Goal: Task Accomplishment & Management: Use online tool/utility

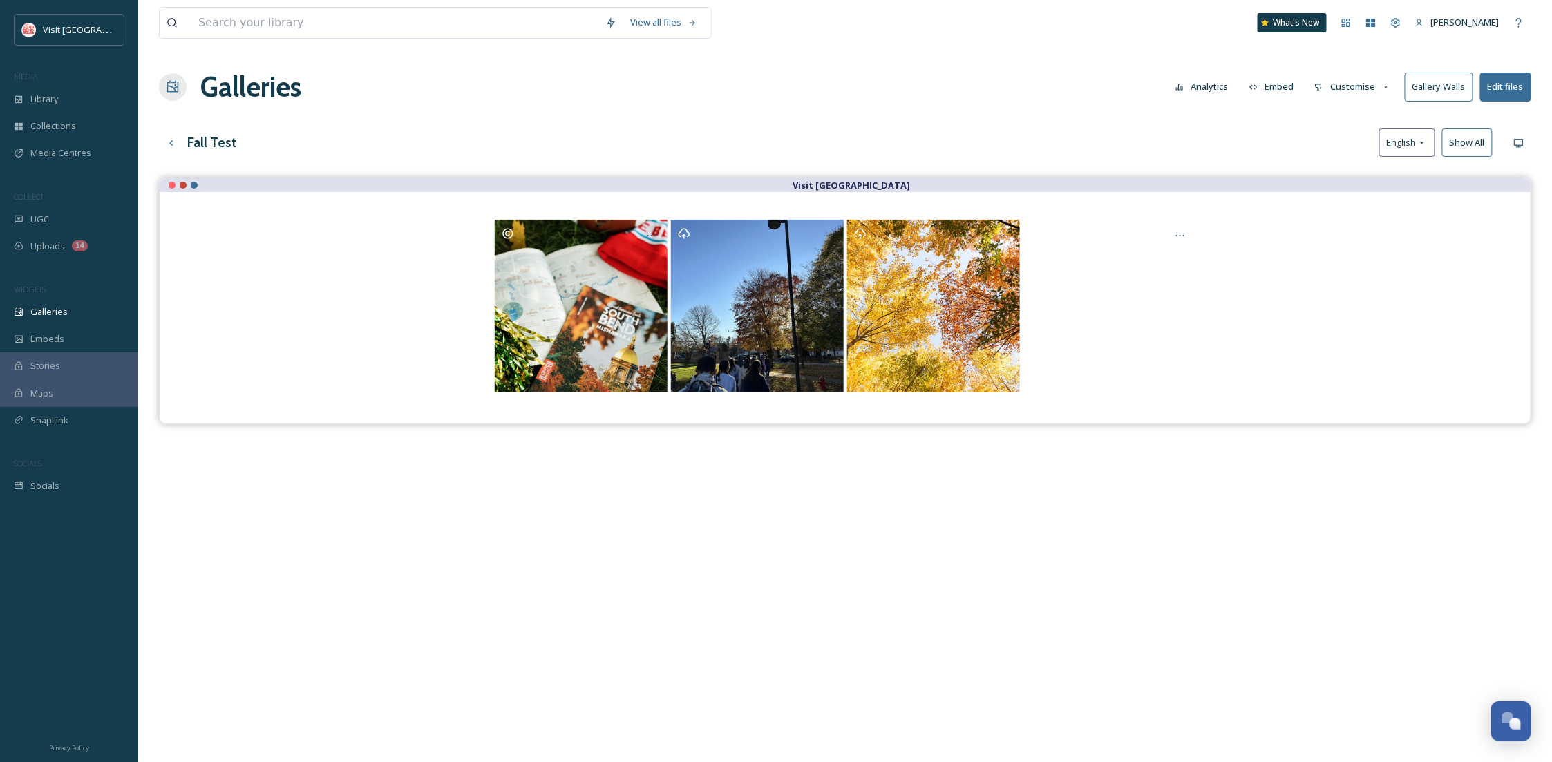
scroll to position [211, 0]
click at [1516, 88] on button "Edit files" at bounding box center [1505, 87] width 51 height 28
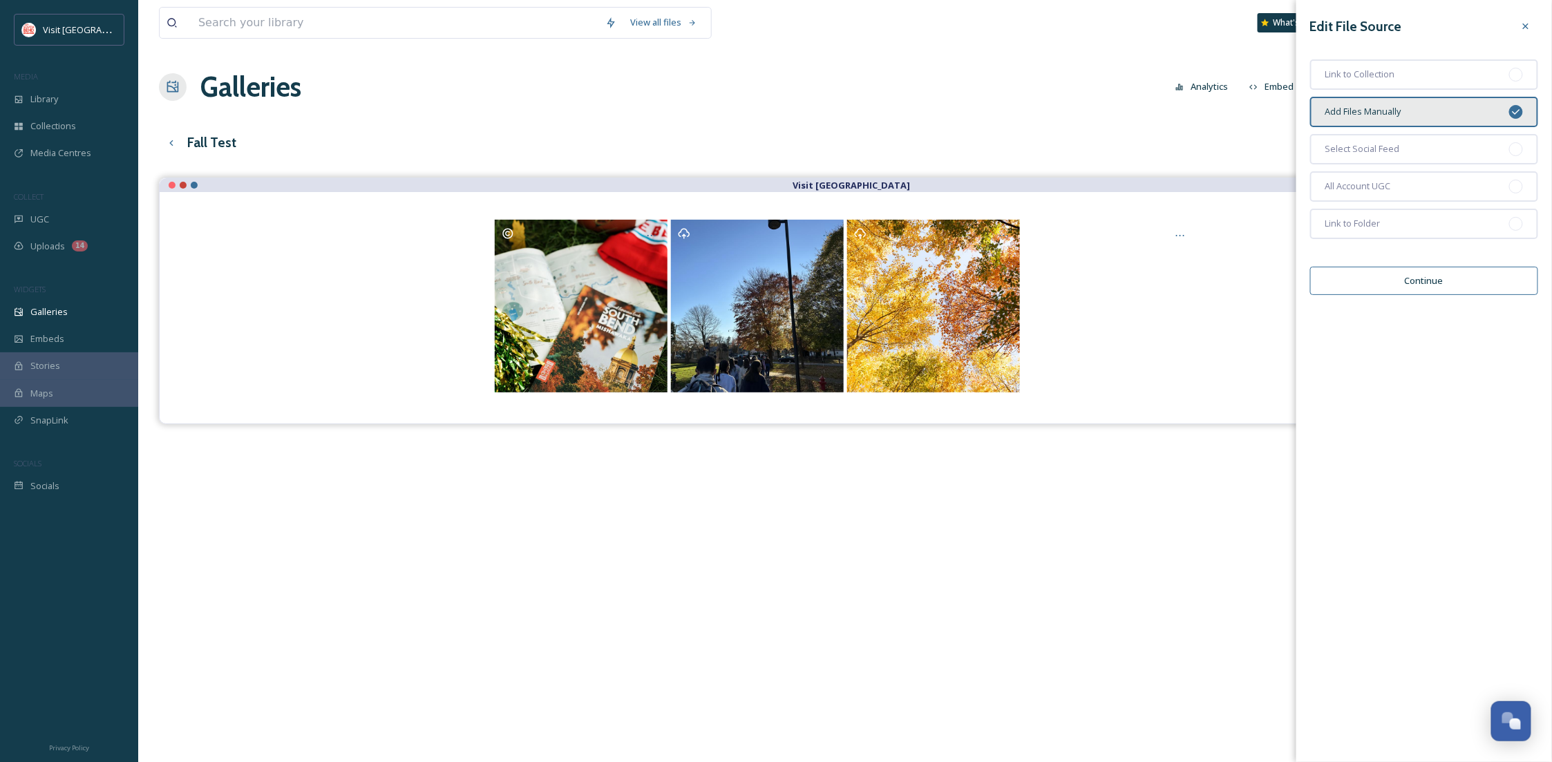
click at [1201, 138] on div "Fall Test English Show All" at bounding box center [845, 143] width 1373 height 28
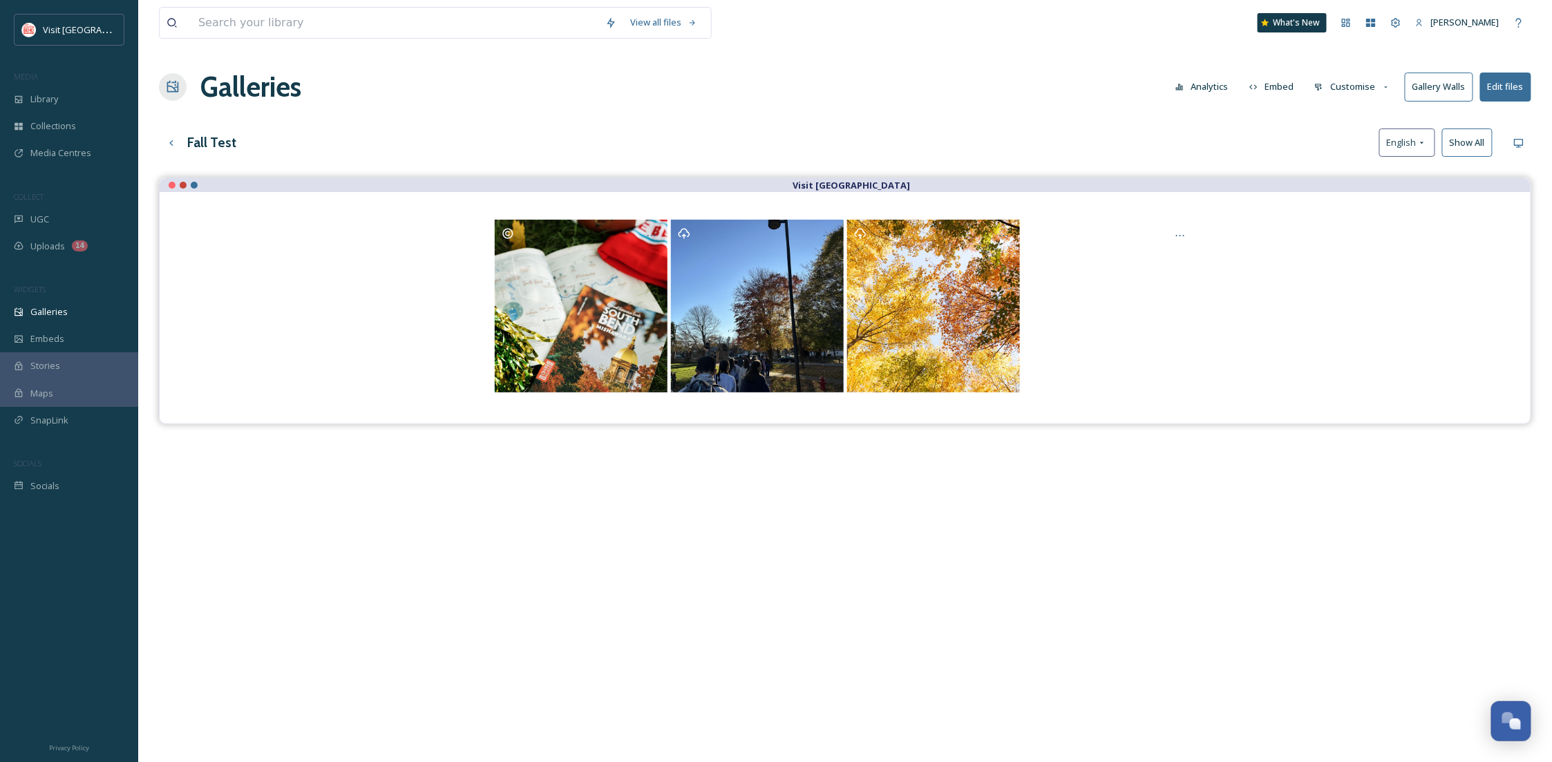
click at [1351, 90] on button "Customise" at bounding box center [1353, 86] width 91 height 27
click at [1333, 121] on span "Layout" at bounding box center [1328, 118] width 27 height 13
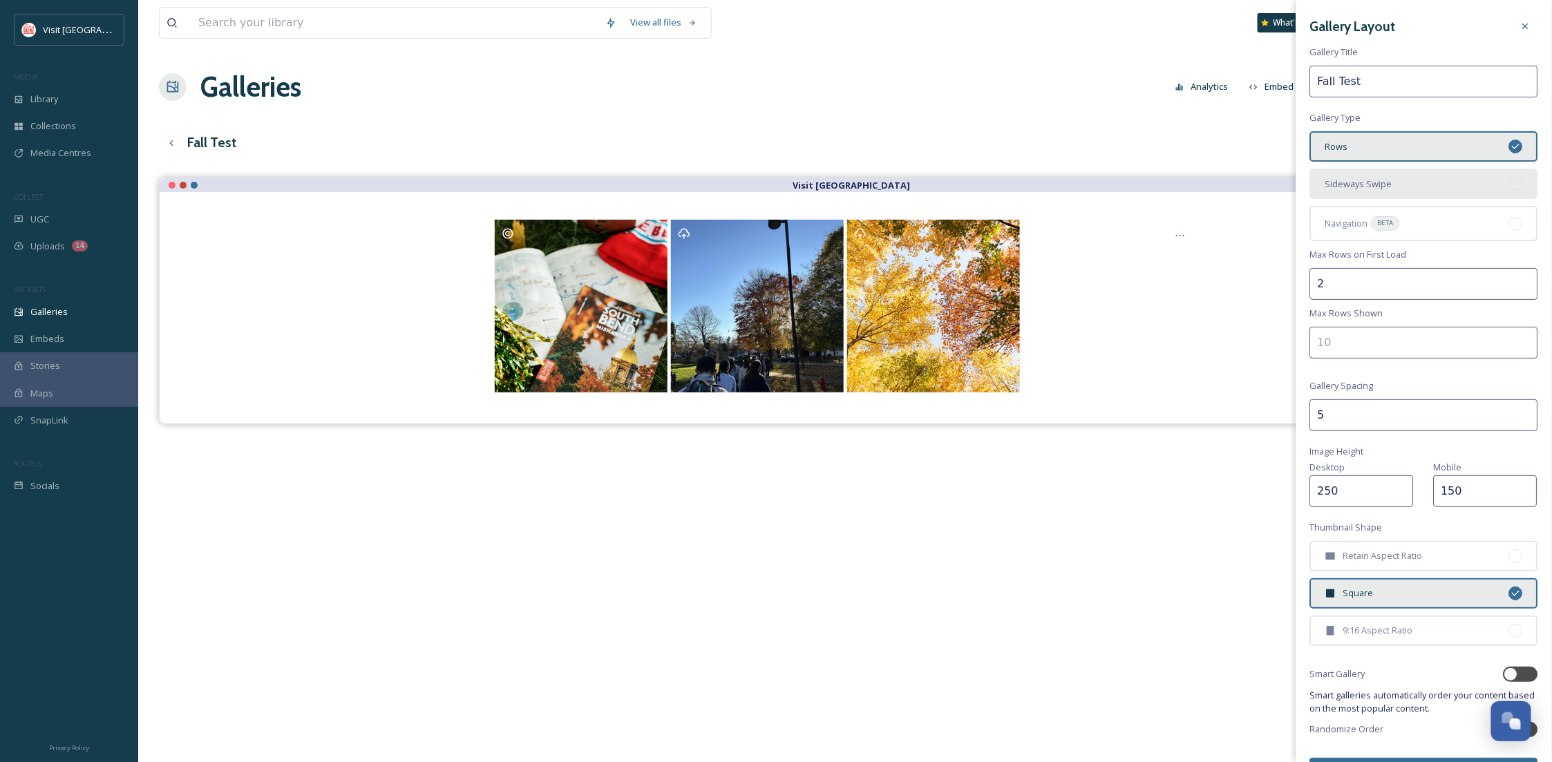
click at [1371, 189] on div "Sideways Swipe" at bounding box center [1424, 184] width 228 height 30
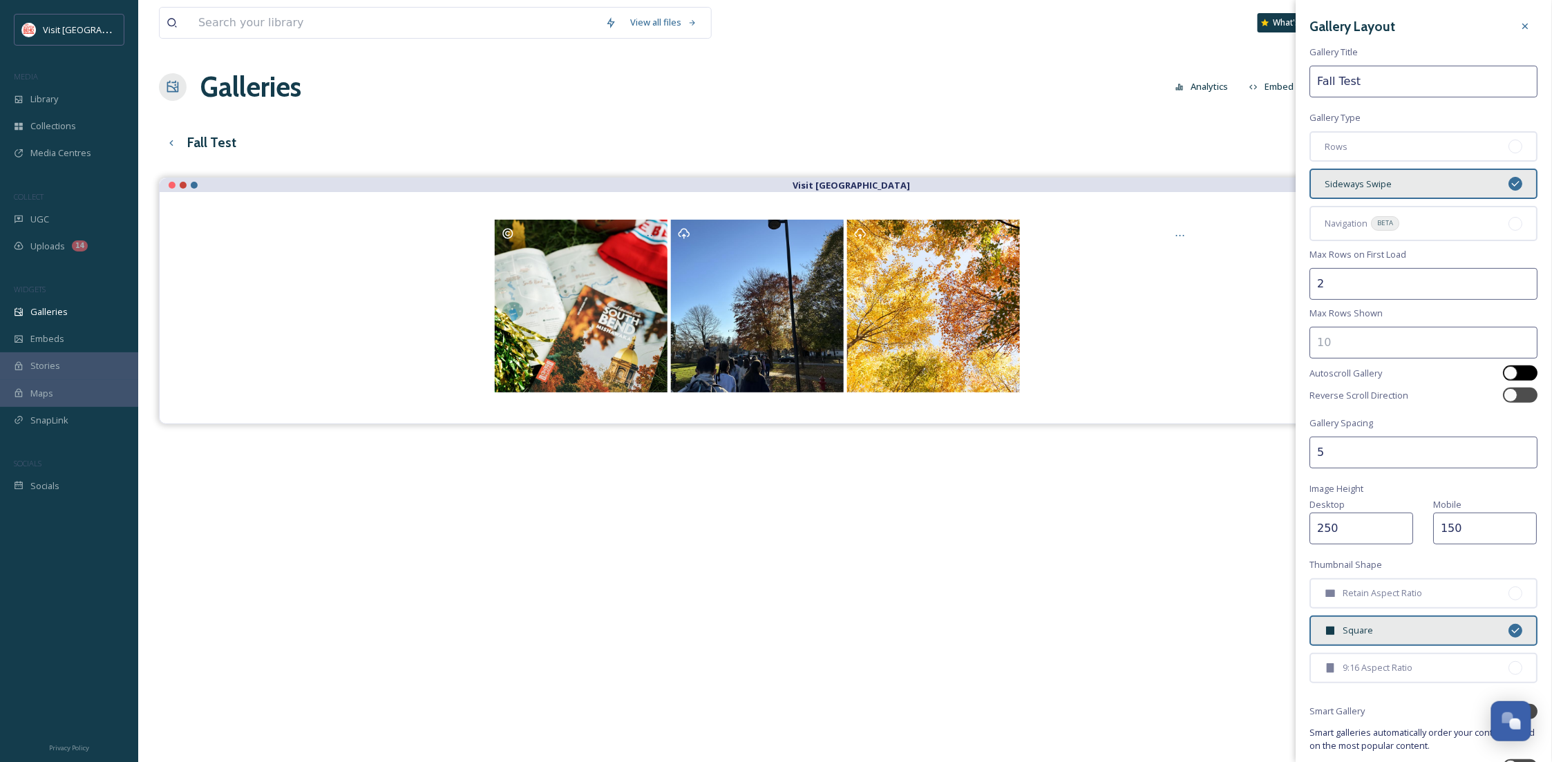
click at [1507, 372] on div at bounding box center [1521, 373] width 35 height 15
checkbox input "true"
click at [1516, 388] on div at bounding box center [1521, 395] width 35 height 15
click at [1510, 392] on div at bounding box center [1515, 395] width 10 height 7
checkbox input "false"
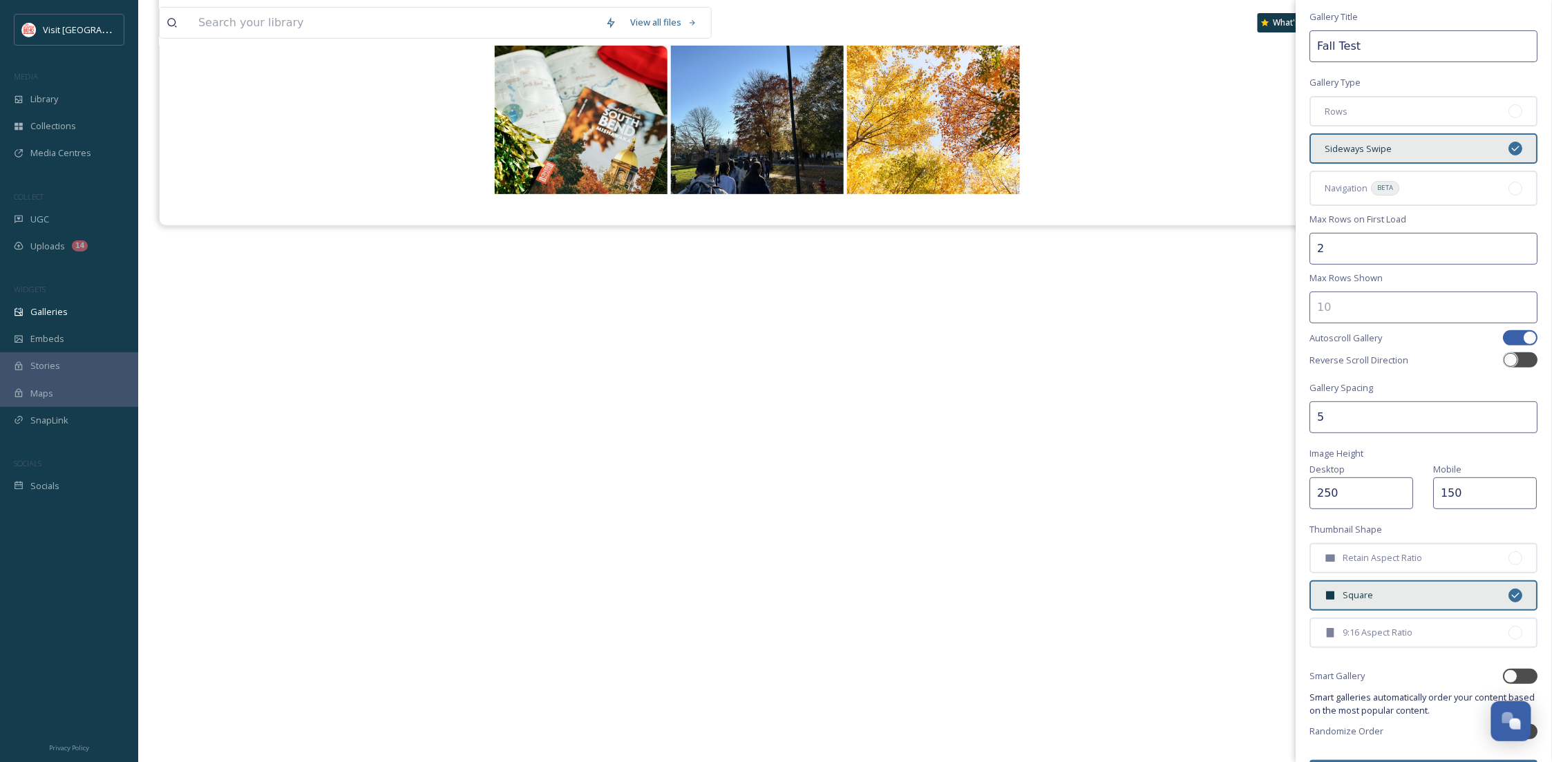
scroll to position [70, 0]
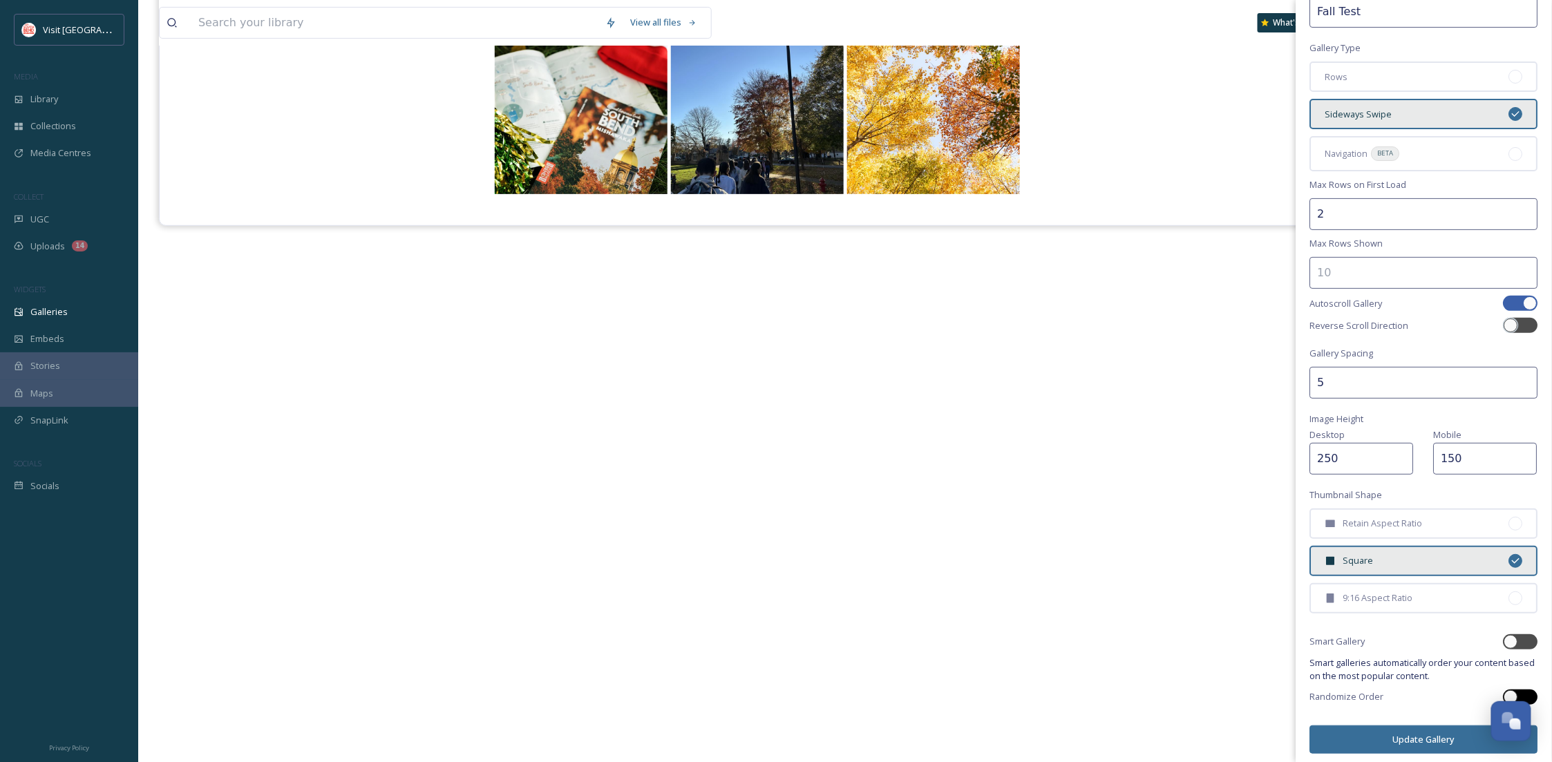
click at [1510, 694] on div at bounding box center [1515, 697] width 10 height 7
checkbox input "true"
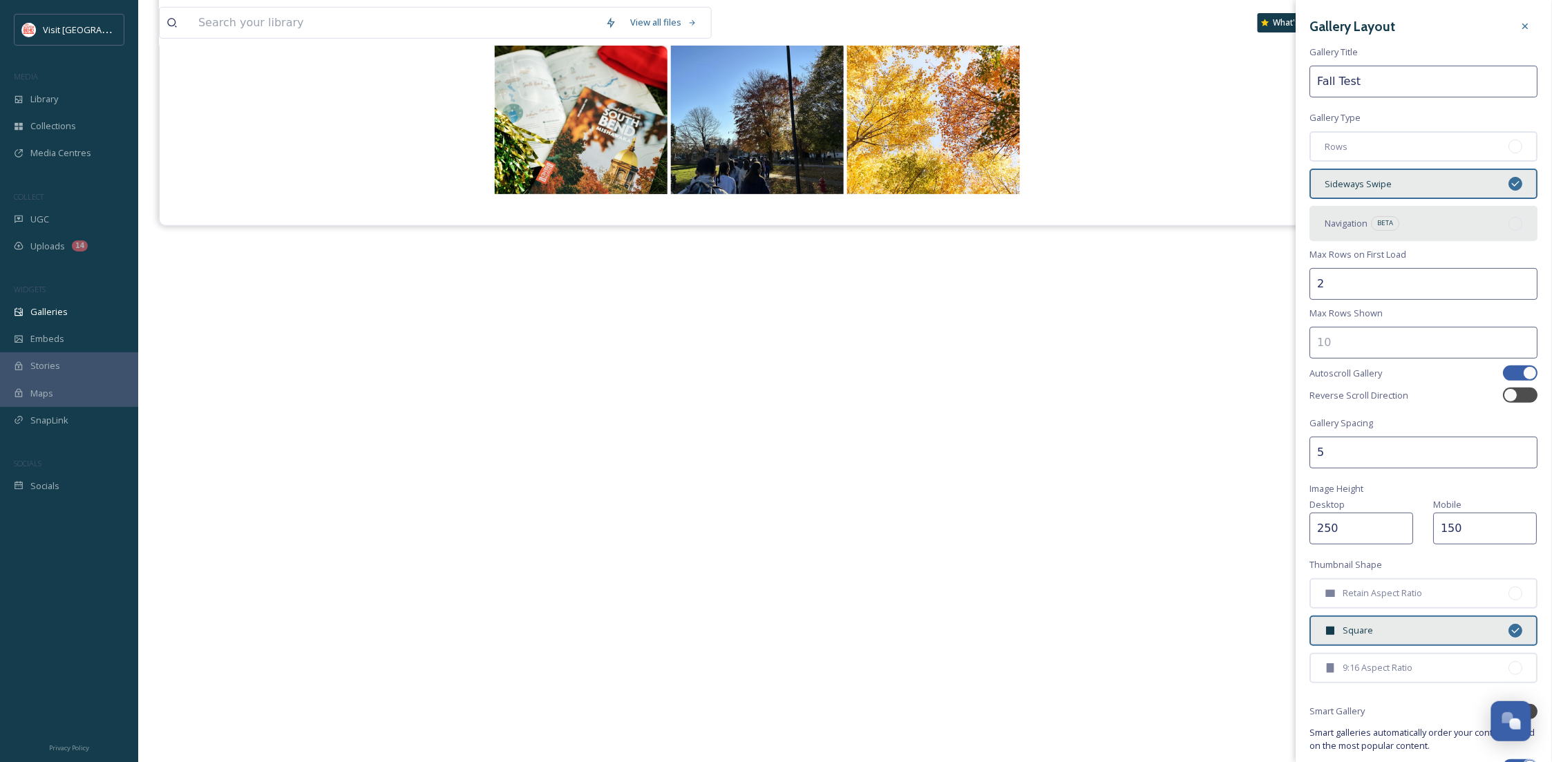
scroll to position [0, 0]
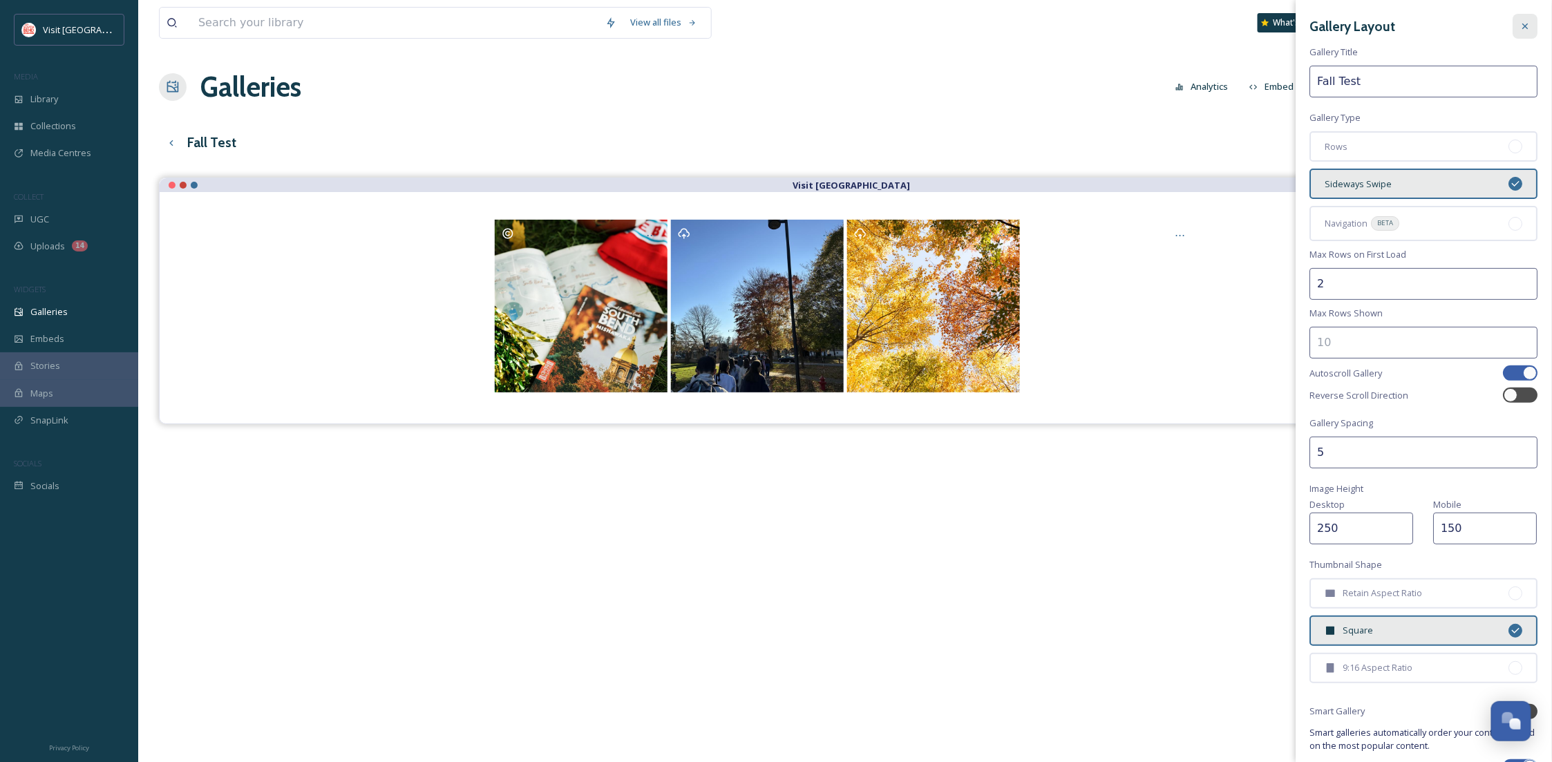
click at [1519, 21] on div at bounding box center [1526, 26] width 25 height 25
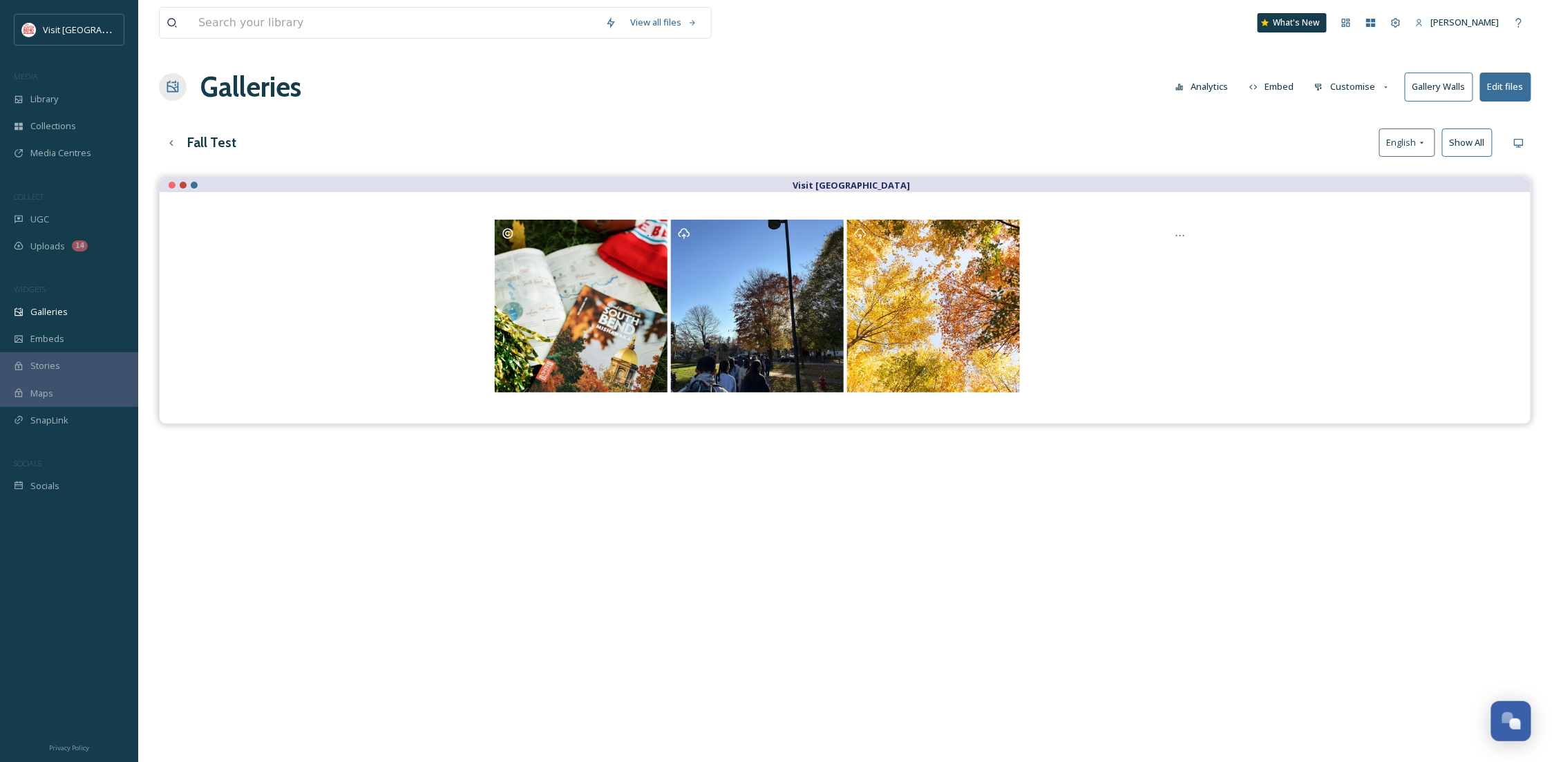
click at [1516, 89] on button "Edit files" at bounding box center [1505, 87] width 51 height 28
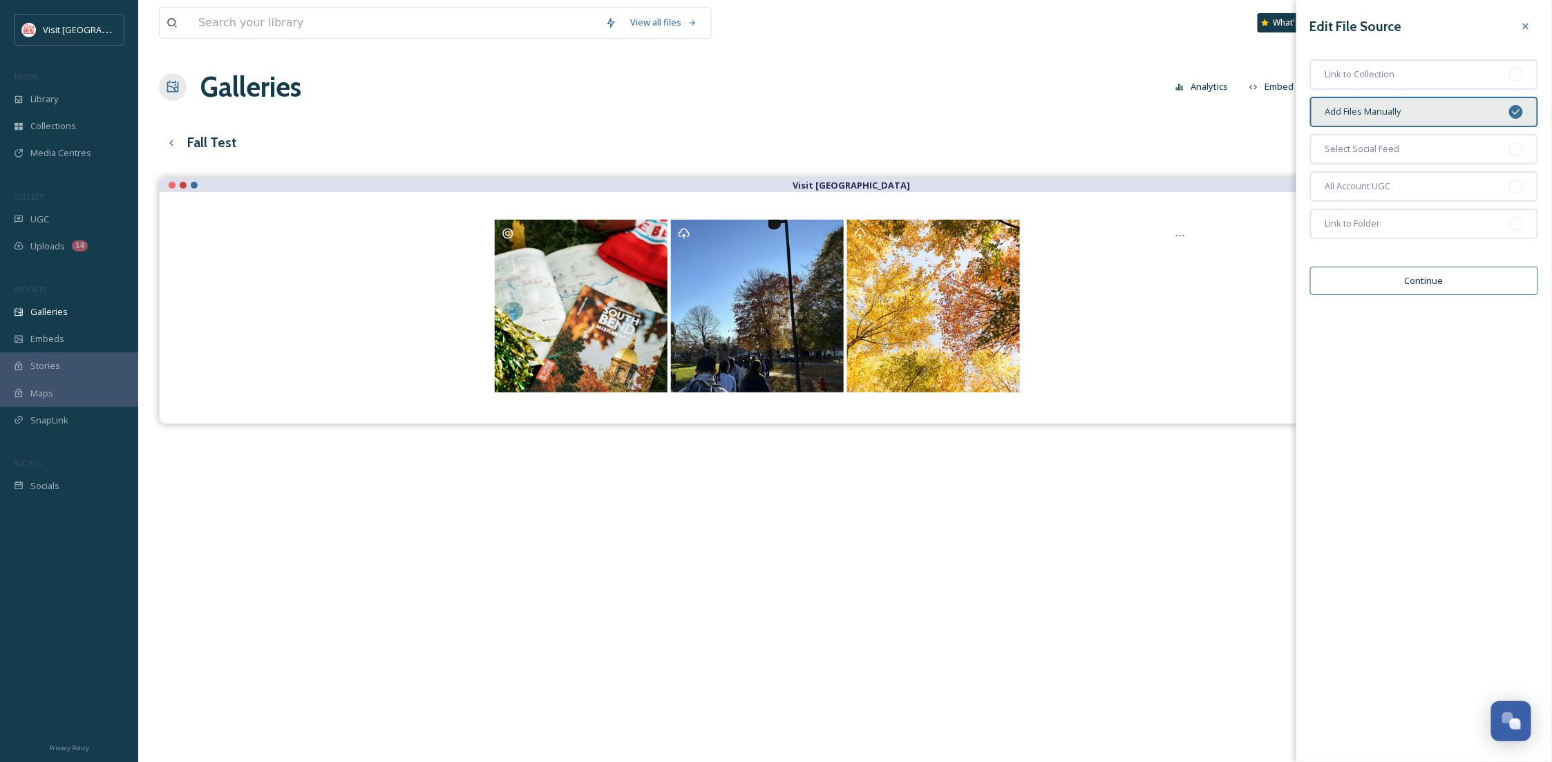
click at [1460, 113] on div "Add Files Manually" at bounding box center [1424, 112] width 228 height 30
click at [1454, 286] on button "Continue" at bounding box center [1424, 281] width 228 height 28
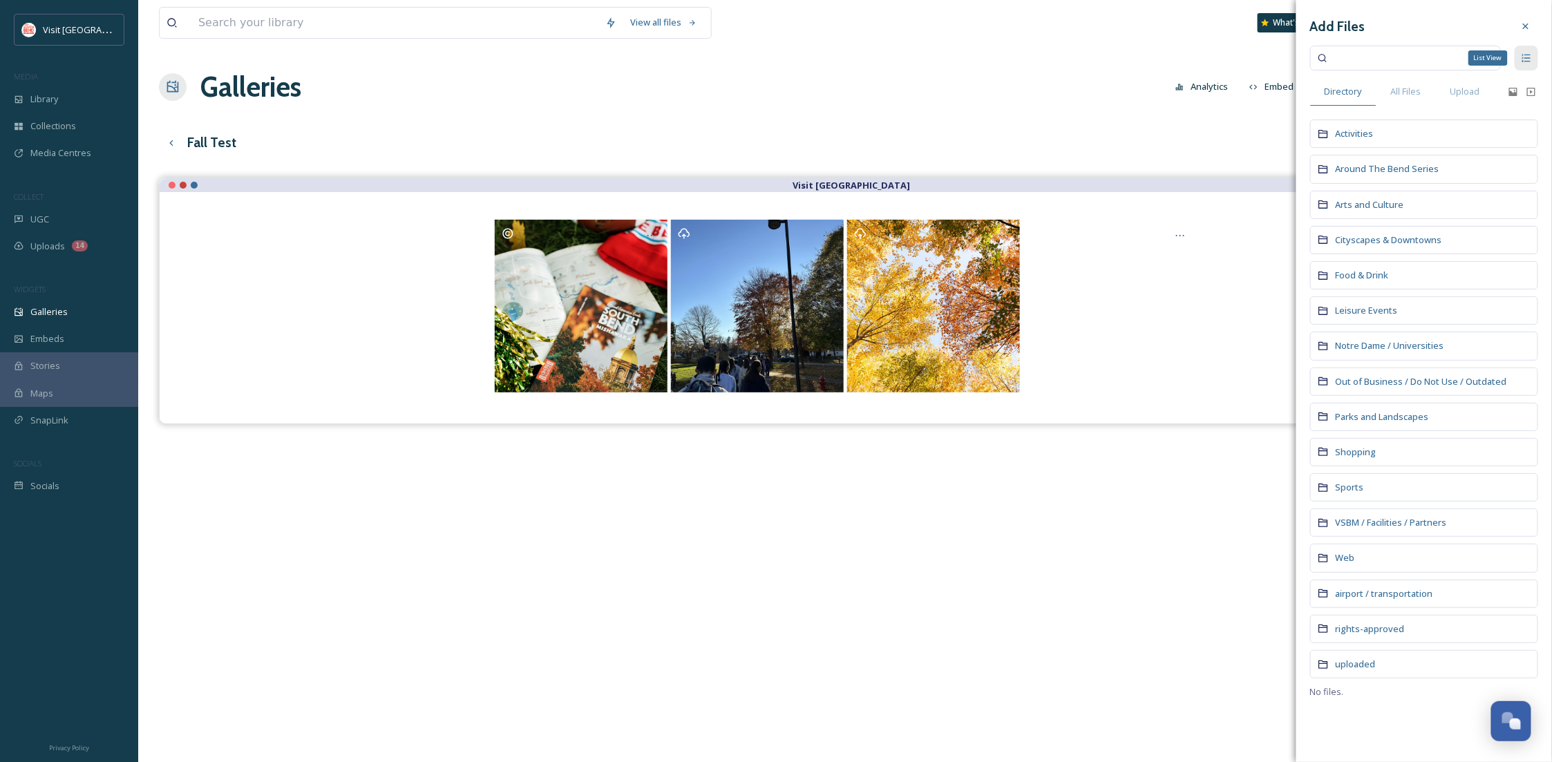
click at [1535, 55] on div "List View" at bounding box center [1526, 58] width 23 height 25
click at [1535, 55] on div "Grid View" at bounding box center [1526, 58] width 23 height 25
click at [1371, 90] on div "Directory" at bounding box center [1343, 91] width 66 height 28
click at [1375, 417] on span "Parks and Landscapes" at bounding box center [1382, 417] width 93 height 12
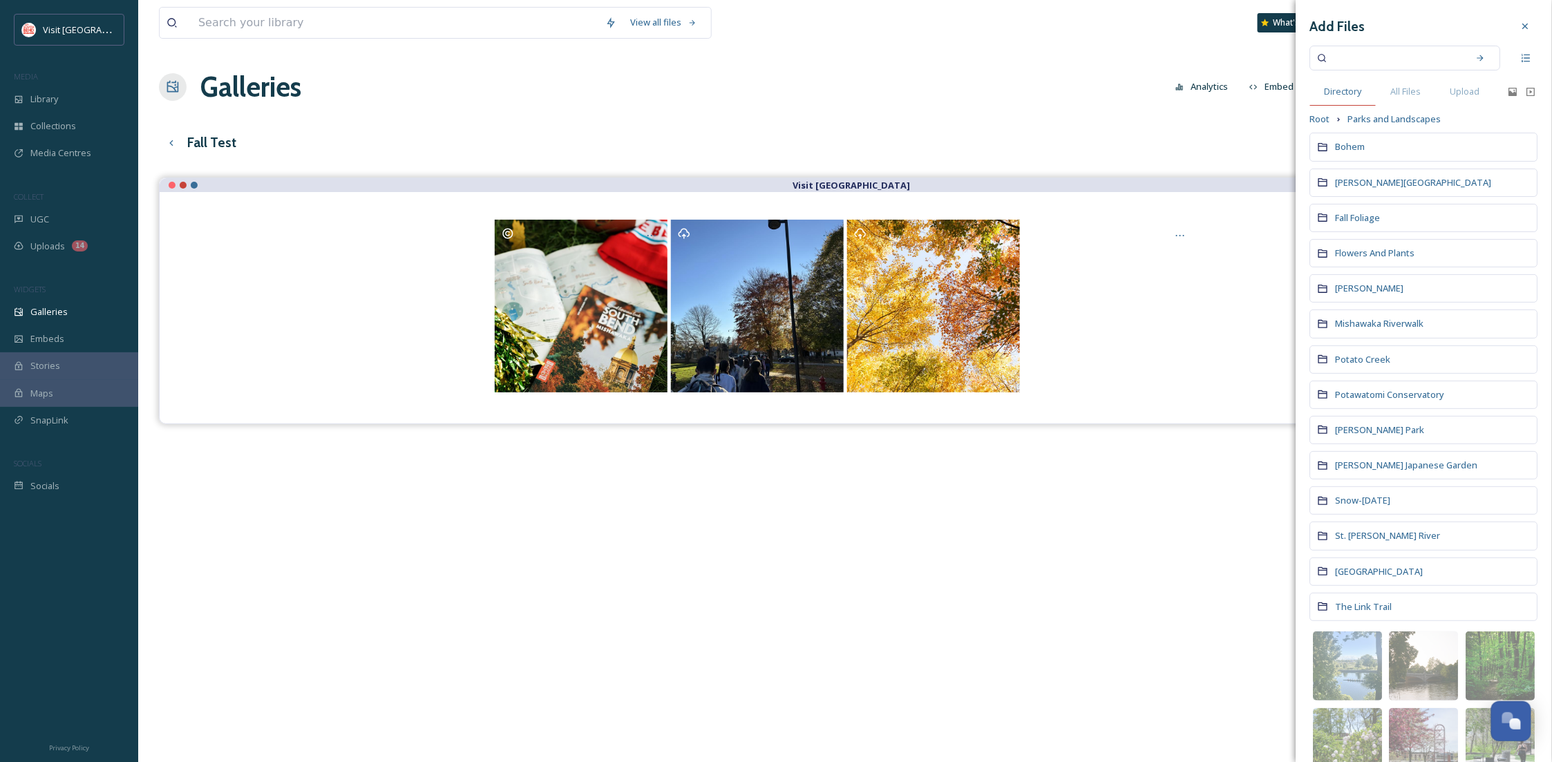
click at [1365, 93] on div "Directory" at bounding box center [1343, 91] width 66 height 28
click at [1318, 120] on span "Root" at bounding box center [1320, 119] width 20 height 13
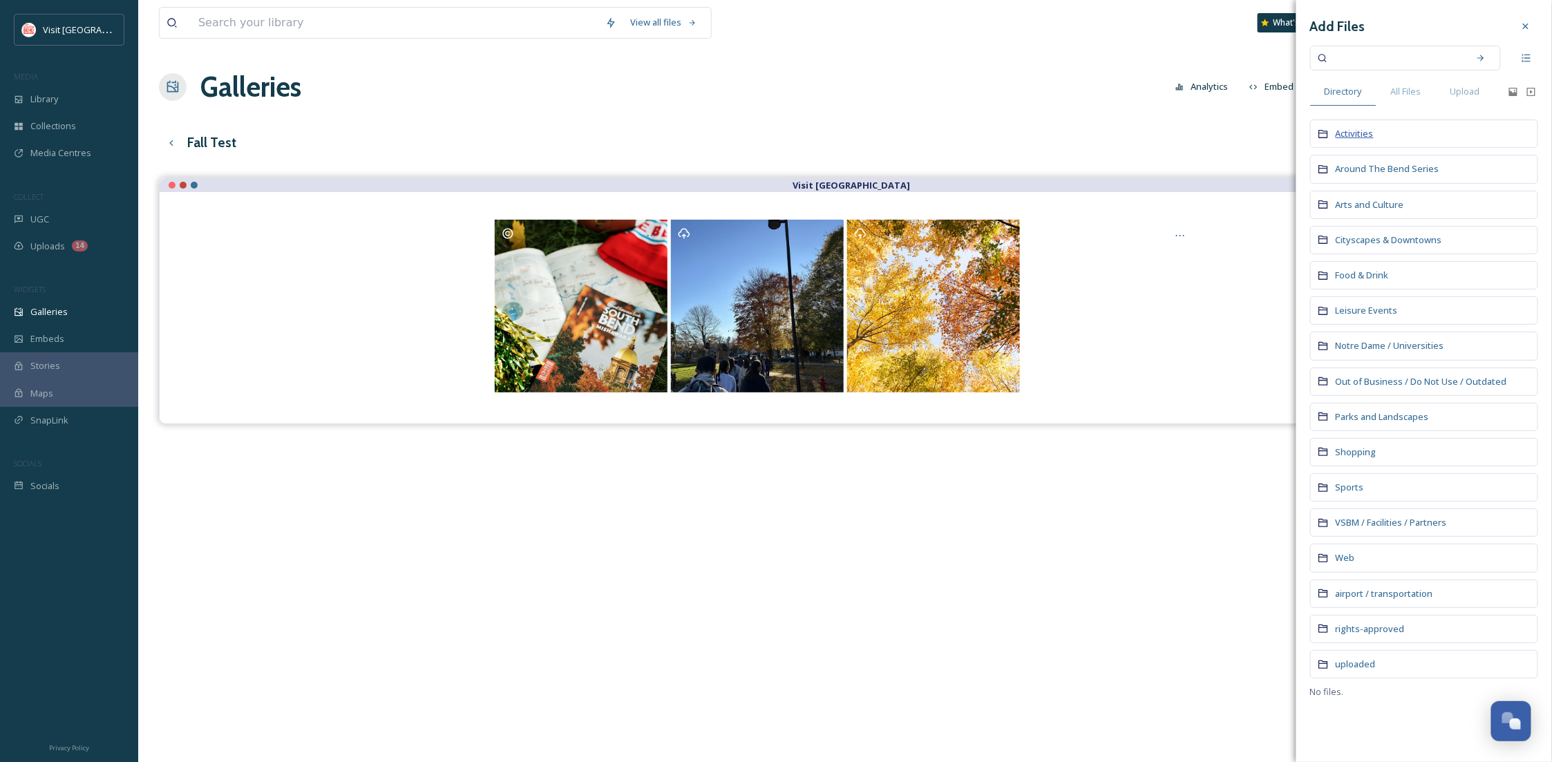
click at [1351, 135] on span "Activities" at bounding box center [1355, 133] width 38 height 12
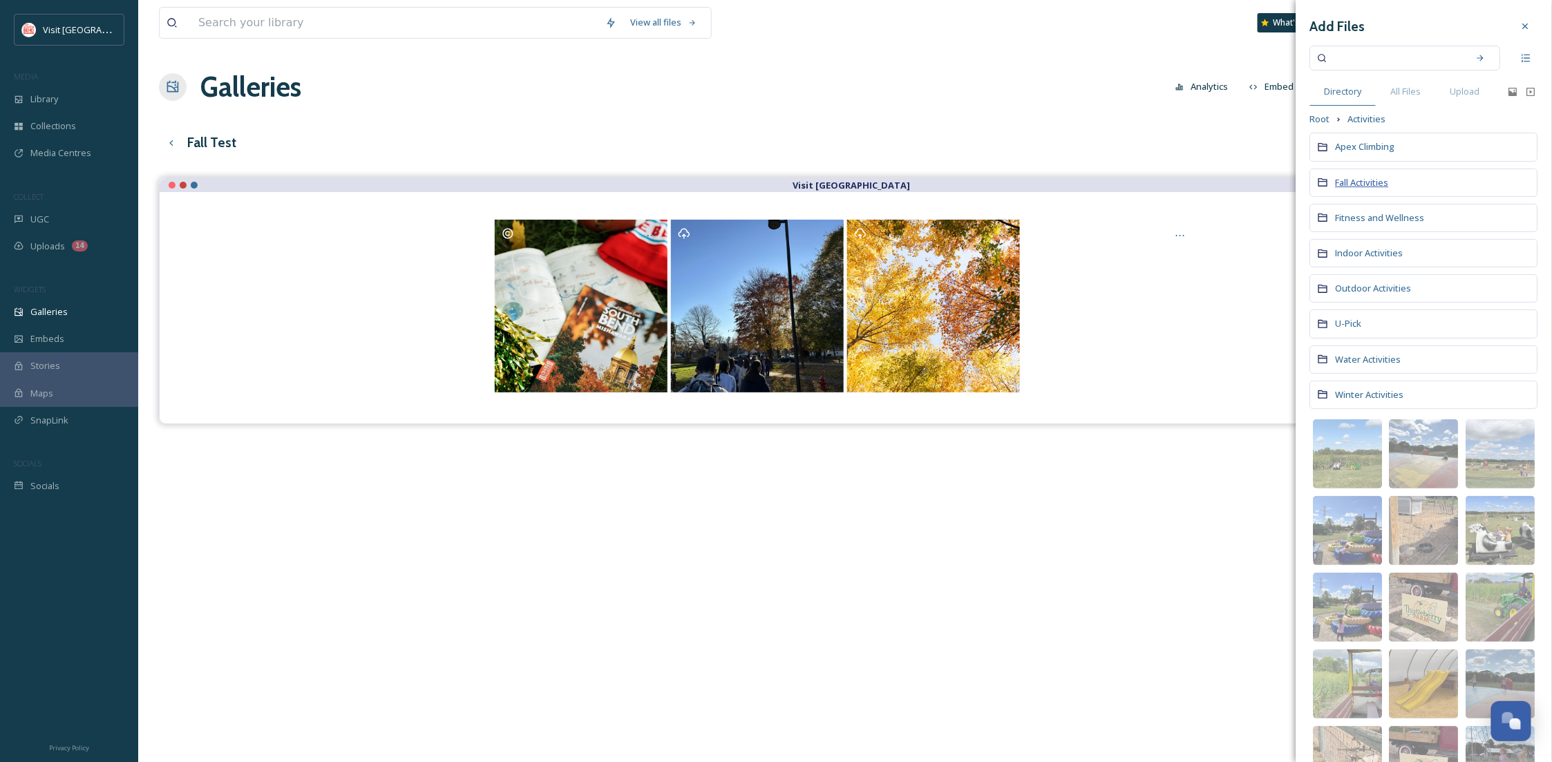
click at [1353, 179] on span "Fall Activities" at bounding box center [1362, 182] width 53 height 12
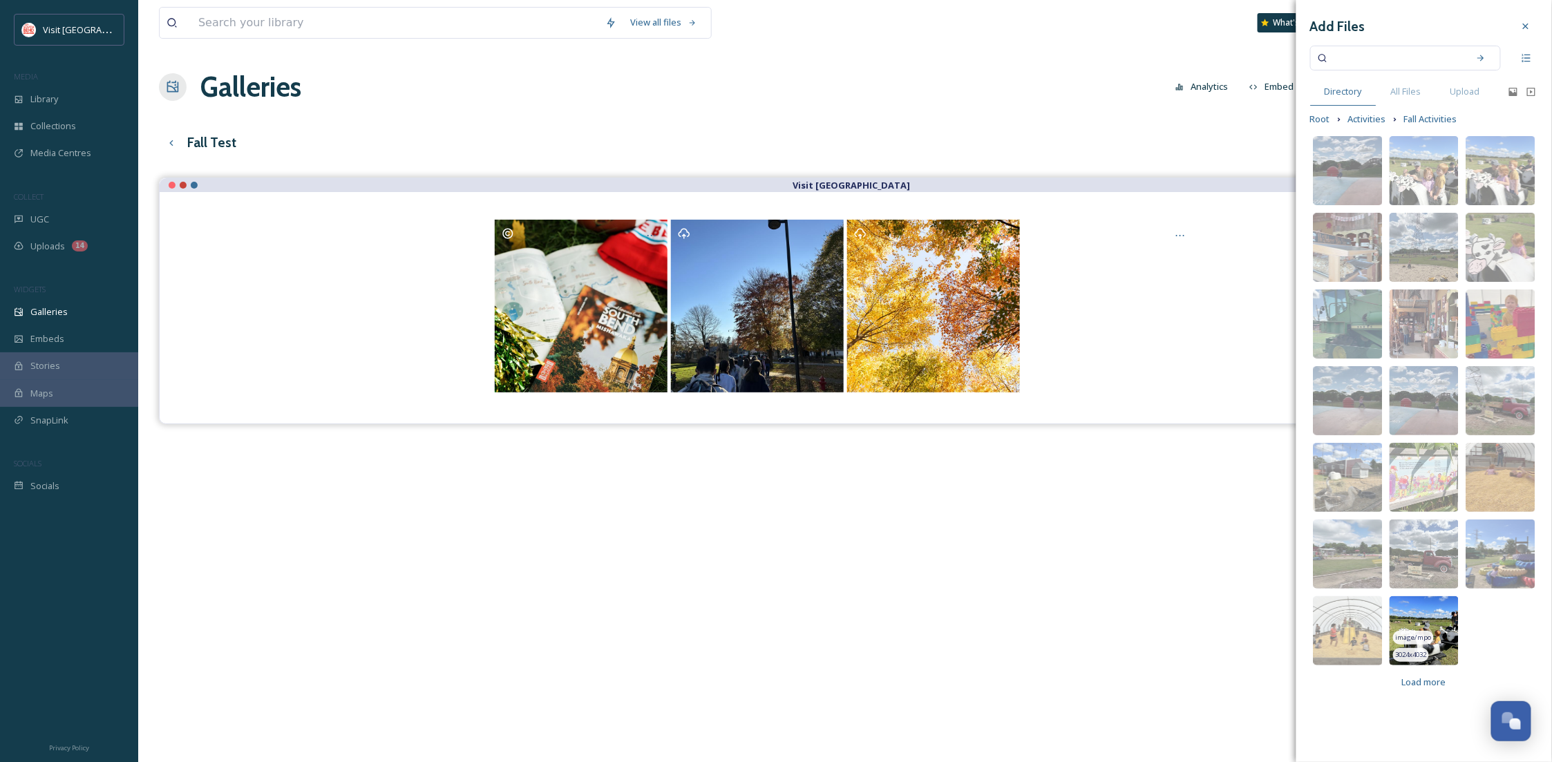
click at [1451, 646] on img at bounding box center [1424, 630] width 69 height 69
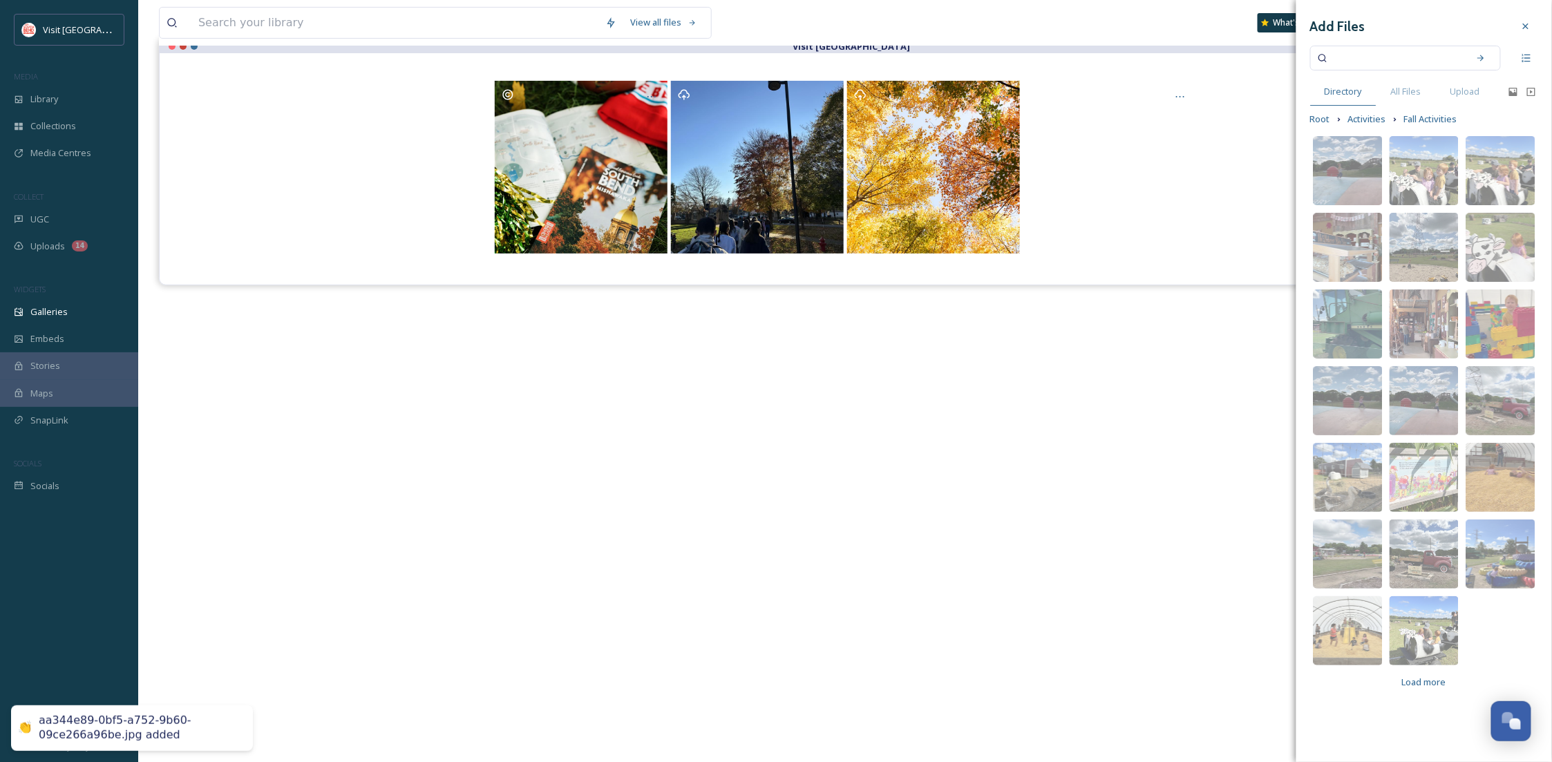
scroll to position [198, 0]
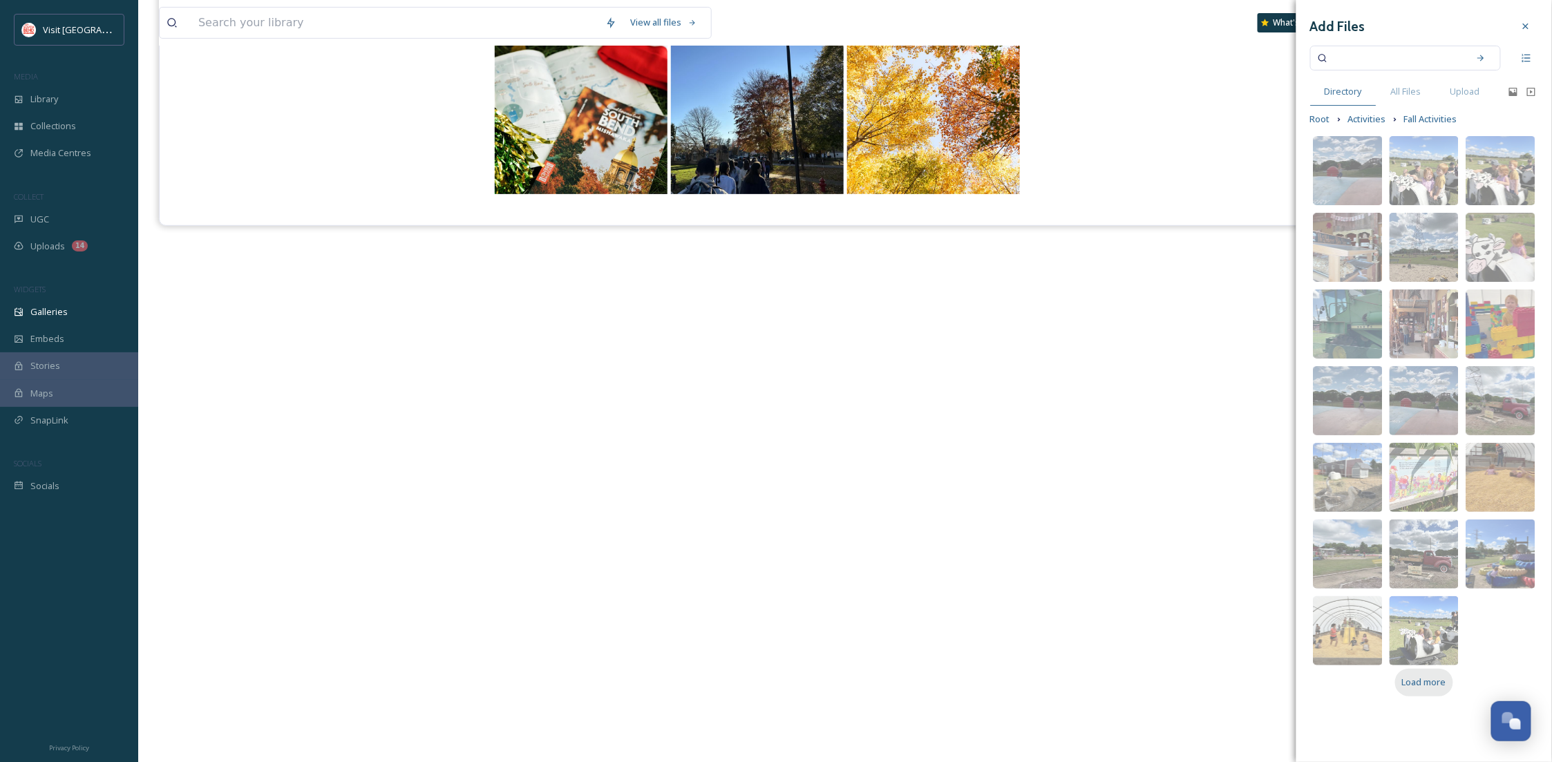
click at [1431, 684] on span "Load more" at bounding box center [1424, 682] width 44 height 13
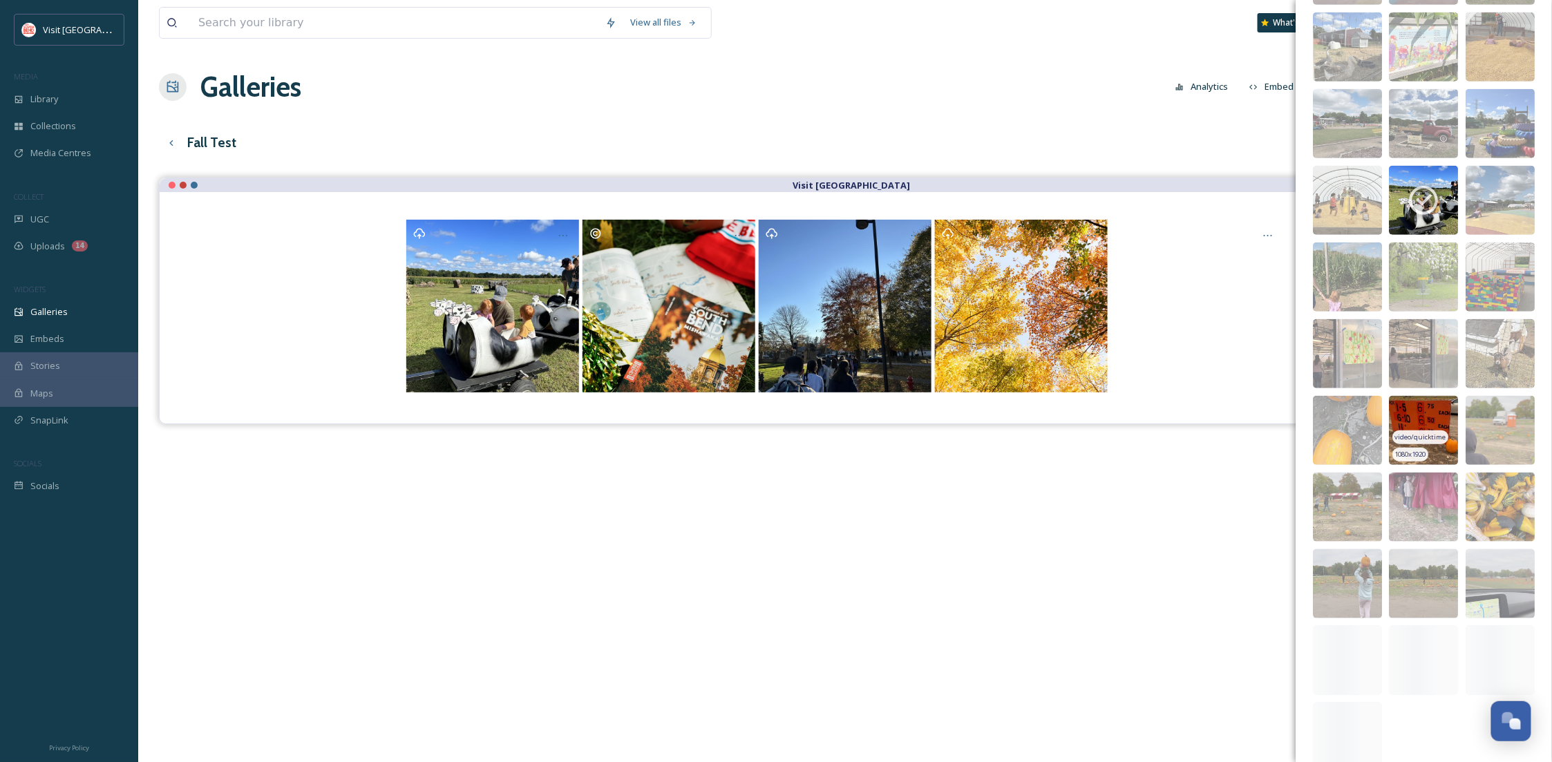
scroll to position [484, 0]
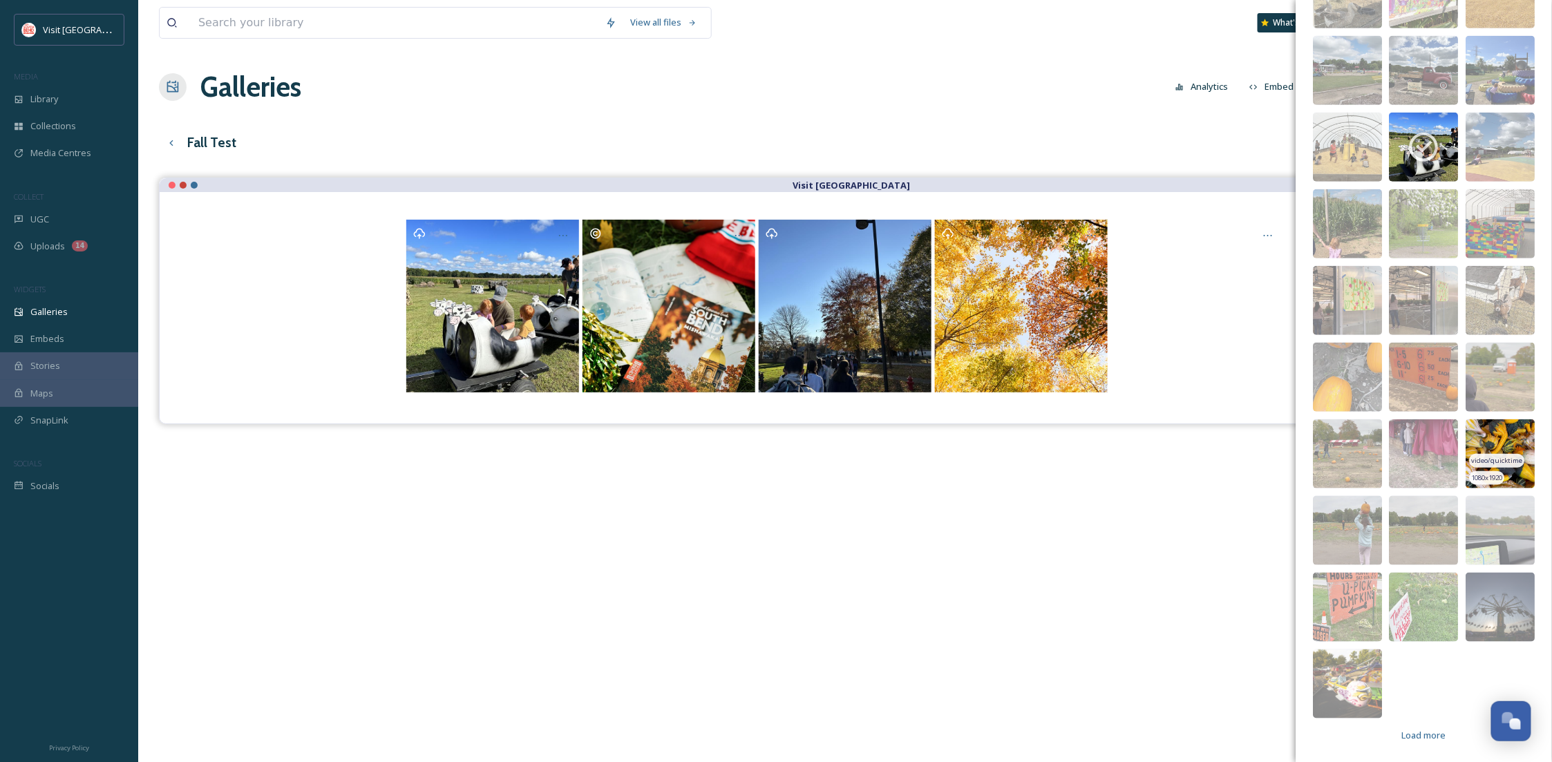
click at [1498, 439] on img at bounding box center [1501, 454] width 69 height 69
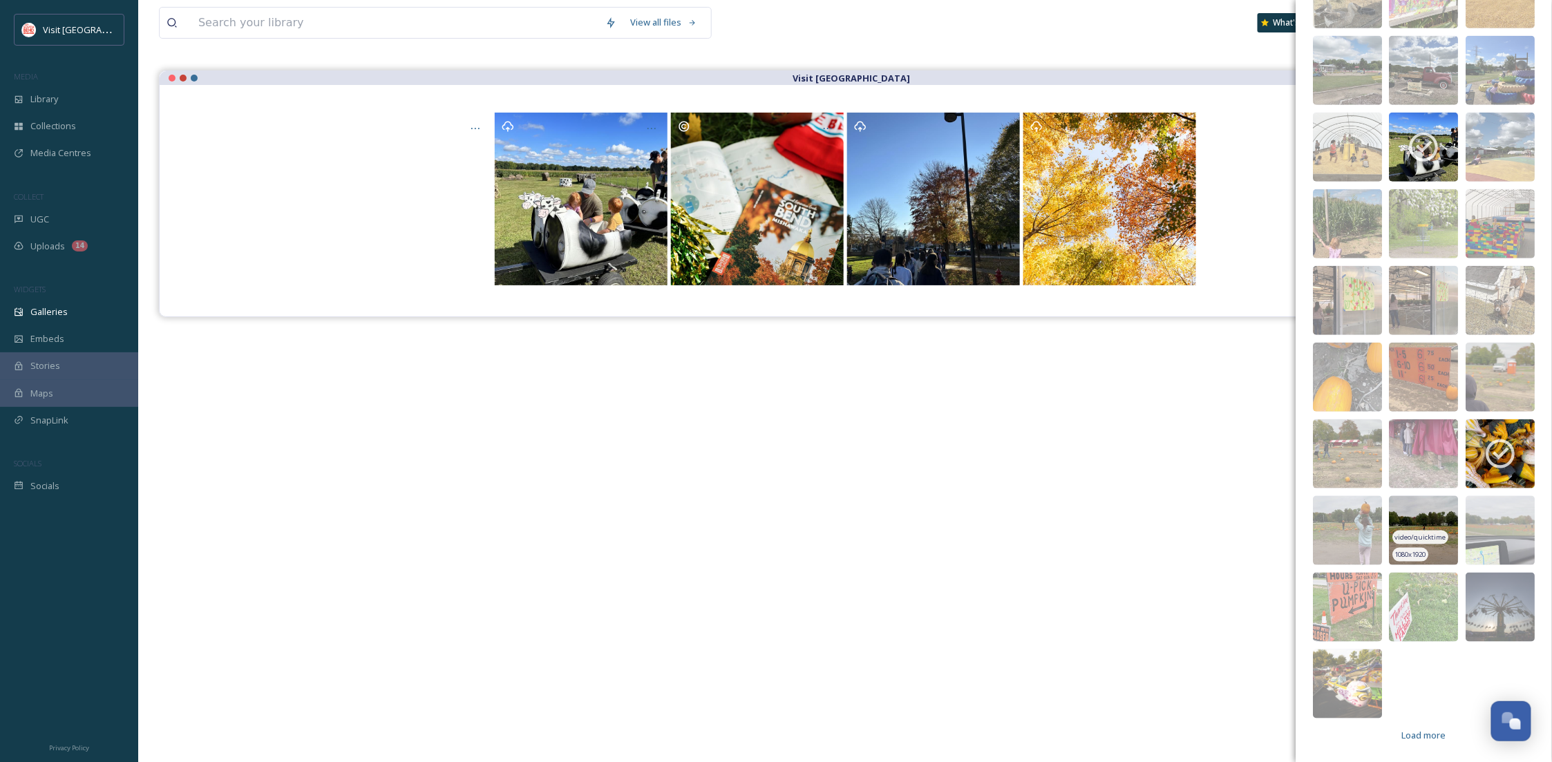
scroll to position [198, 0]
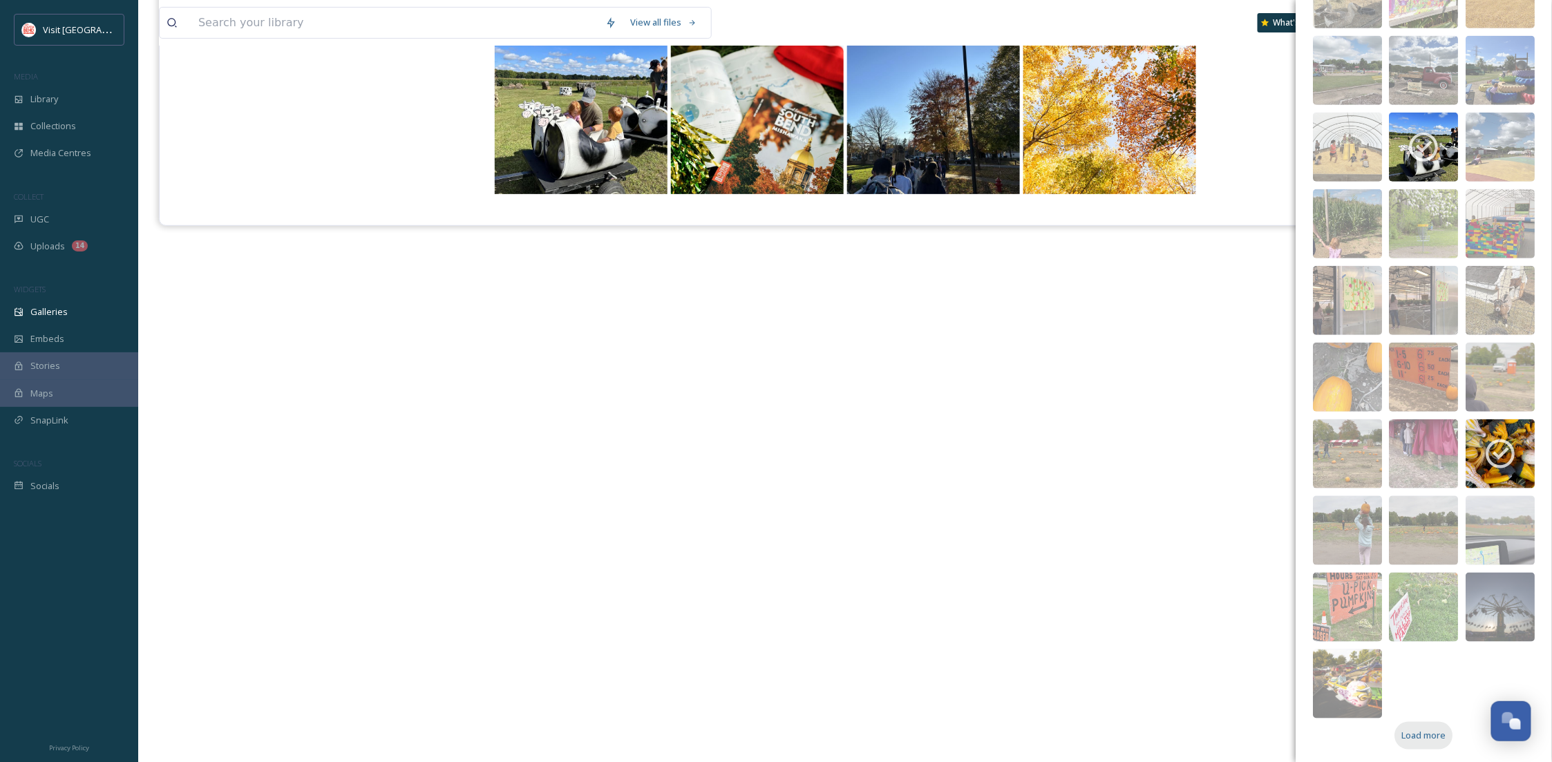
click at [1419, 732] on span "Load more" at bounding box center [1424, 735] width 44 height 13
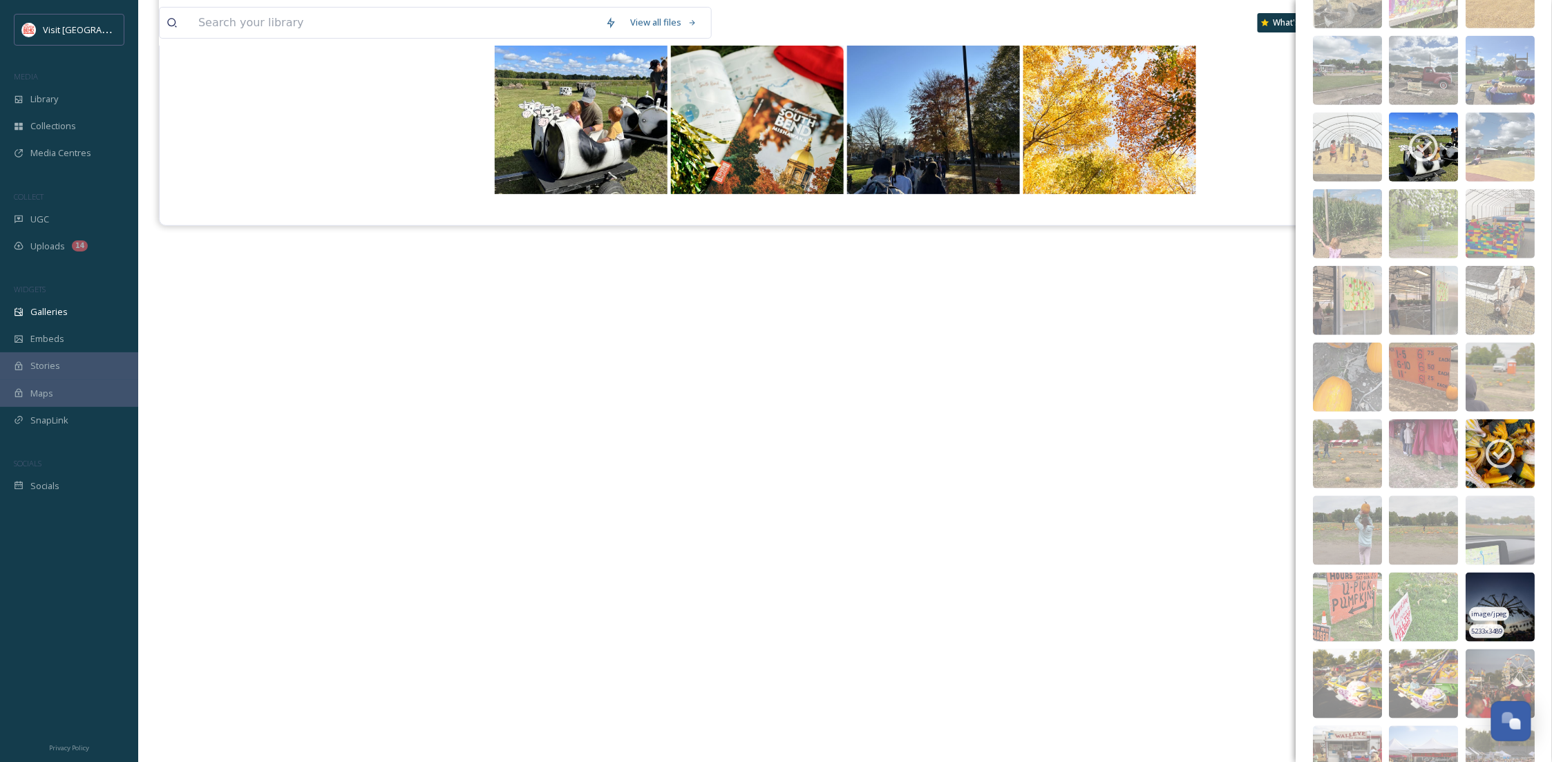
click at [1497, 593] on img at bounding box center [1501, 607] width 69 height 69
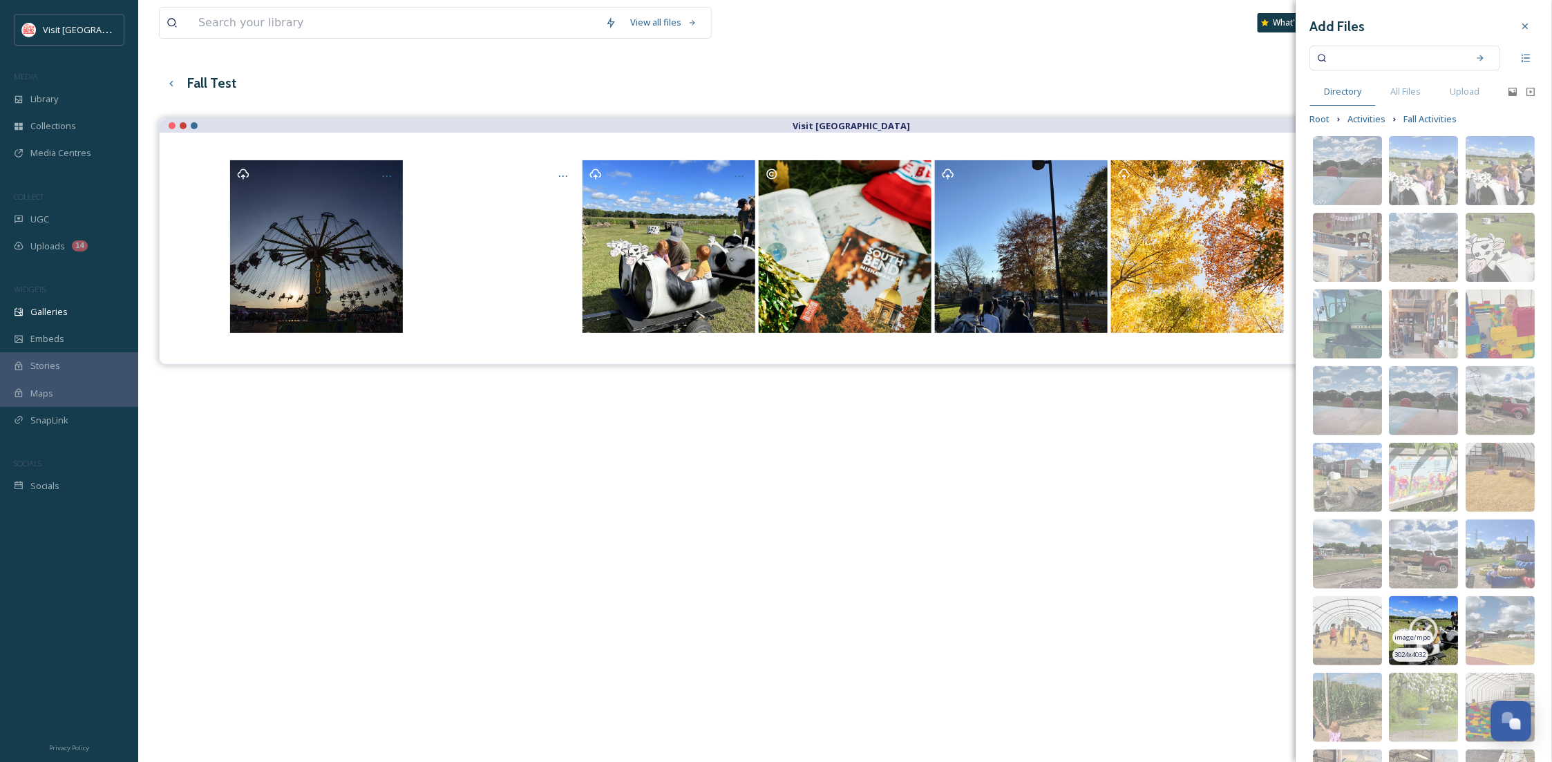
scroll to position [0, 0]
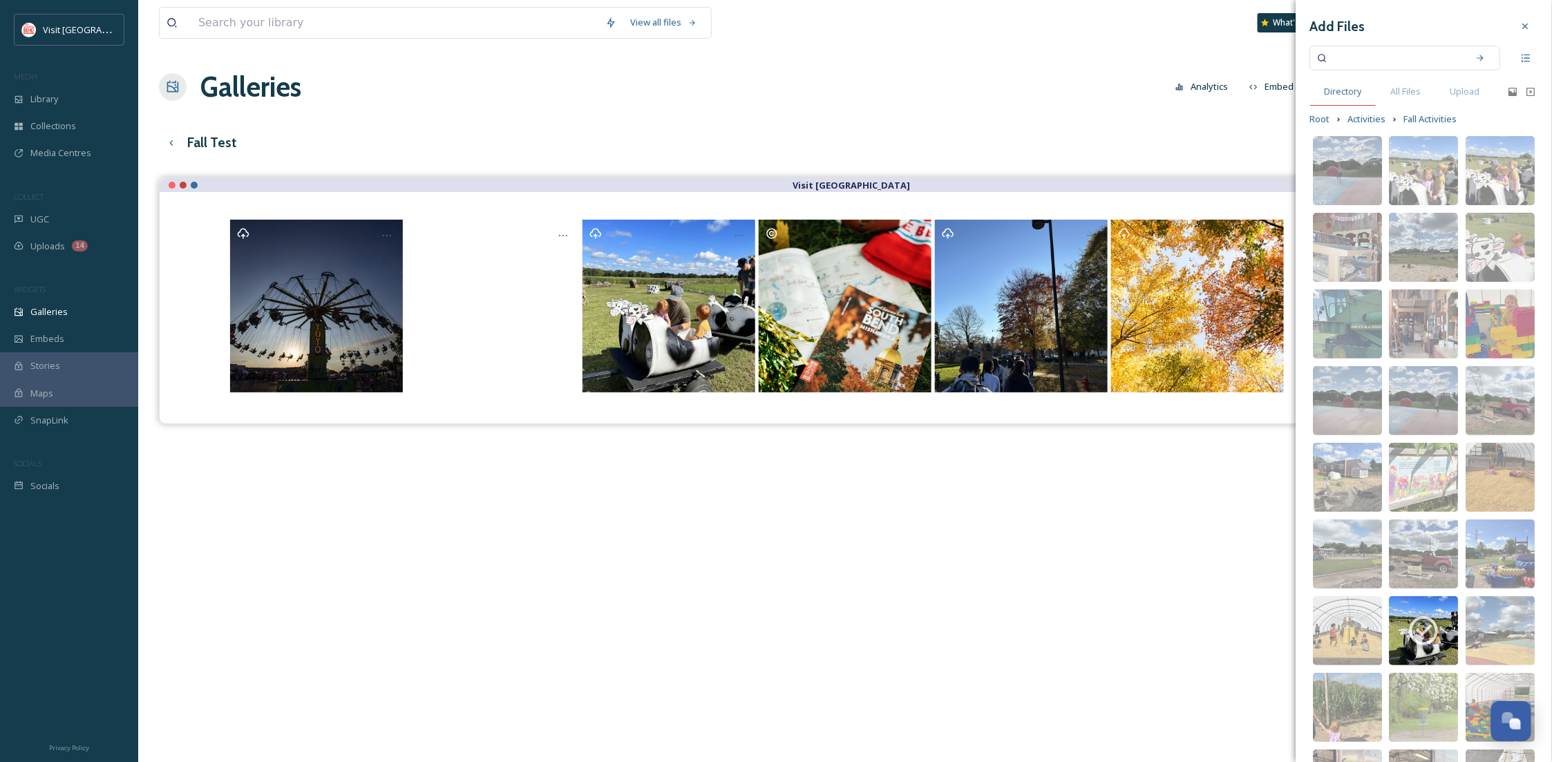
click at [1331, 91] on span "Directory" at bounding box center [1343, 91] width 37 height 13
click at [1416, 91] on span "All Files" at bounding box center [1406, 91] width 30 height 13
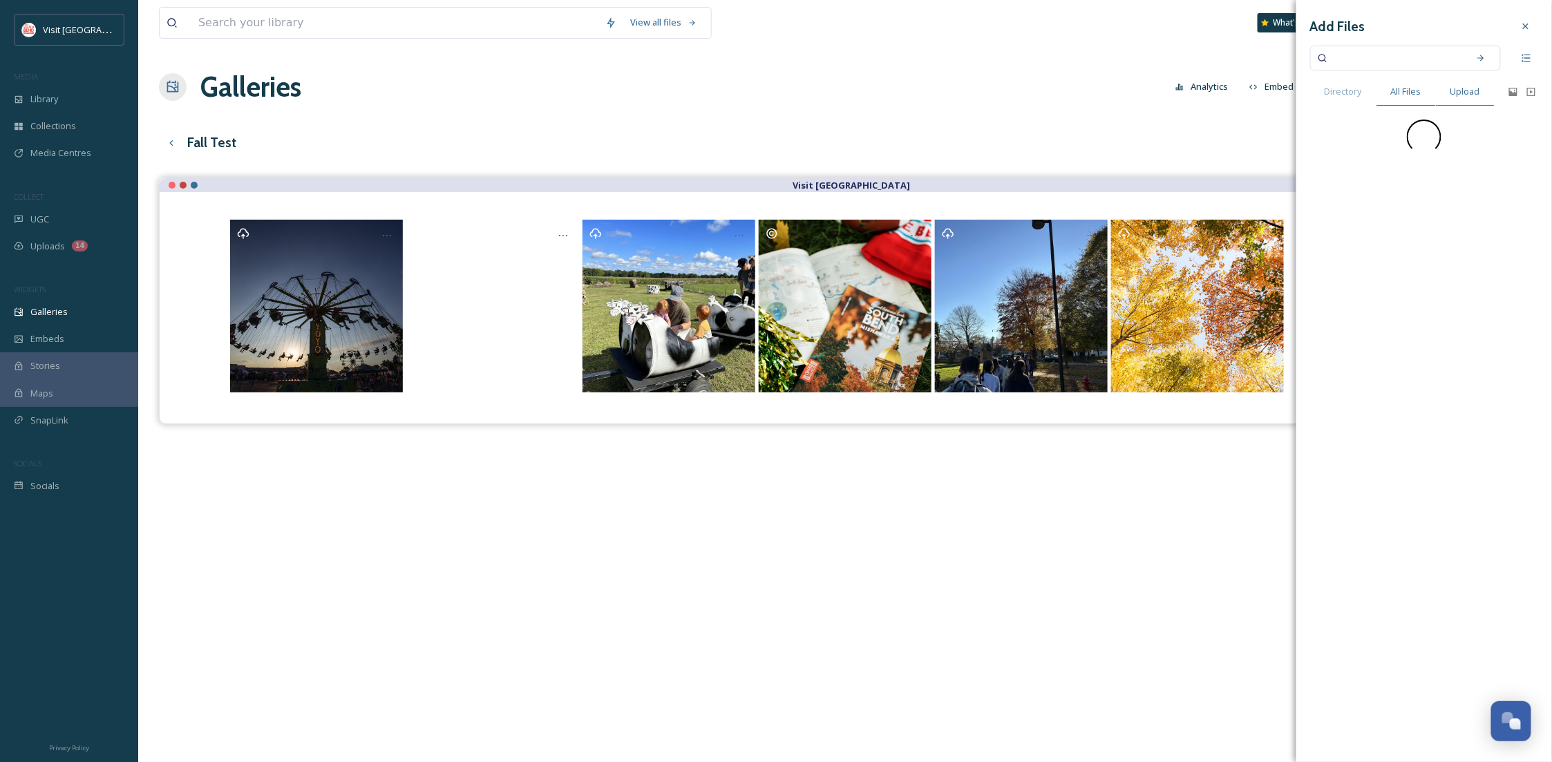
click at [1470, 93] on span "Upload" at bounding box center [1466, 91] width 30 height 13
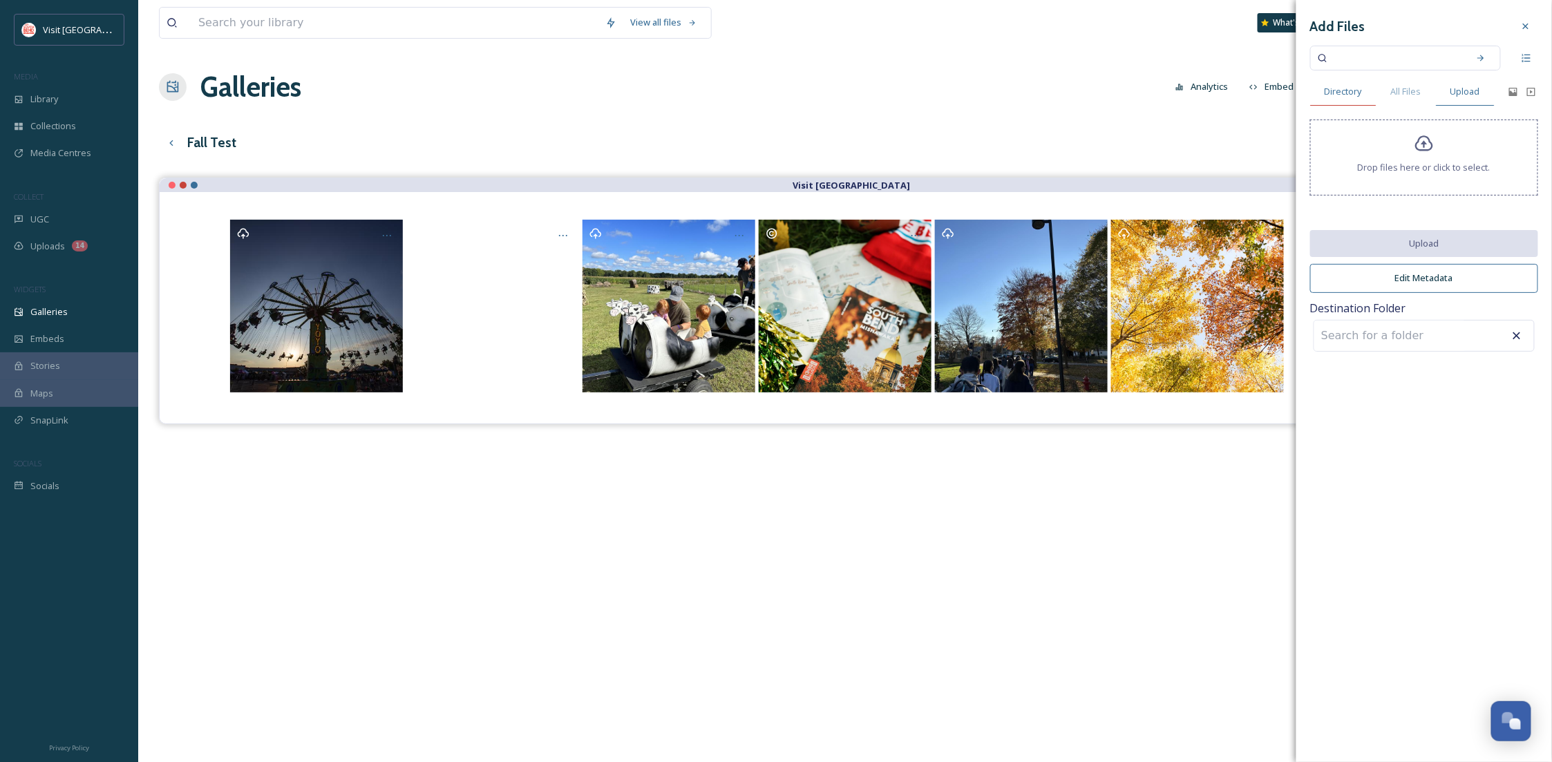
click at [1318, 93] on div "Directory" at bounding box center [1343, 91] width 66 height 28
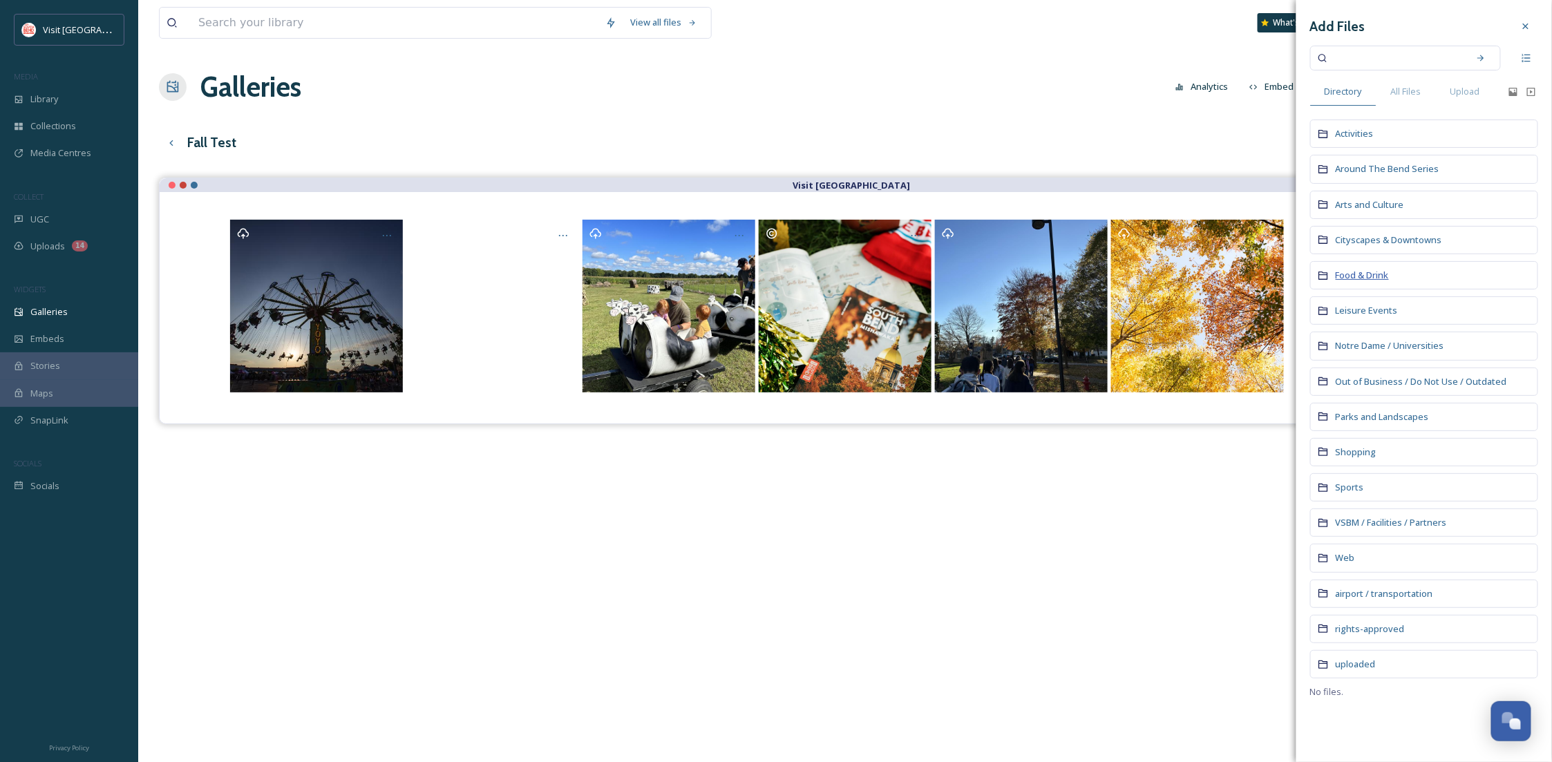
click at [1360, 271] on span "Food & Drink" at bounding box center [1362, 275] width 53 height 12
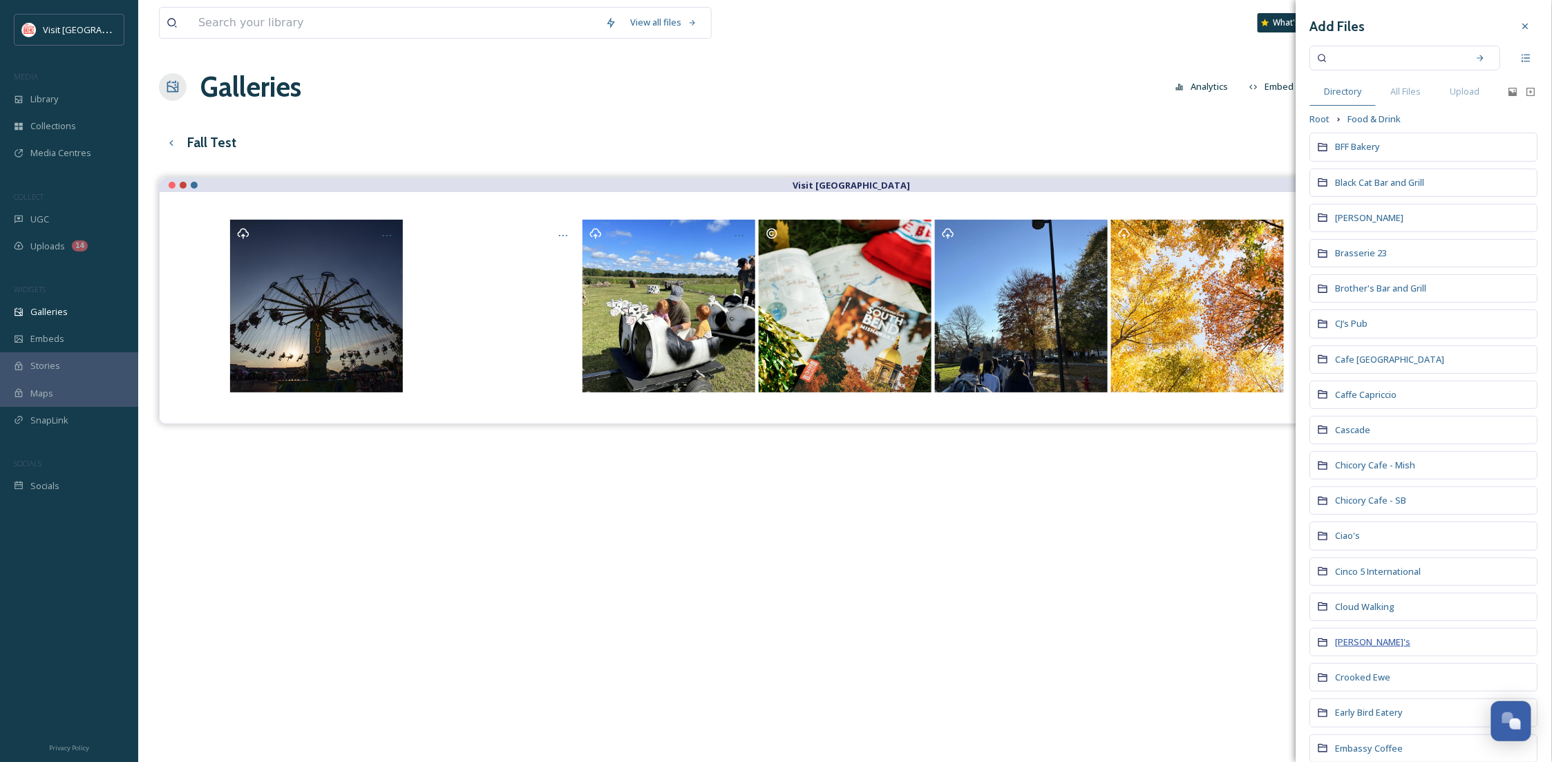
click at [1355, 643] on span "[PERSON_NAME]'s" at bounding box center [1373, 642] width 75 height 12
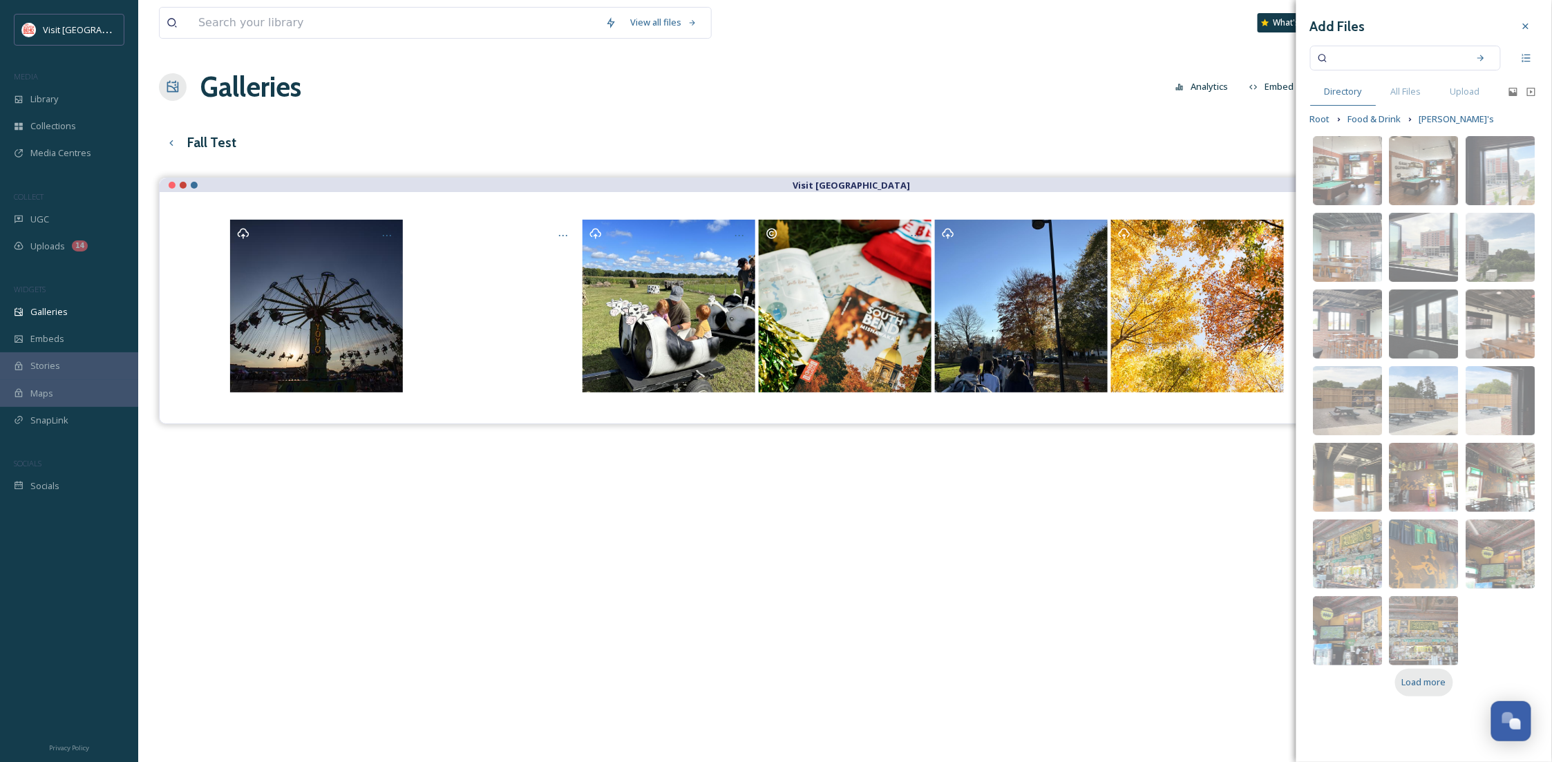
click at [1419, 683] on span "Load more" at bounding box center [1424, 682] width 44 height 13
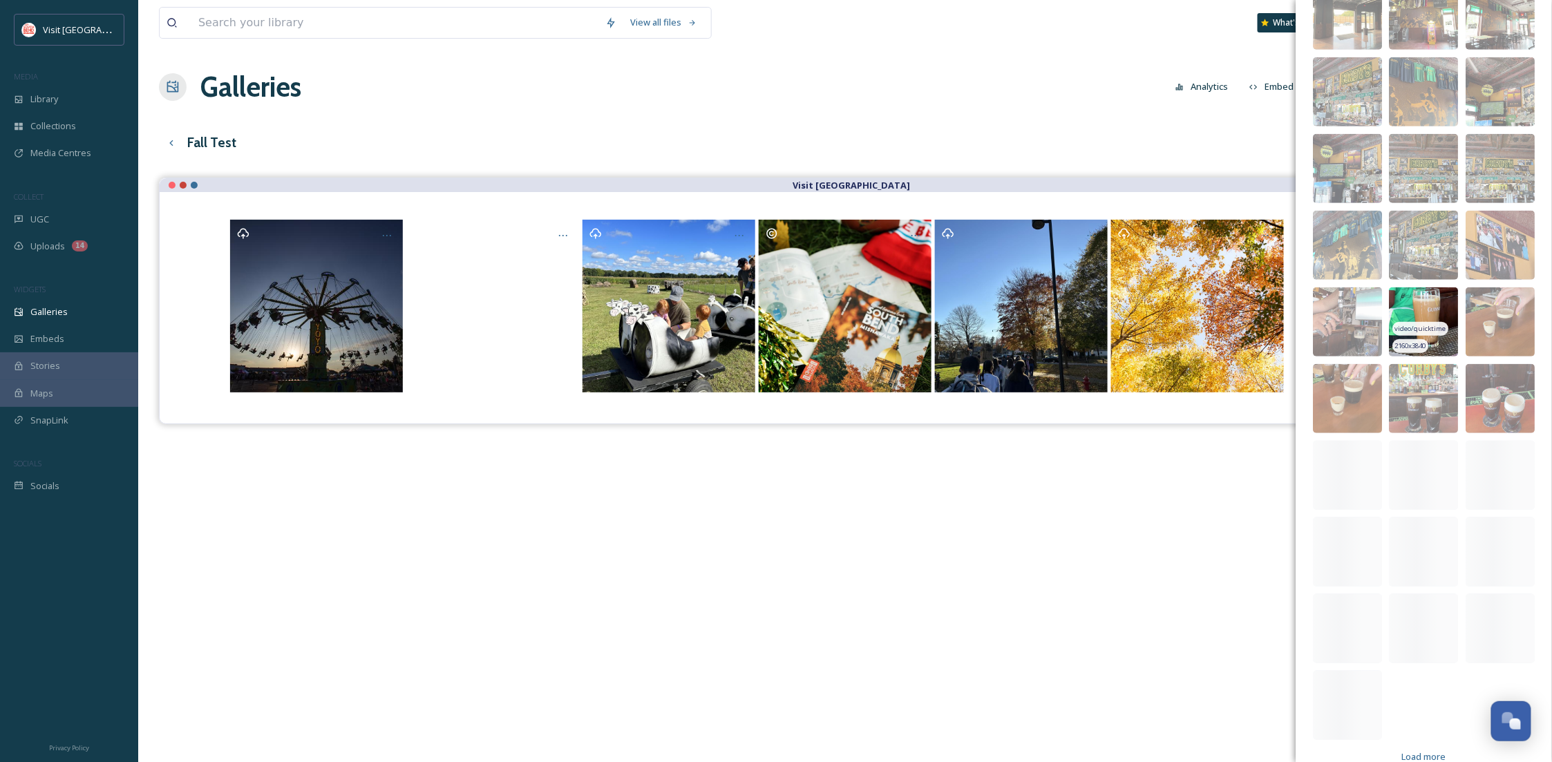
scroll to position [484, 0]
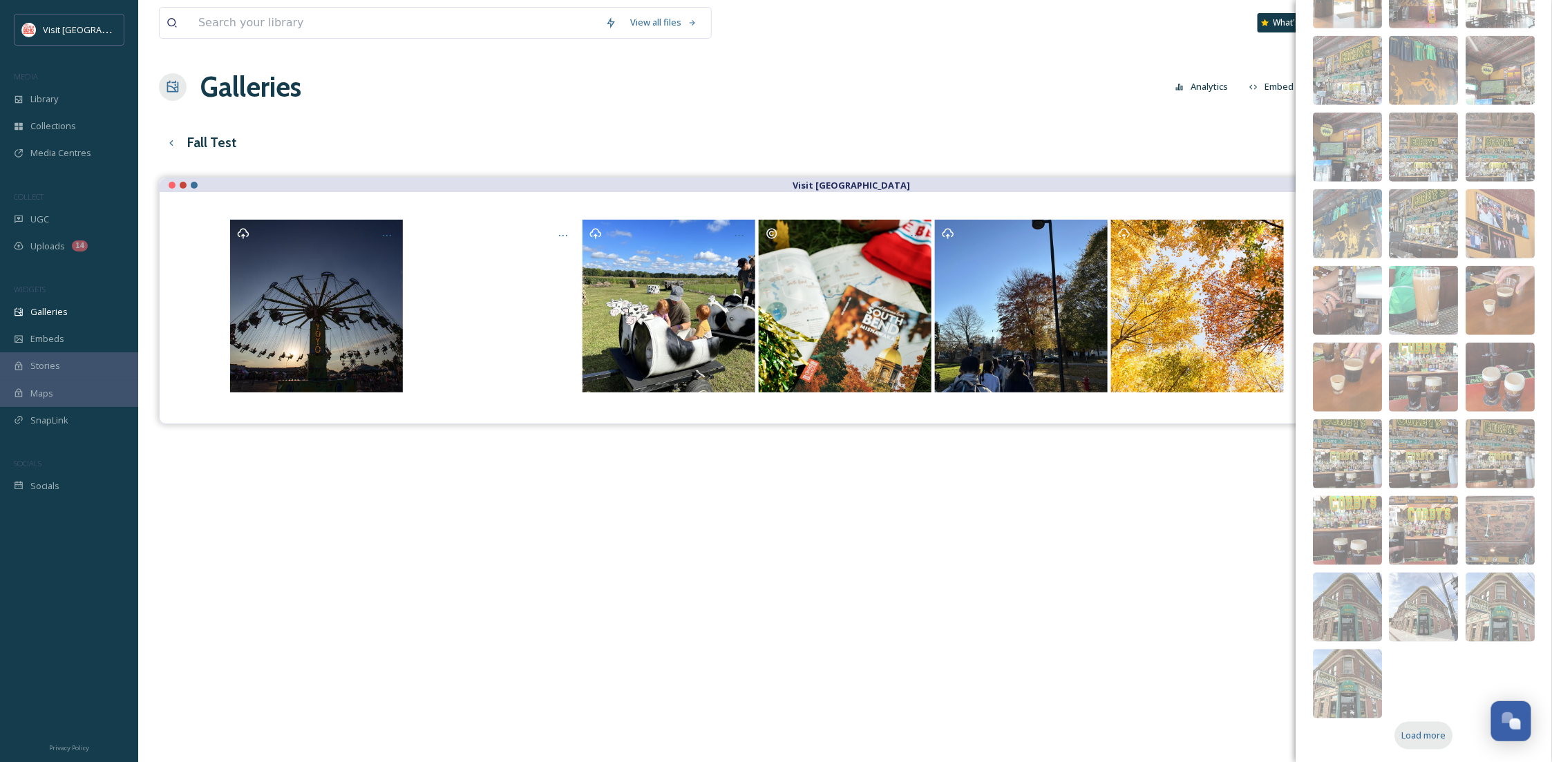
click at [1434, 729] on span "Load more" at bounding box center [1424, 735] width 44 height 13
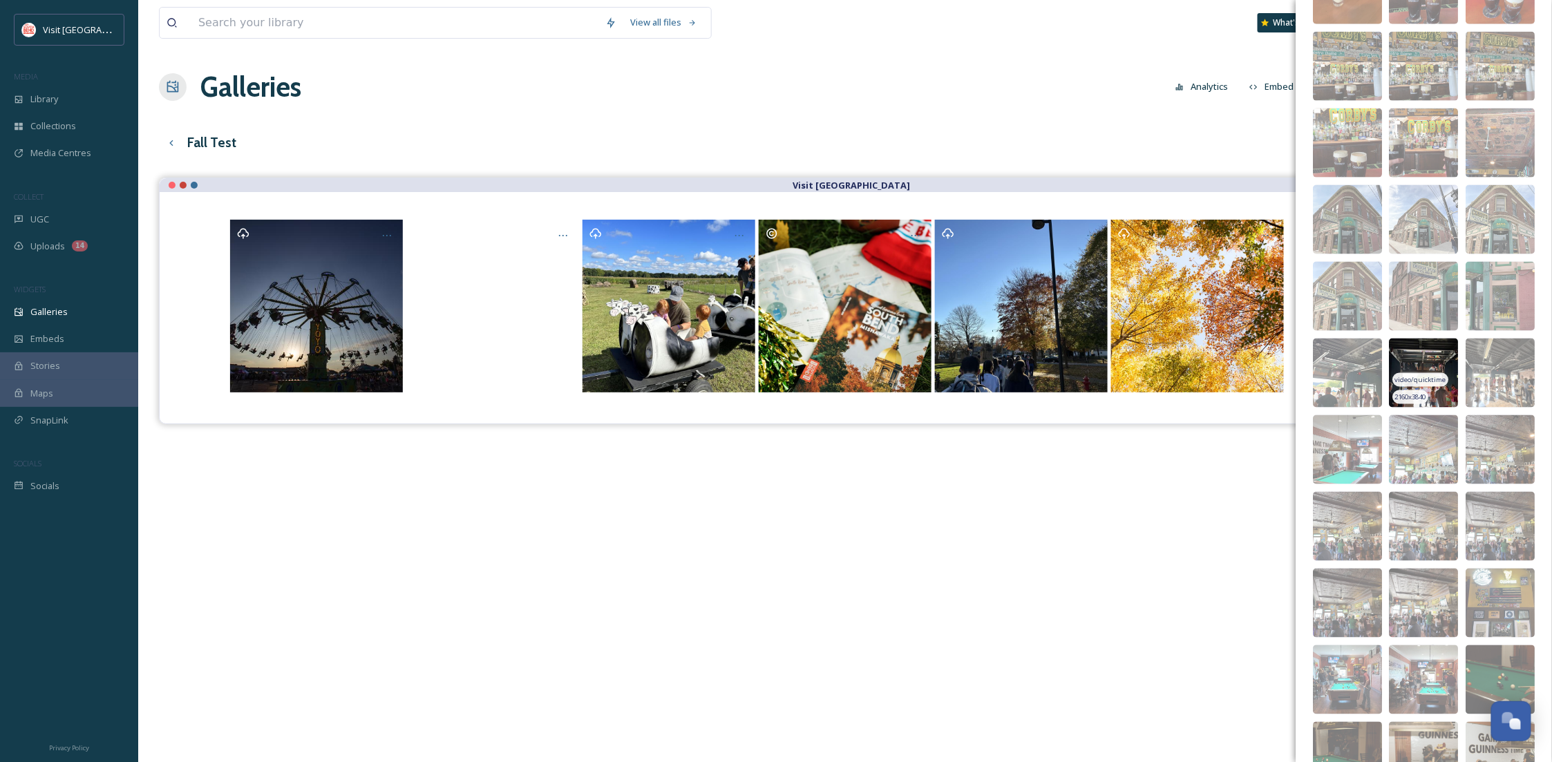
scroll to position [945, 0]
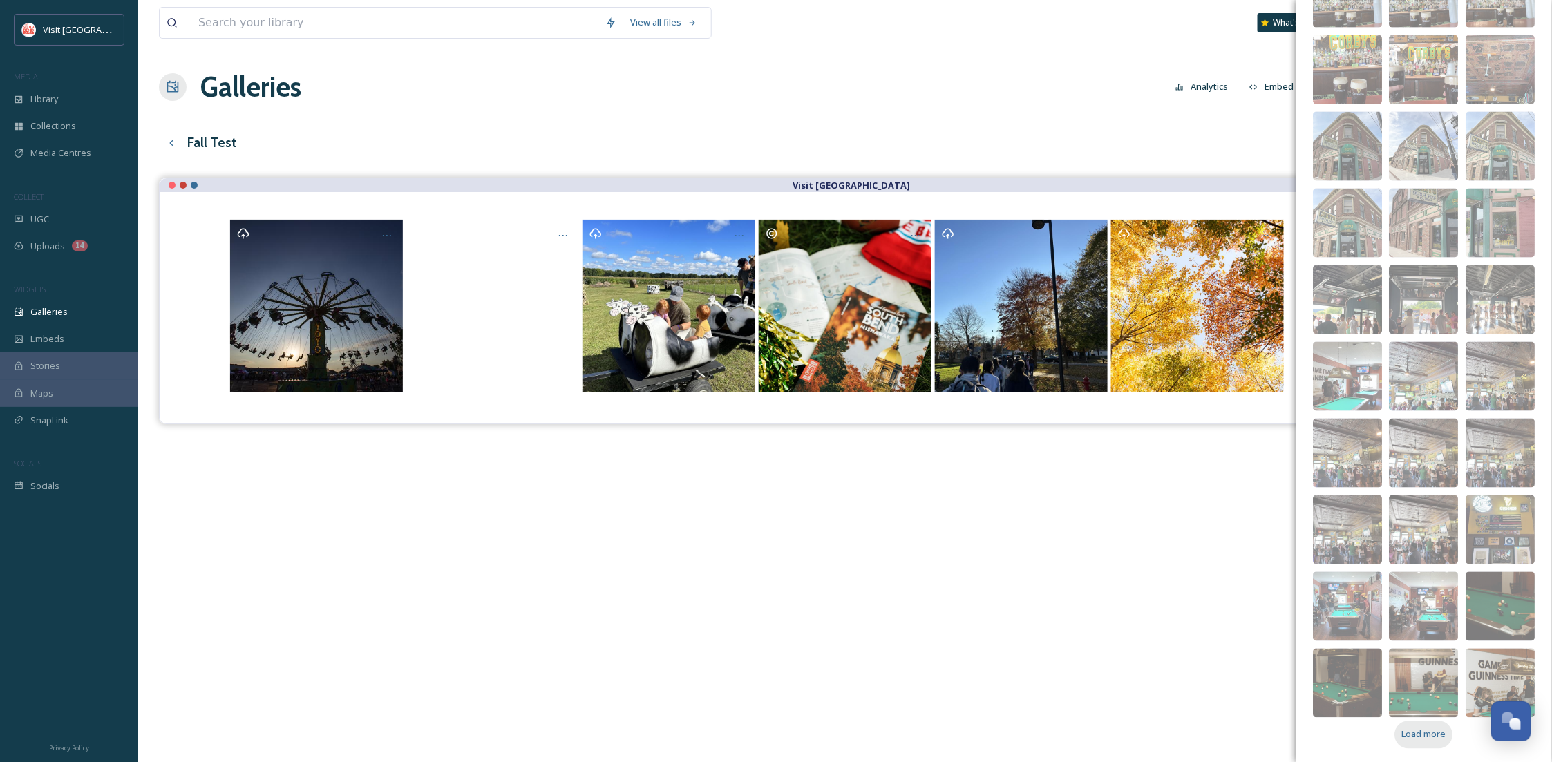
click at [1416, 734] on span "Load more" at bounding box center [1424, 734] width 44 height 13
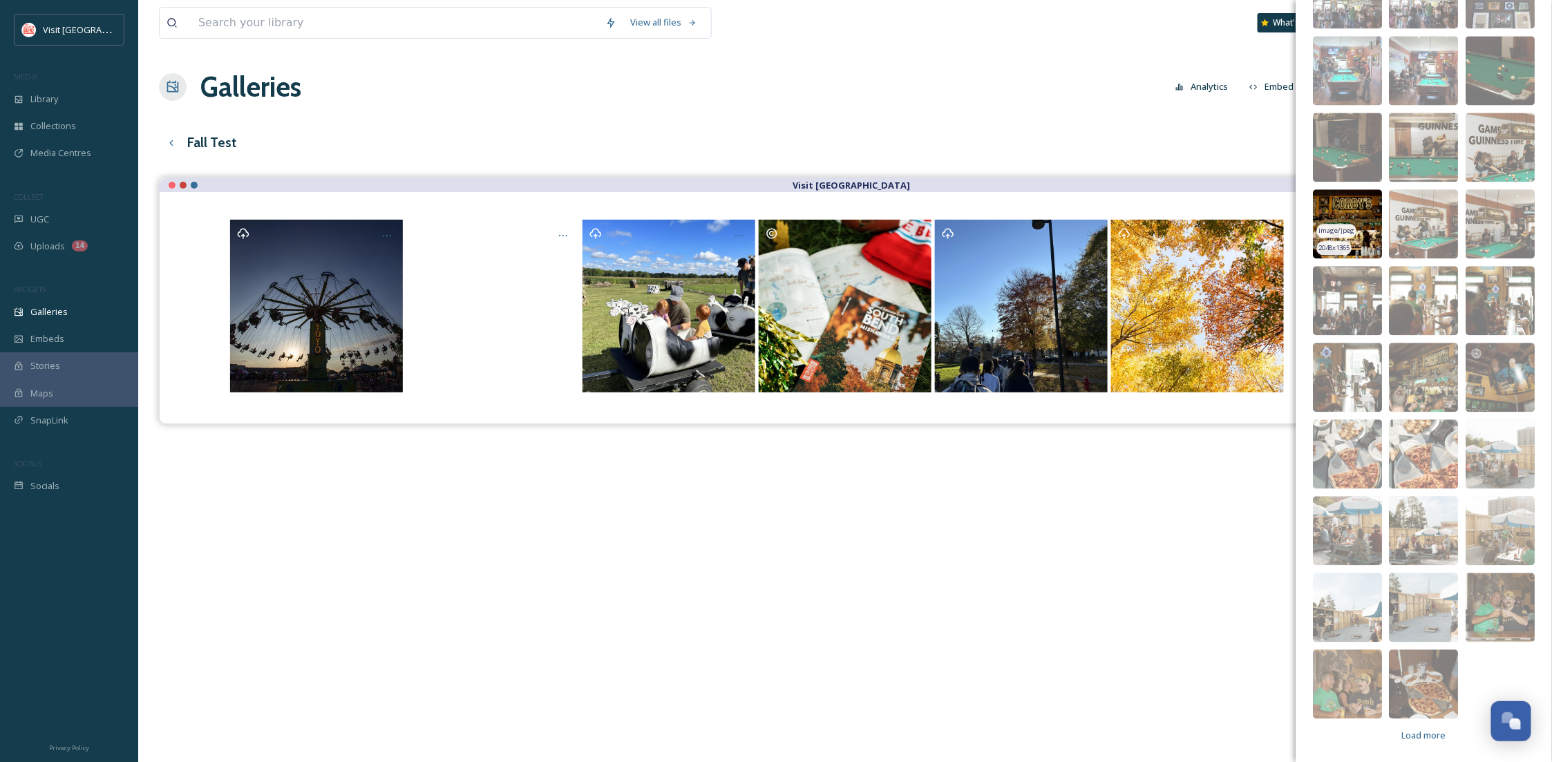
click at [1353, 236] on img at bounding box center [1348, 223] width 69 height 69
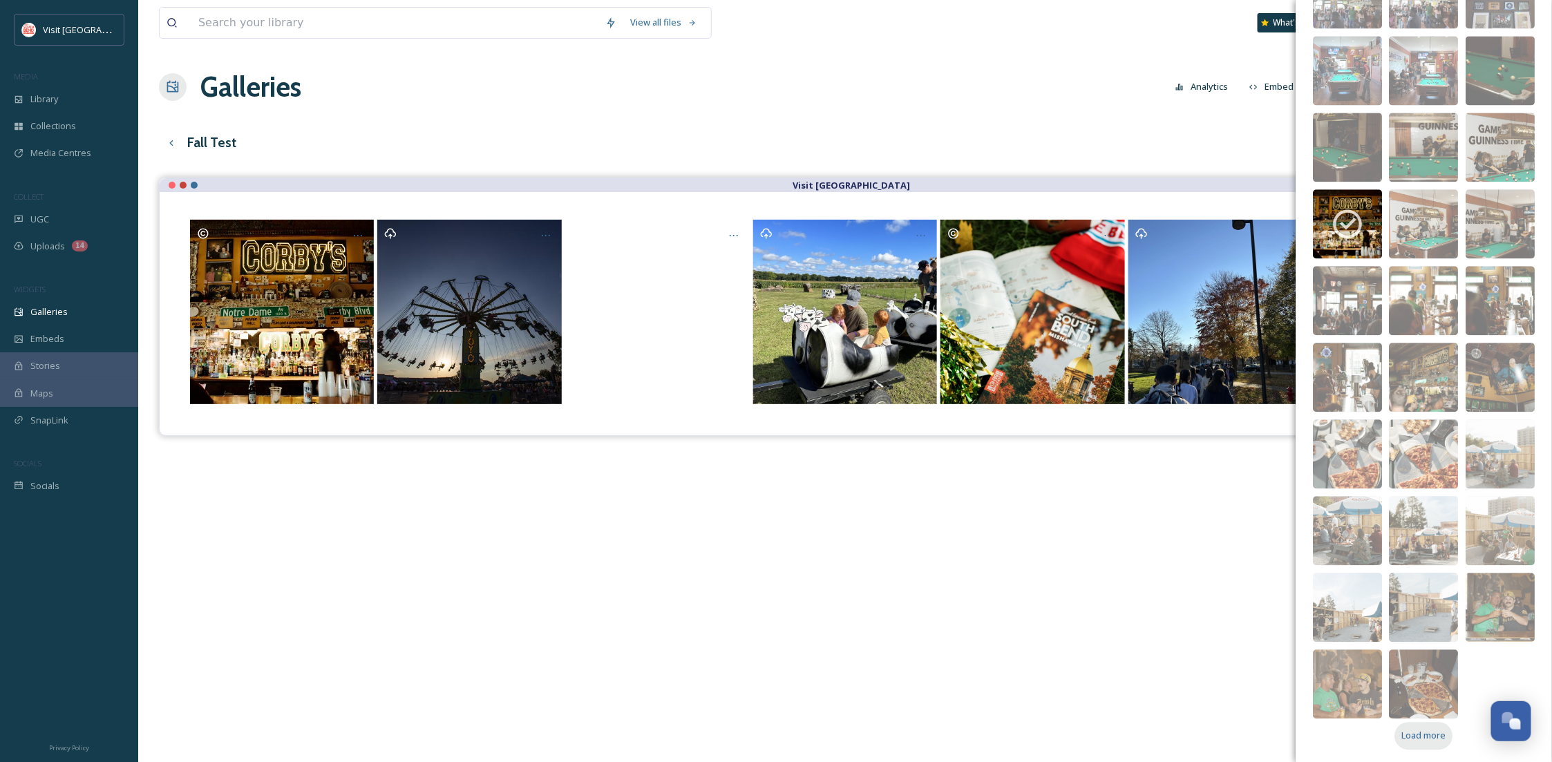
click at [1431, 733] on span "Load more" at bounding box center [1424, 735] width 44 height 13
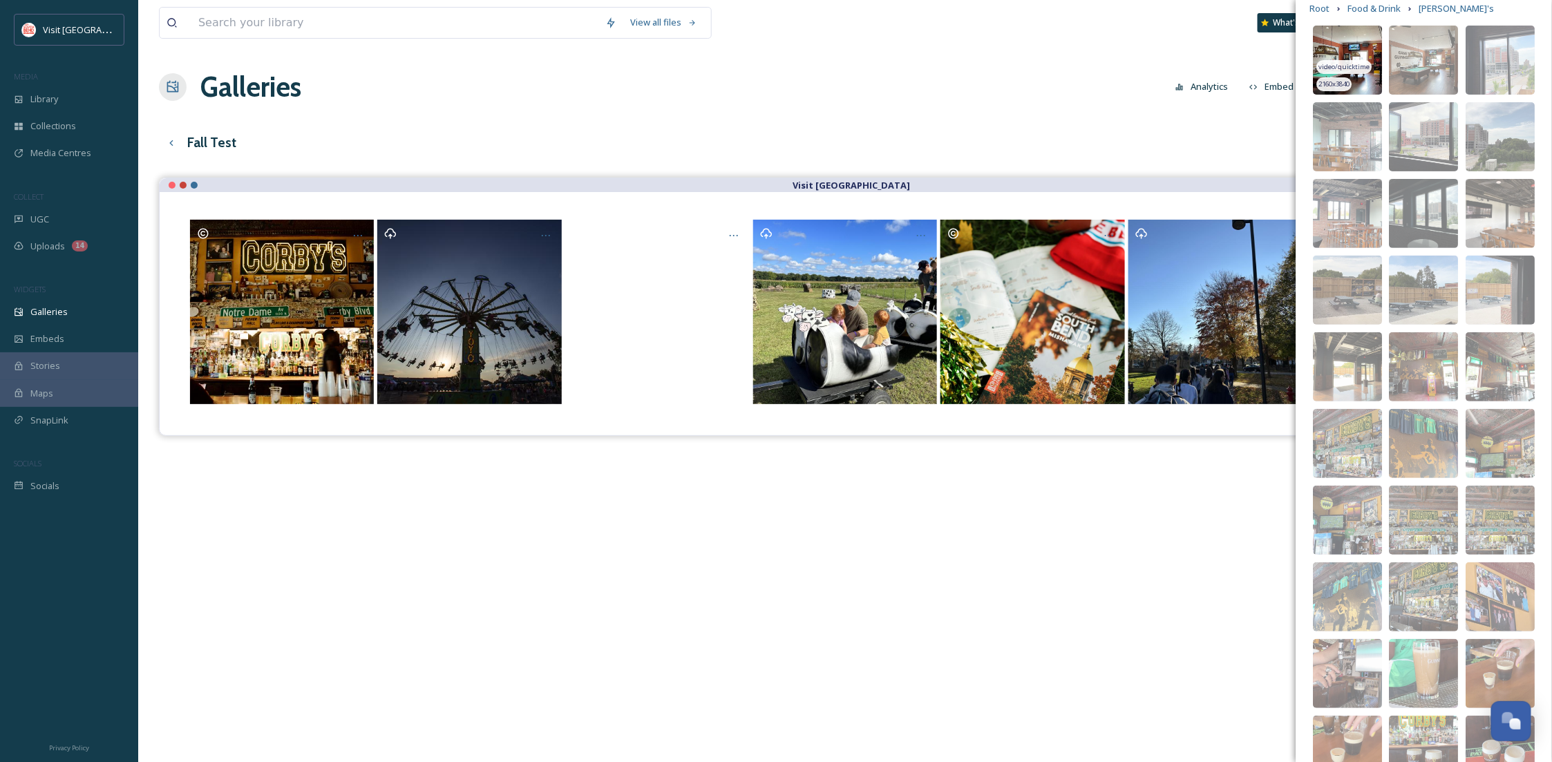
scroll to position [0, 0]
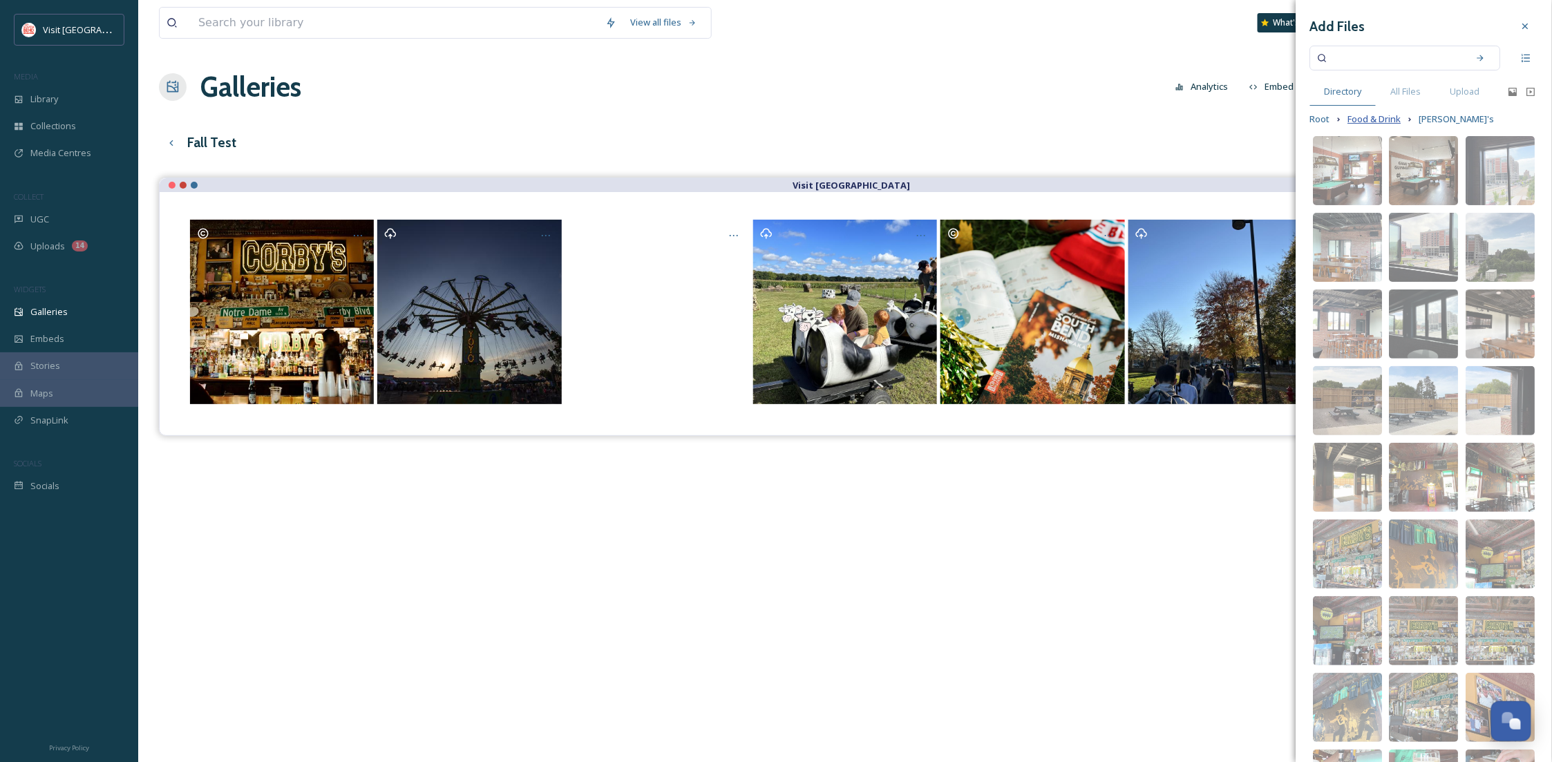
click at [1377, 117] on span "Food & Drink" at bounding box center [1374, 119] width 53 height 13
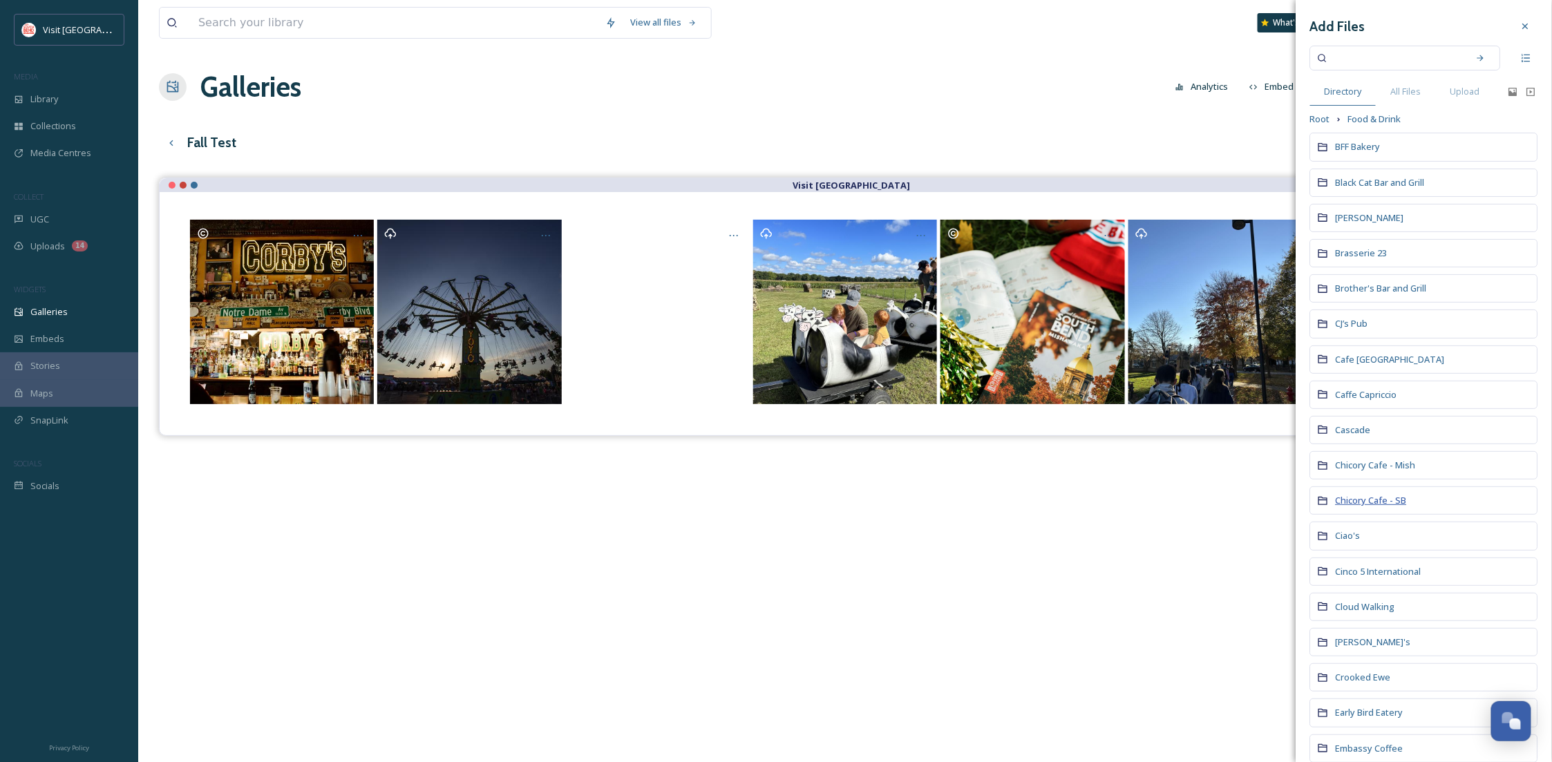
click at [1357, 505] on span "Chicory Cafe - SB" at bounding box center [1371, 500] width 71 height 12
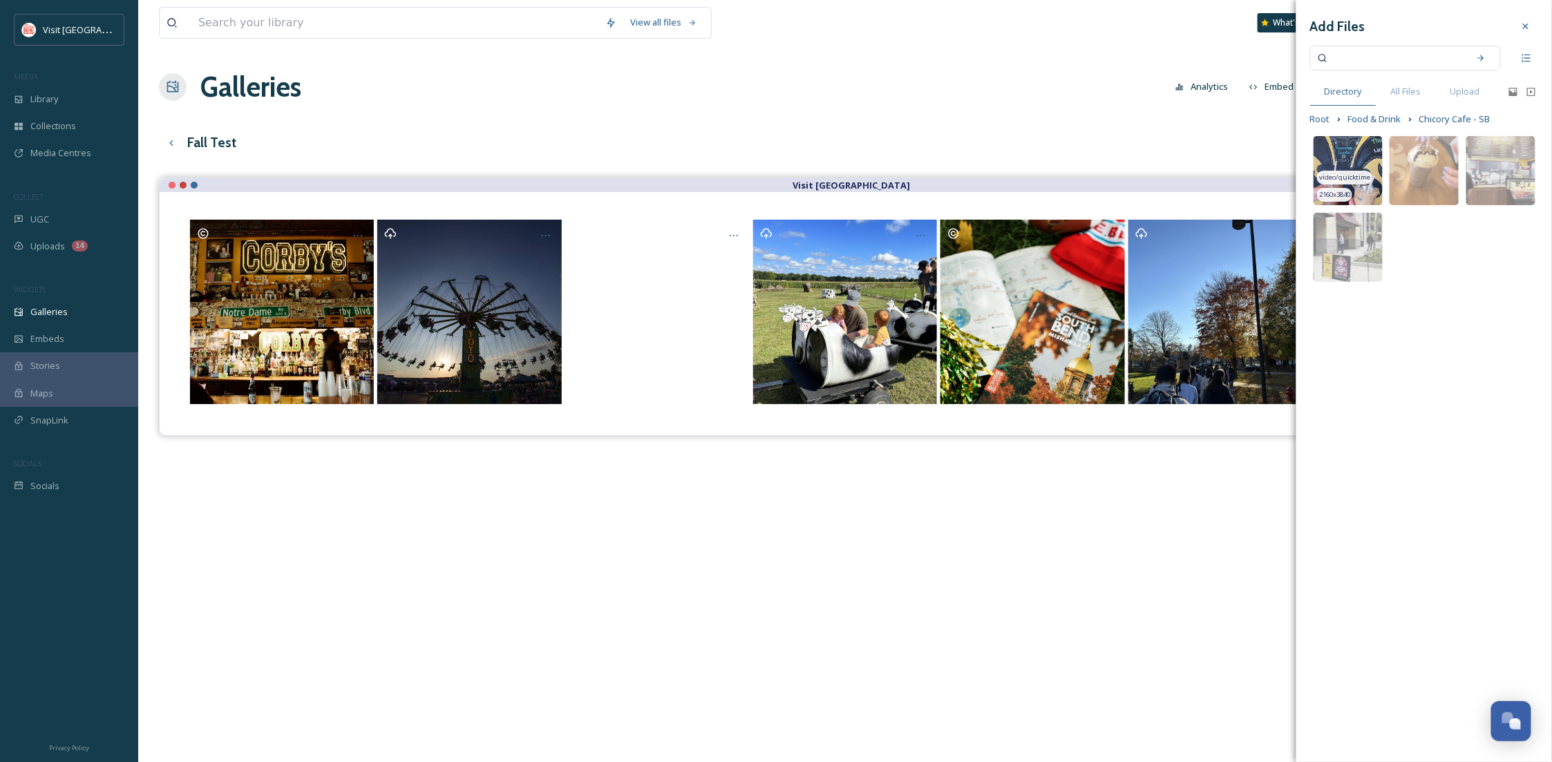
click at [1347, 151] on img at bounding box center [1348, 170] width 69 height 69
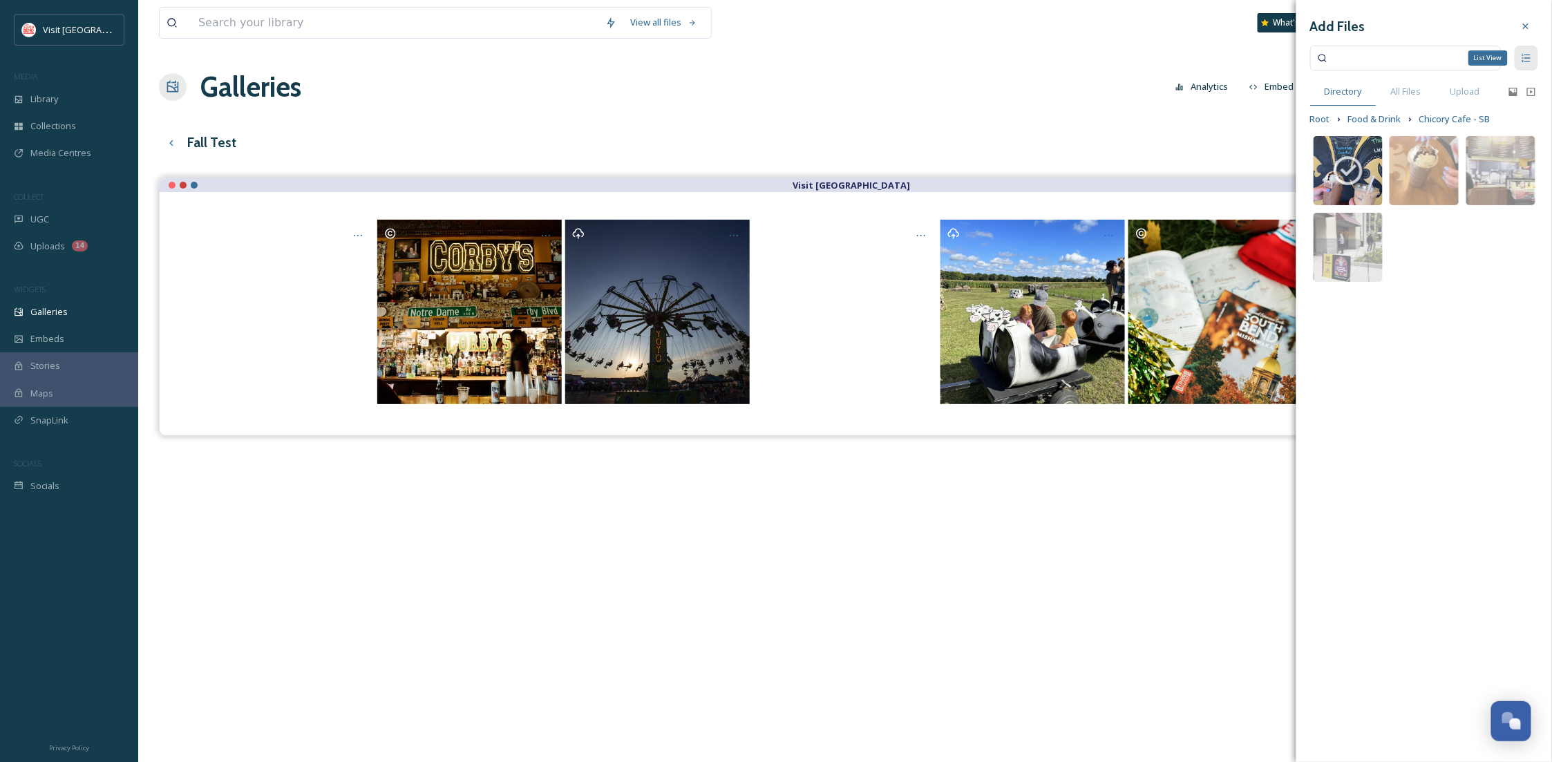
click at [1526, 61] on icon at bounding box center [1527, 58] width 8 height 8
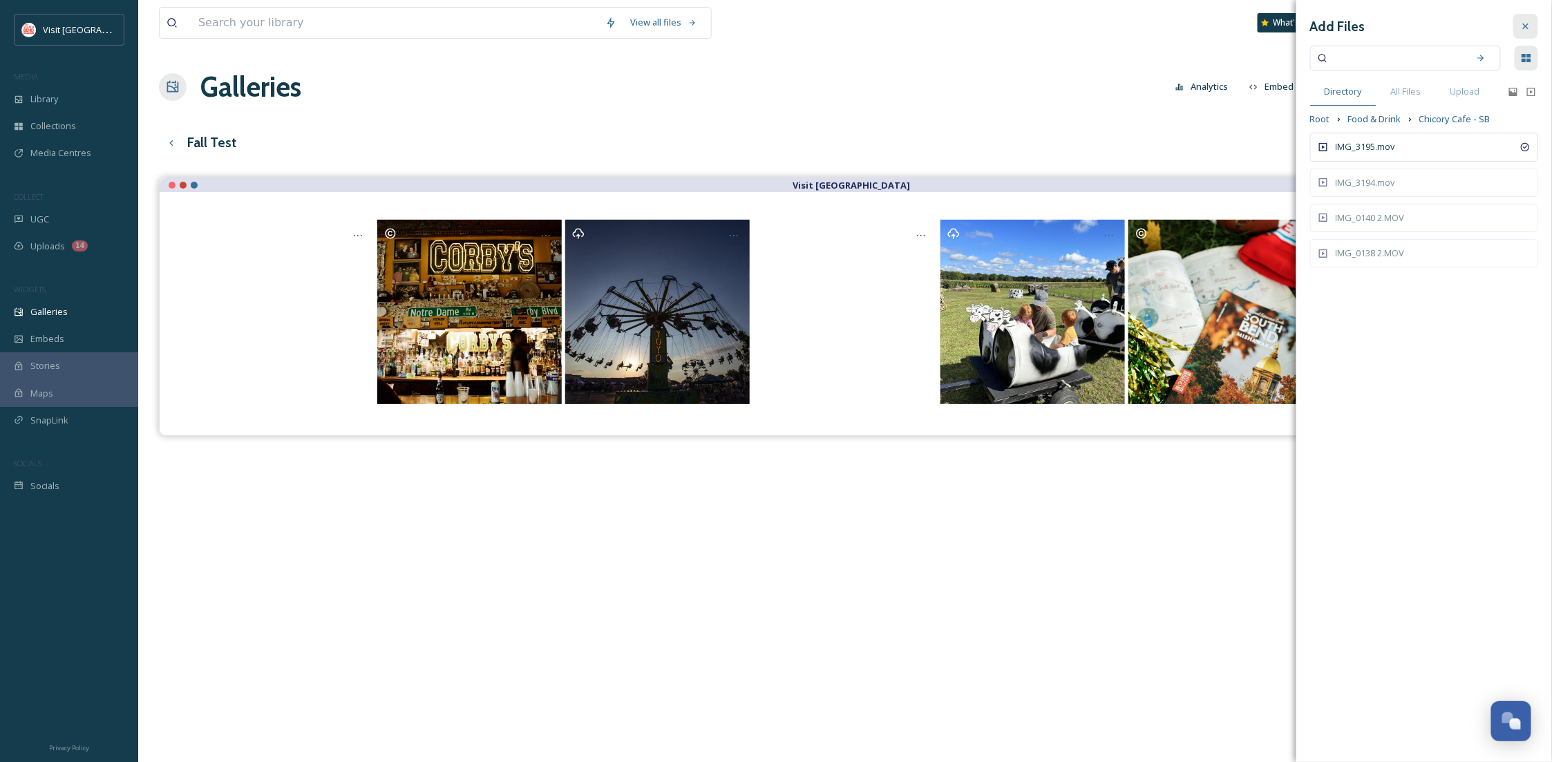
click at [1530, 17] on div at bounding box center [1526, 26] width 25 height 25
click at [1446, 277] on button "Continue" at bounding box center [1424, 281] width 228 height 28
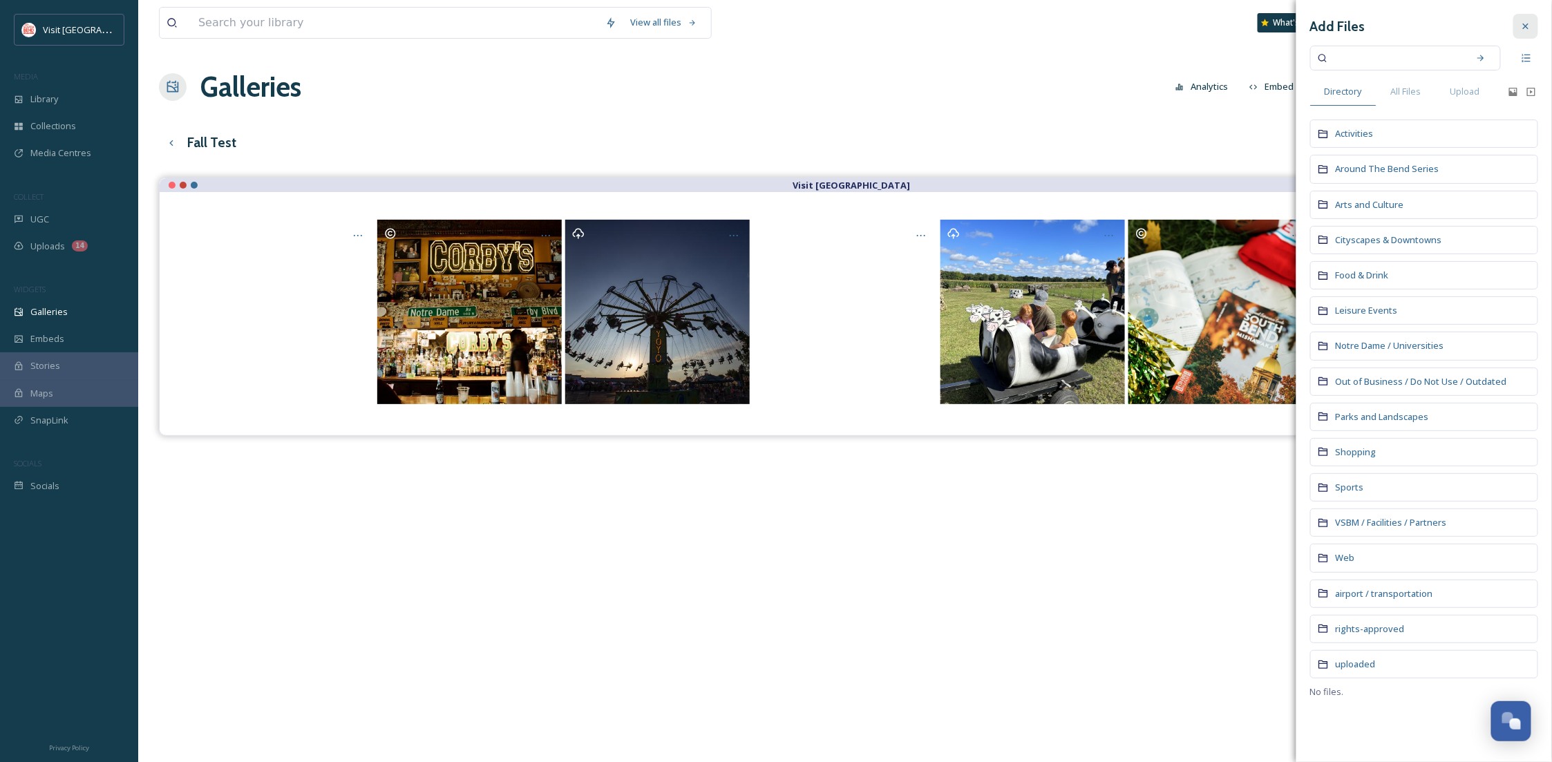
click at [1519, 30] on div at bounding box center [1526, 26] width 25 height 25
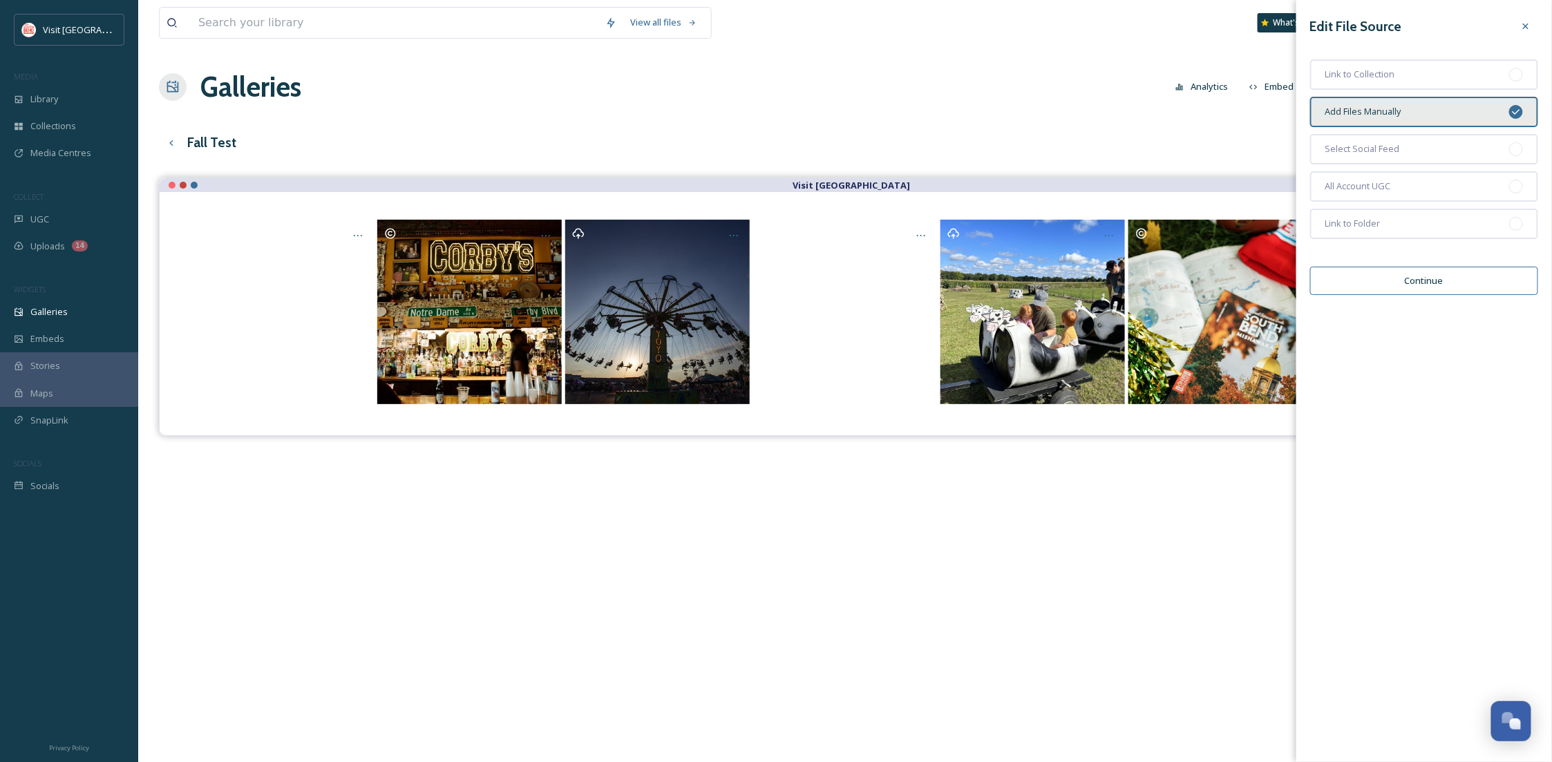
click at [1366, 283] on button "Continue" at bounding box center [1424, 281] width 228 height 28
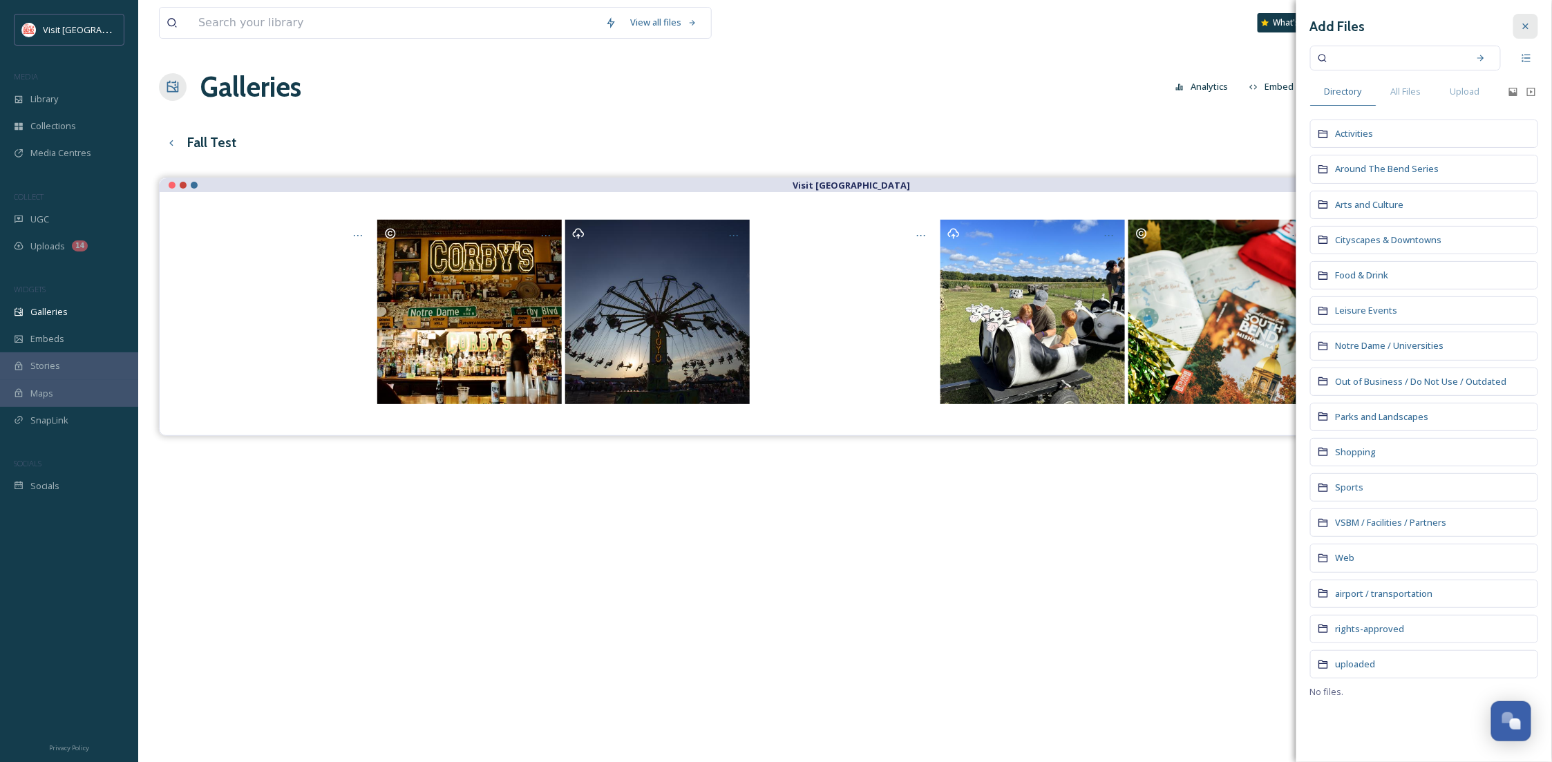
click at [1534, 18] on div at bounding box center [1526, 26] width 25 height 25
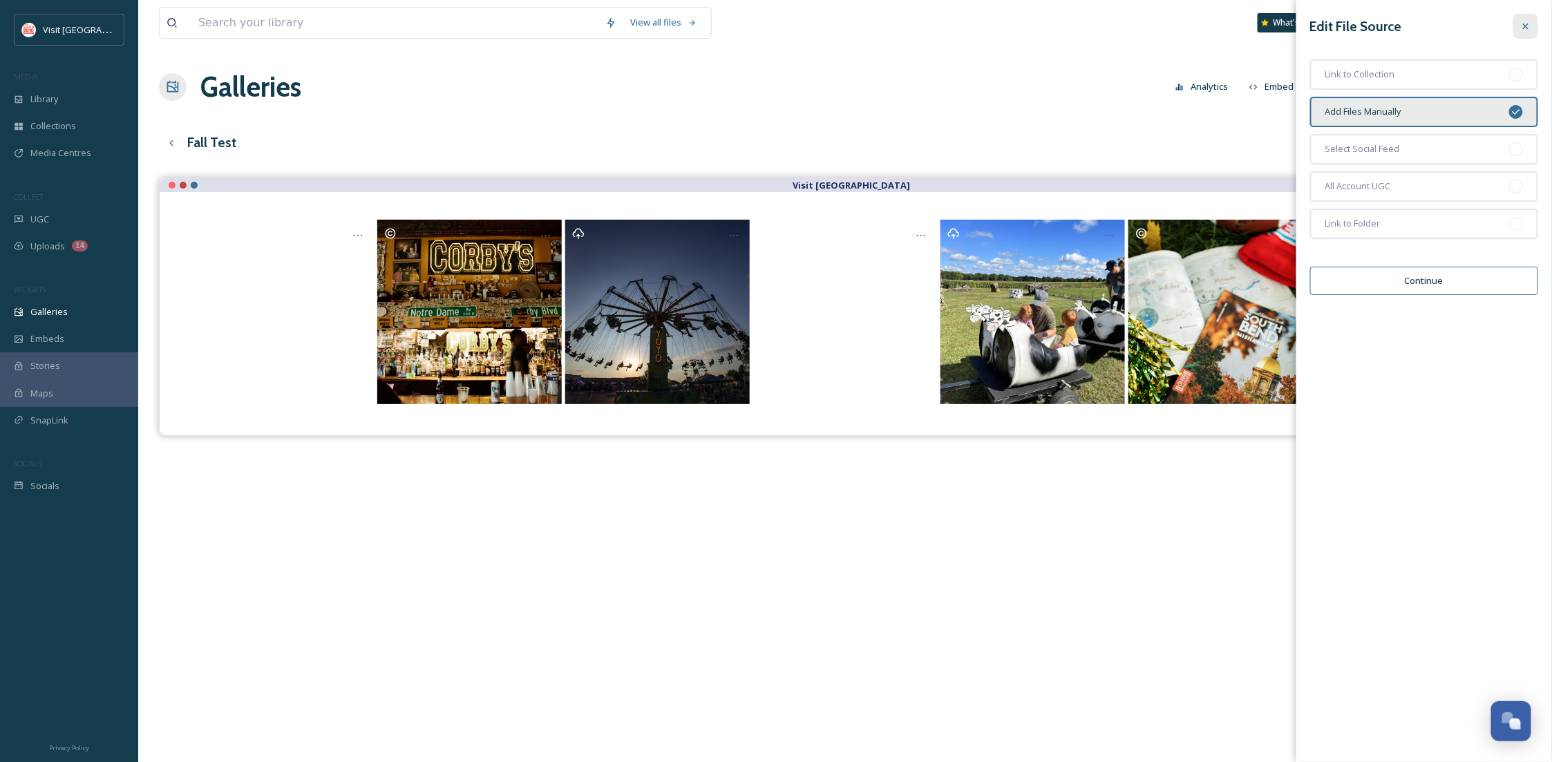
click at [1526, 37] on div "Edit File Source Link to Collection Add Files Manually Select Social Feed All A…" at bounding box center [1425, 154] width 256 height 309
click at [1526, 31] on icon at bounding box center [1526, 26] width 11 height 11
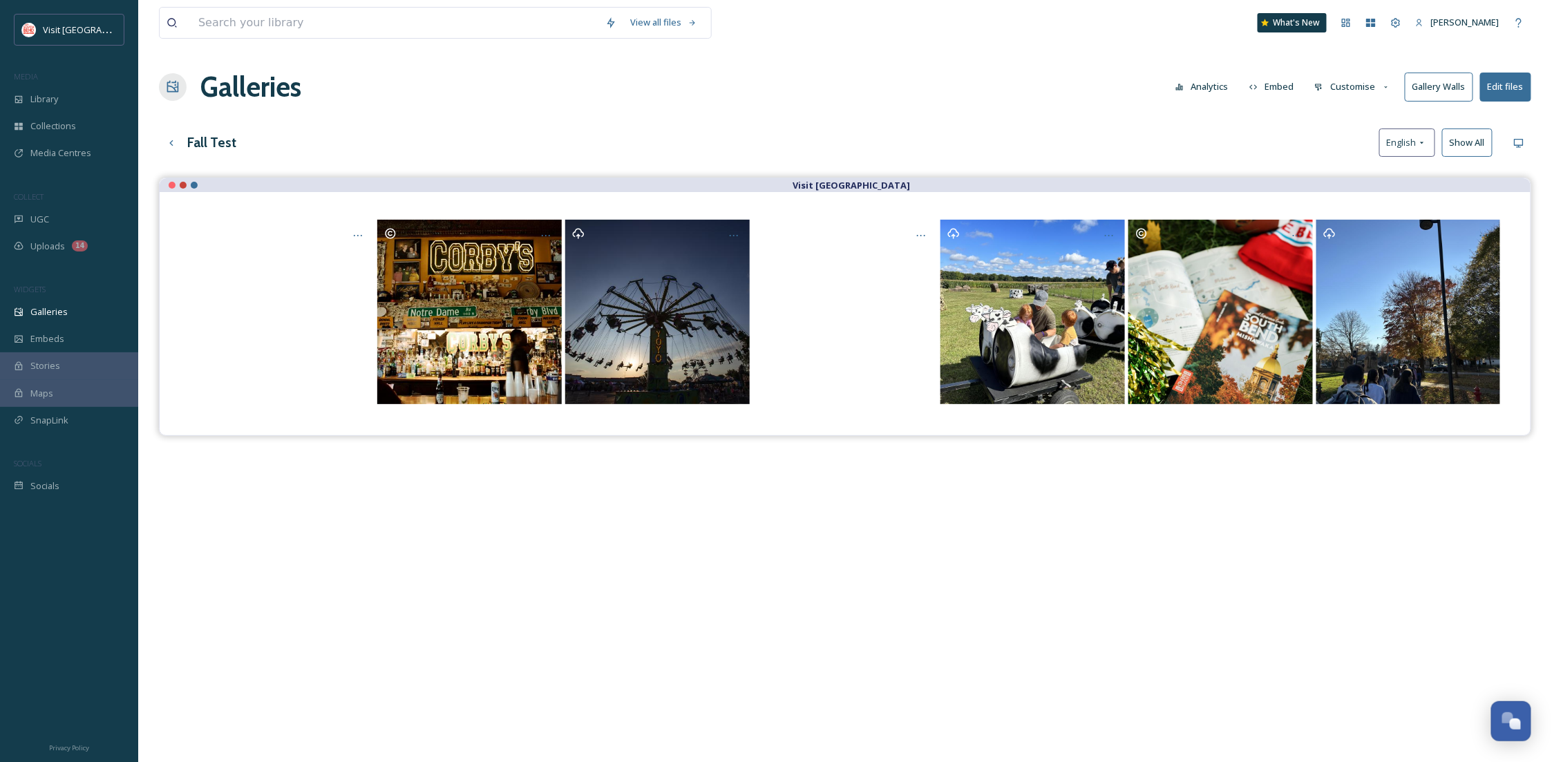
click at [1507, 86] on button "Edit files" at bounding box center [1505, 87] width 51 height 28
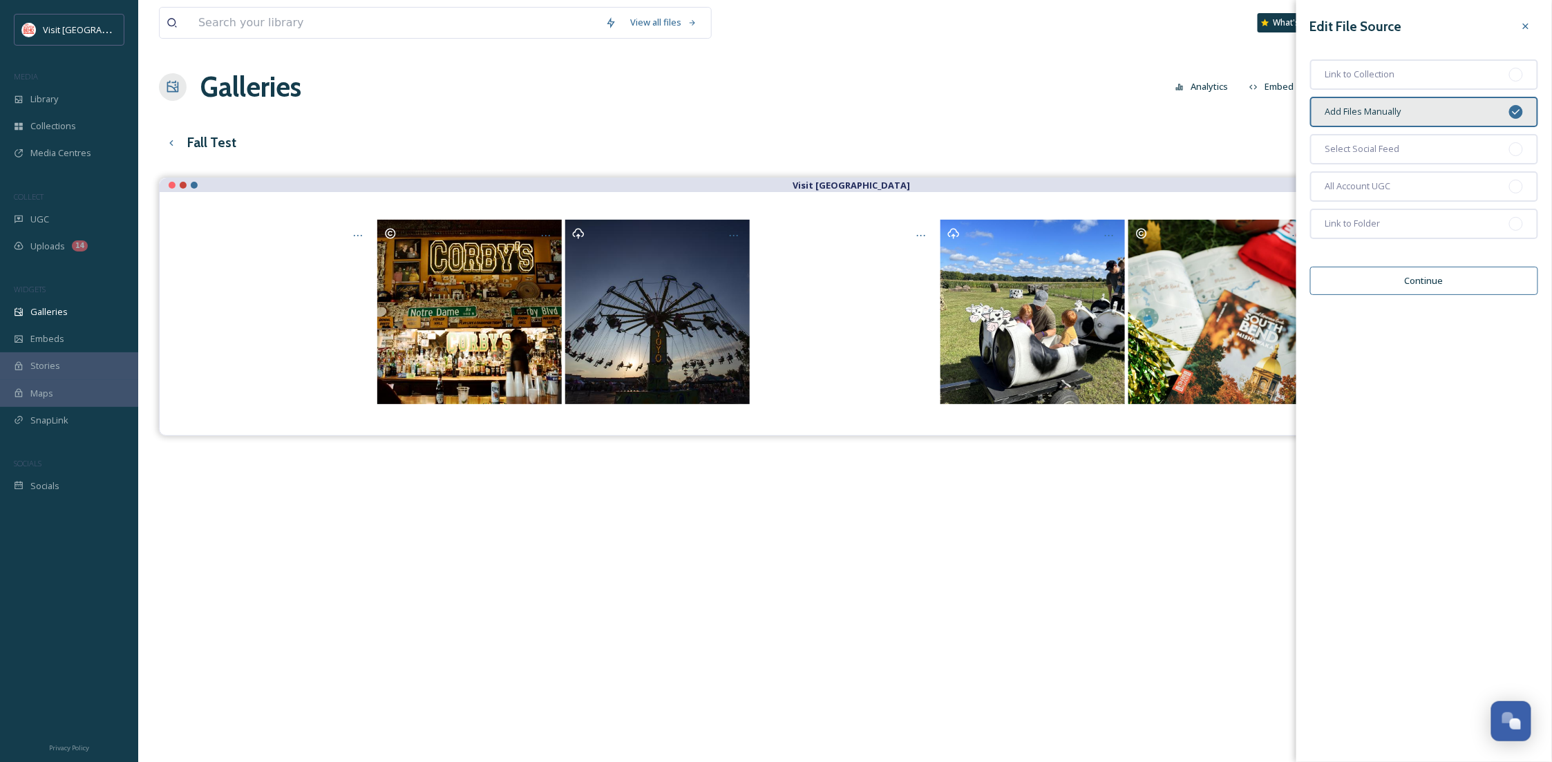
click at [1408, 276] on button "Continue" at bounding box center [1424, 281] width 228 height 28
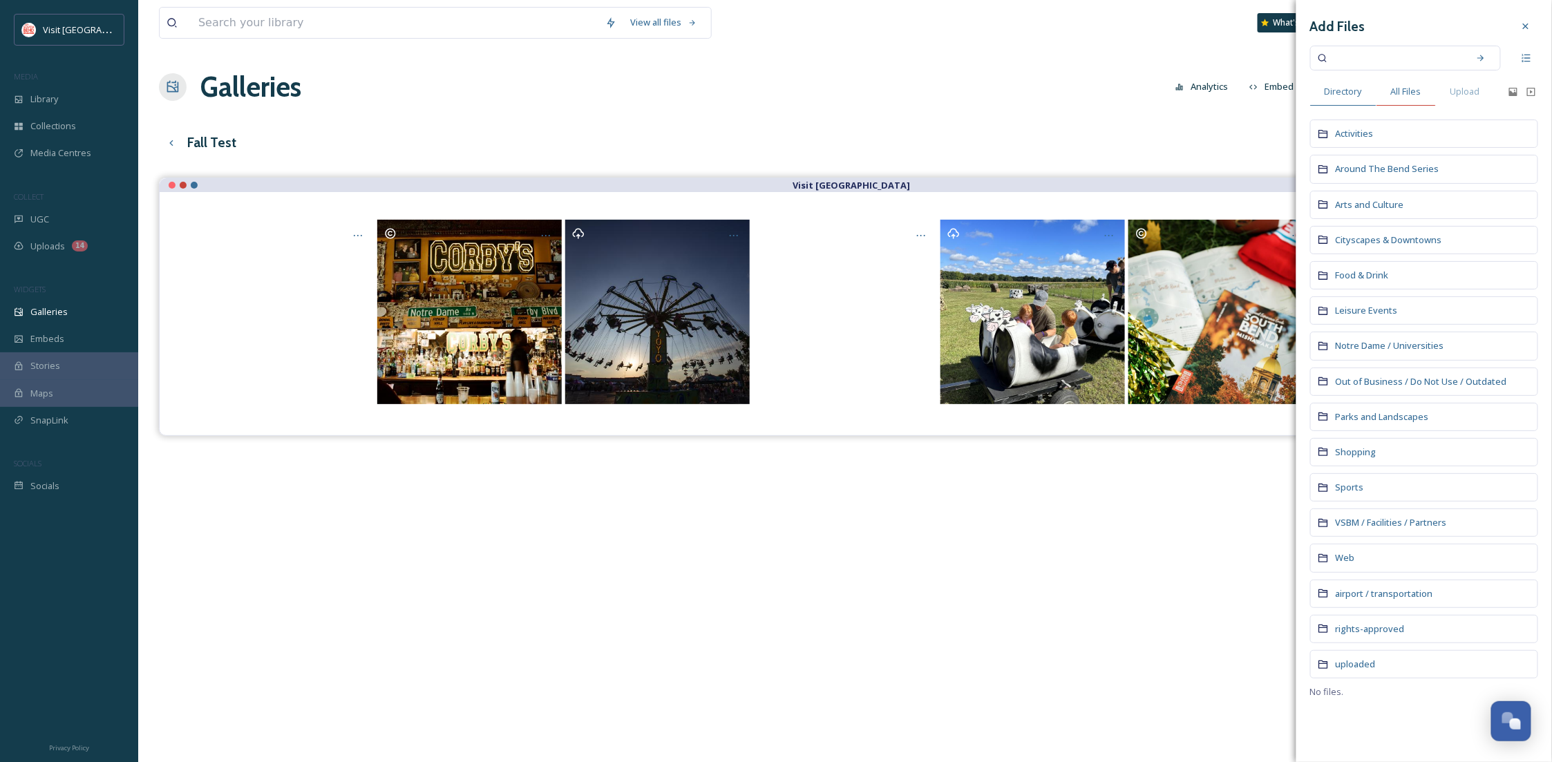
click at [1406, 94] on span "All Files" at bounding box center [1406, 91] width 30 height 13
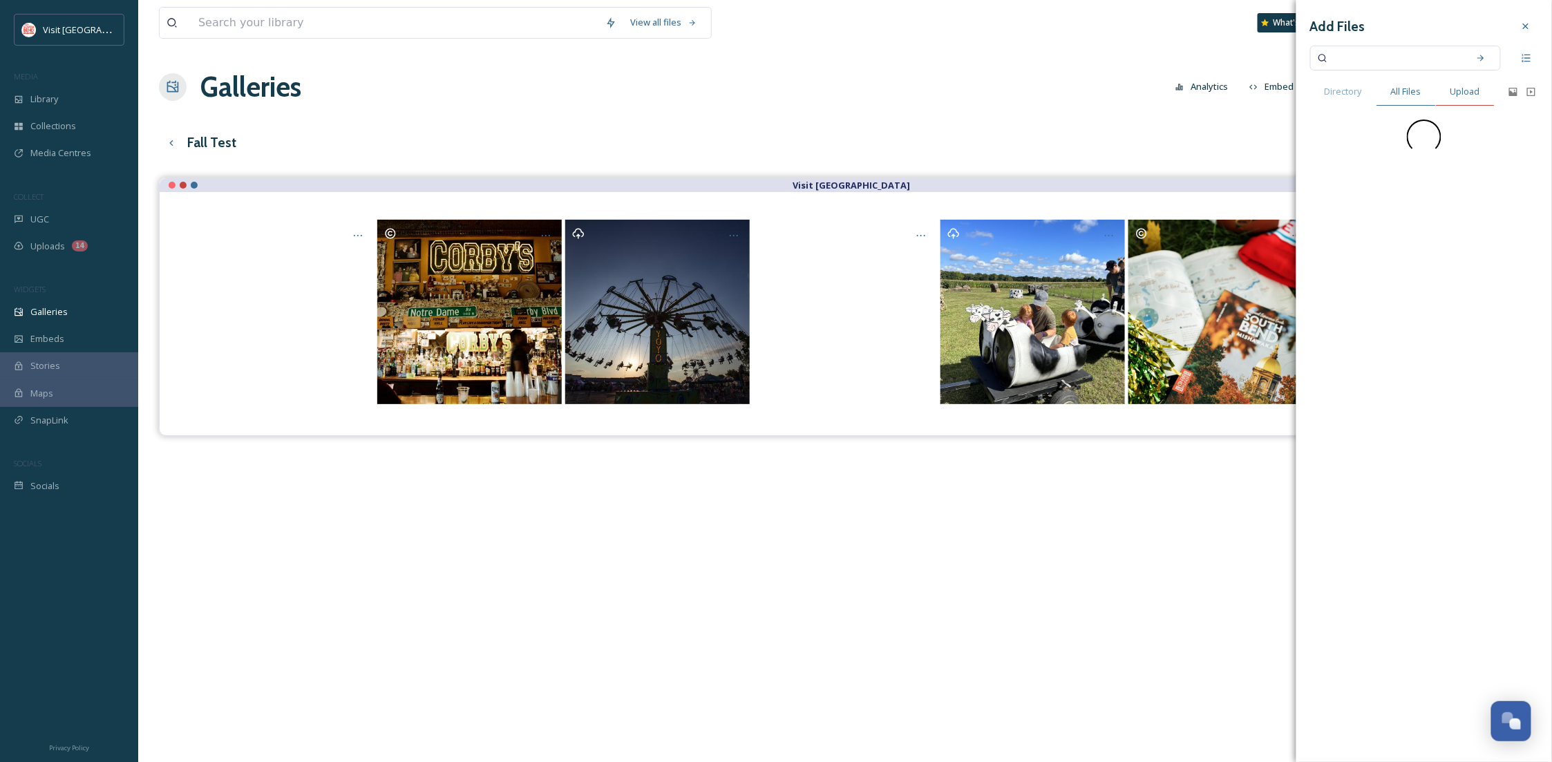
click at [1452, 89] on span "Upload" at bounding box center [1466, 91] width 30 height 13
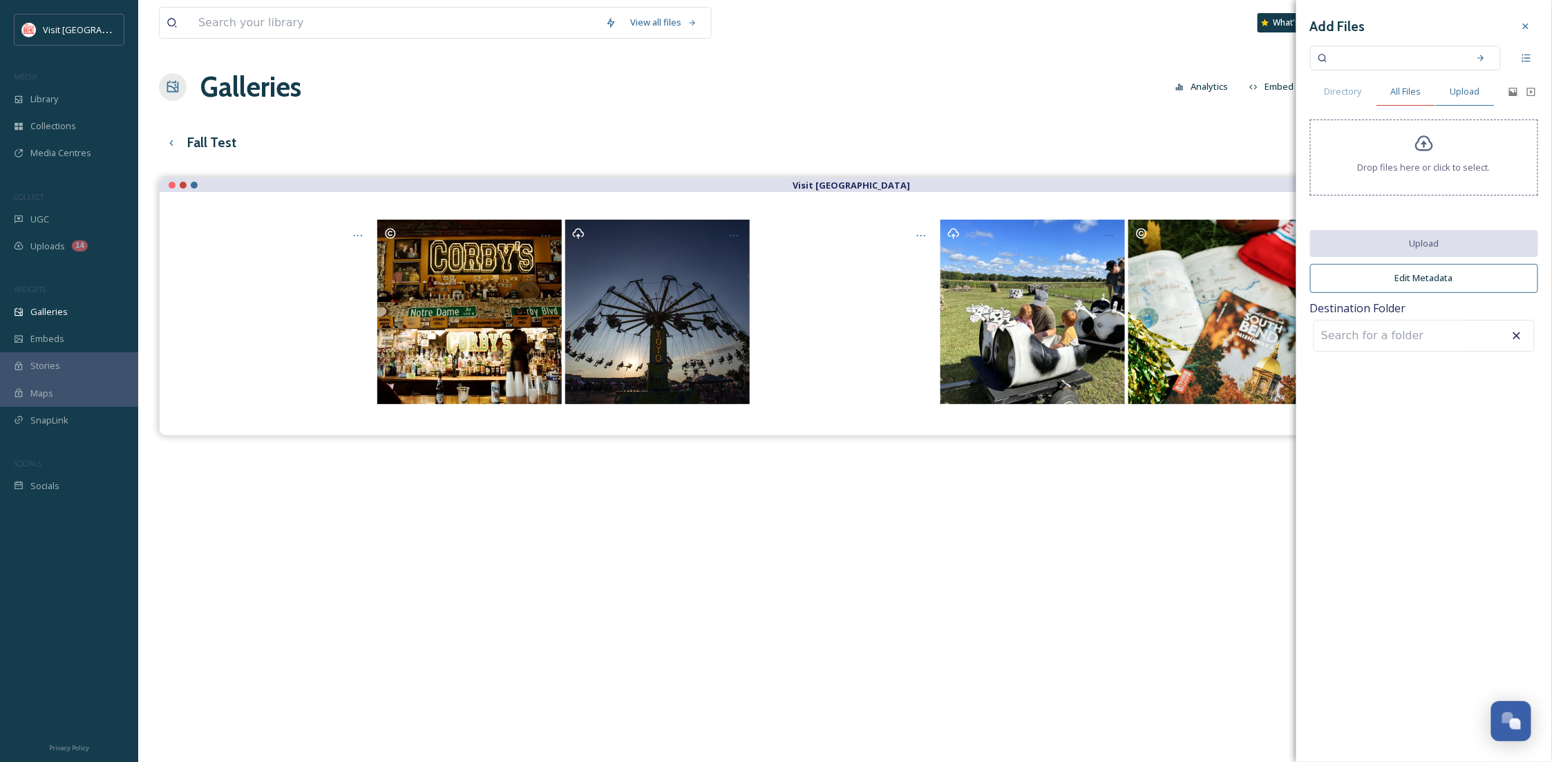
click at [1426, 93] on div "All Files" at bounding box center [1406, 91] width 59 height 28
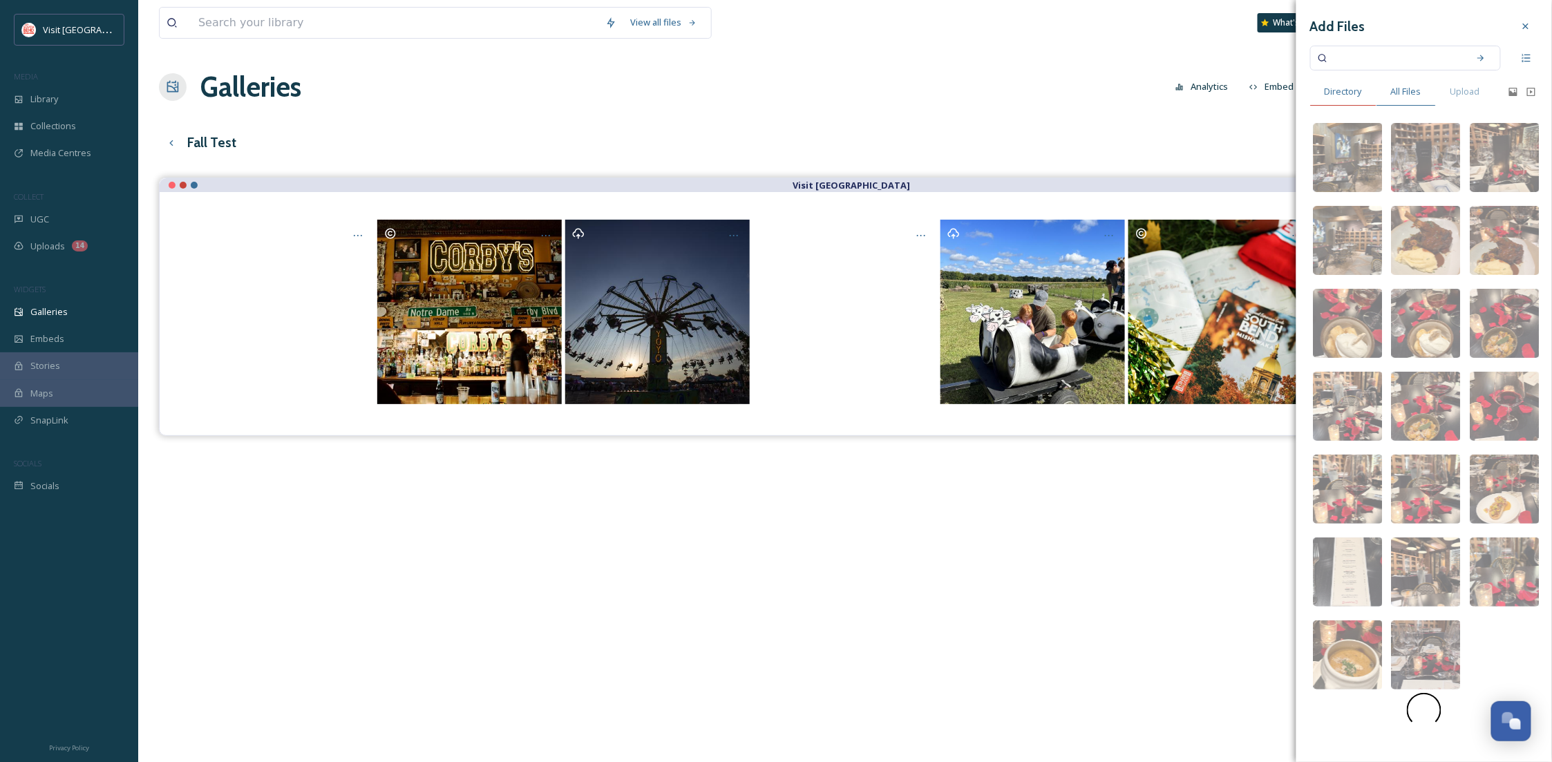
click at [1352, 98] on div "Directory" at bounding box center [1343, 91] width 66 height 28
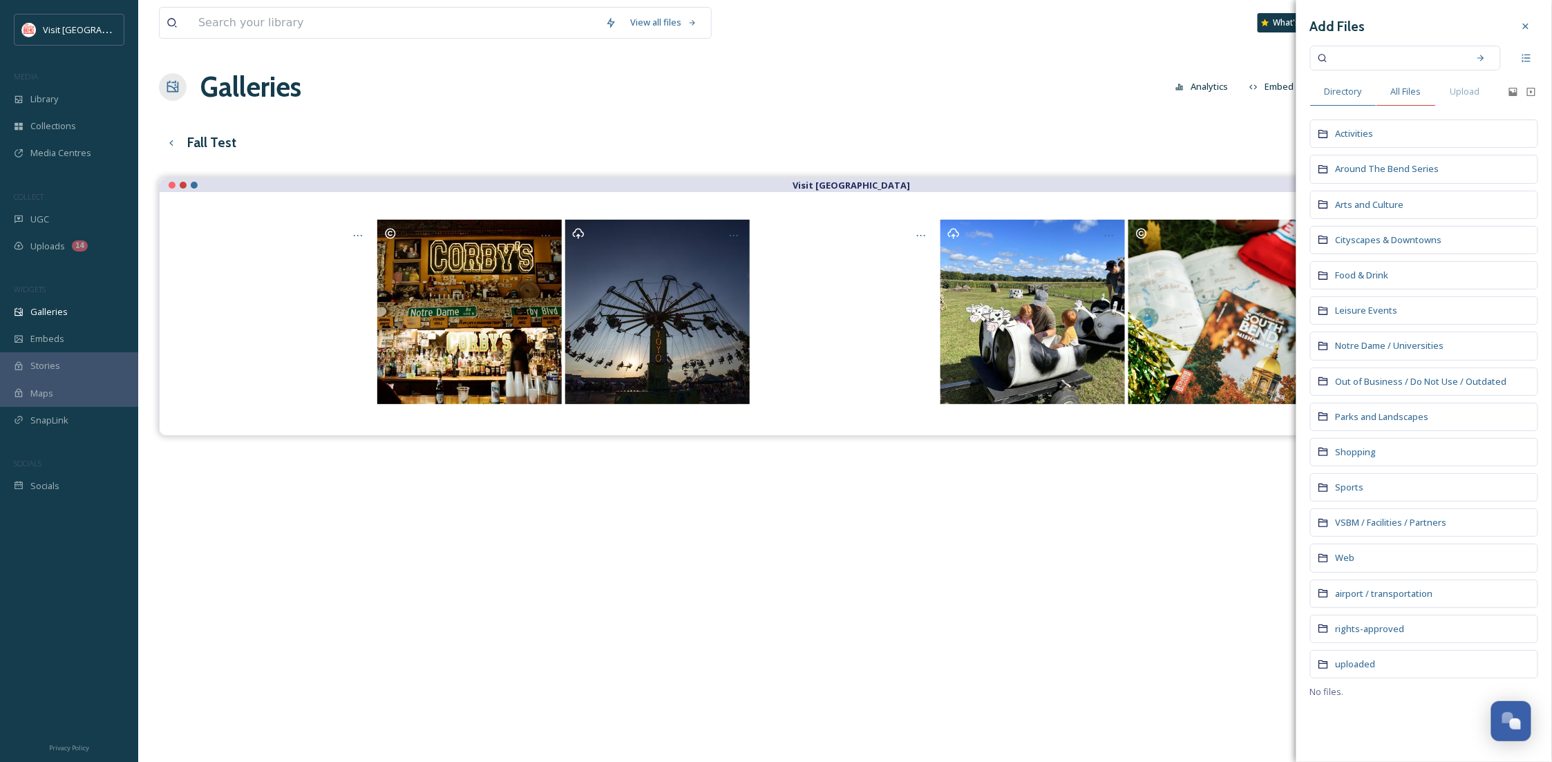
click at [1416, 91] on span "All Files" at bounding box center [1406, 91] width 30 height 13
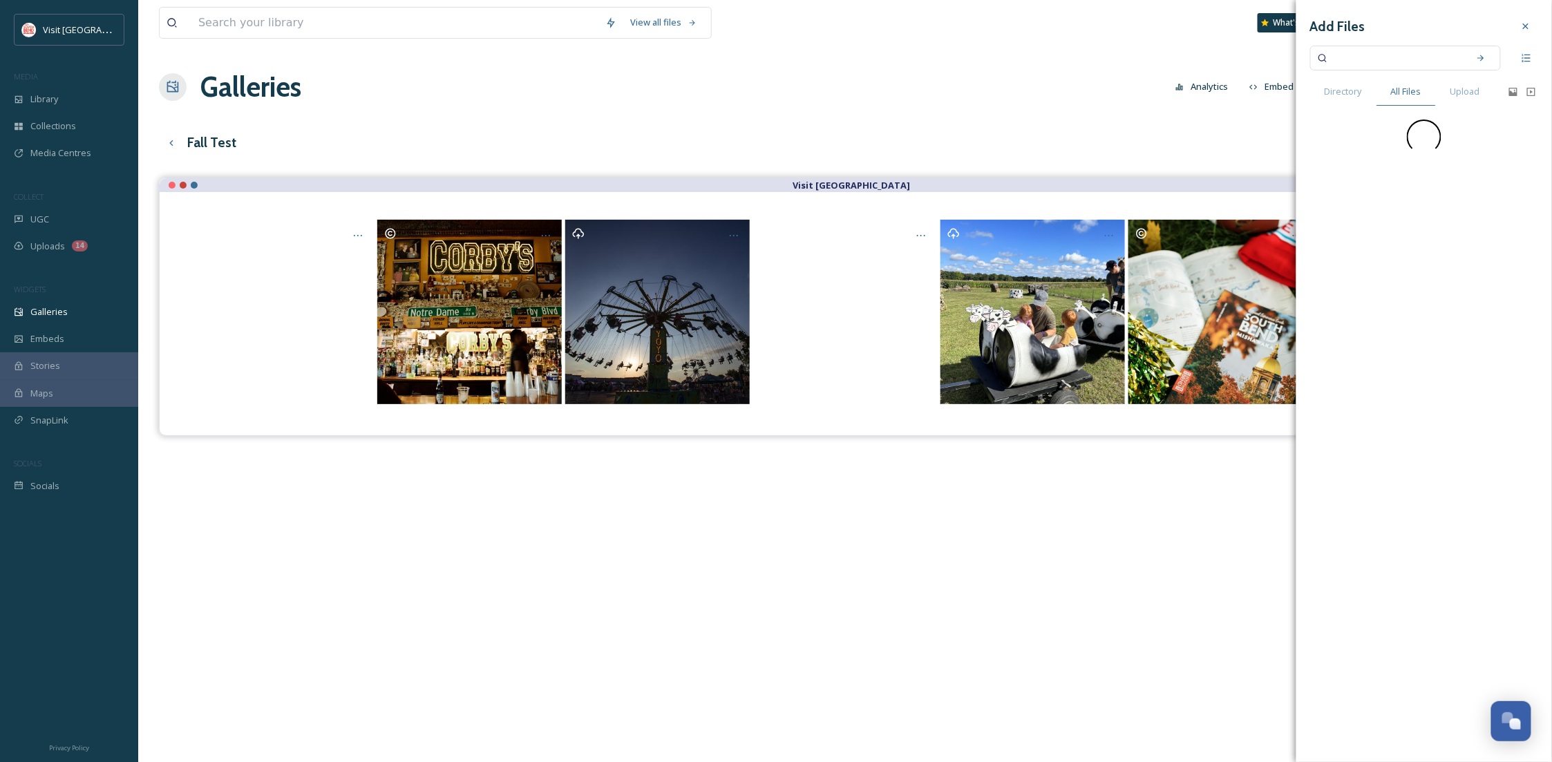
click at [1378, 57] on input at bounding box center [1396, 58] width 131 height 30
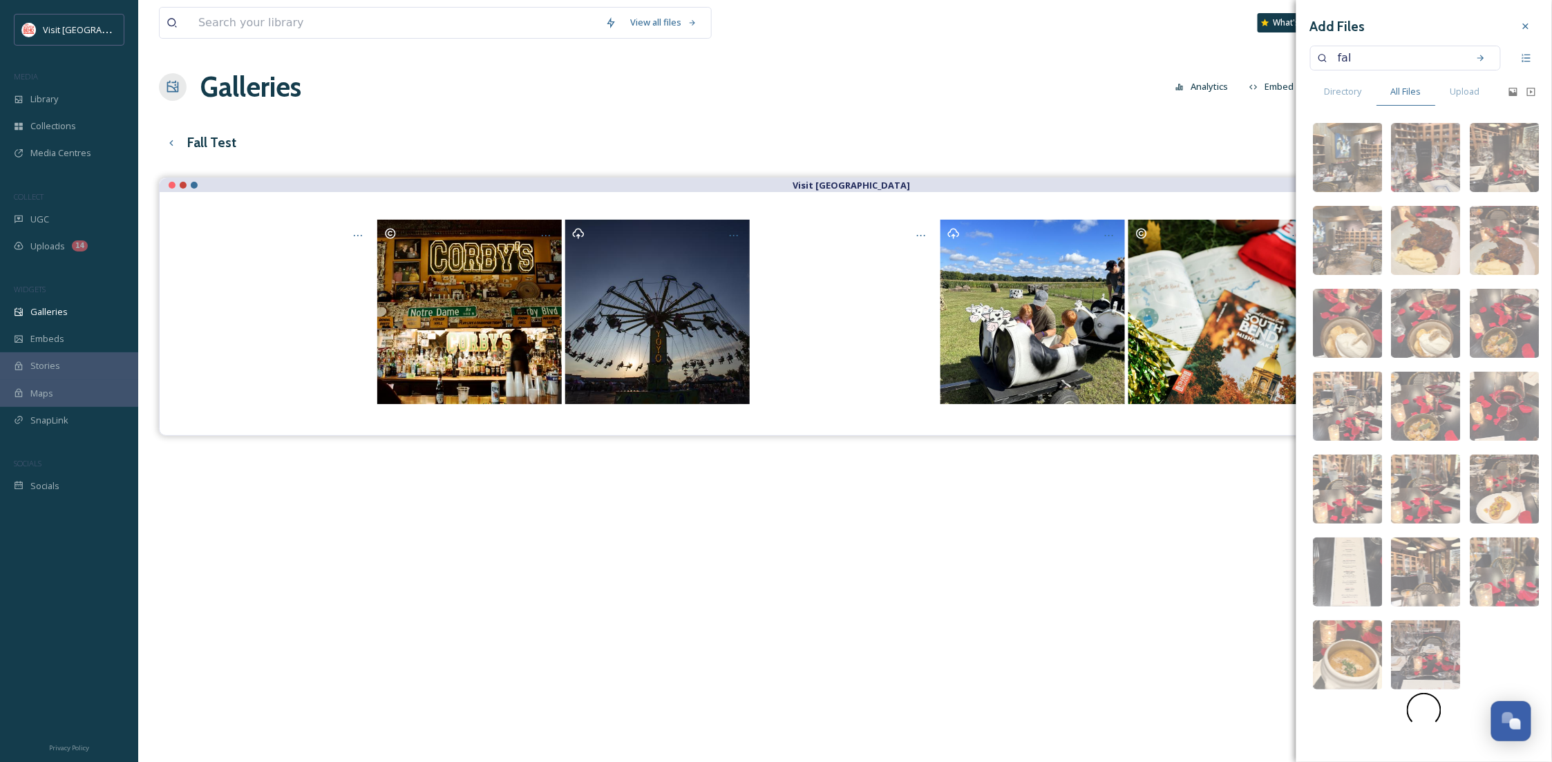
type input "fall"
click at [1487, 53] on div "Search" at bounding box center [1481, 58] width 25 height 25
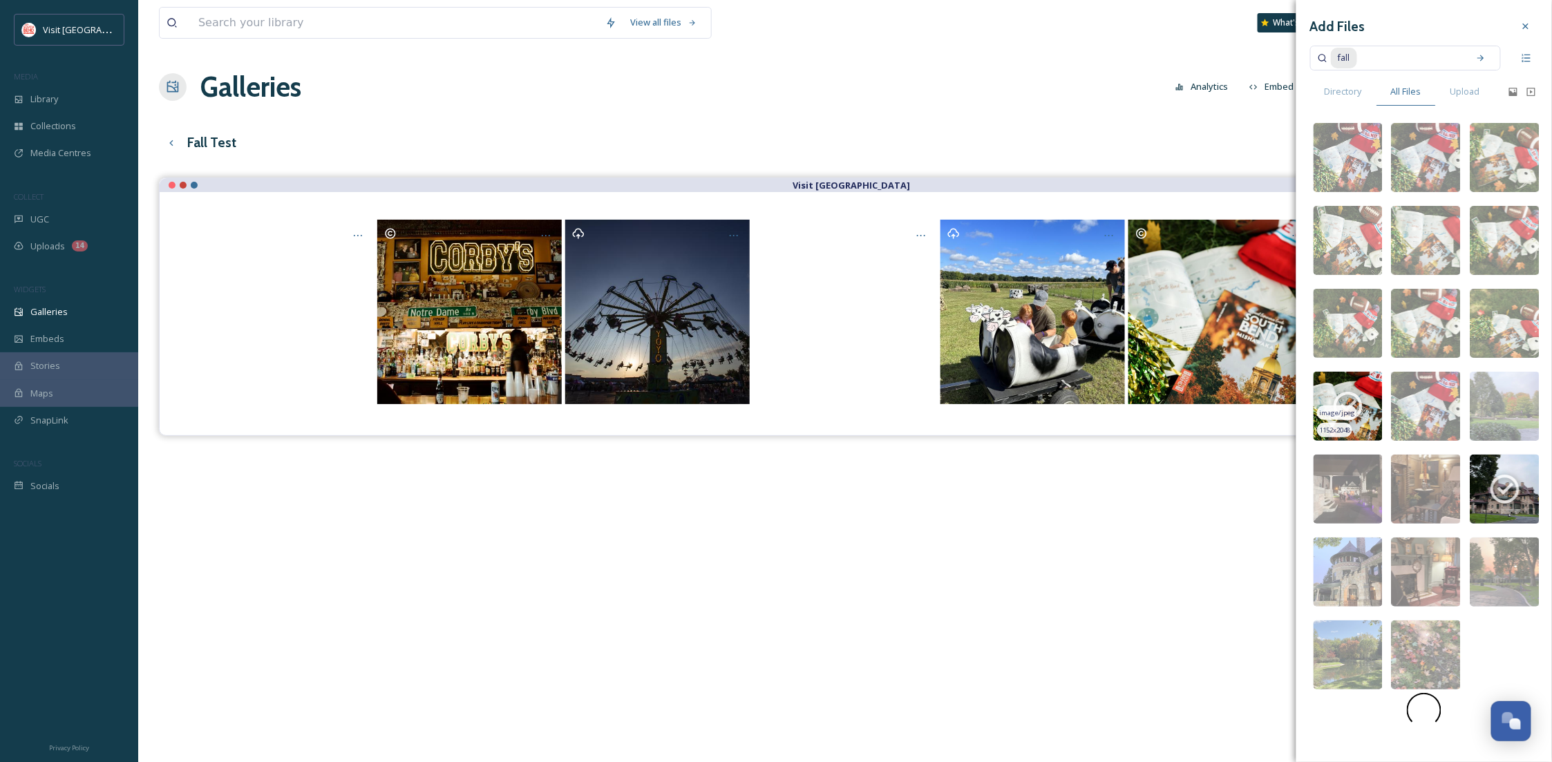
click at [1351, 411] on span "image/jpeg" at bounding box center [1337, 413] width 36 height 10
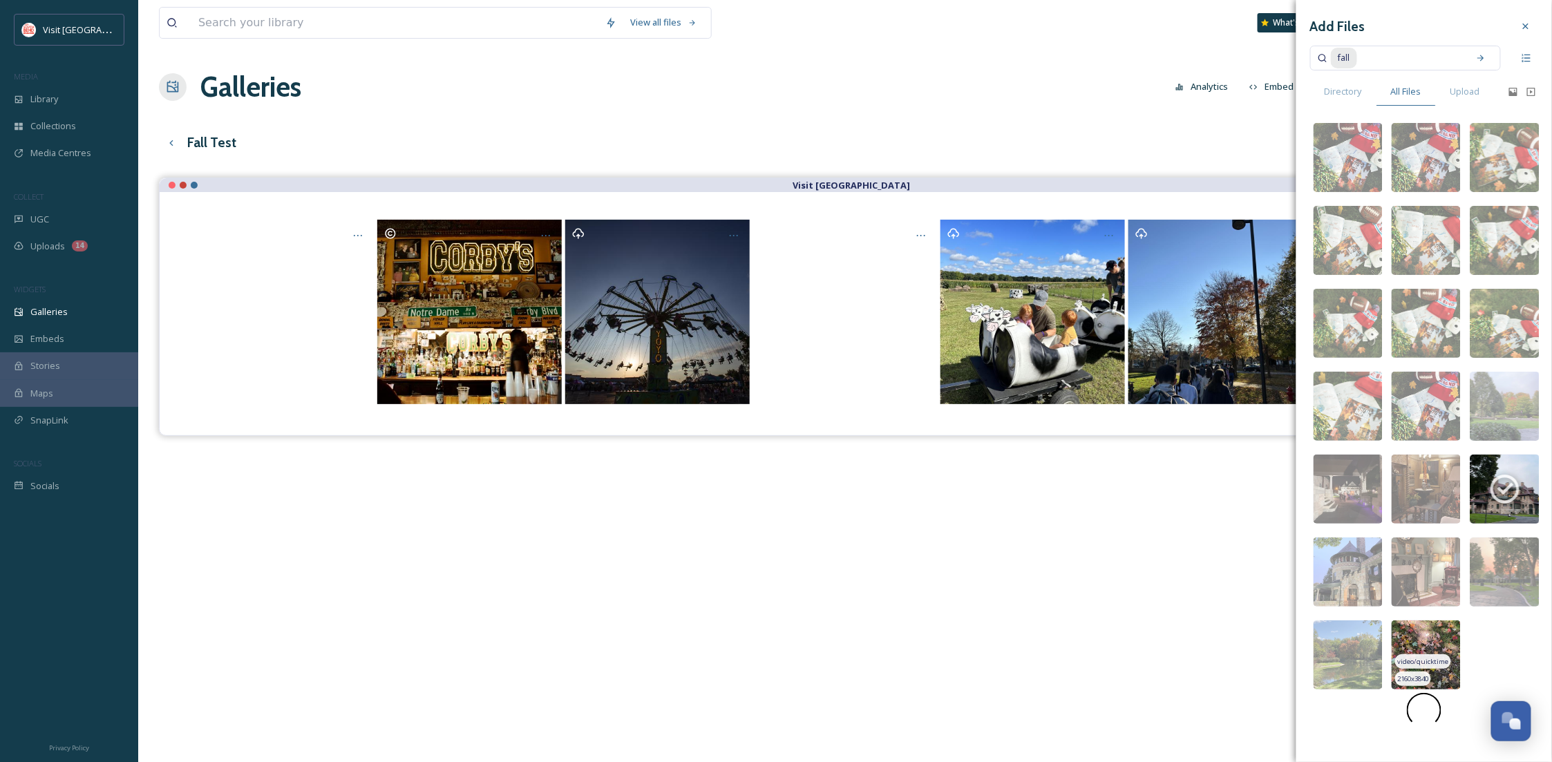
click at [1451, 669] on img at bounding box center [1426, 655] width 69 height 69
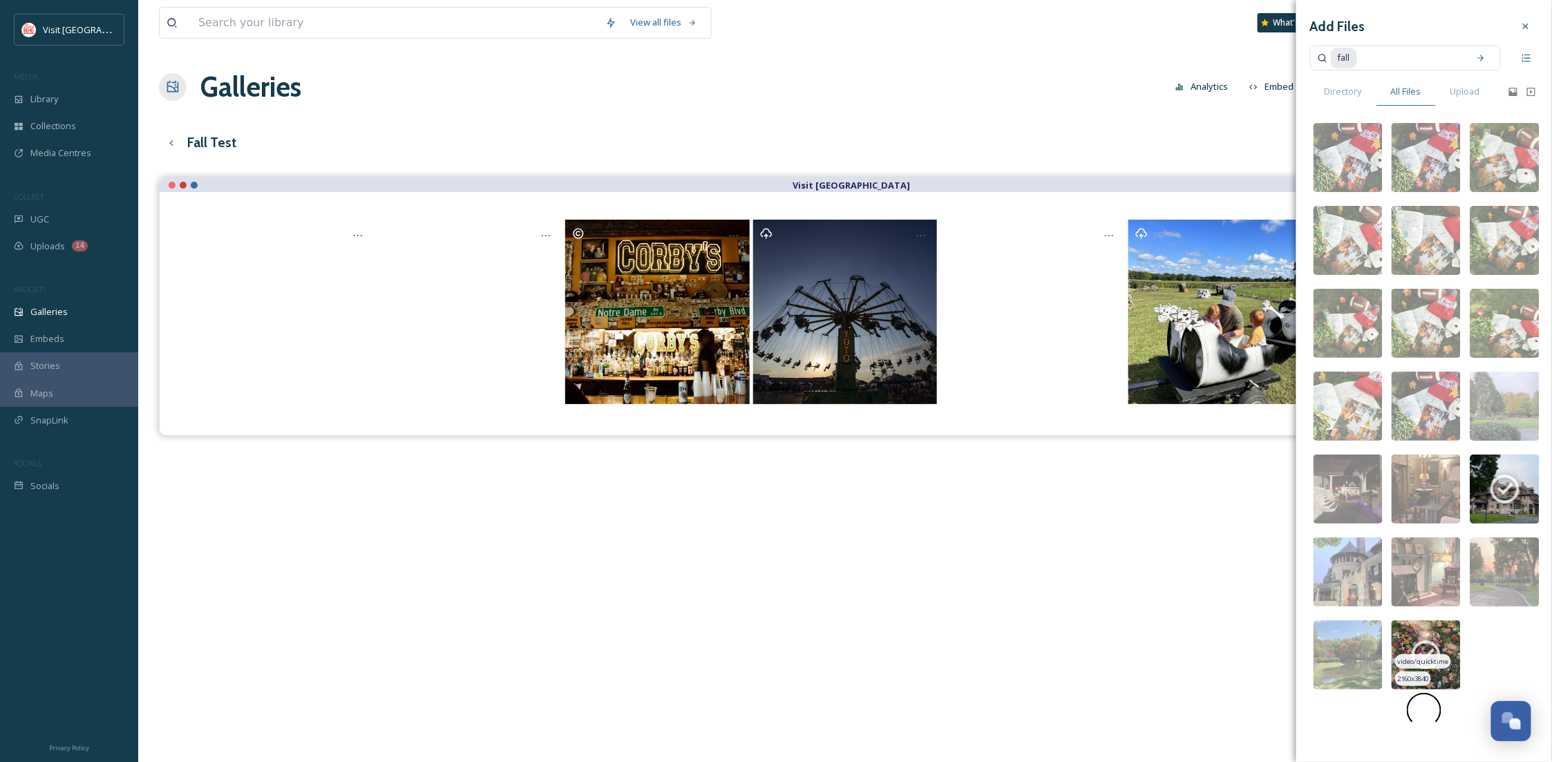
click at [1424, 659] on span "video/quicktime" at bounding box center [1423, 662] width 51 height 10
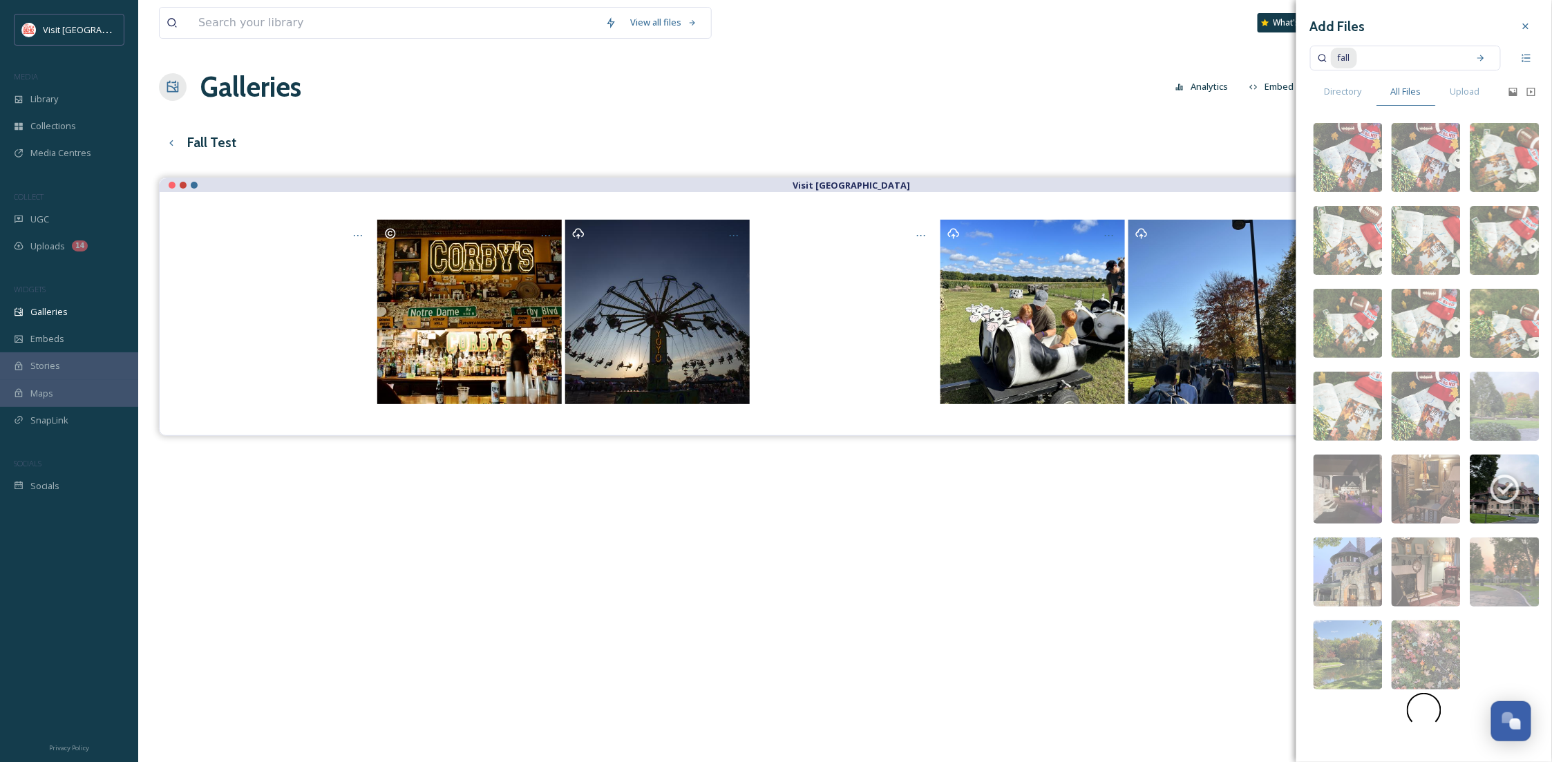
click at [1416, 706] on span at bounding box center [1424, 710] width 35 height 35
click at [1358, 102] on div "Directory" at bounding box center [1343, 91] width 66 height 28
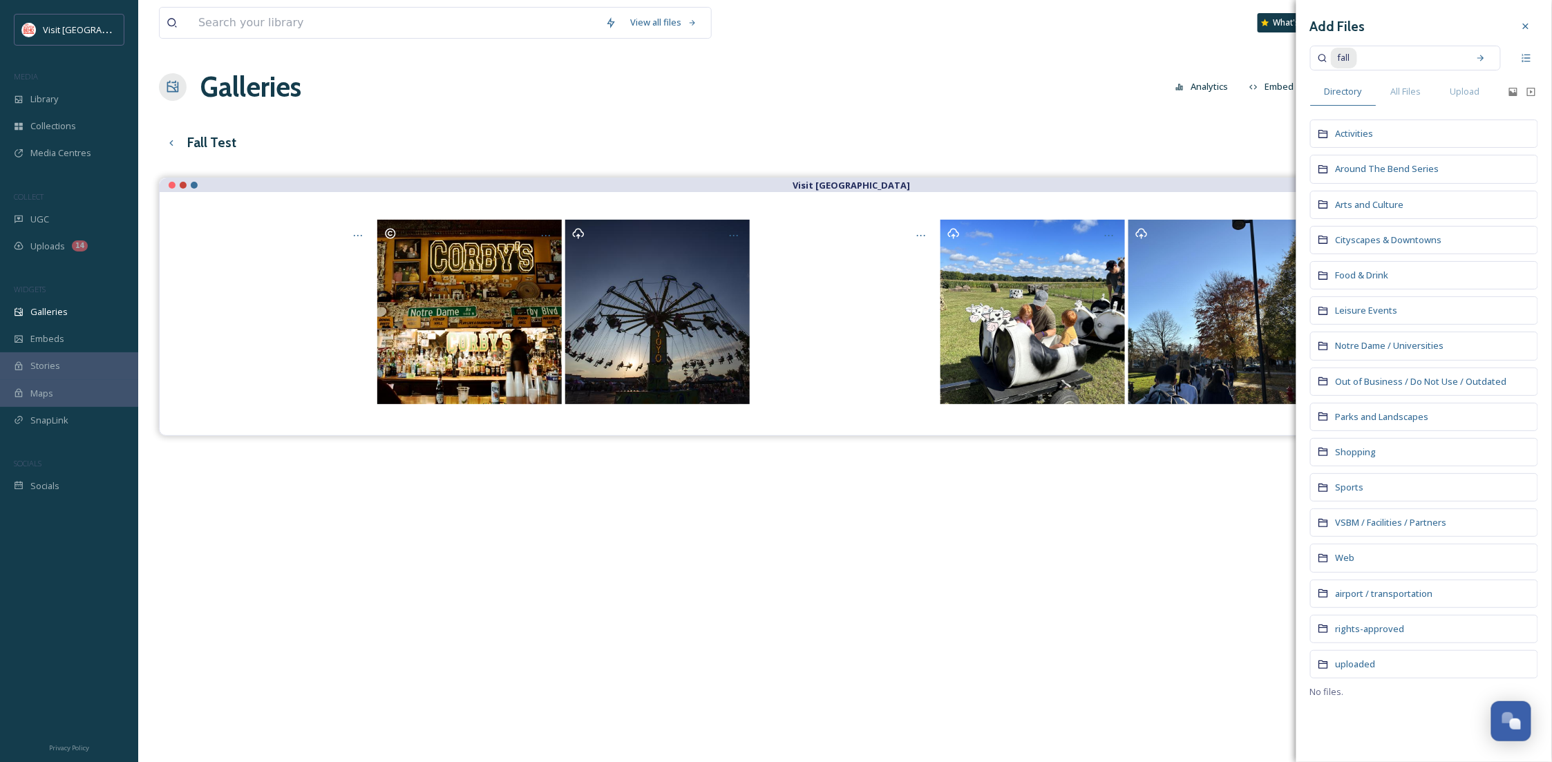
click at [1357, 263] on div "Food & Drink" at bounding box center [1424, 275] width 228 height 28
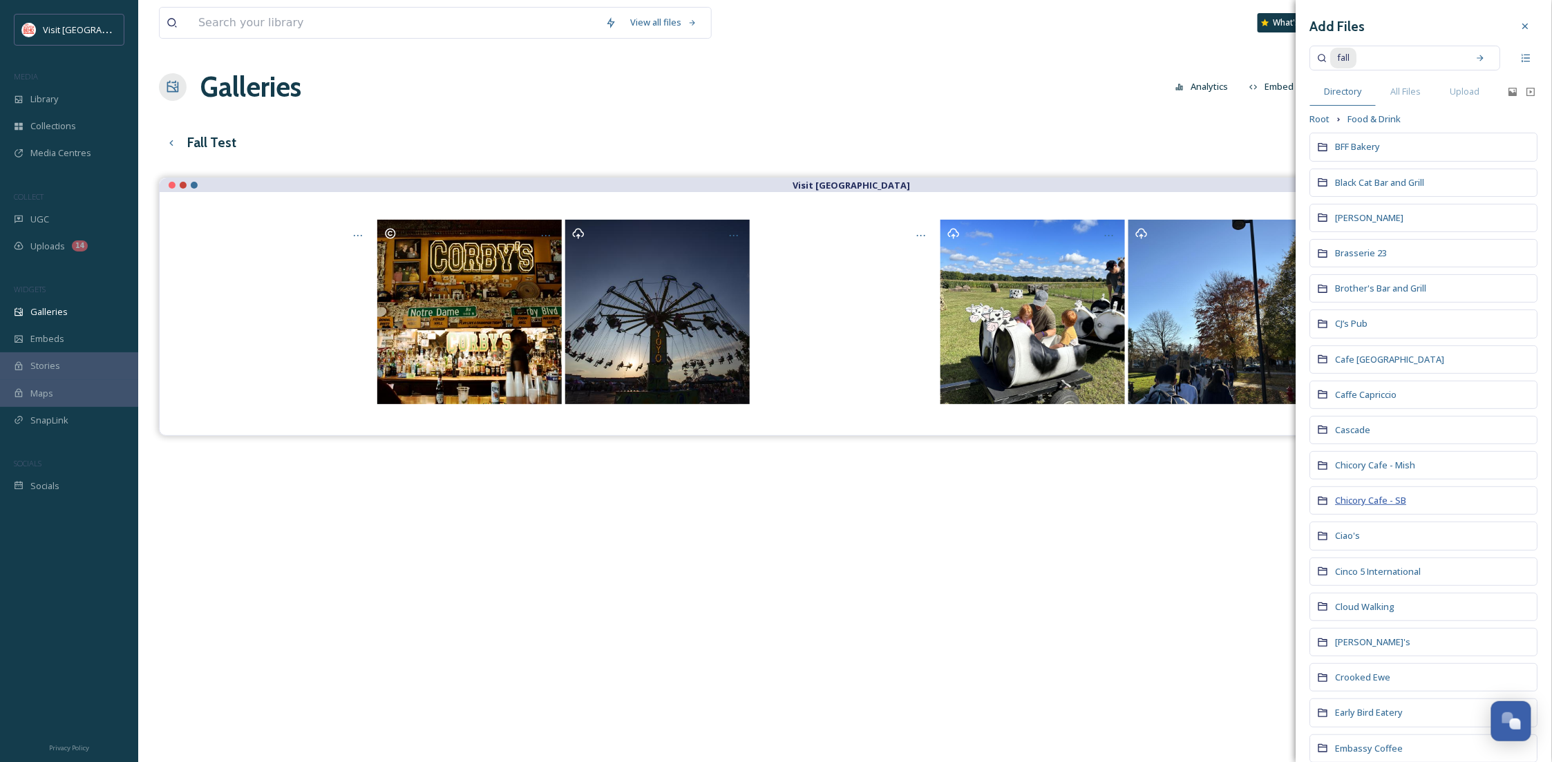
click at [1389, 498] on span "Chicory Cafe - SB" at bounding box center [1371, 500] width 71 height 12
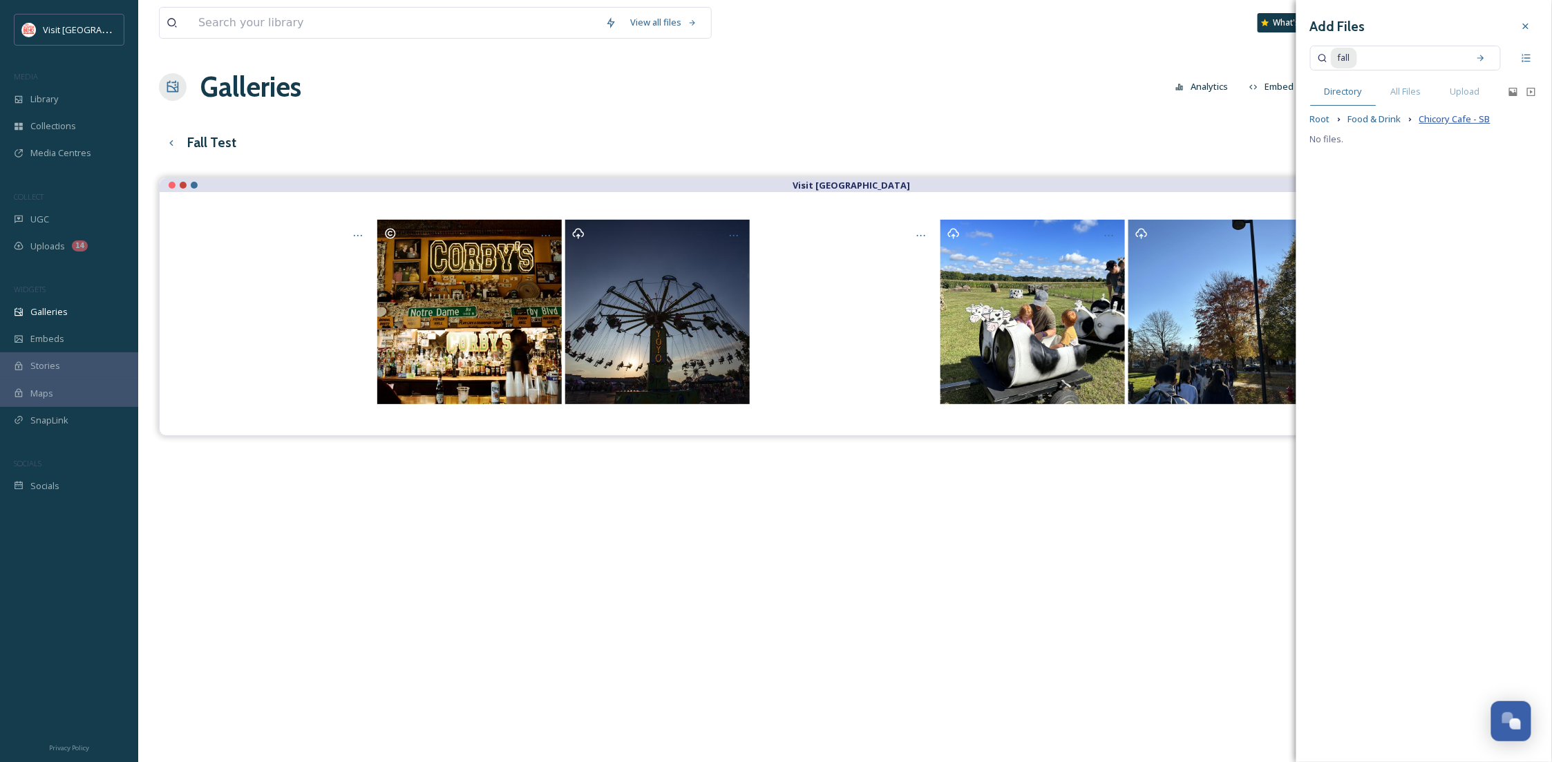
click at [1442, 120] on span "Chicory Cafe - SB" at bounding box center [1455, 119] width 71 height 13
click at [1421, 57] on input at bounding box center [1410, 58] width 103 height 30
type input "f"
click at [1398, 460] on div "Add Files Directory All Files Upload Root Food & Drink Chicory Cafe - SB No fil…" at bounding box center [1425, 381] width 256 height 762
click at [1463, 121] on span "Chicory Cafe - SB" at bounding box center [1455, 119] width 71 height 13
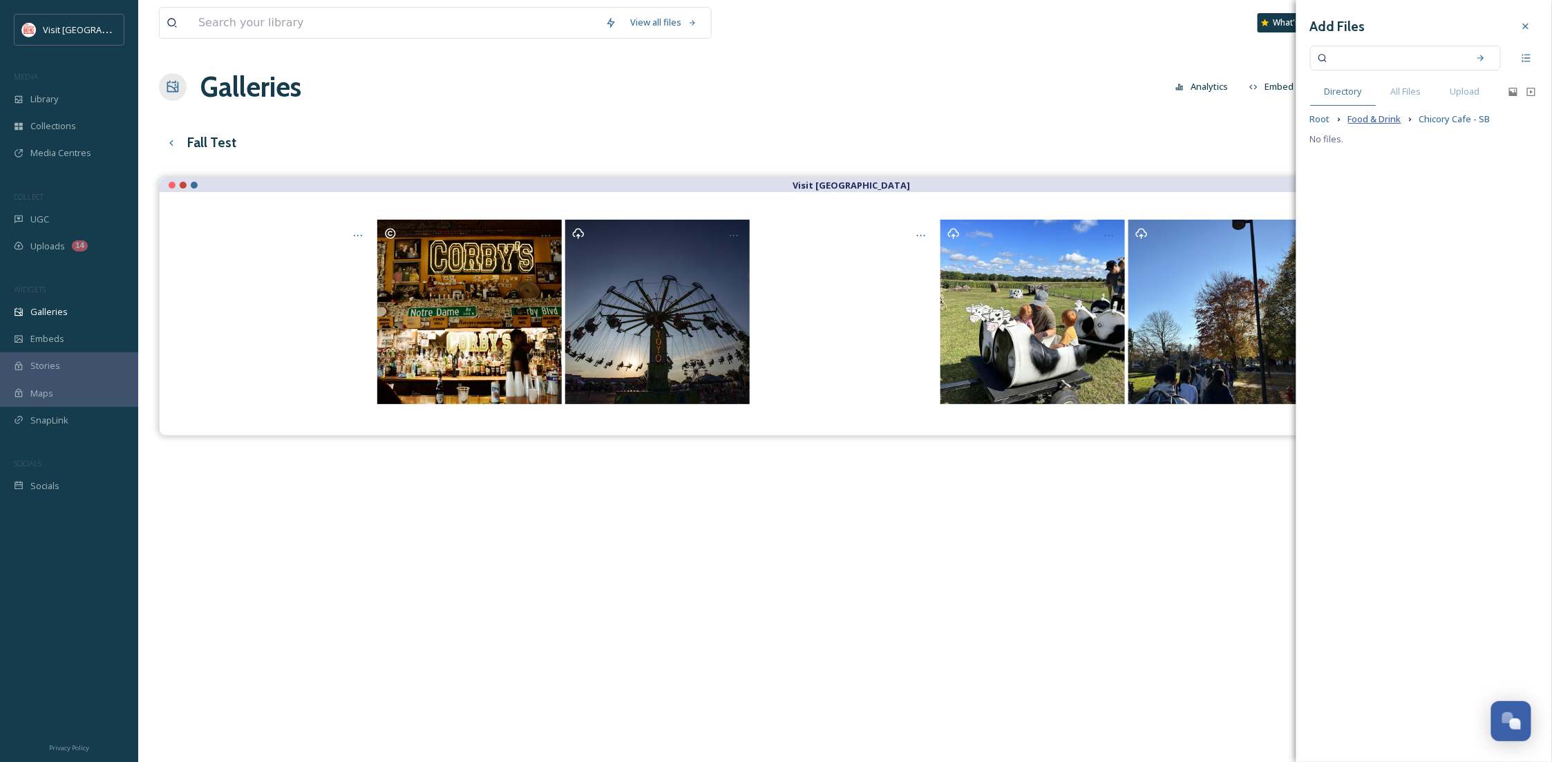
click at [1384, 115] on span "Food & Drink" at bounding box center [1374, 119] width 53 height 13
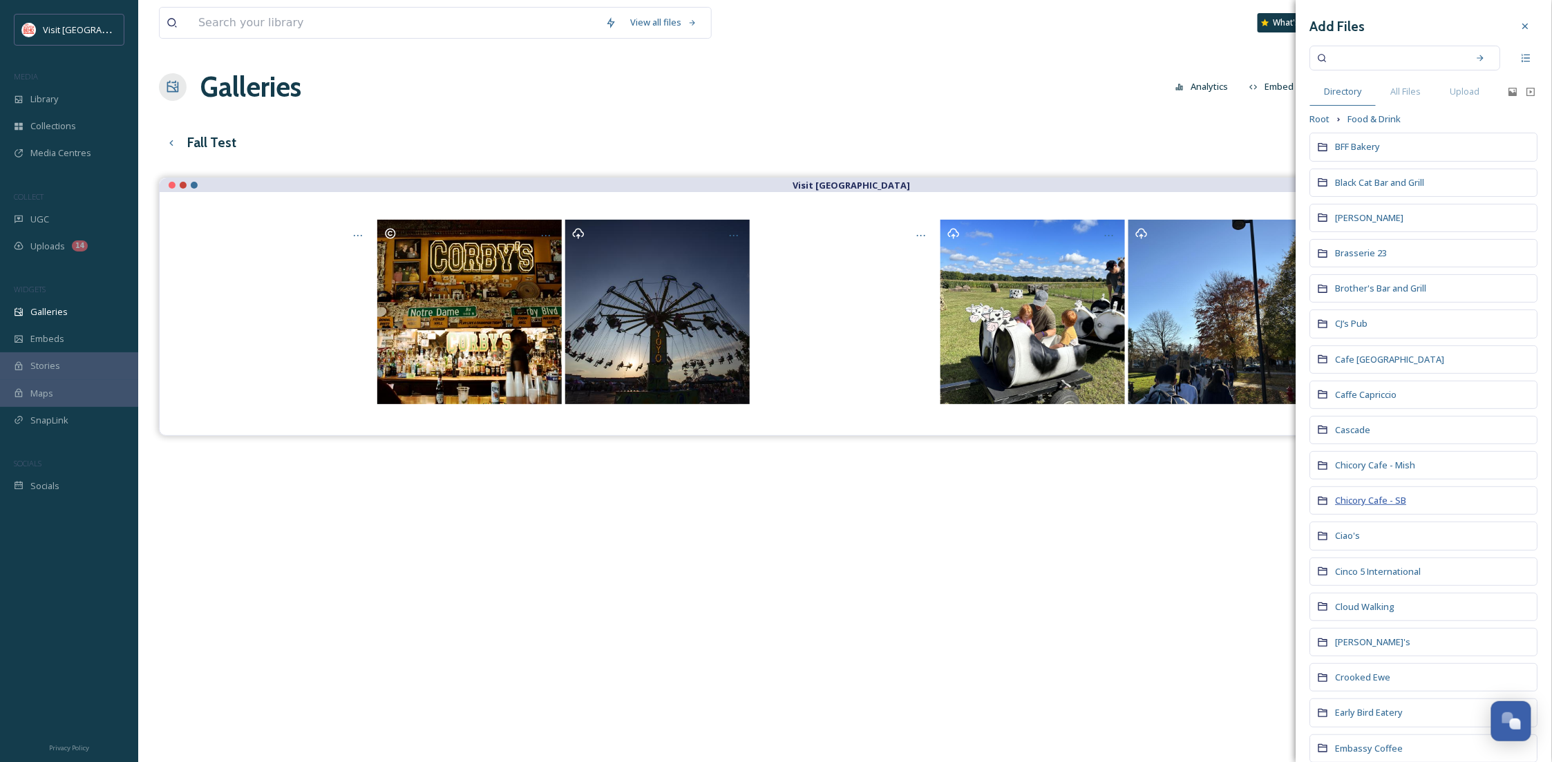
click at [1394, 496] on span "Chicory Cafe - SB" at bounding box center [1371, 500] width 71 height 12
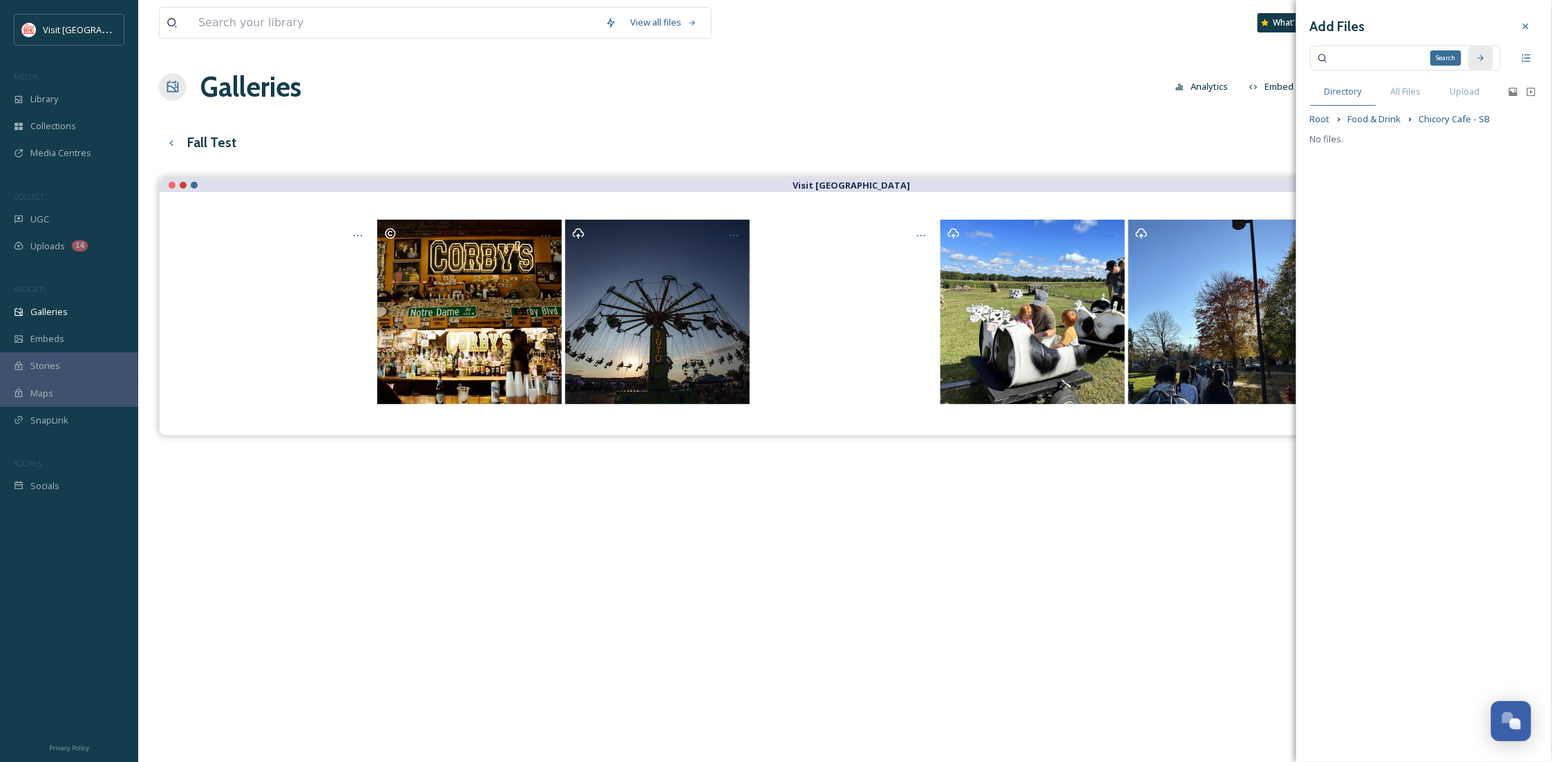
click at [1483, 52] on div "Search" at bounding box center [1481, 58] width 25 height 25
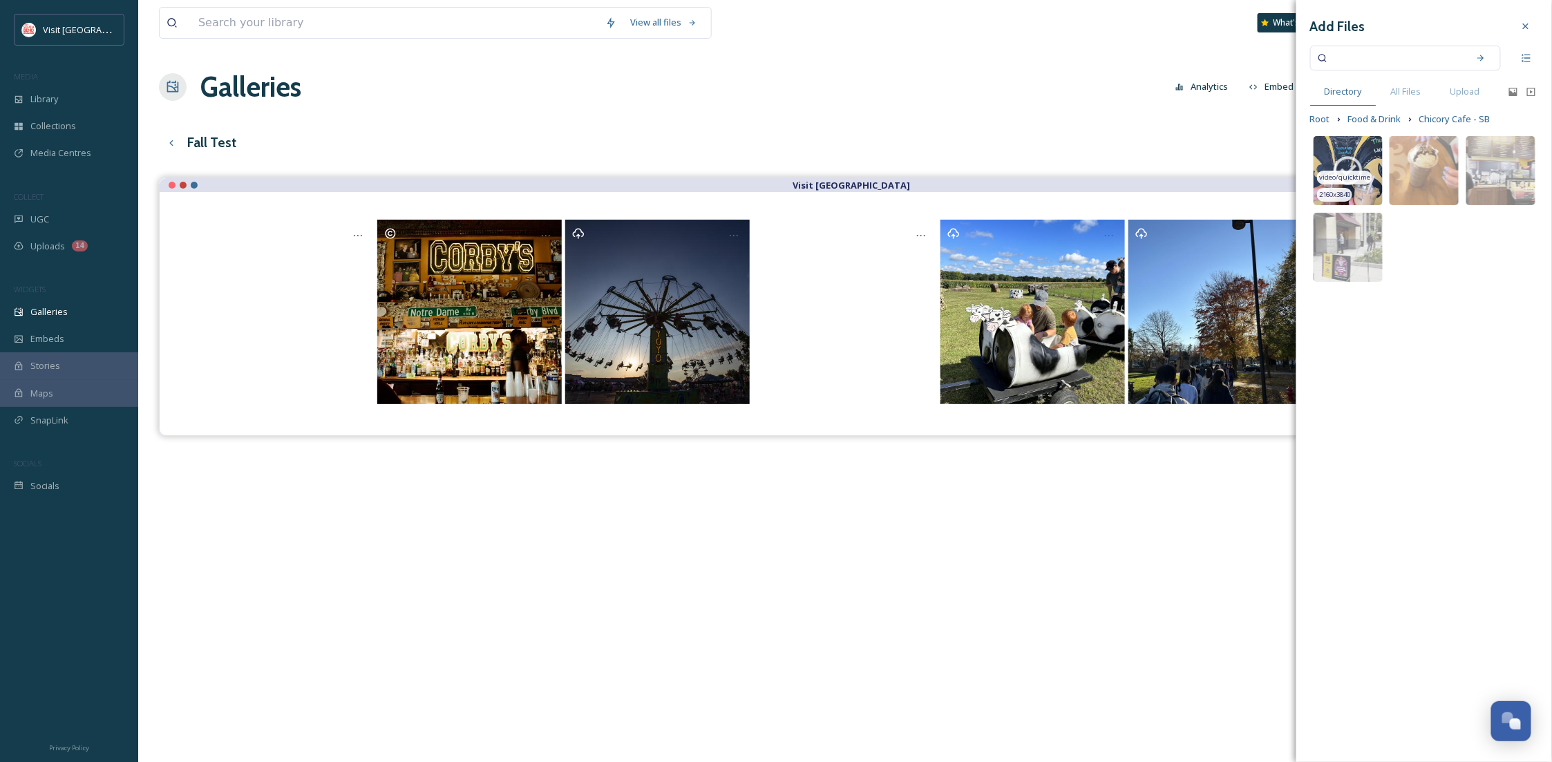
click at [1353, 176] on span "video/quicktime" at bounding box center [1344, 178] width 51 height 10
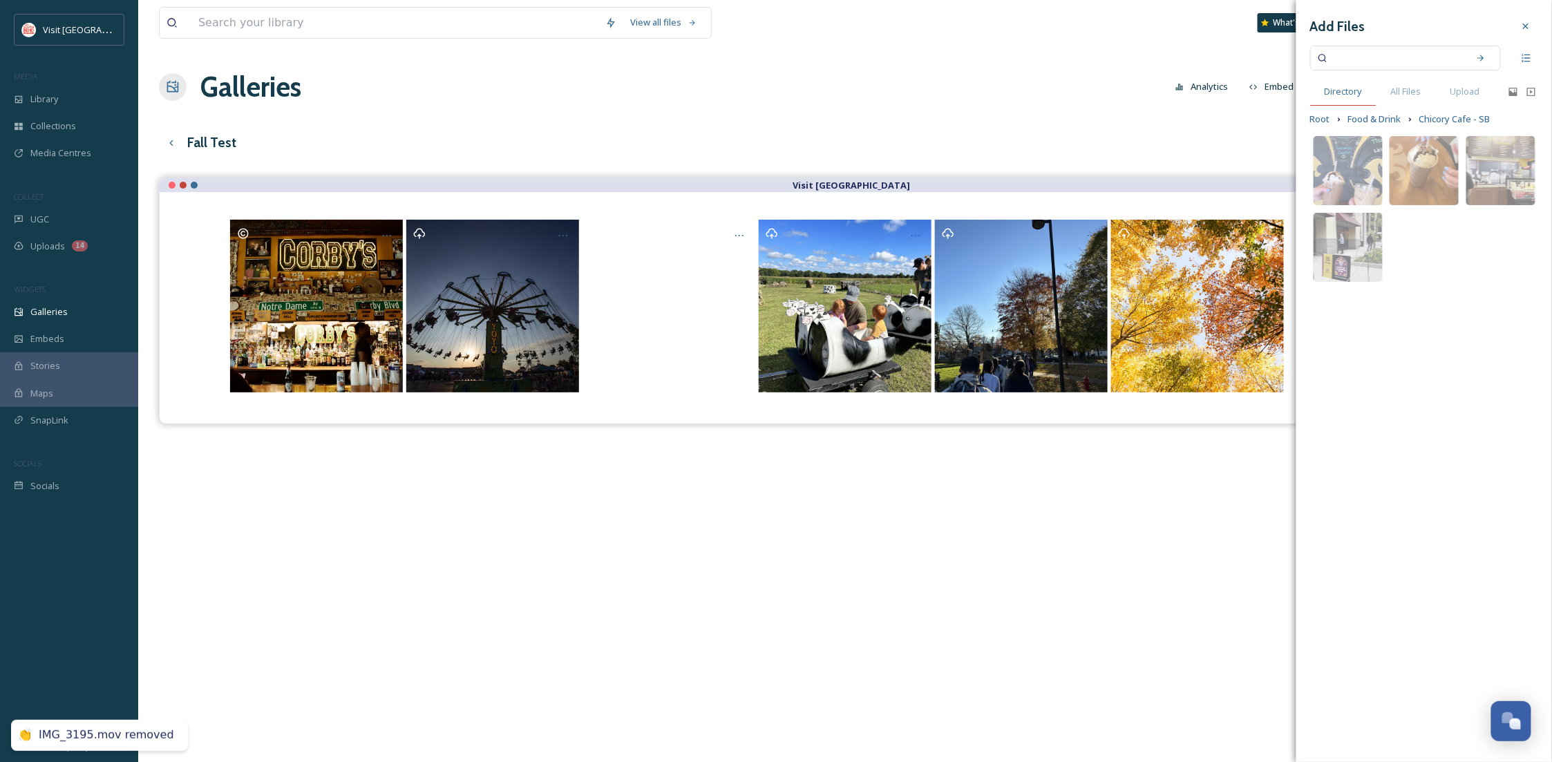
click at [1352, 86] on span "Directory" at bounding box center [1343, 91] width 37 height 13
click at [1379, 117] on span "Food & Drink" at bounding box center [1374, 119] width 53 height 13
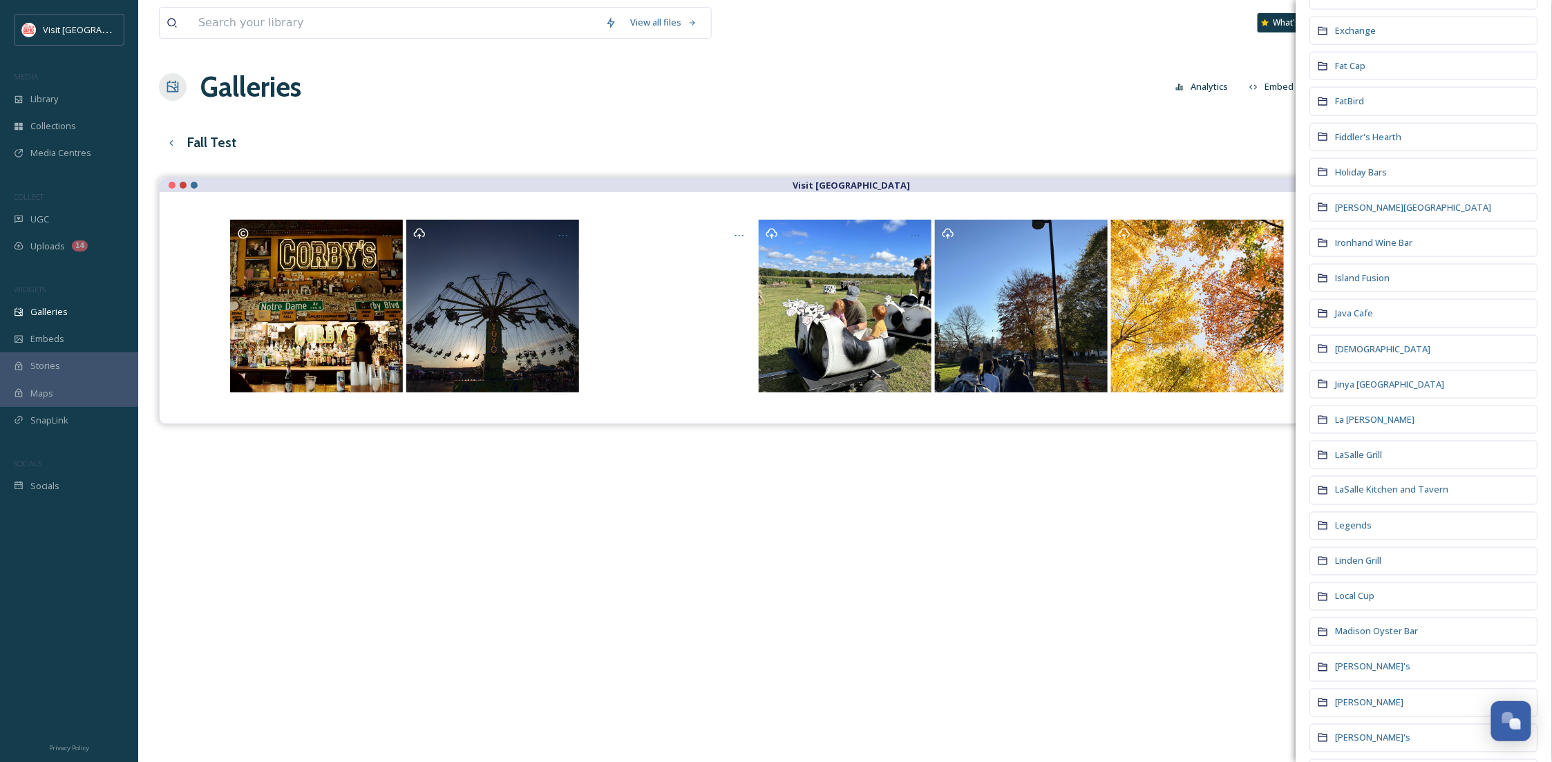
scroll to position [860, 0]
click at [1348, 532] on span "Local Cup" at bounding box center [1355, 525] width 39 height 12
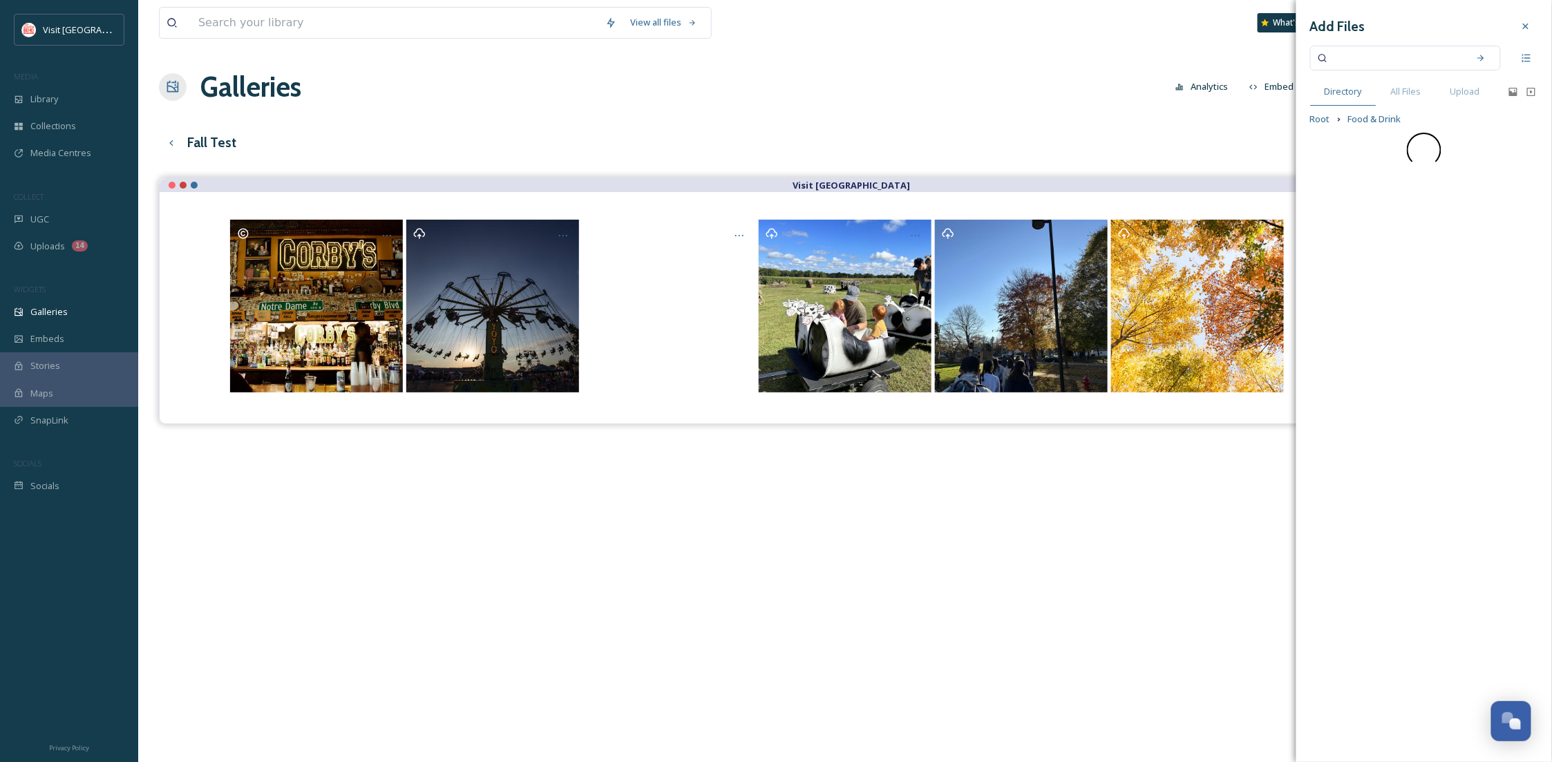
scroll to position [0, 0]
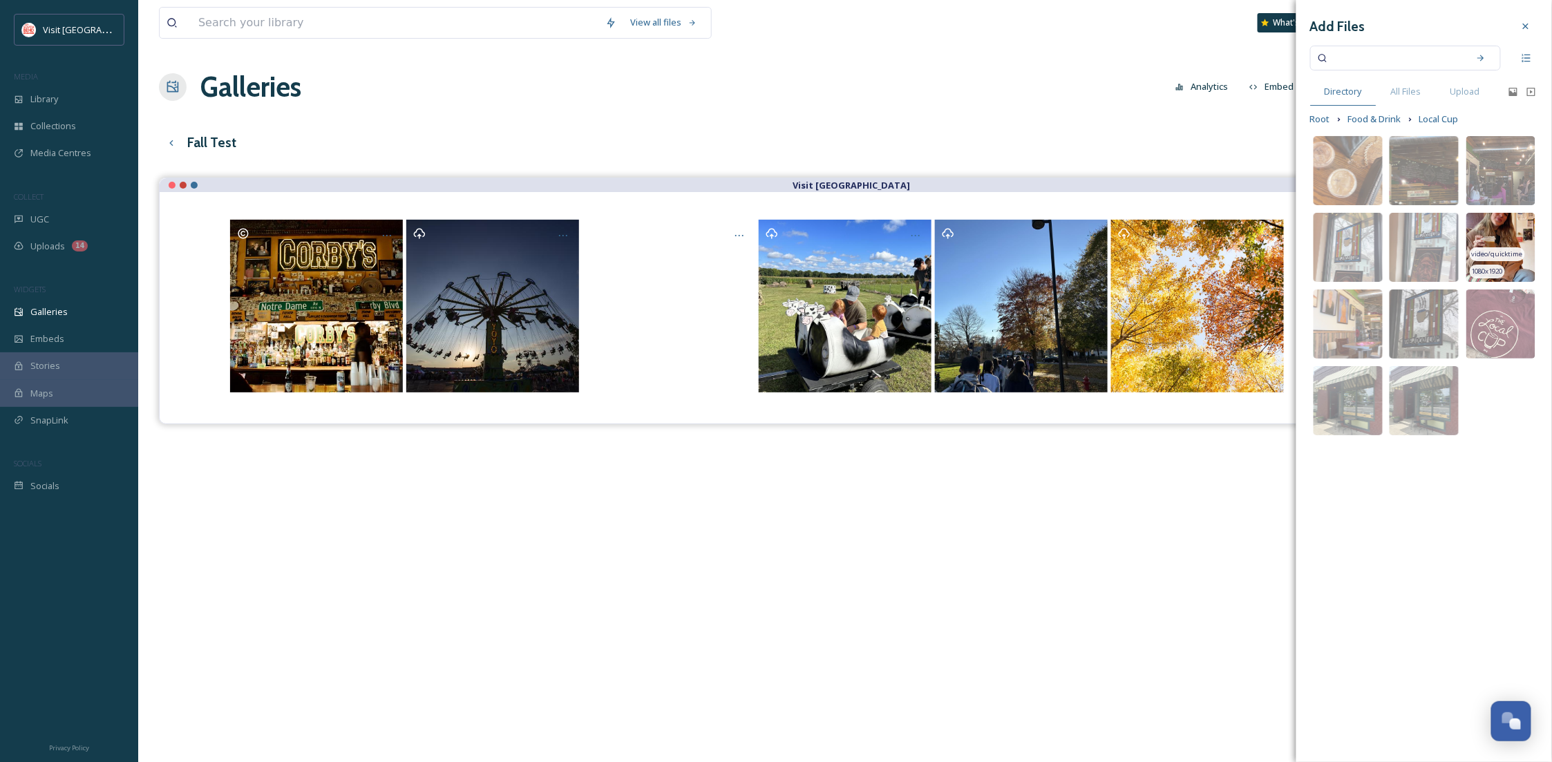
click at [1510, 224] on img at bounding box center [1501, 247] width 69 height 69
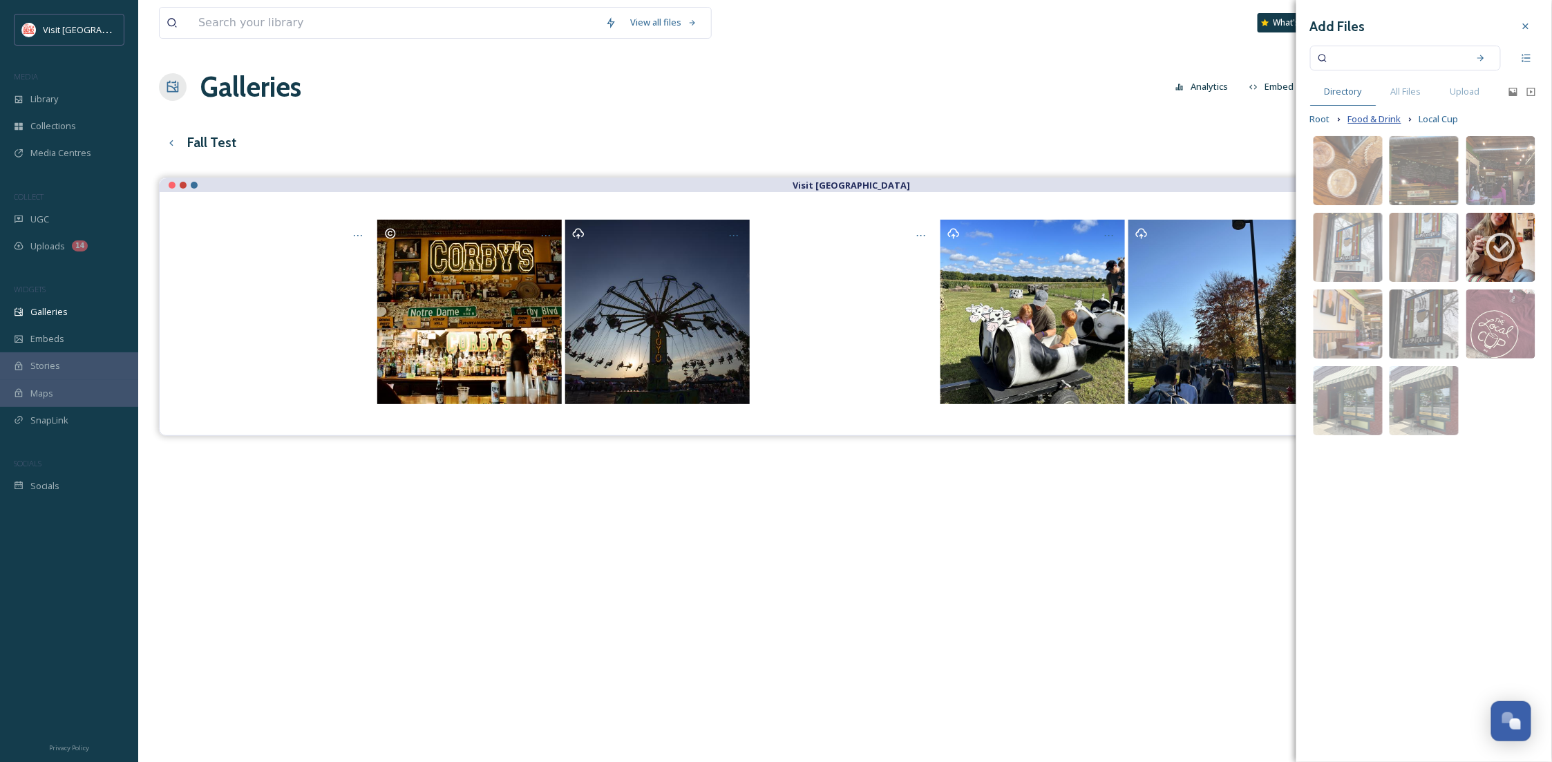
click at [1380, 120] on span "Food & Drink" at bounding box center [1374, 119] width 53 height 13
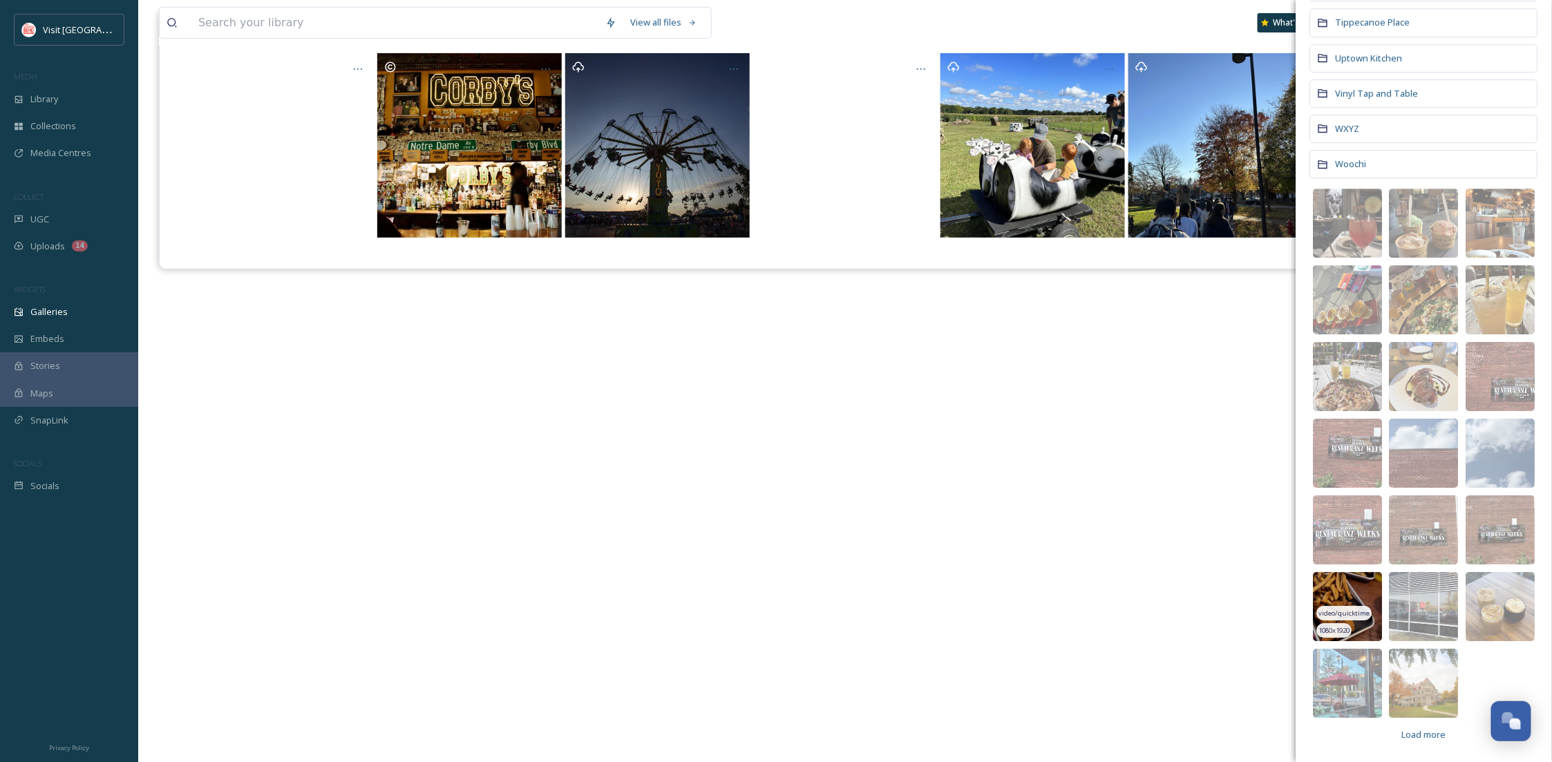
scroll to position [198, 0]
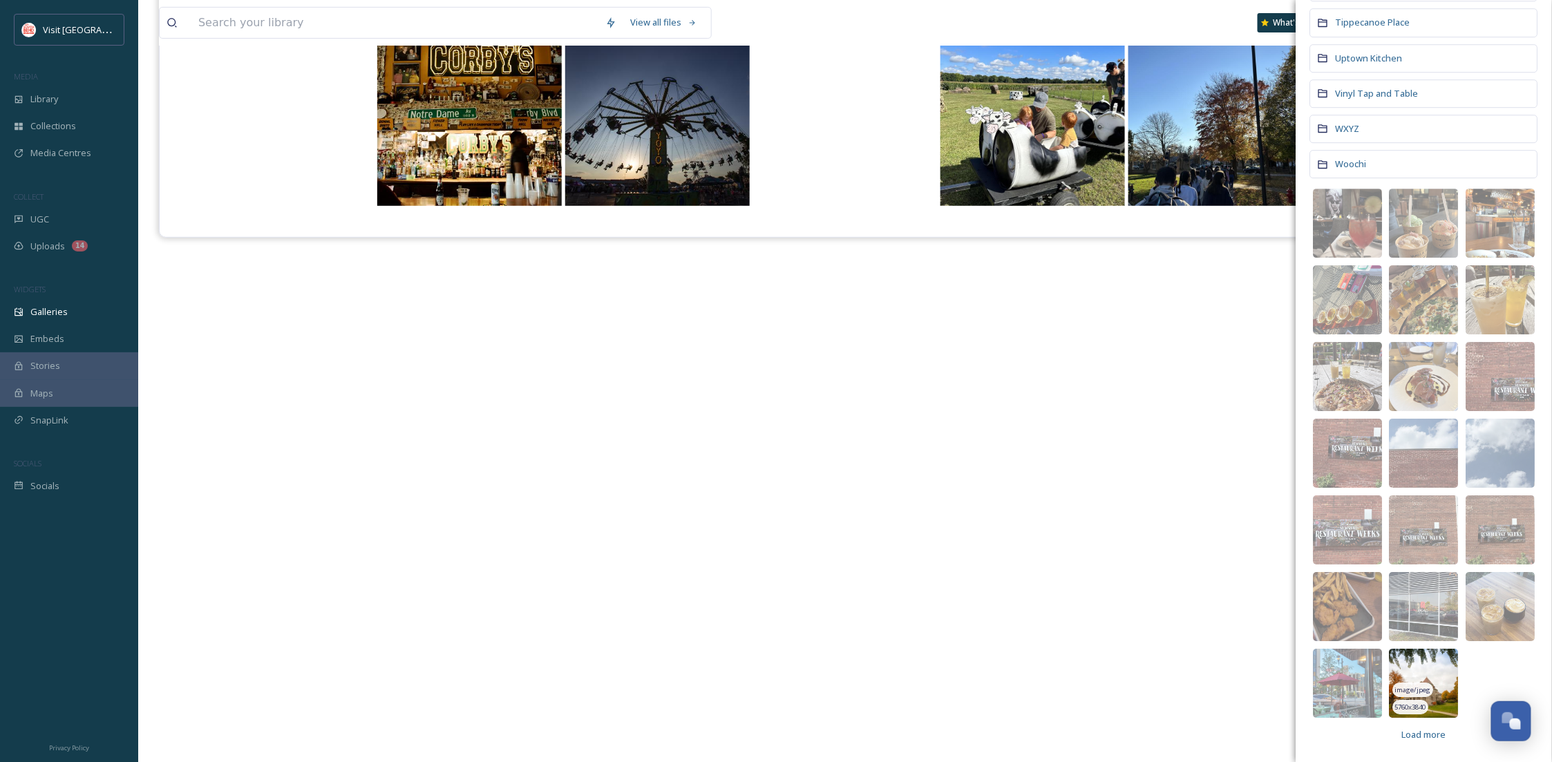
click at [1420, 665] on img at bounding box center [1424, 683] width 69 height 69
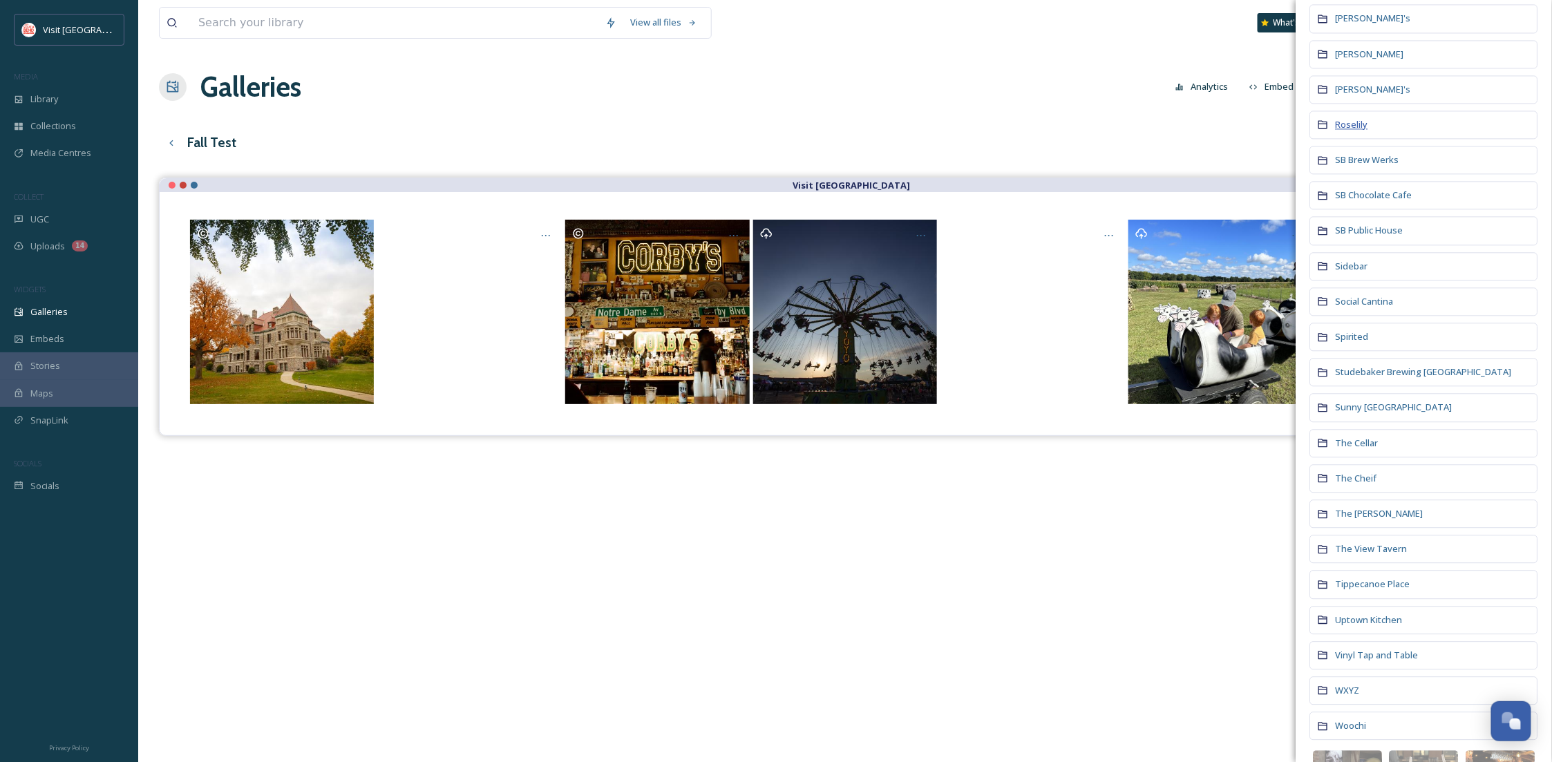
scroll to position [1399, 0]
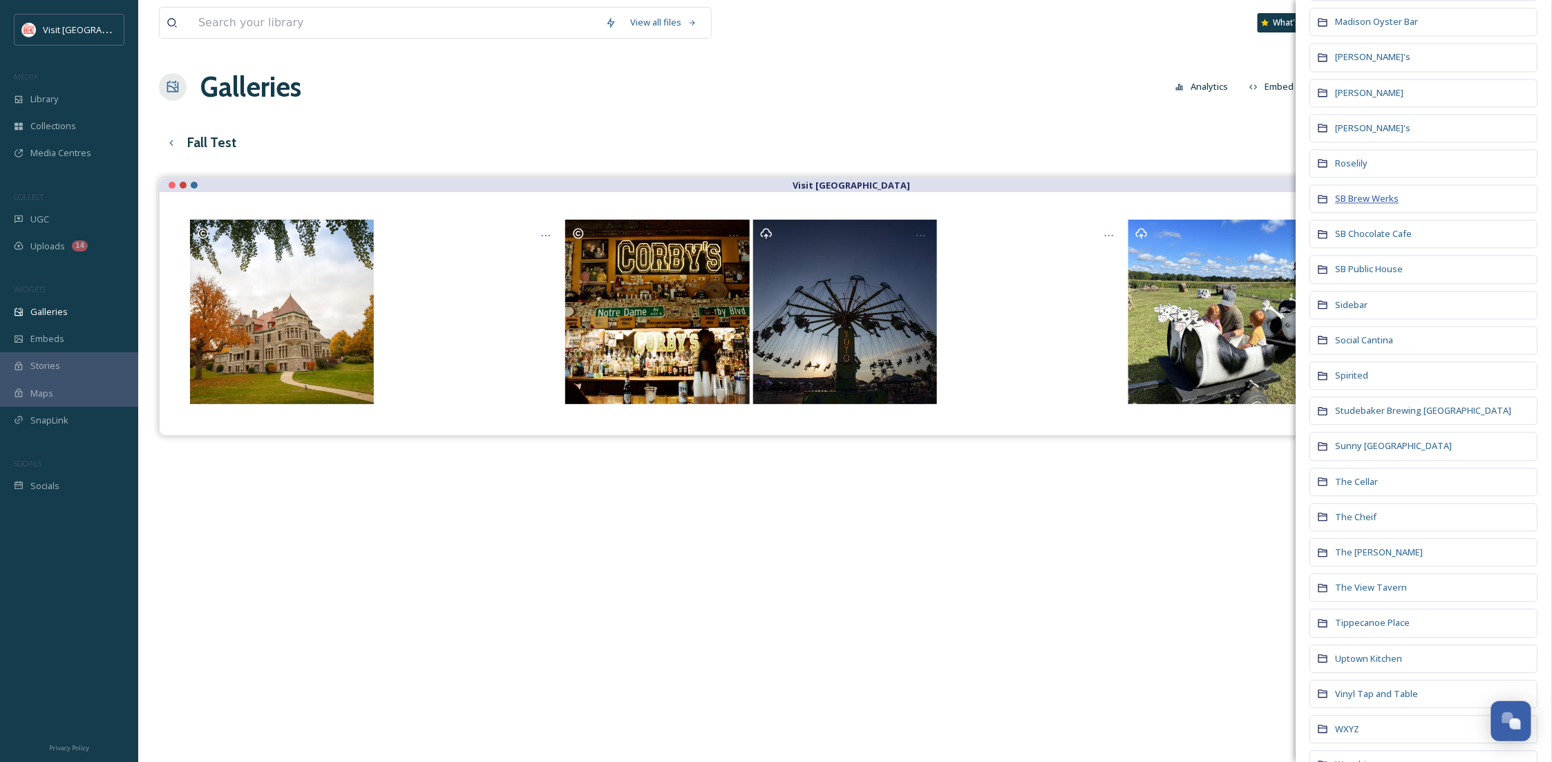
click at [1373, 205] on span "SB Brew Werks" at bounding box center [1368, 198] width 64 height 12
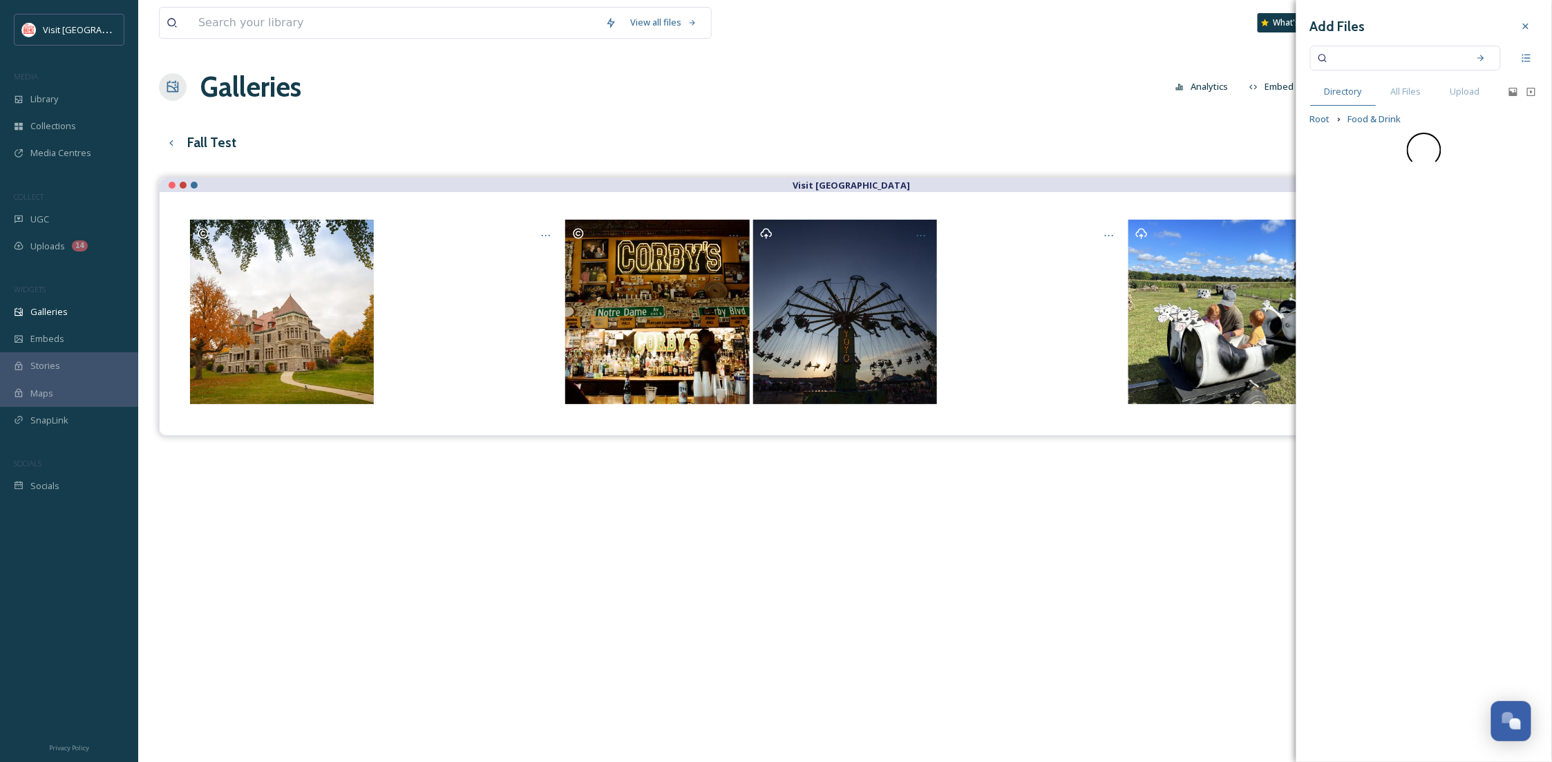
scroll to position [0, 0]
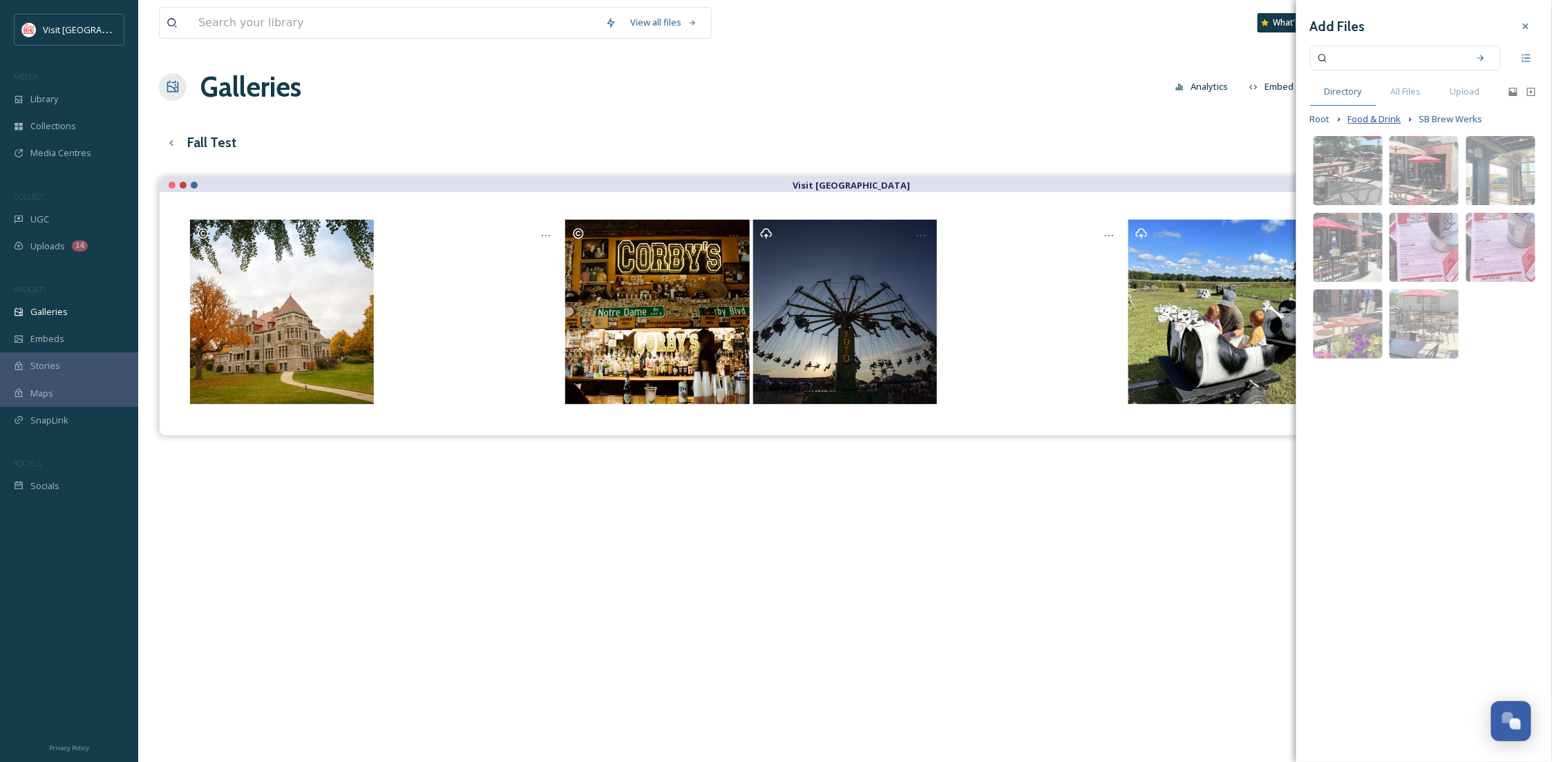
click at [1377, 117] on span "Food & Drink" at bounding box center [1374, 119] width 53 height 13
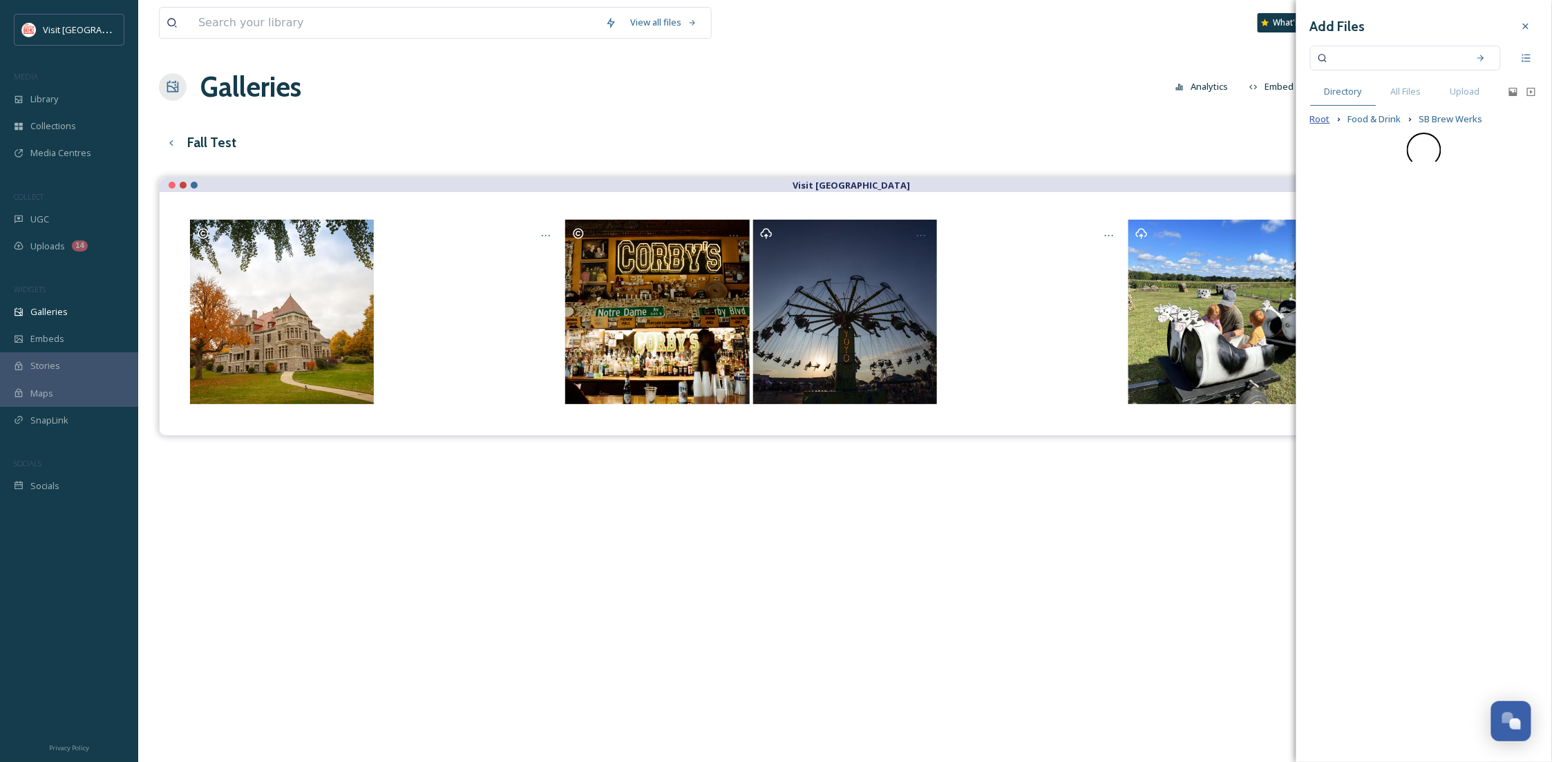
click at [1316, 123] on span "Root" at bounding box center [1320, 119] width 20 height 13
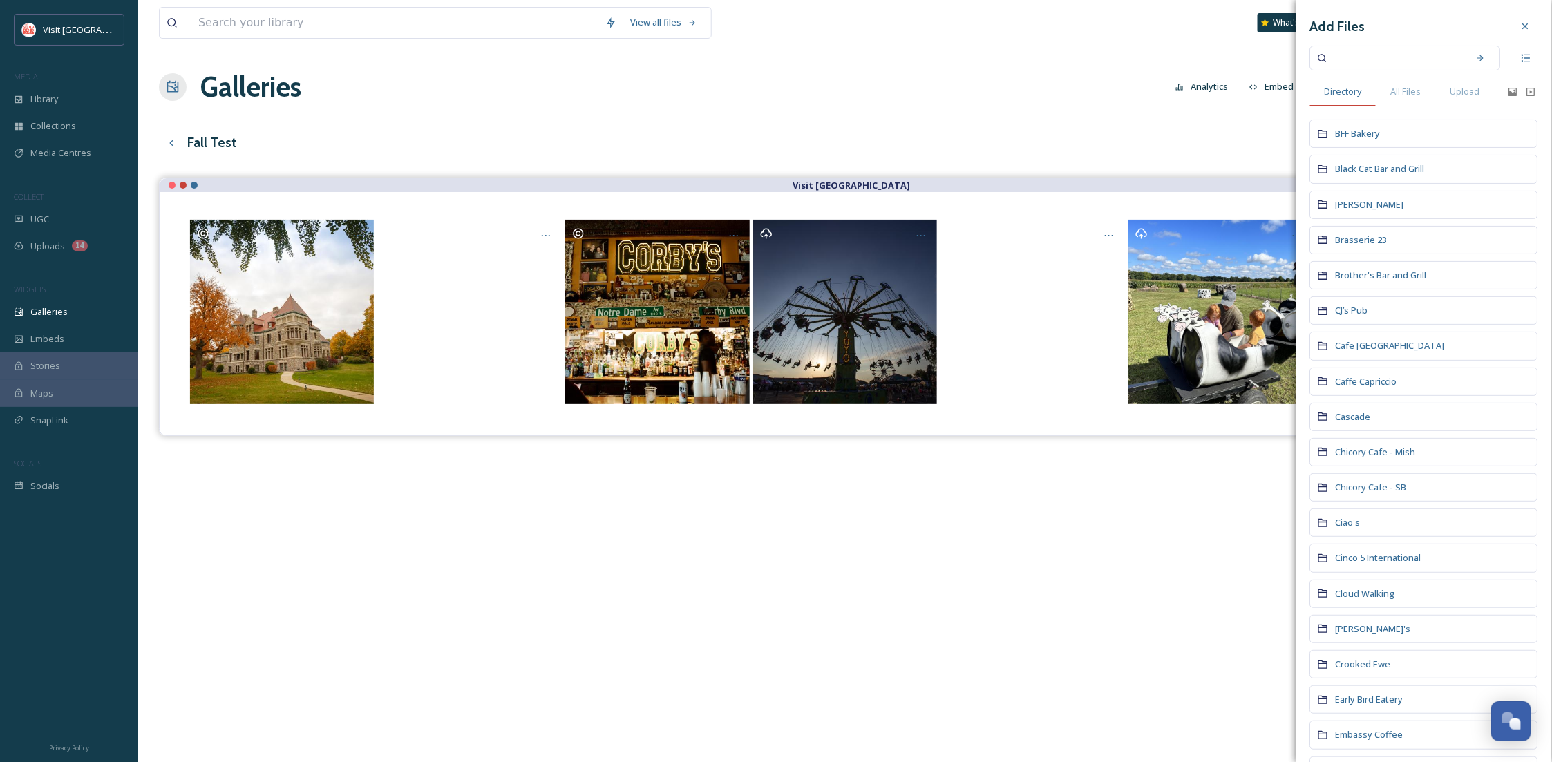
click at [1348, 85] on span "Directory" at bounding box center [1343, 91] width 37 height 13
click at [1342, 90] on span "Directory" at bounding box center [1343, 91] width 37 height 13
click at [1400, 53] on input at bounding box center [1396, 58] width 131 height 30
click at [1347, 27] on h3 "Add Files" at bounding box center [1337, 27] width 55 height 20
click at [1407, 88] on span "All Files" at bounding box center [1406, 91] width 30 height 13
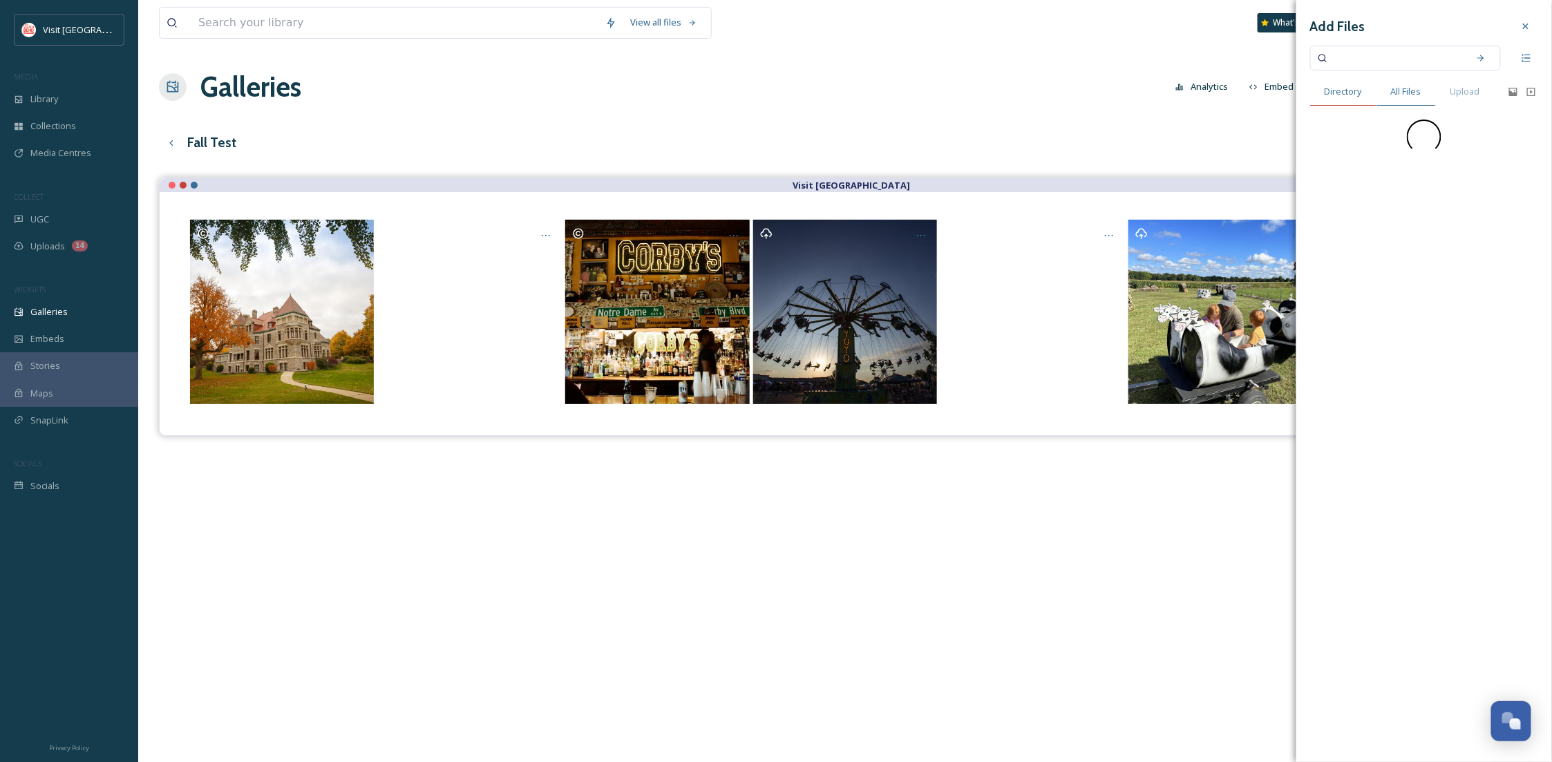
click at [1355, 99] on div "Directory" at bounding box center [1343, 91] width 66 height 28
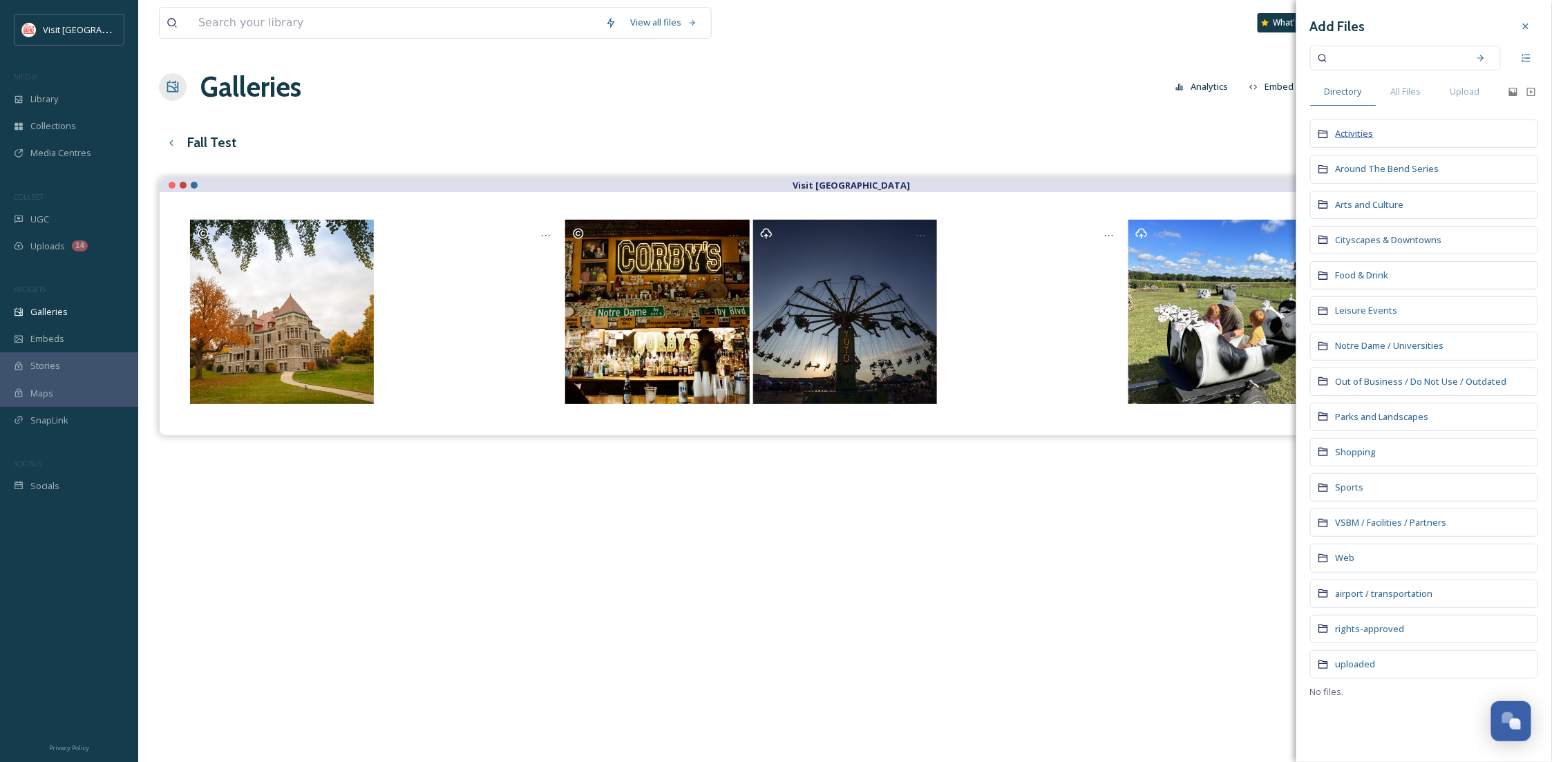
click at [1345, 131] on span "Activities" at bounding box center [1355, 133] width 38 height 12
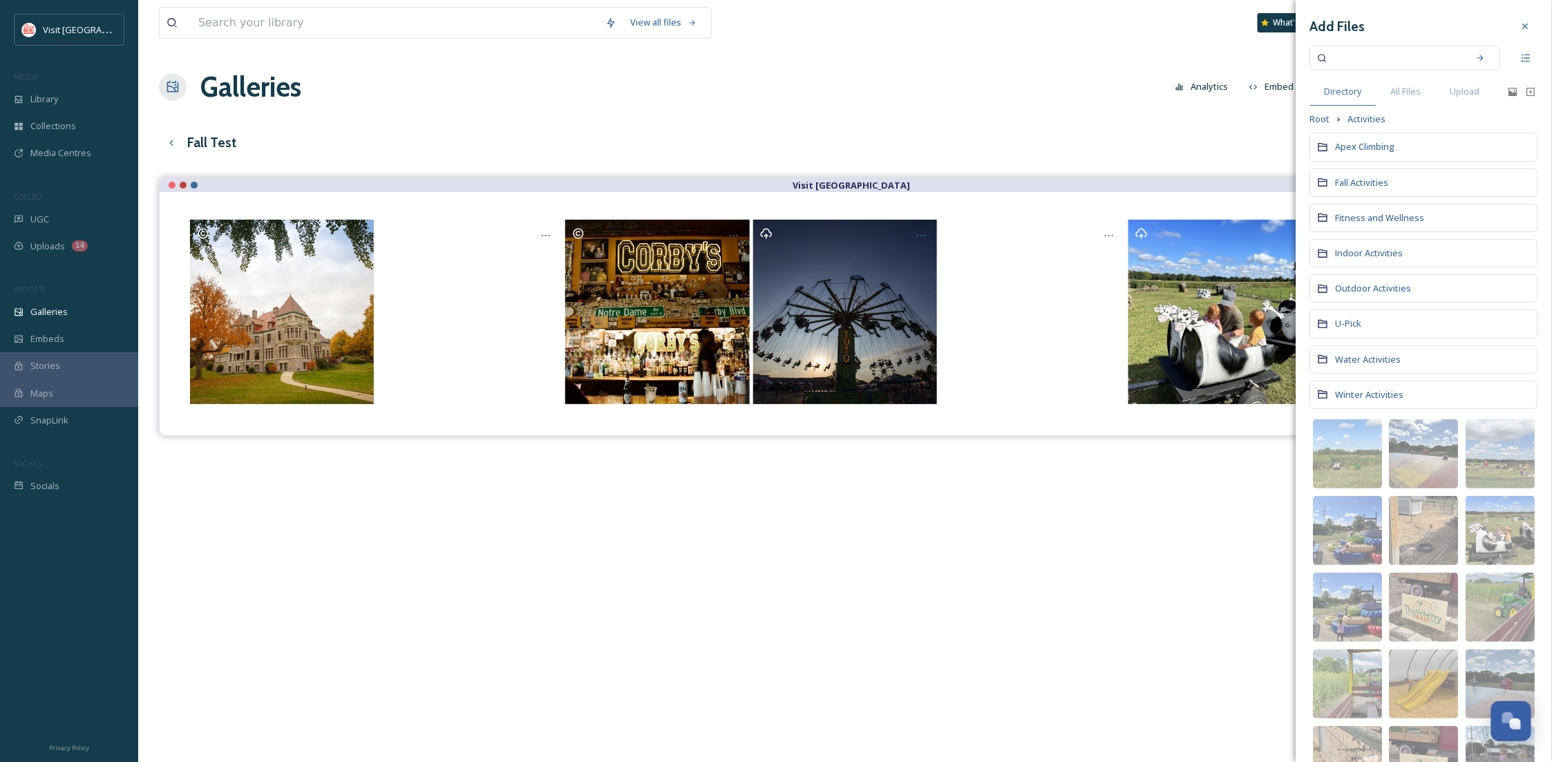
click at [1343, 317] on div "U-Pick" at bounding box center [1424, 324] width 228 height 28
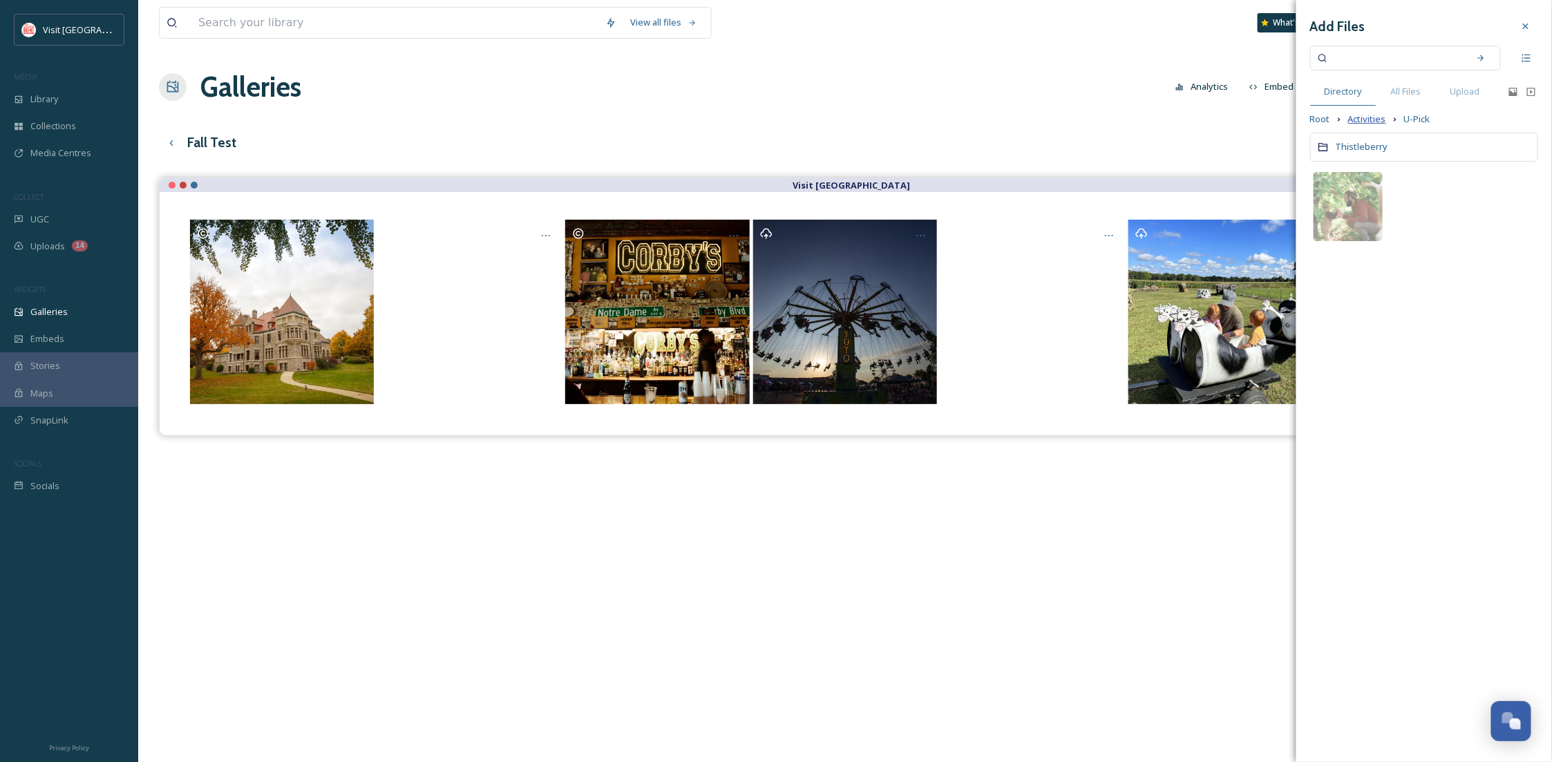
click at [1357, 117] on span "Activities" at bounding box center [1367, 119] width 38 height 13
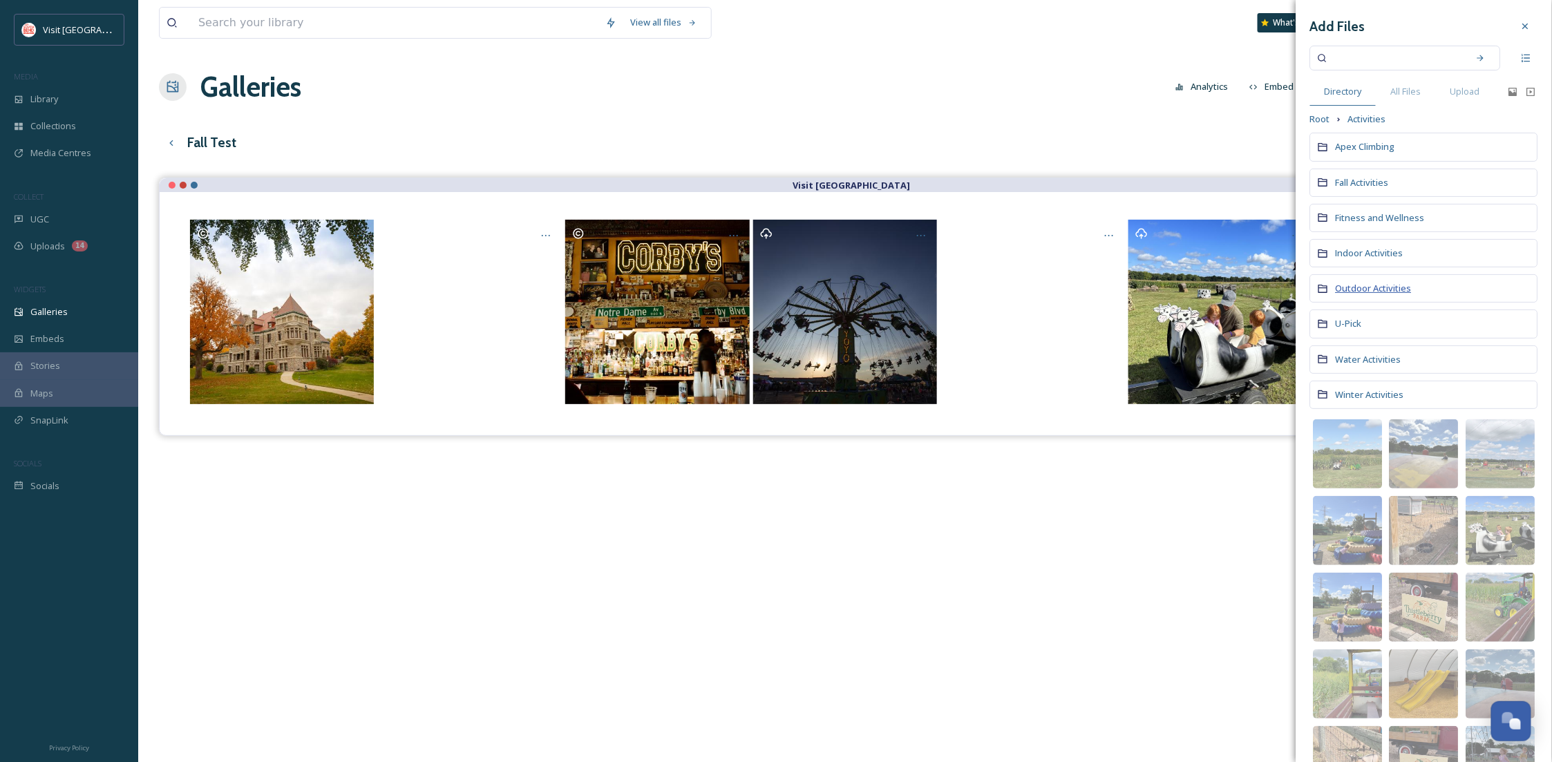
click at [1362, 284] on span "Outdoor Activities" at bounding box center [1374, 288] width 76 height 12
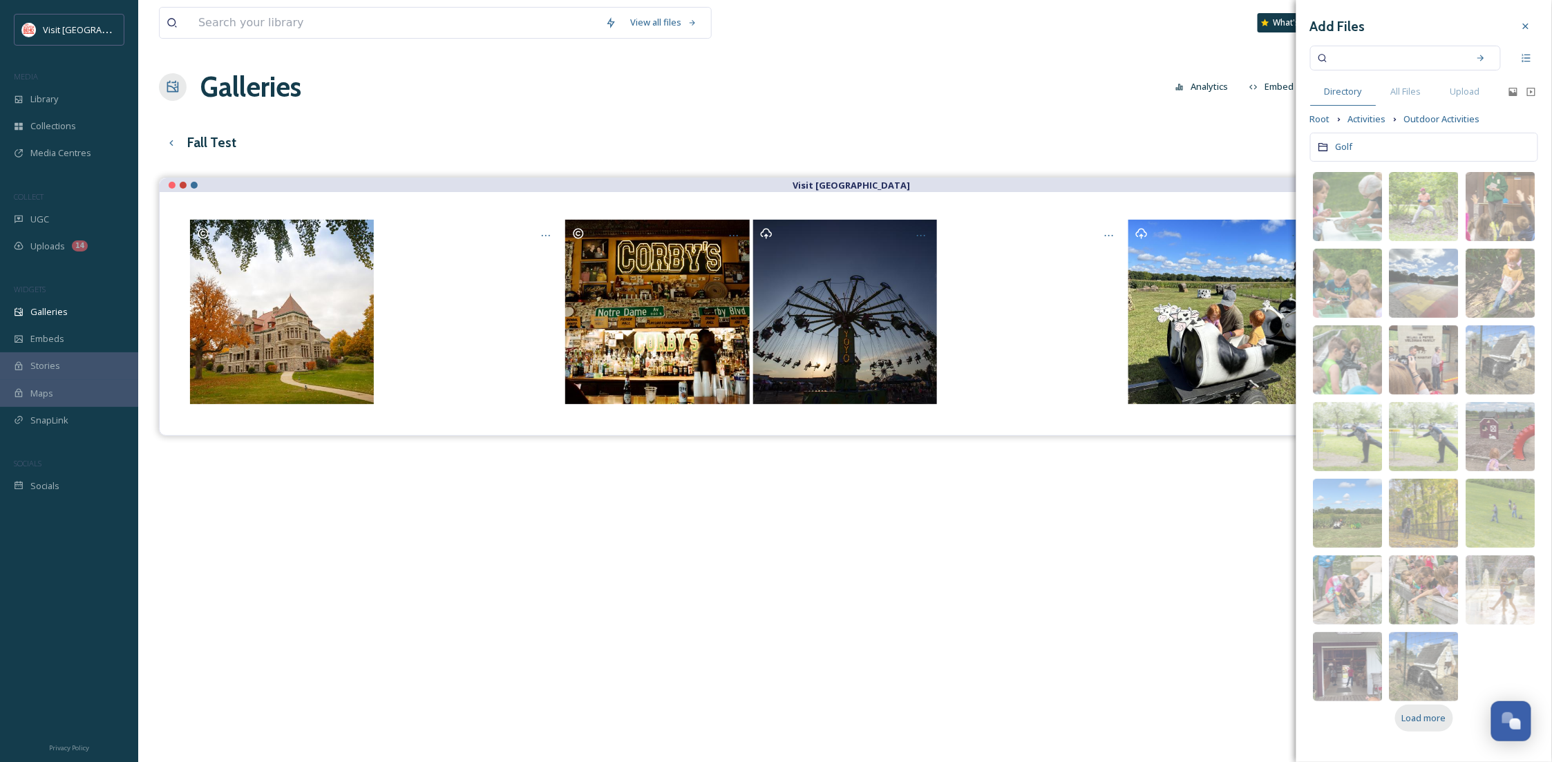
click at [1420, 720] on span "Load more" at bounding box center [1424, 718] width 44 height 13
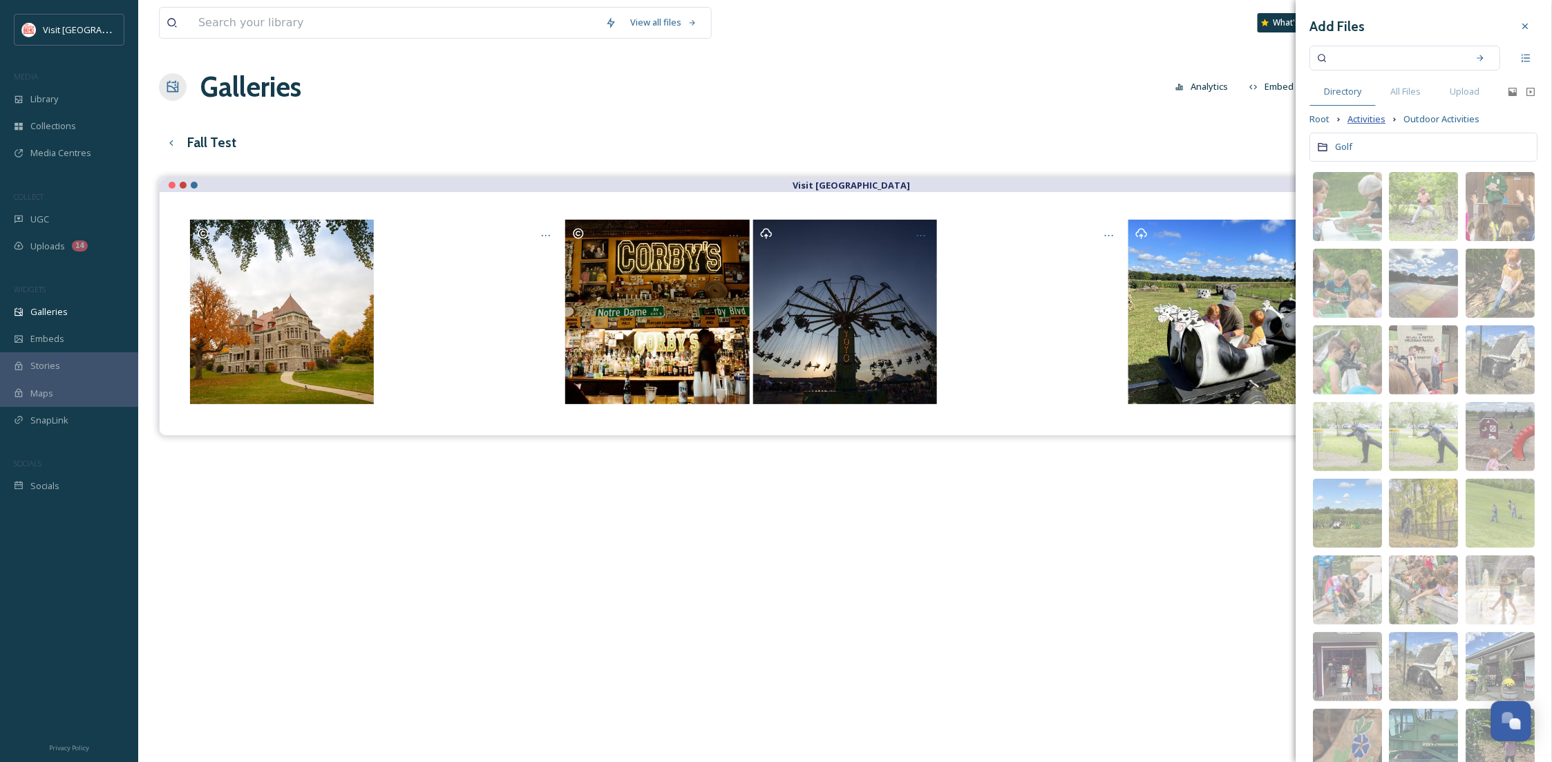
click at [1372, 116] on span "Activities" at bounding box center [1367, 119] width 38 height 13
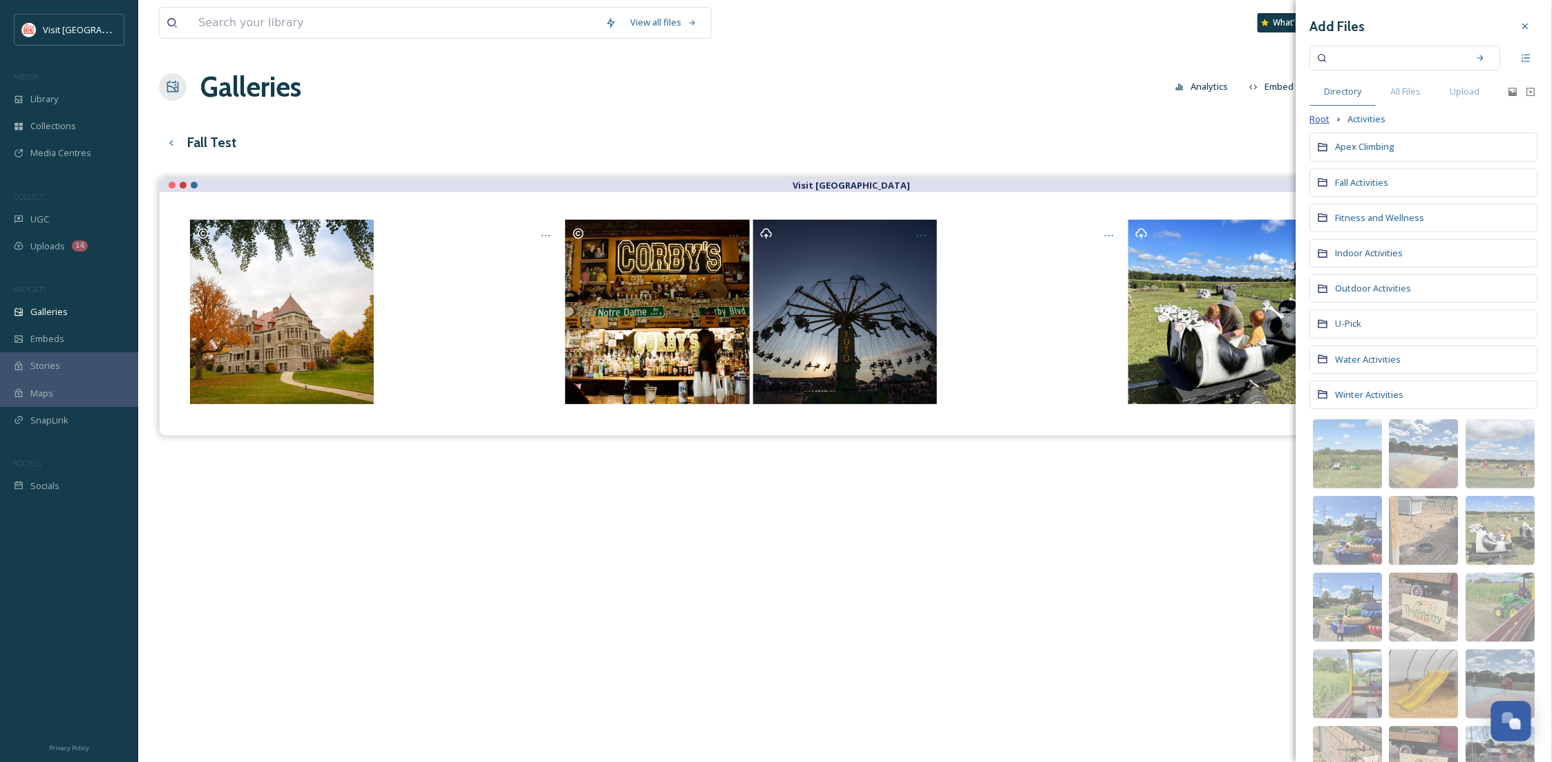
click at [1324, 121] on span "Root" at bounding box center [1320, 119] width 20 height 13
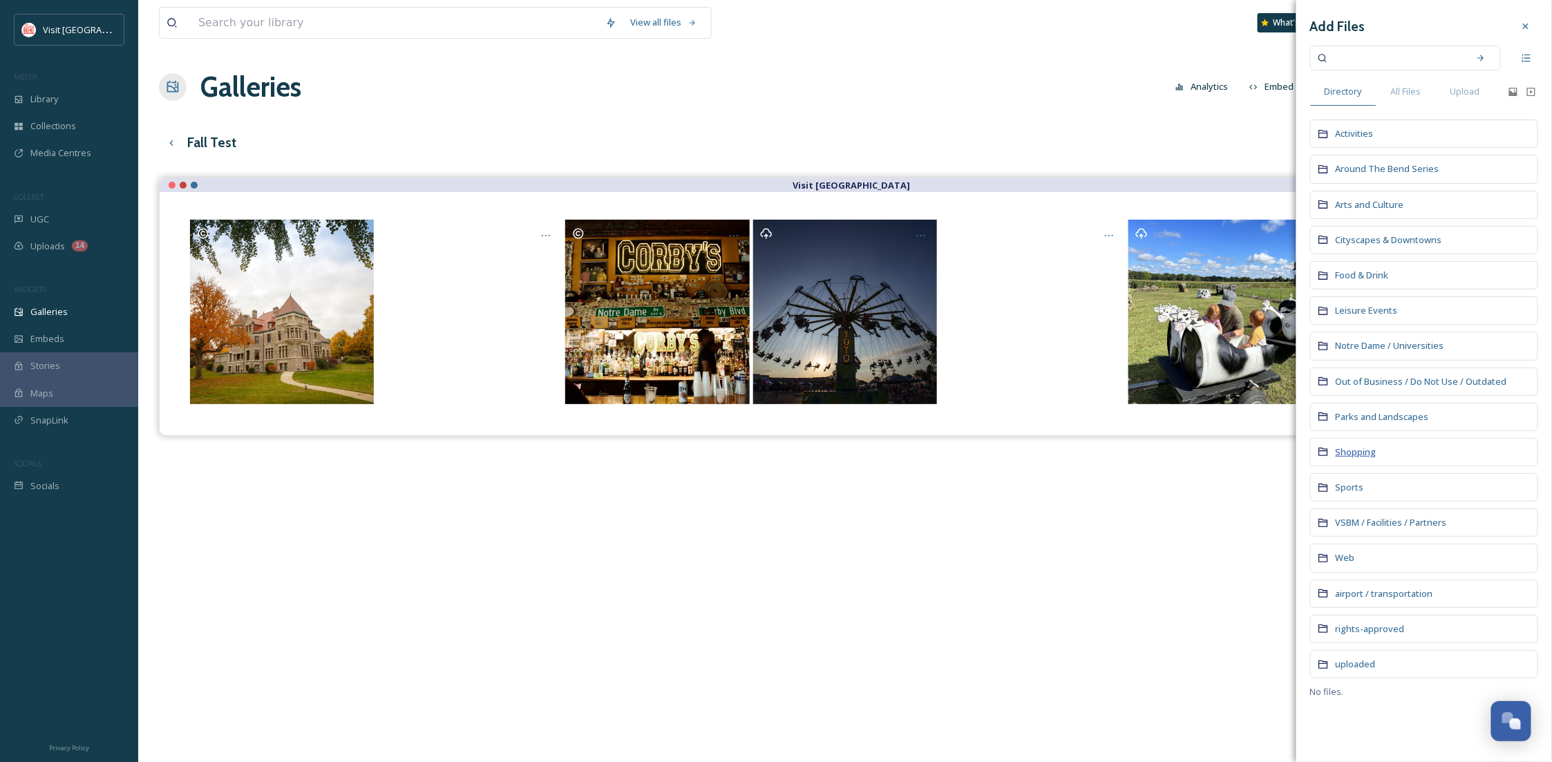
click at [1347, 453] on span "Shopping" at bounding box center [1356, 452] width 41 height 12
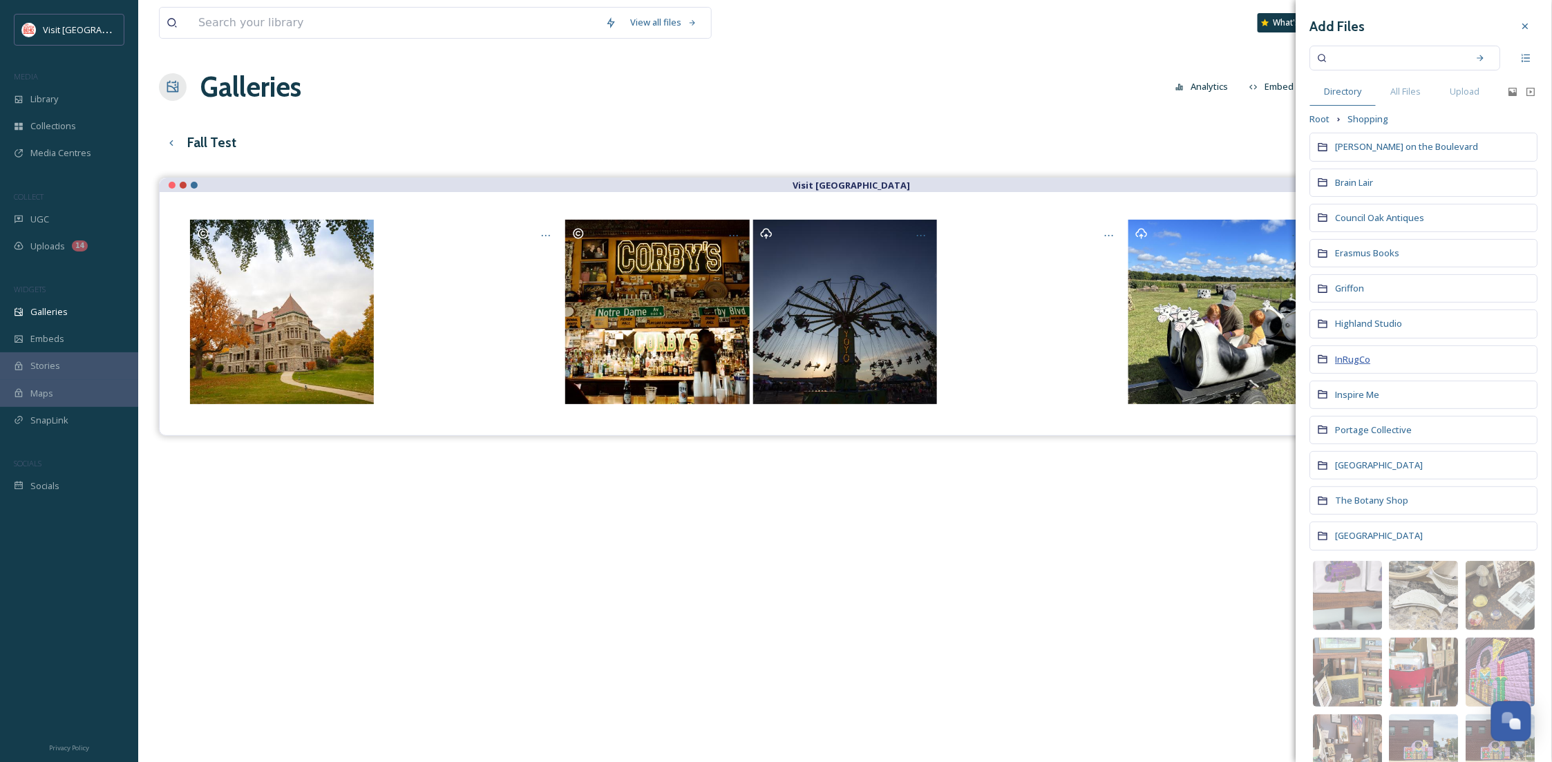
click at [1354, 357] on span "InRugCo" at bounding box center [1353, 359] width 35 height 12
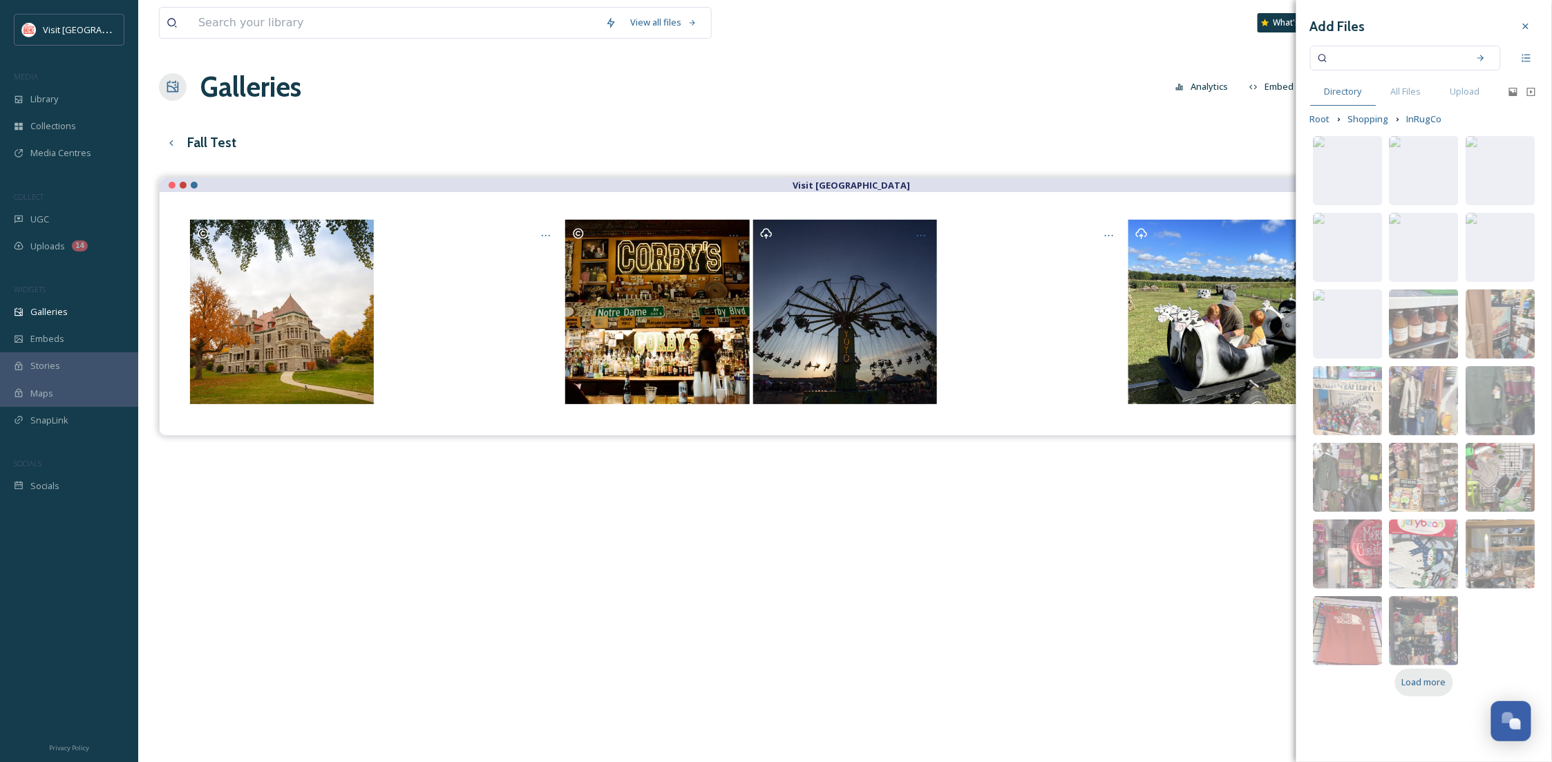
click at [1412, 687] on span "Load more" at bounding box center [1424, 682] width 44 height 13
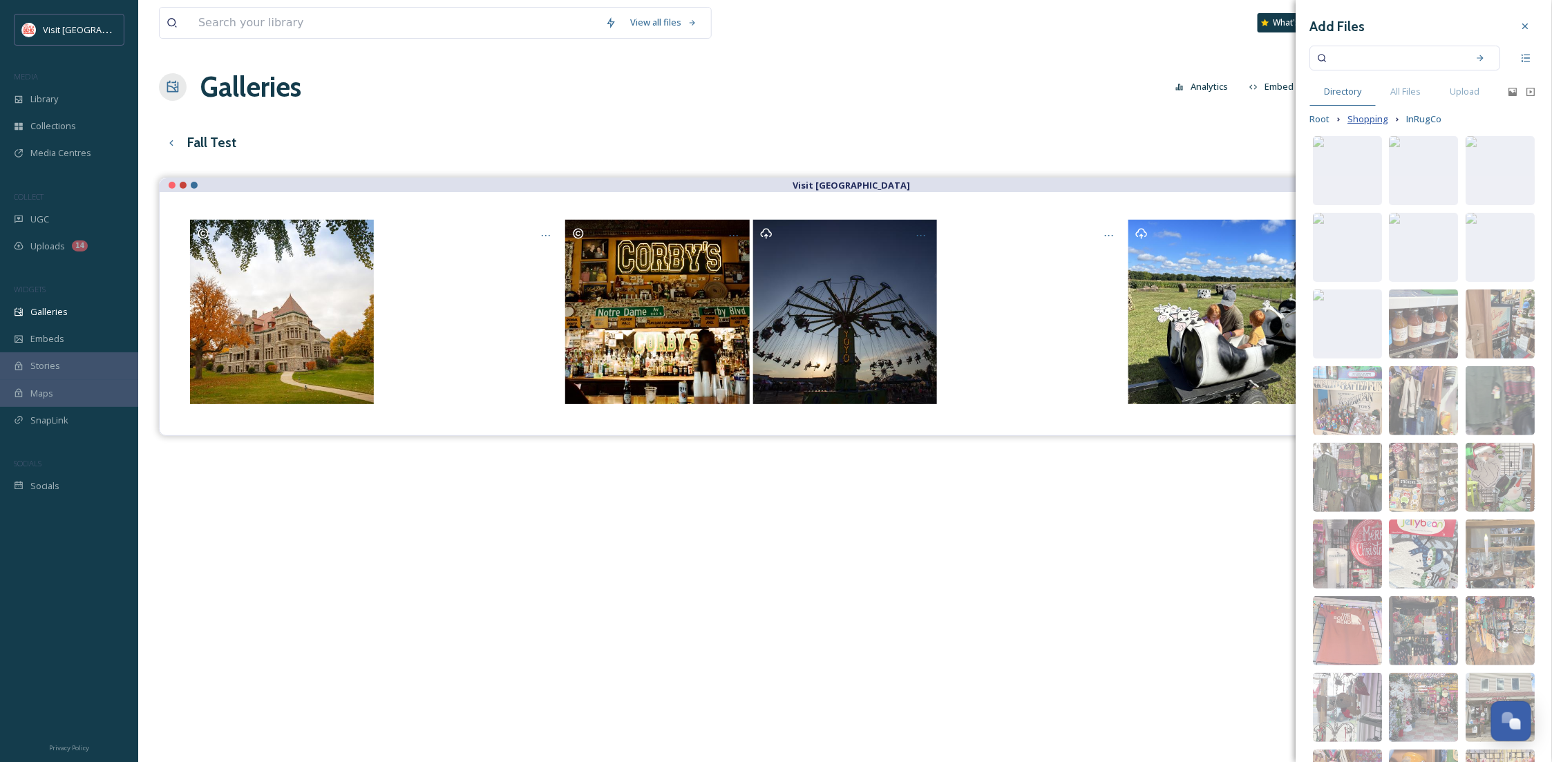
click at [1374, 117] on span "Shopping" at bounding box center [1368, 119] width 41 height 13
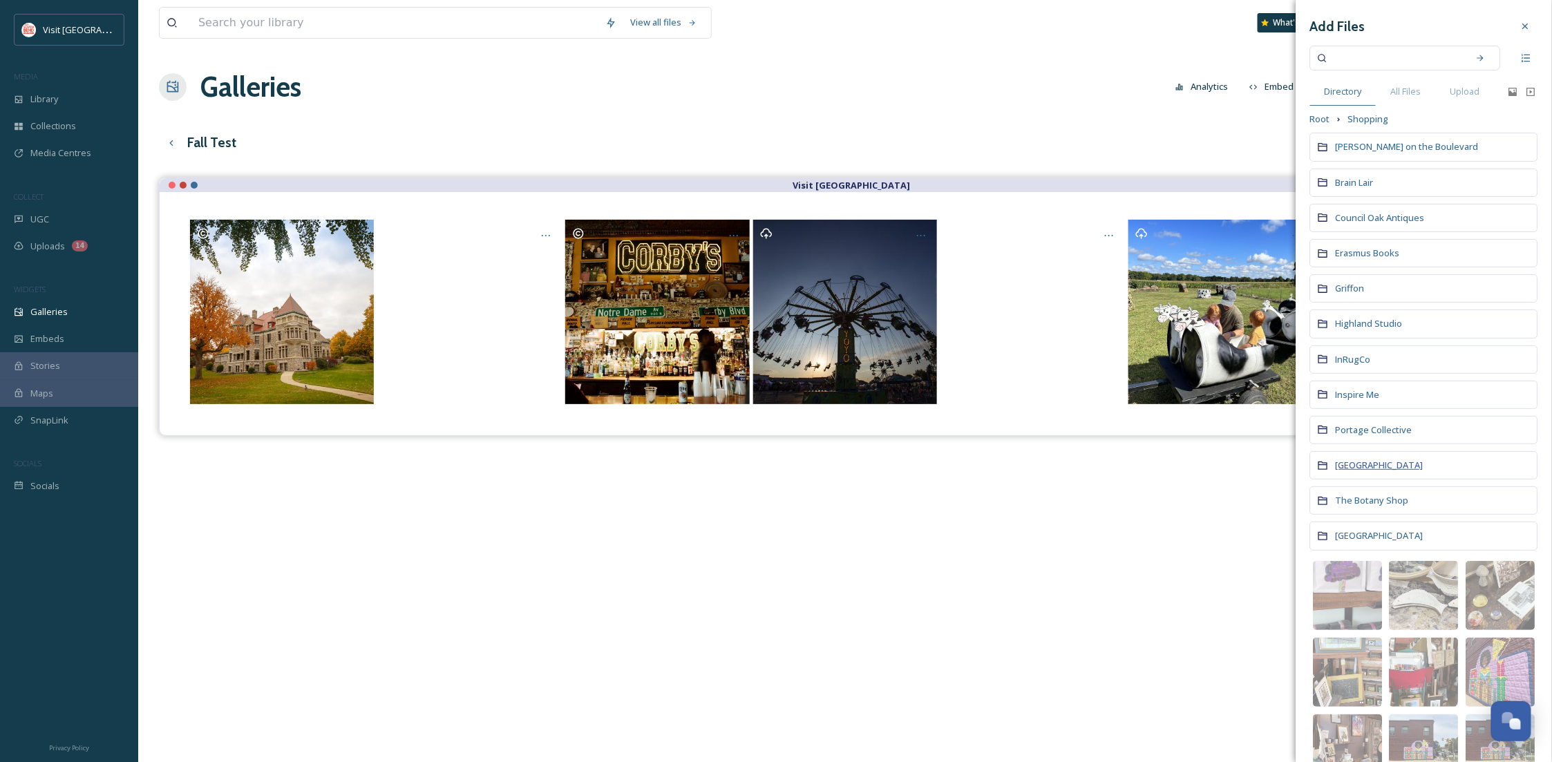
click at [1363, 466] on span "[GEOGRAPHIC_DATA]" at bounding box center [1380, 465] width 88 height 12
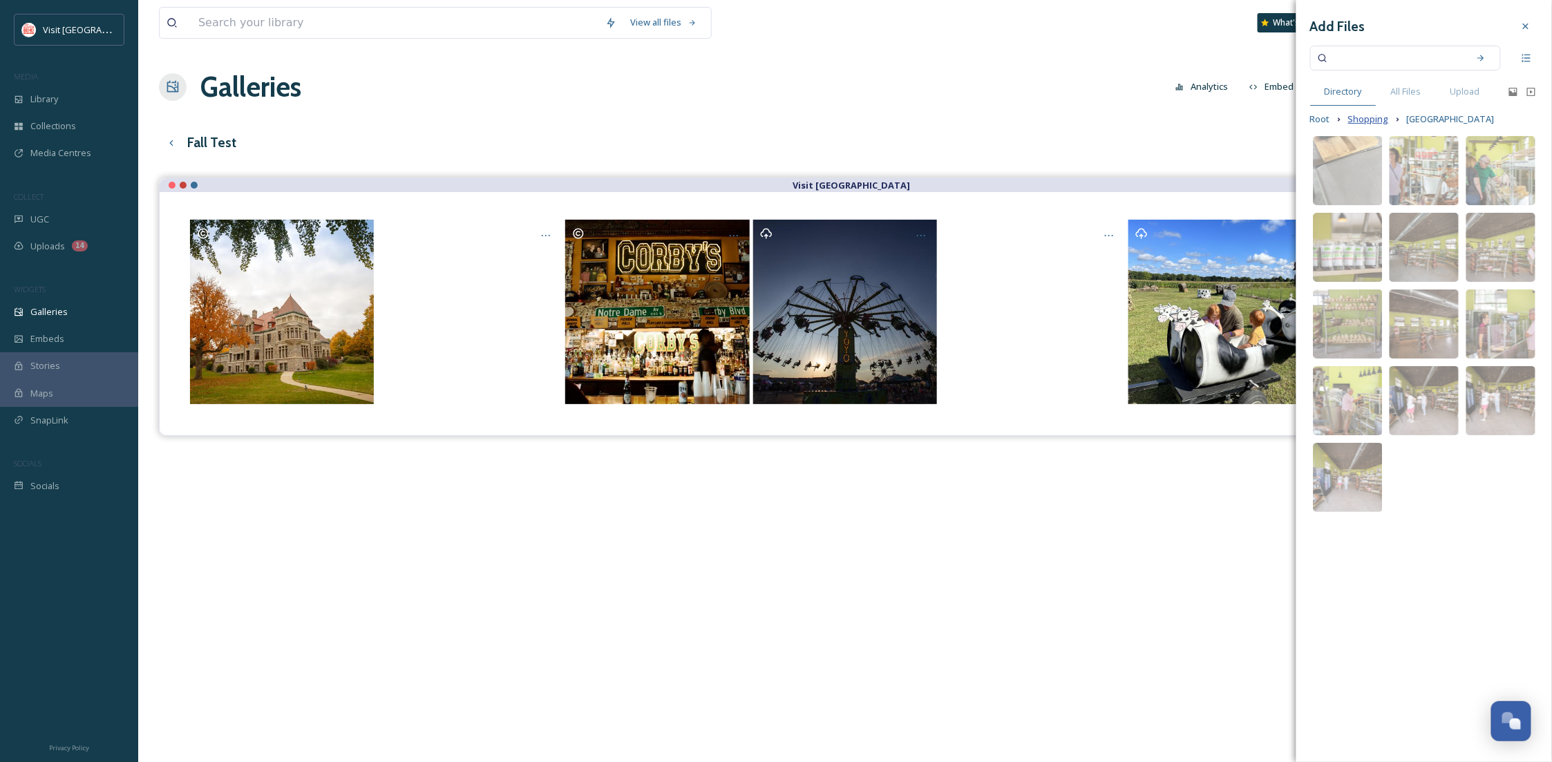
click at [1374, 116] on span "Shopping" at bounding box center [1368, 119] width 41 height 13
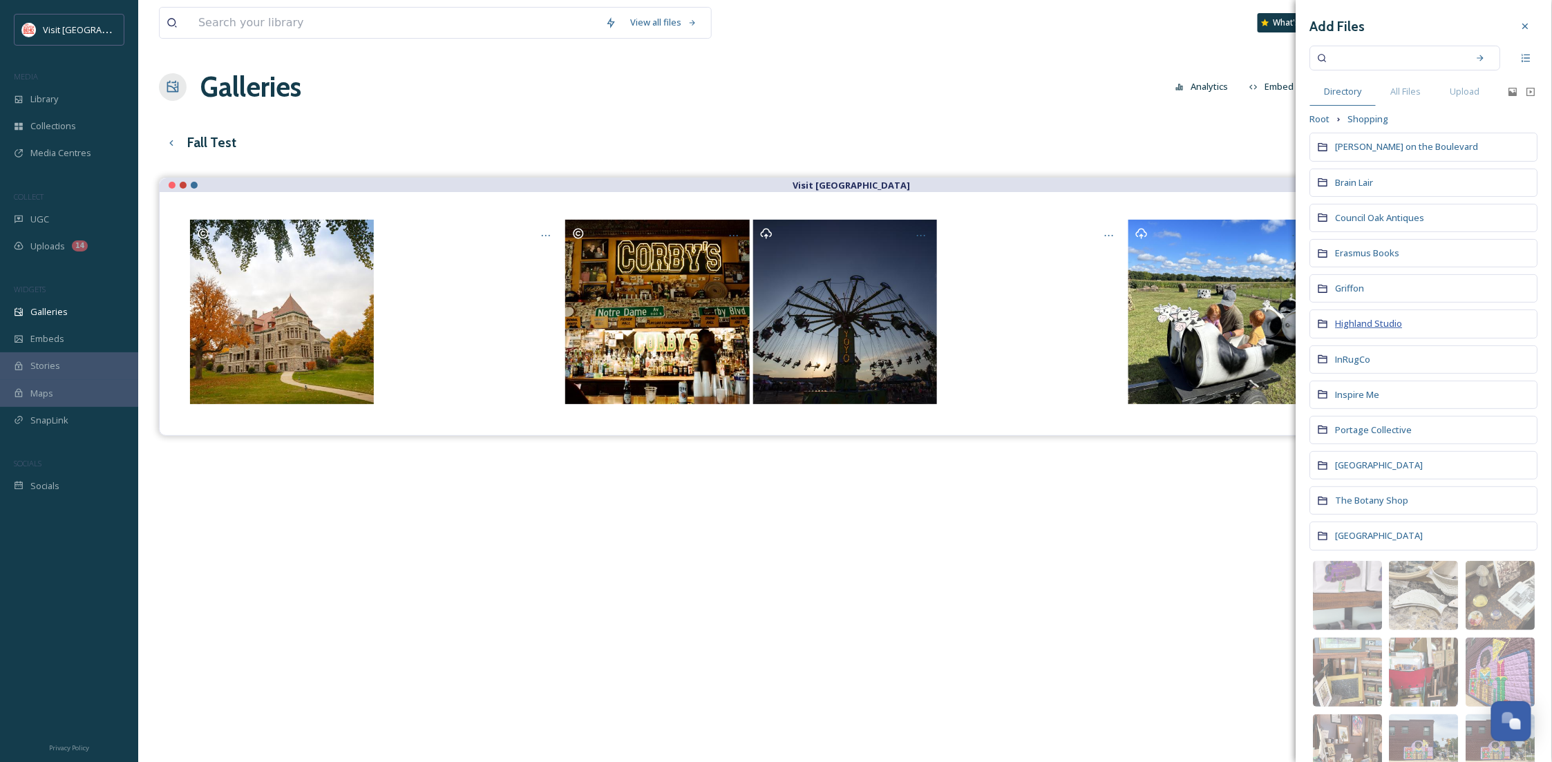
click at [1366, 325] on span "Highland Studio" at bounding box center [1369, 323] width 67 height 12
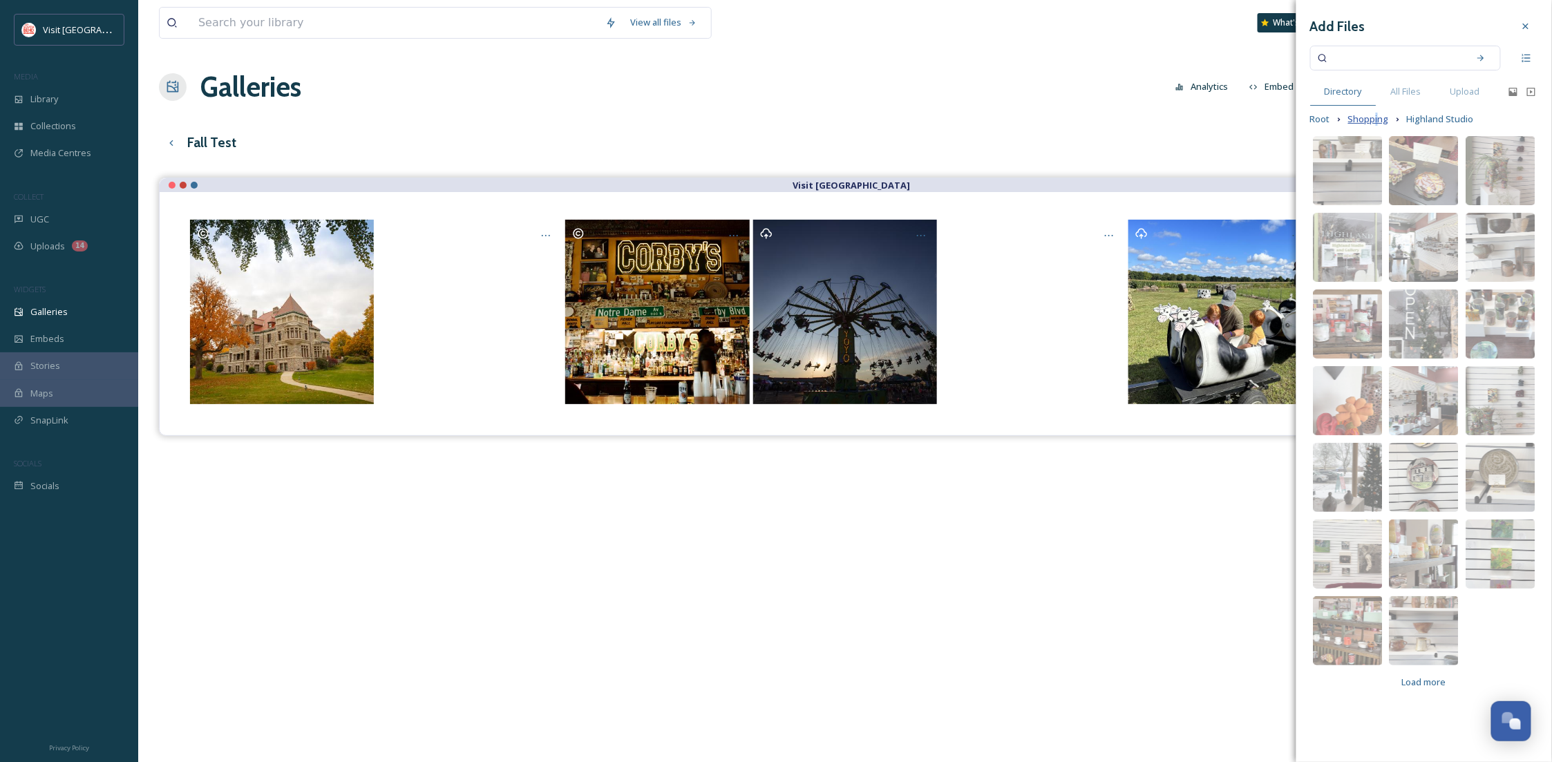
click at [1376, 122] on span "Shopping" at bounding box center [1368, 119] width 41 height 13
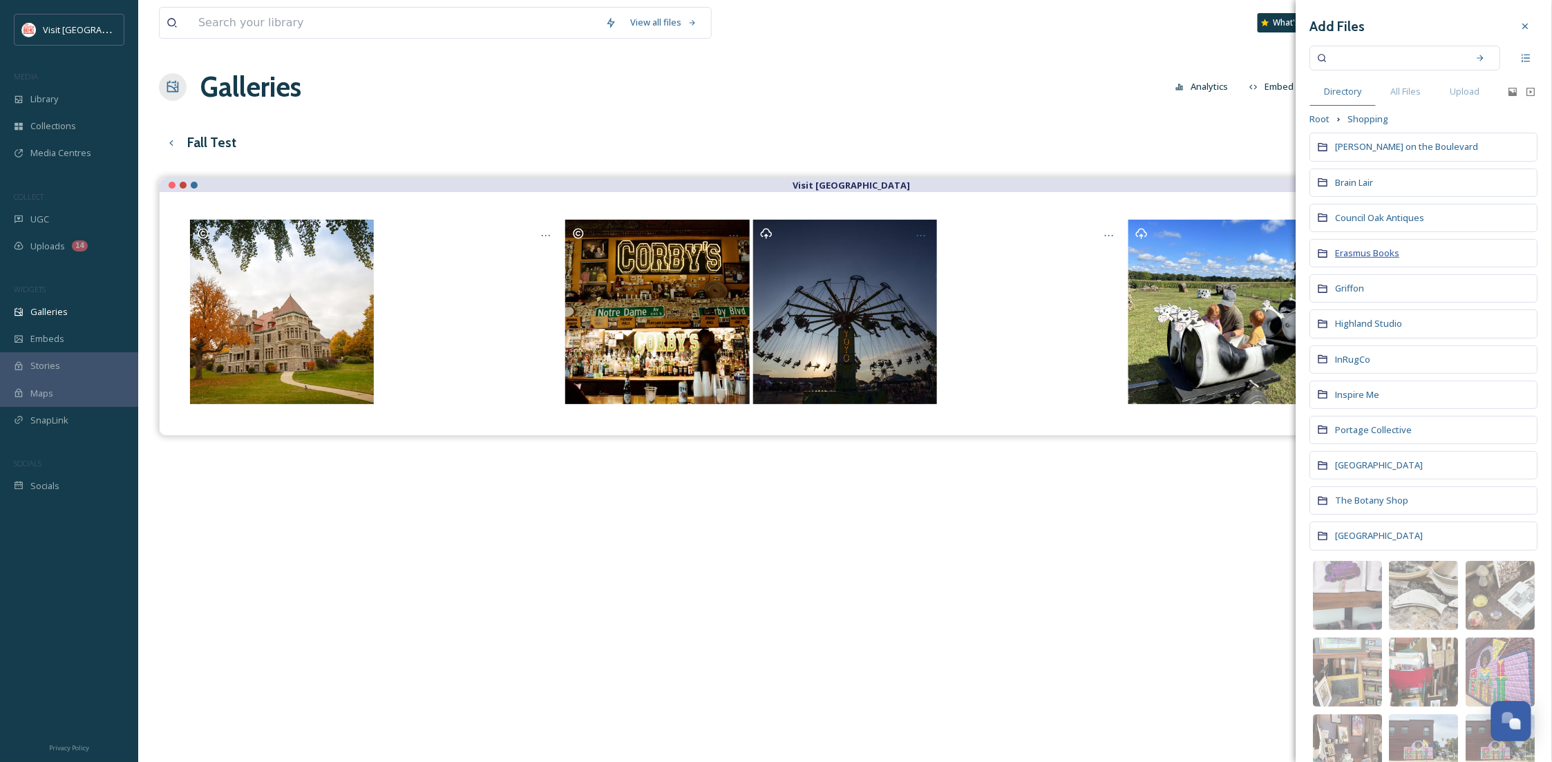
click at [1365, 253] on span "Erasmus Books" at bounding box center [1368, 253] width 64 height 12
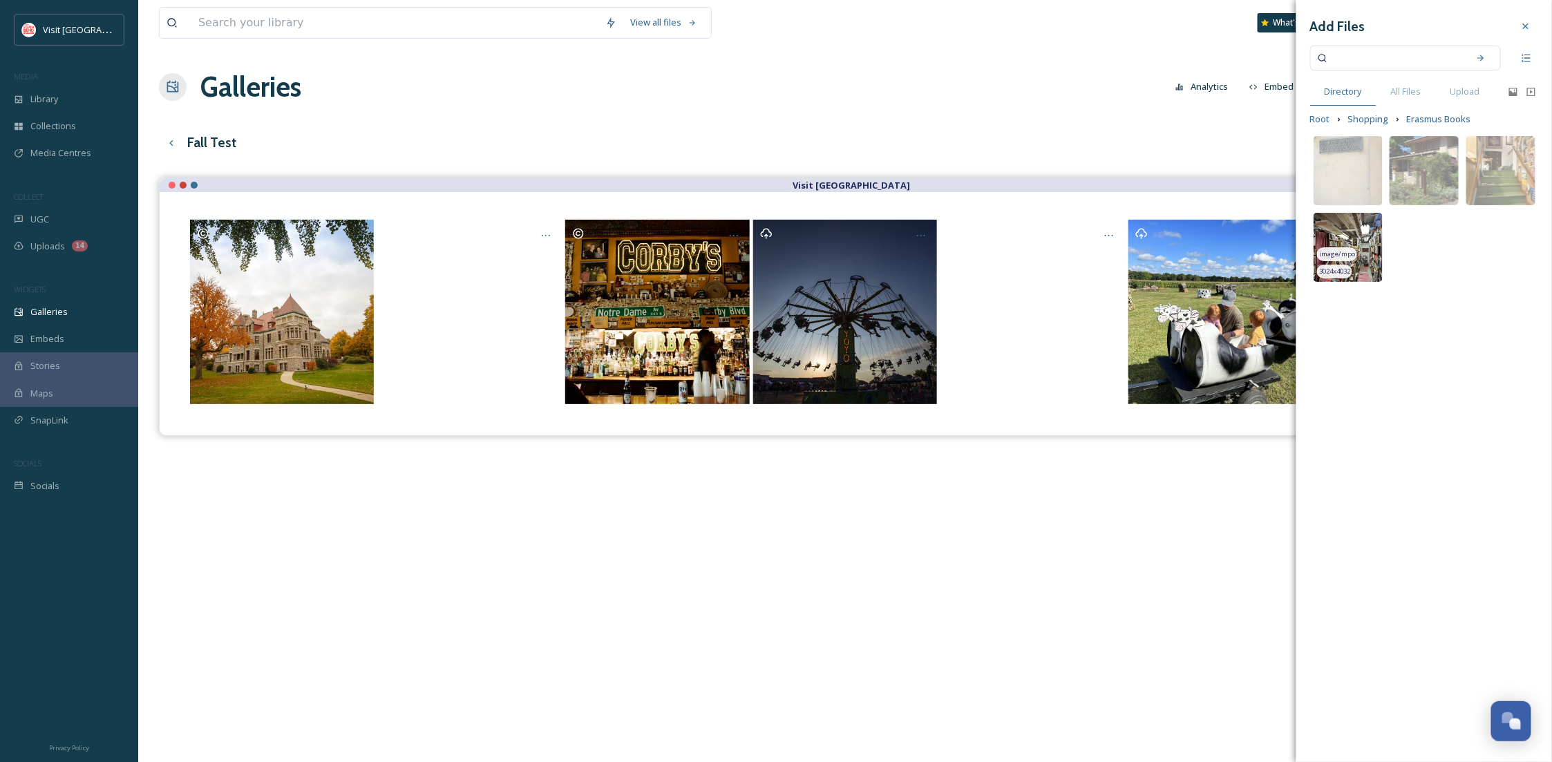
click at [1361, 231] on img at bounding box center [1348, 247] width 69 height 69
click at [1366, 235] on img at bounding box center [1348, 247] width 69 height 69
click at [1335, 250] on span "image/mpo" at bounding box center [1337, 255] width 36 height 10
click at [1530, 22] on icon at bounding box center [1526, 26] width 11 height 11
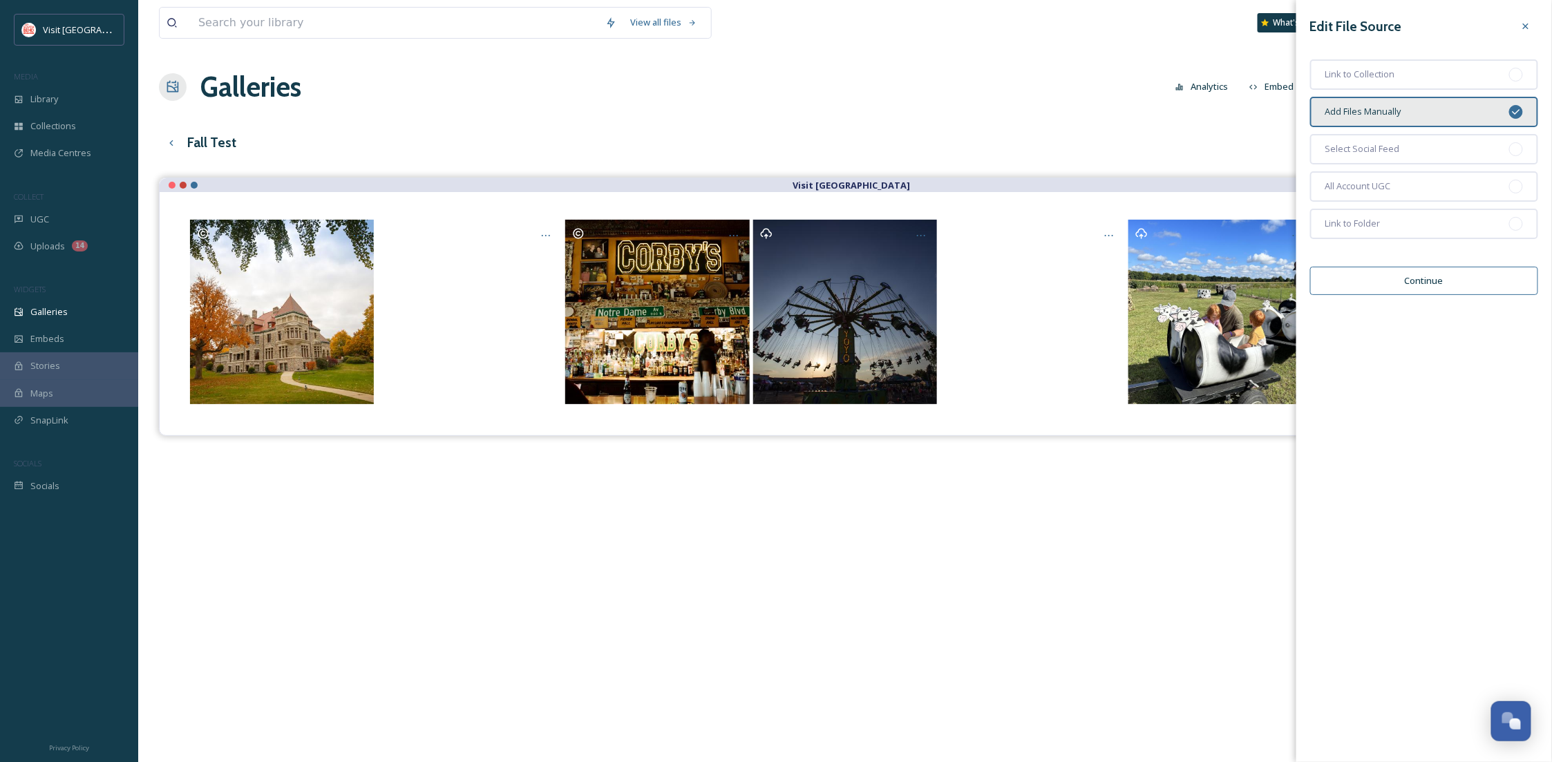
click at [1402, 279] on button "Continue" at bounding box center [1424, 281] width 228 height 28
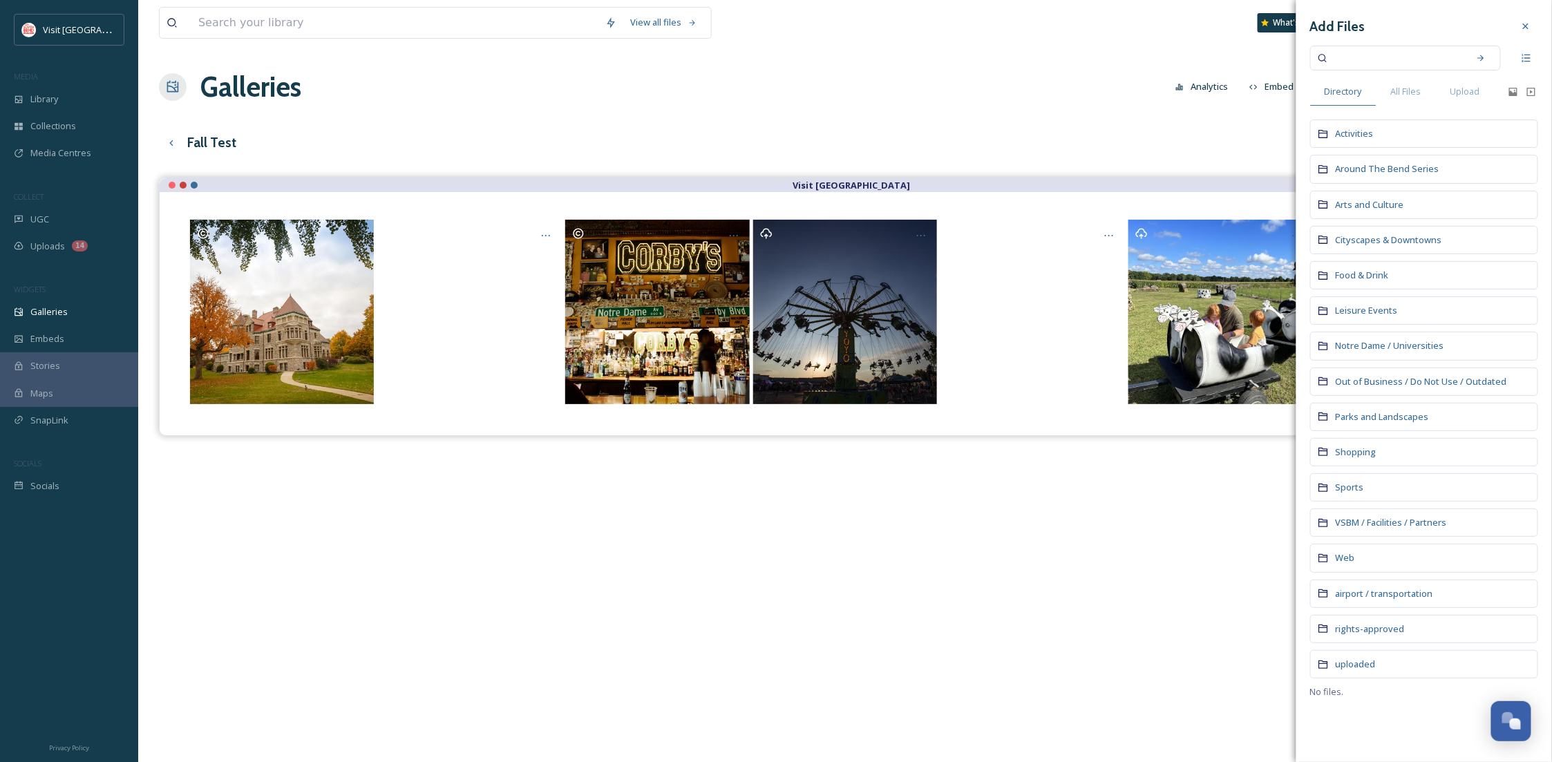
click at [992, 619] on div "Visit [GEOGRAPHIC_DATA]" at bounding box center [845, 559] width 1373 height 762
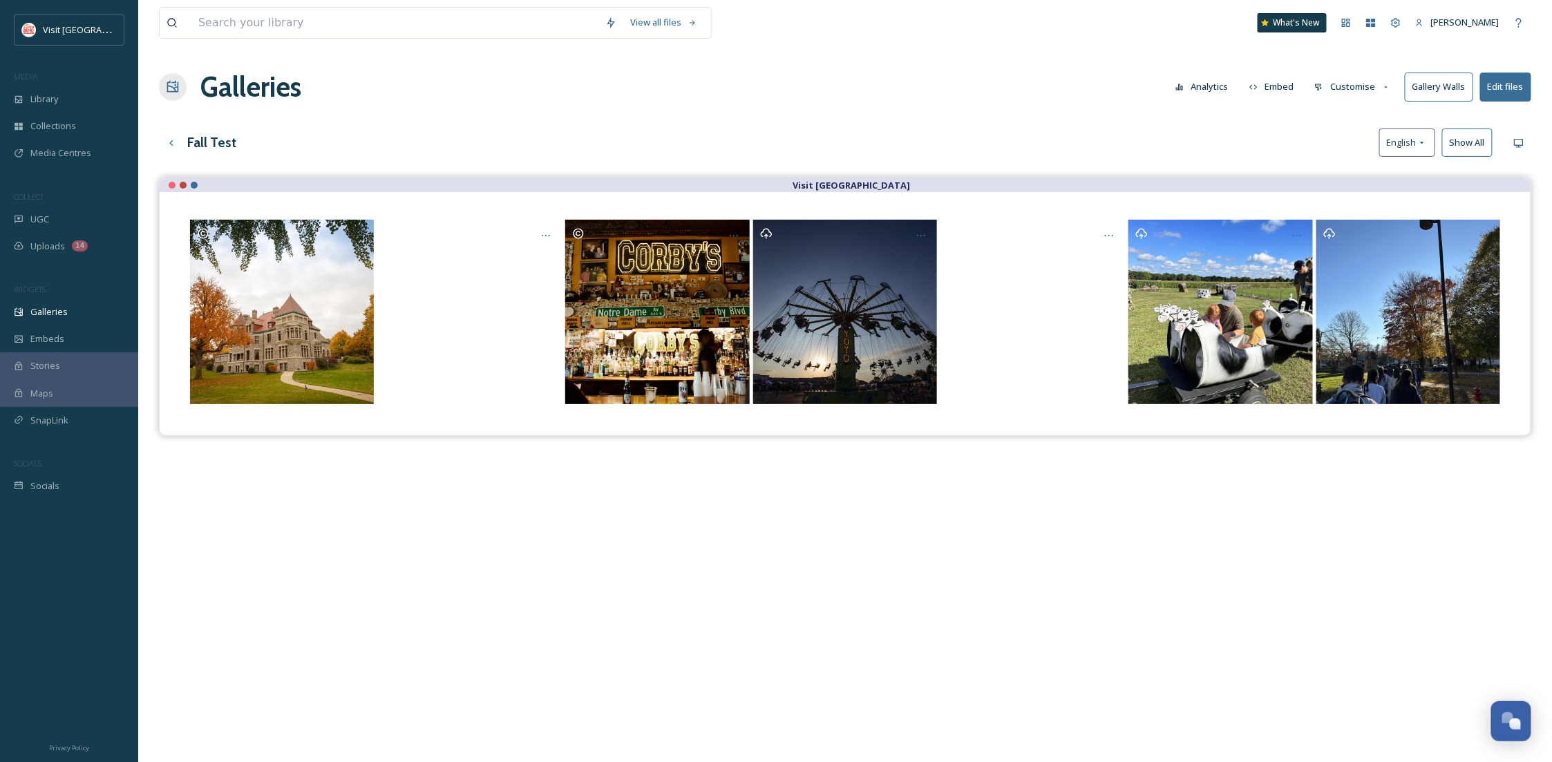
click at [1338, 88] on button "Customise" at bounding box center [1353, 86] width 91 height 27
click at [1353, 112] on div "Layout" at bounding box center [1356, 118] width 96 height 27
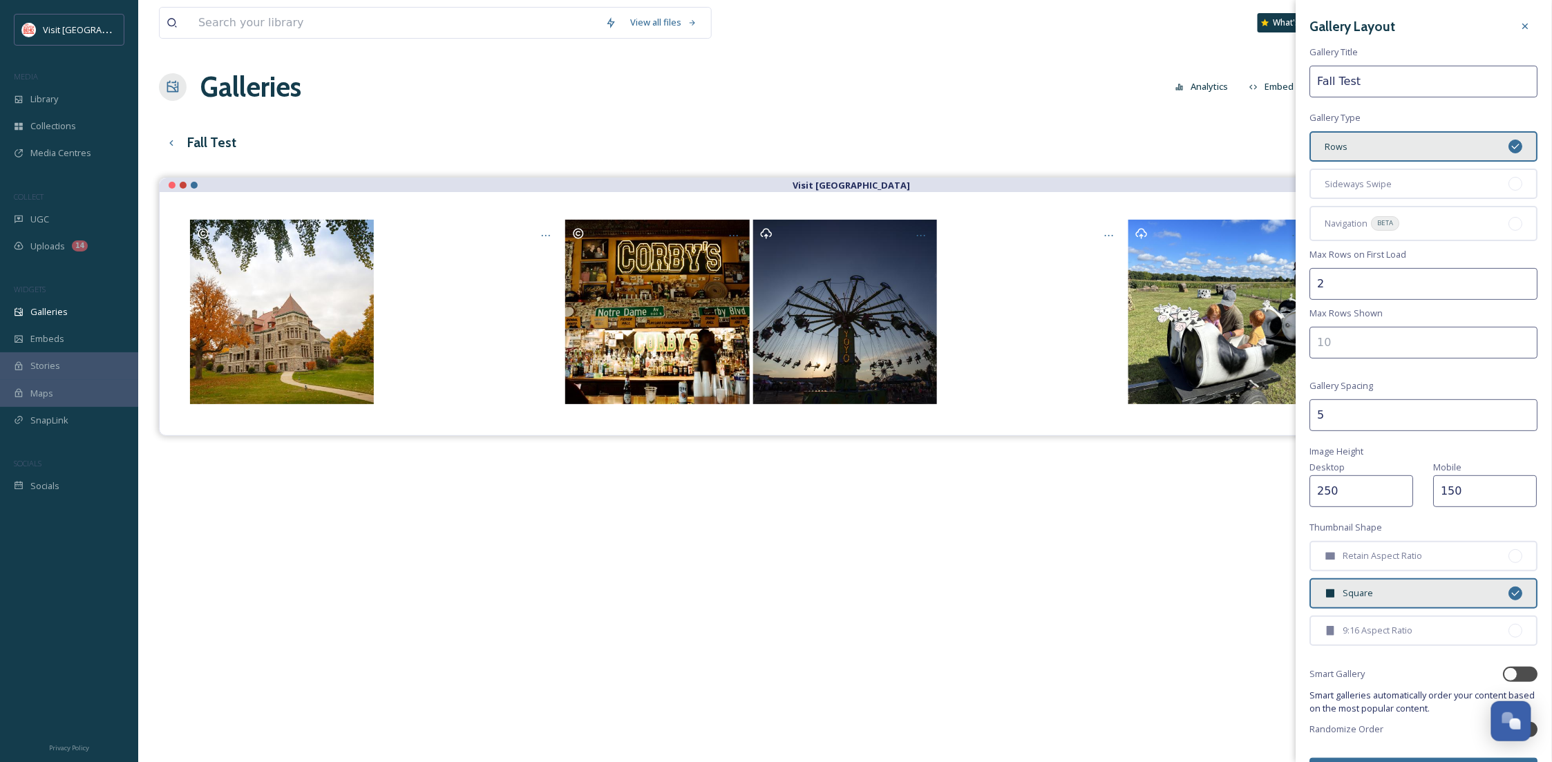
click at [1324, 274] on input "2" at bounding box center [1424, 284] width 228 height 32
type input "4"
click at [1424, 453] on div "Gallery Layout Gallery Title Fall Test Gallery Type Rows Sideways Swipe Navigat…" at bounding box center [1425, 400] width 256 height 800
click at [1369, 552] on span "Retain Aspect Ratio" at bounding box center [1383, 555] width 79 height 13
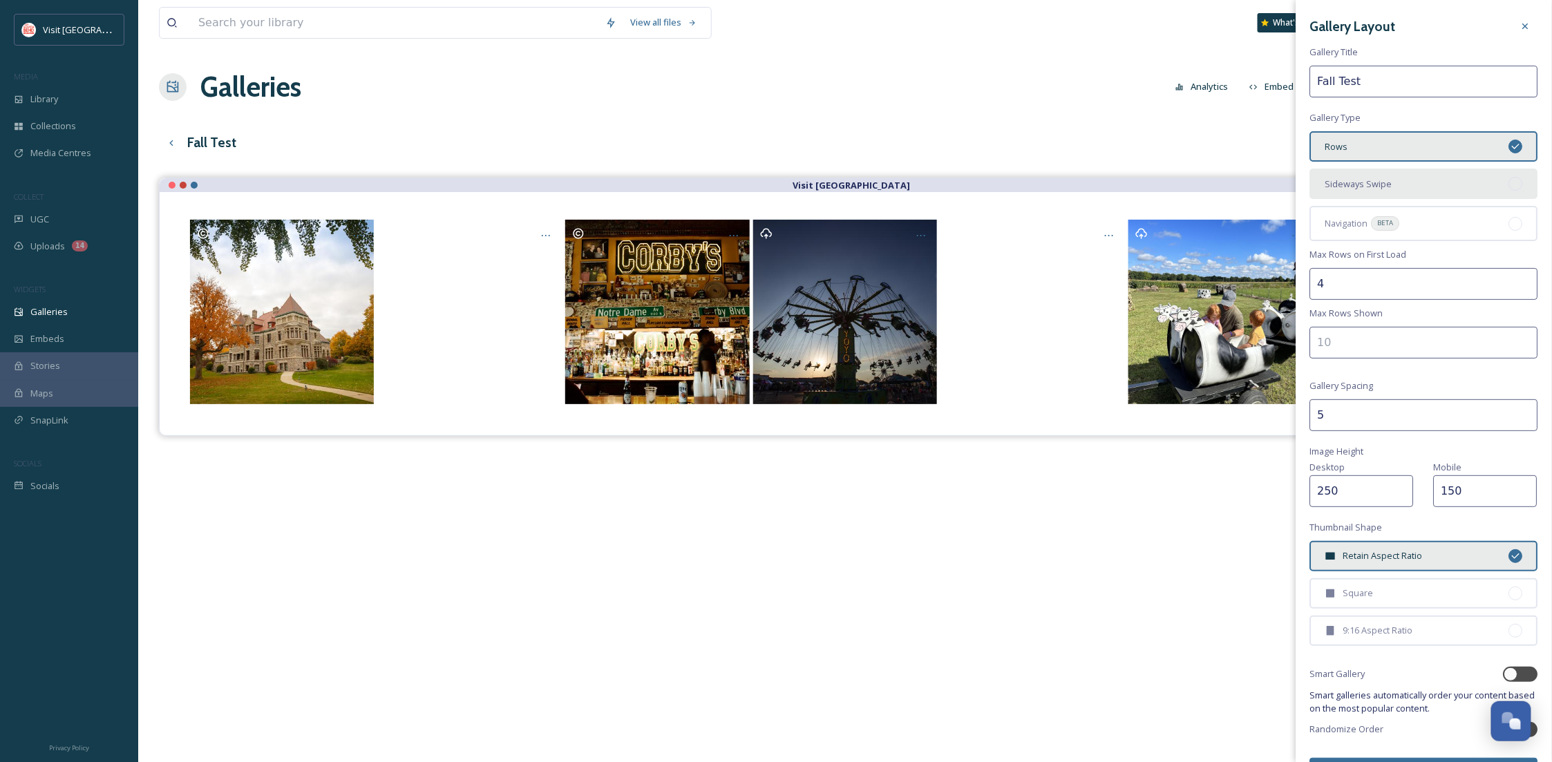
click at [1376, 185] on span "Sideways Swipe" at bounding box center [1359, 184] width 67 height 13
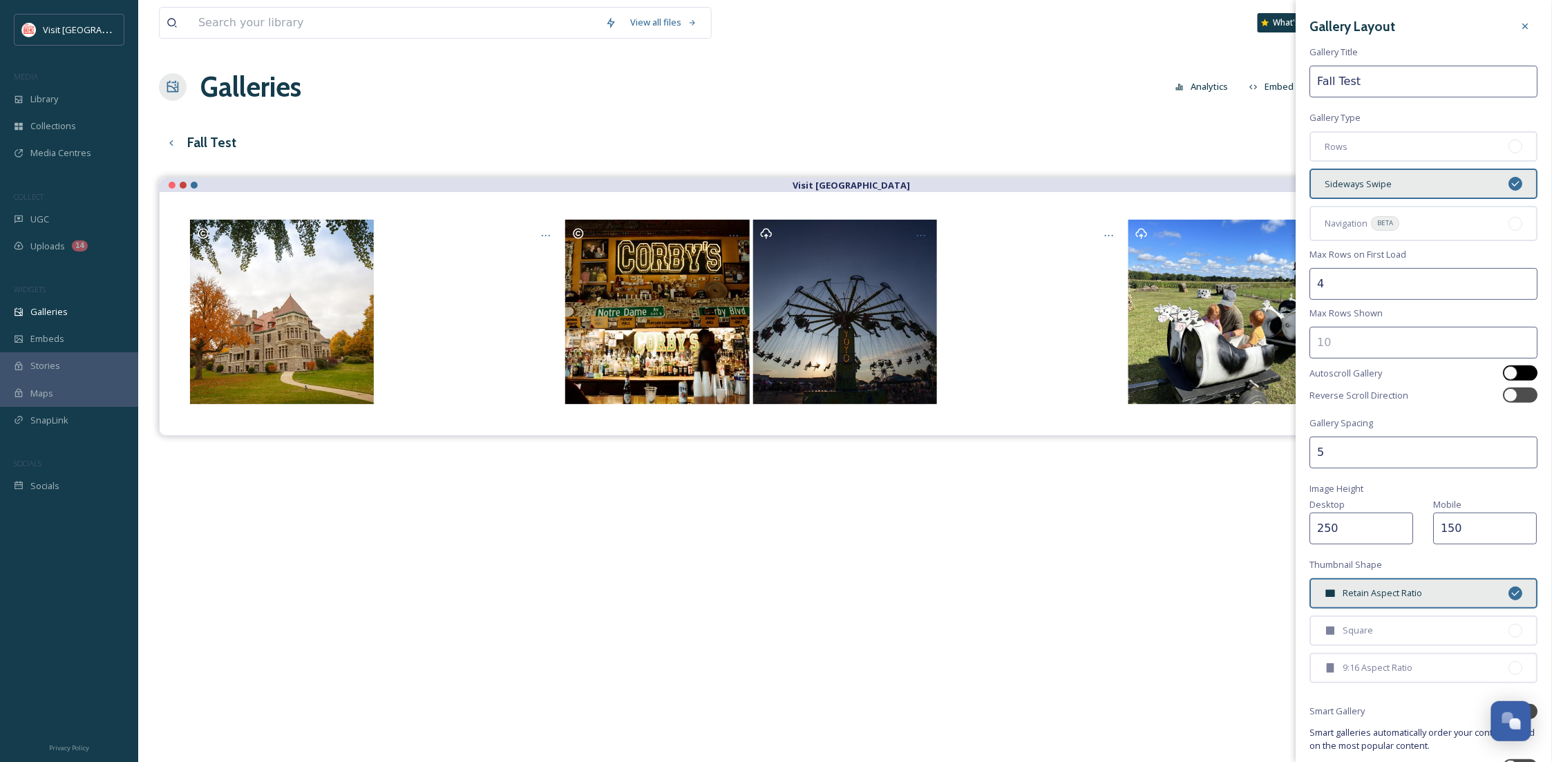
click at [1510, 370] on div at bounding box center [1521, 373] width 35 height 15
checkbox input "true"
click at [1351, 453] on input "5" at bounding box center [1424, 453] width 228 height 32
click at [1344, 483] on span "Image Height" at bounding box center [1337, 488] width 54 height 13
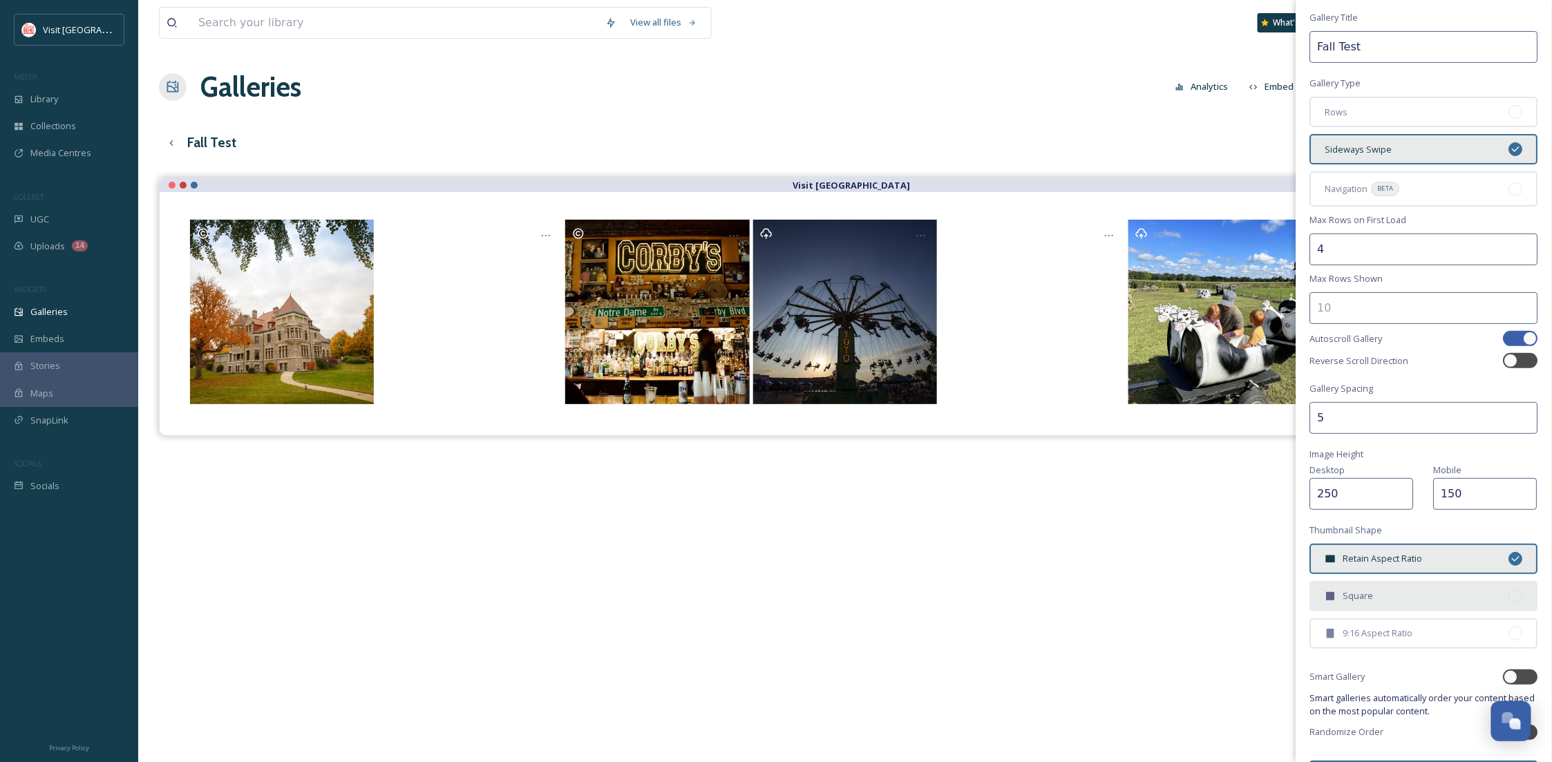
scroll to position [70, 0]
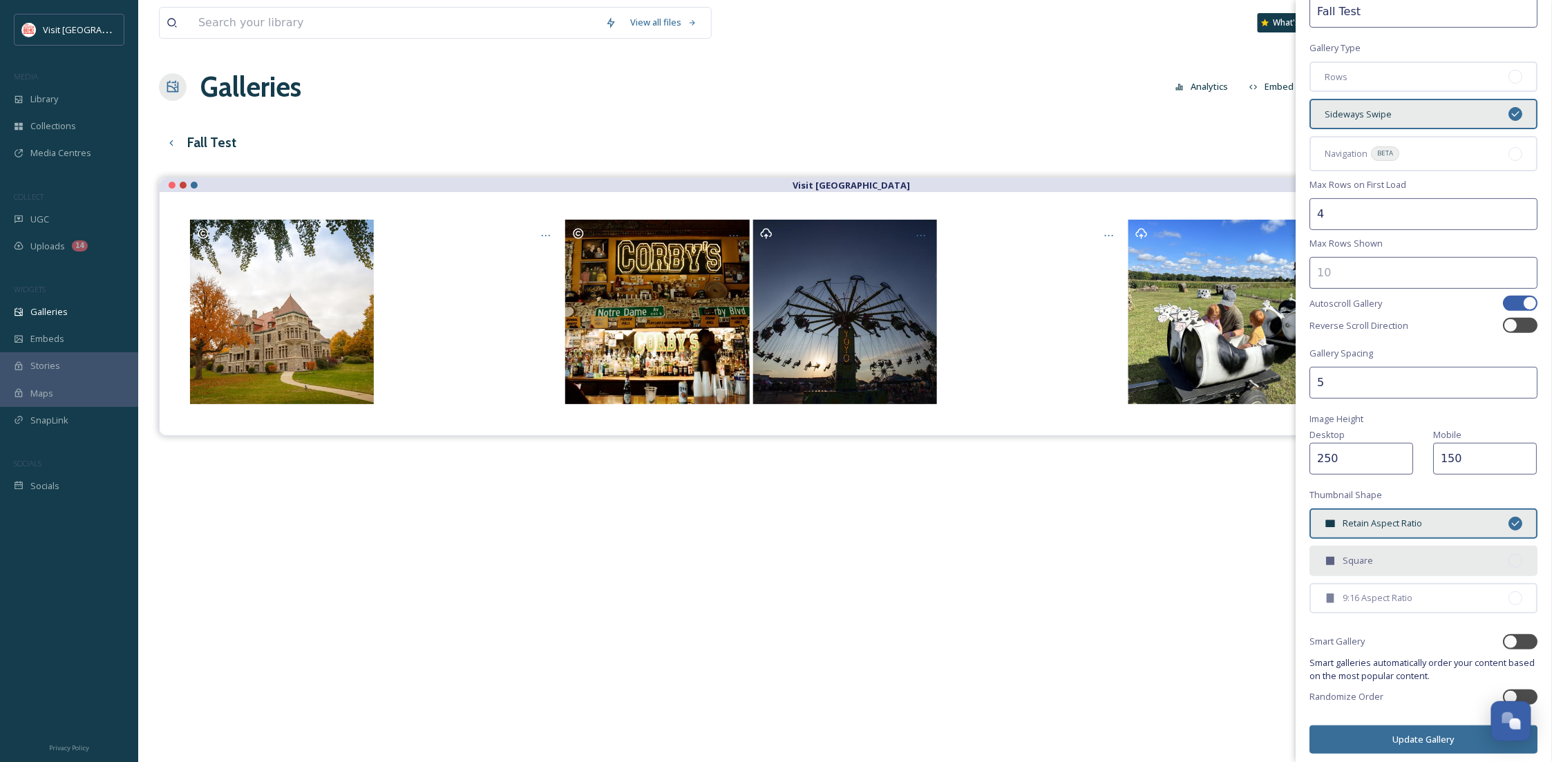
click at [1424, 570] on div "Square" at bounding box center [1424, 561] width 228 height 30
click at [1438, 730] on button "Update Gallery" at bounding box center [1424, 740] width 228 height 28
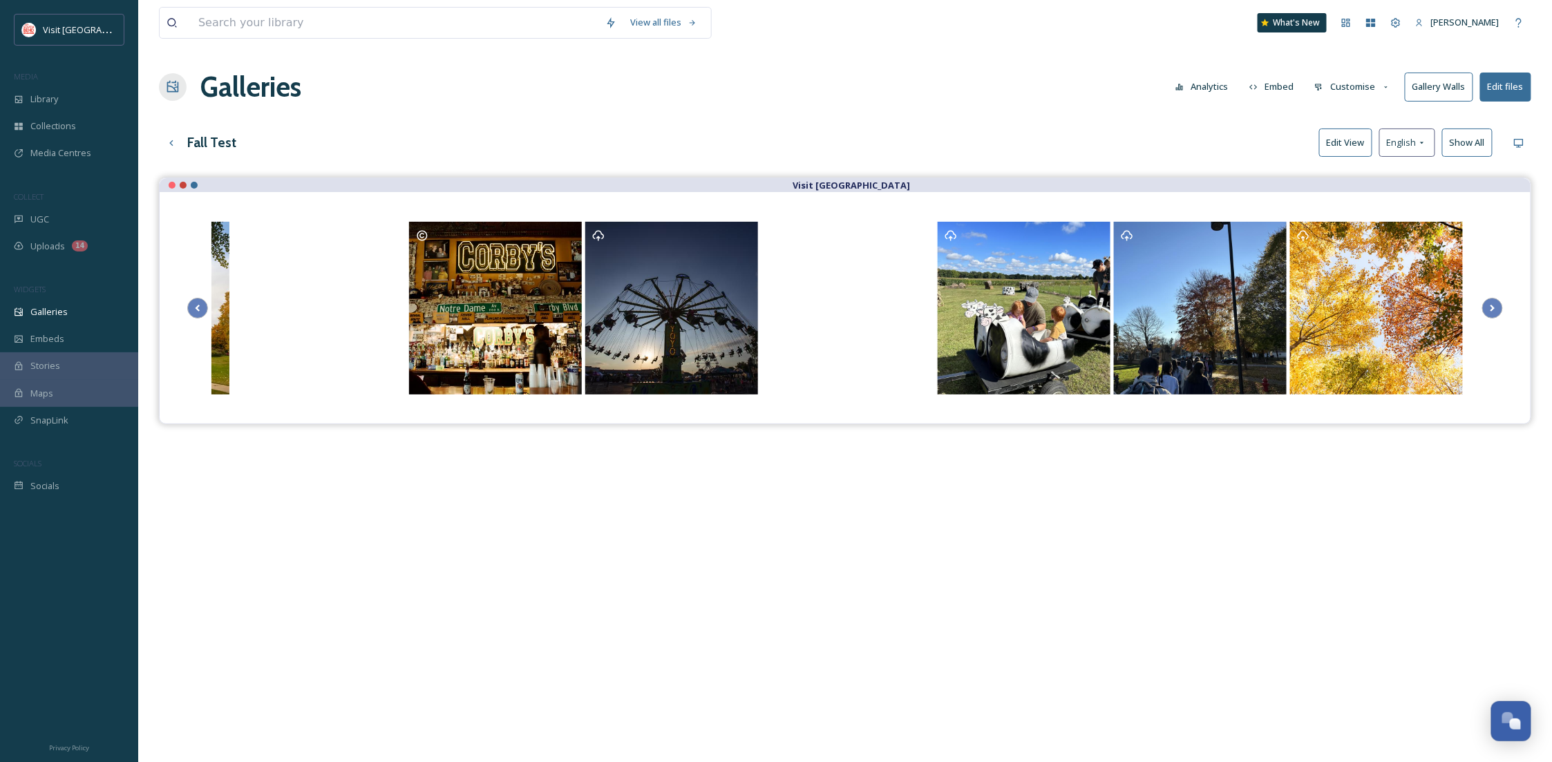
click at [1519, 88] on button "Edit files" at bounding box center [1505, 87] width 51 height 28
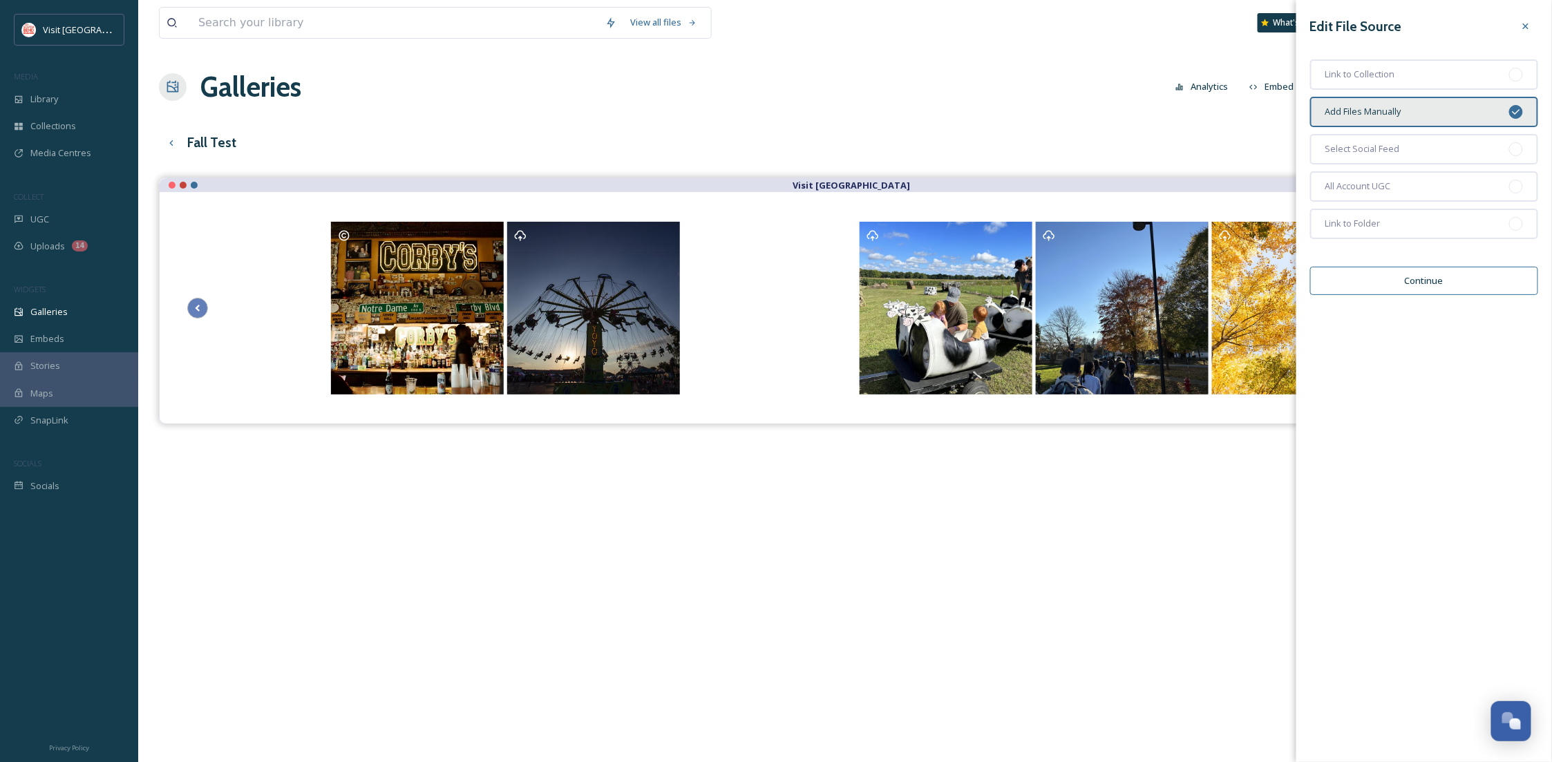
click at [1398, 283] on button "Continue" at bounding box center [1424, 281] width 228 height 28
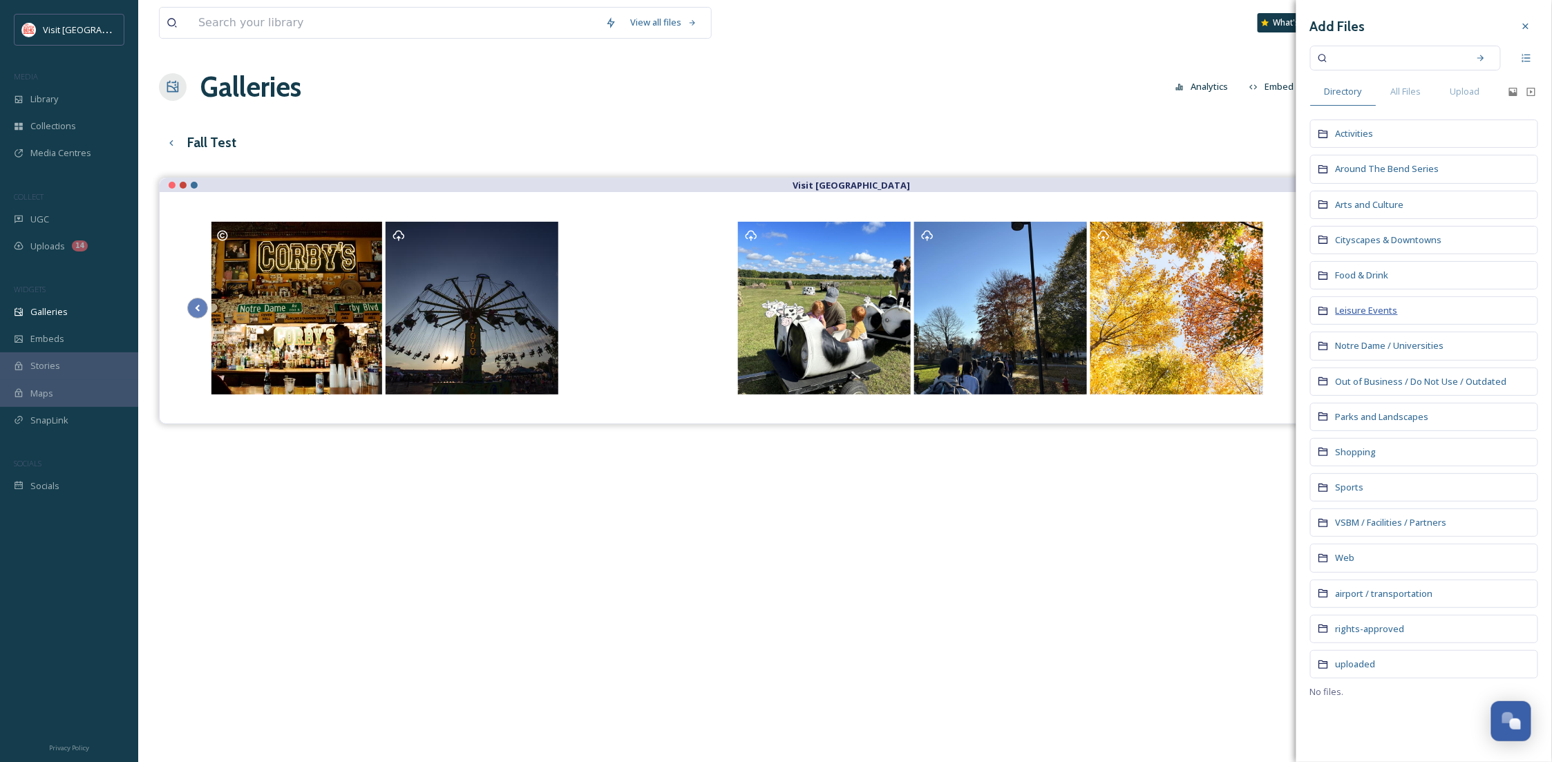
click at [1375, 312] on span "Leisure Events" at bounding box center [1367, 310] width 62 height 12
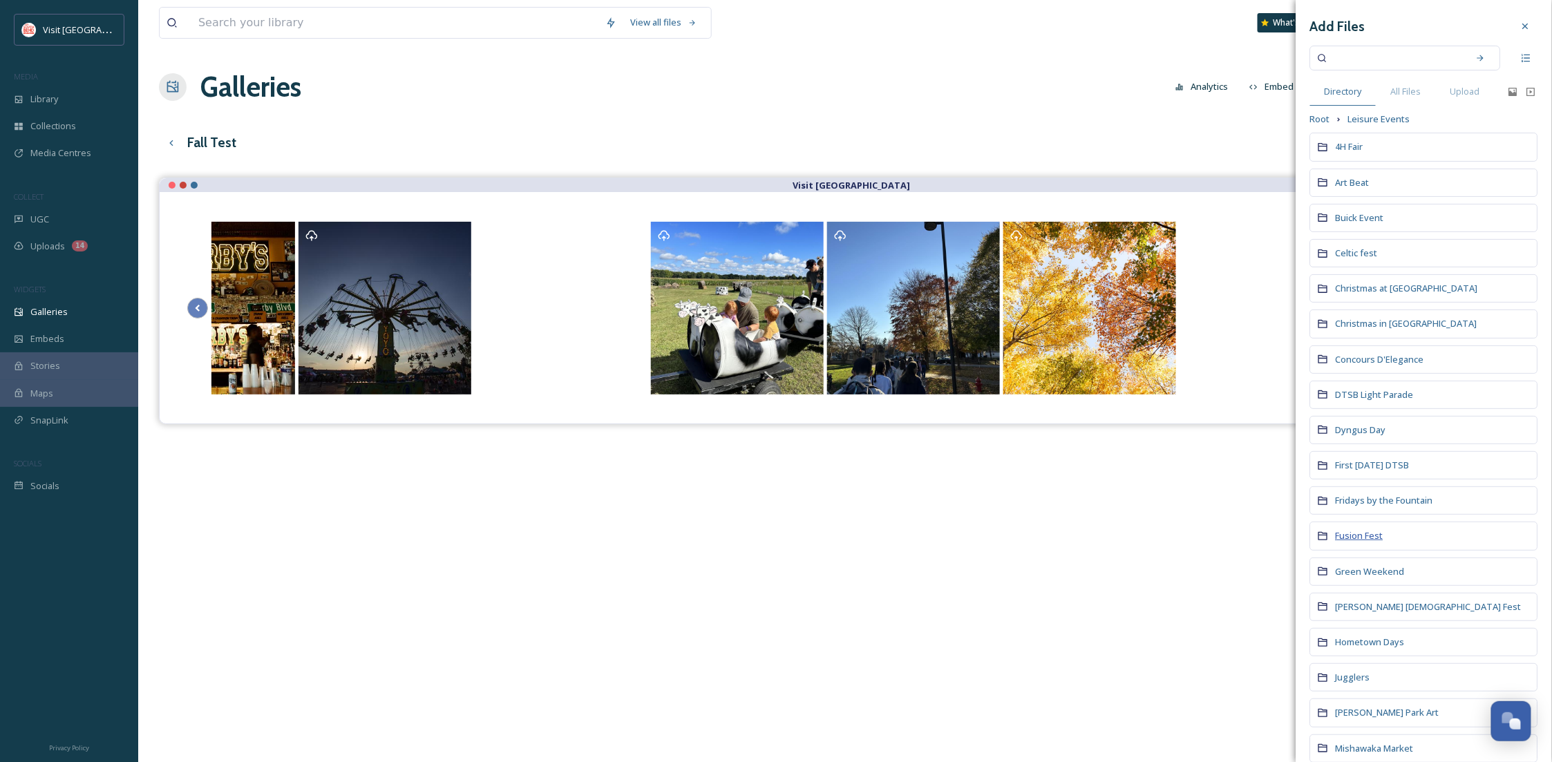
click at [1371, 540] on span "Fusion Fest" at bounding box center [1360, 535] width 48 height 12
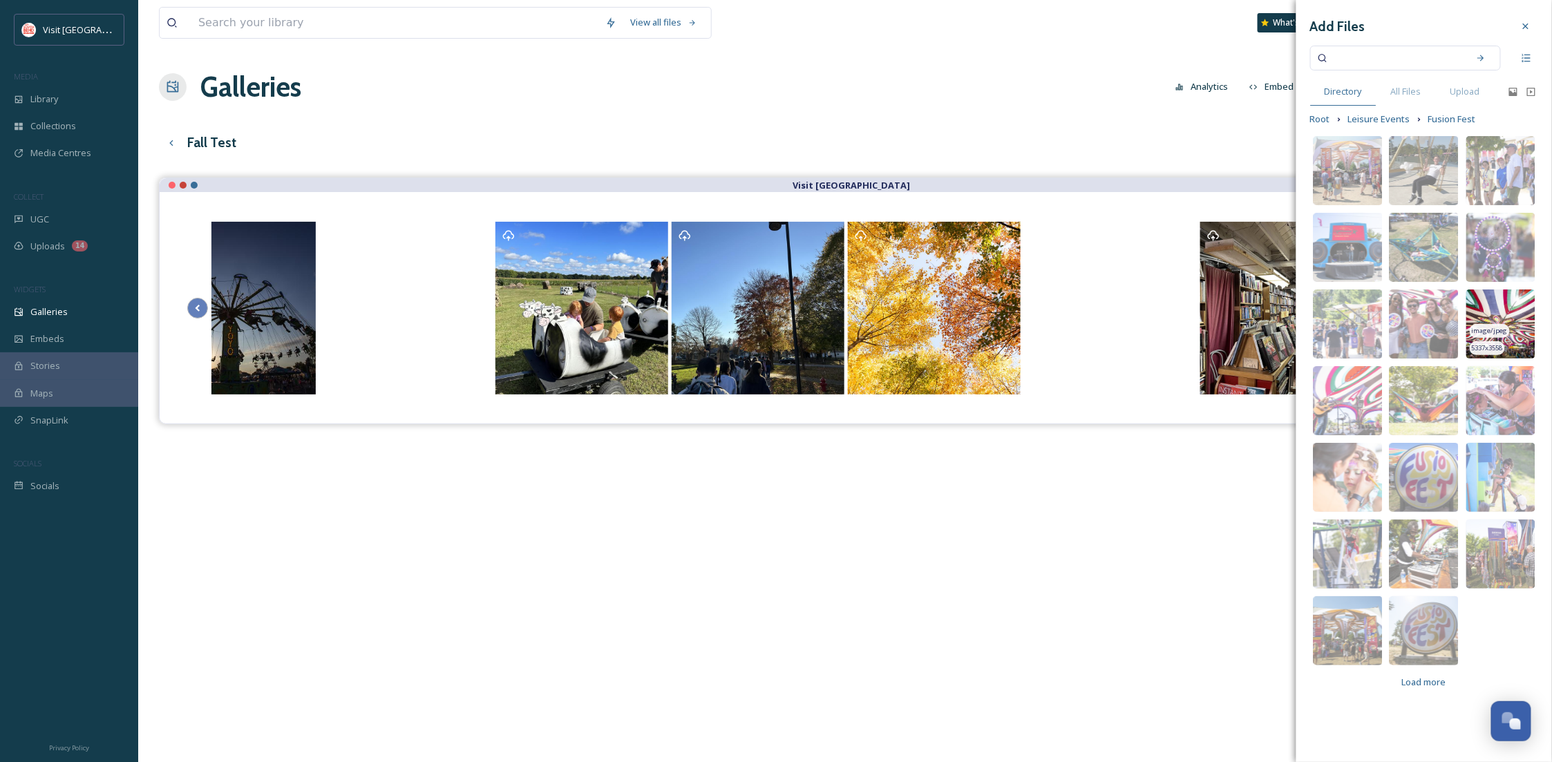
click at [1498, 313] on img at bounding box center [1501, 324] width 69 height 69
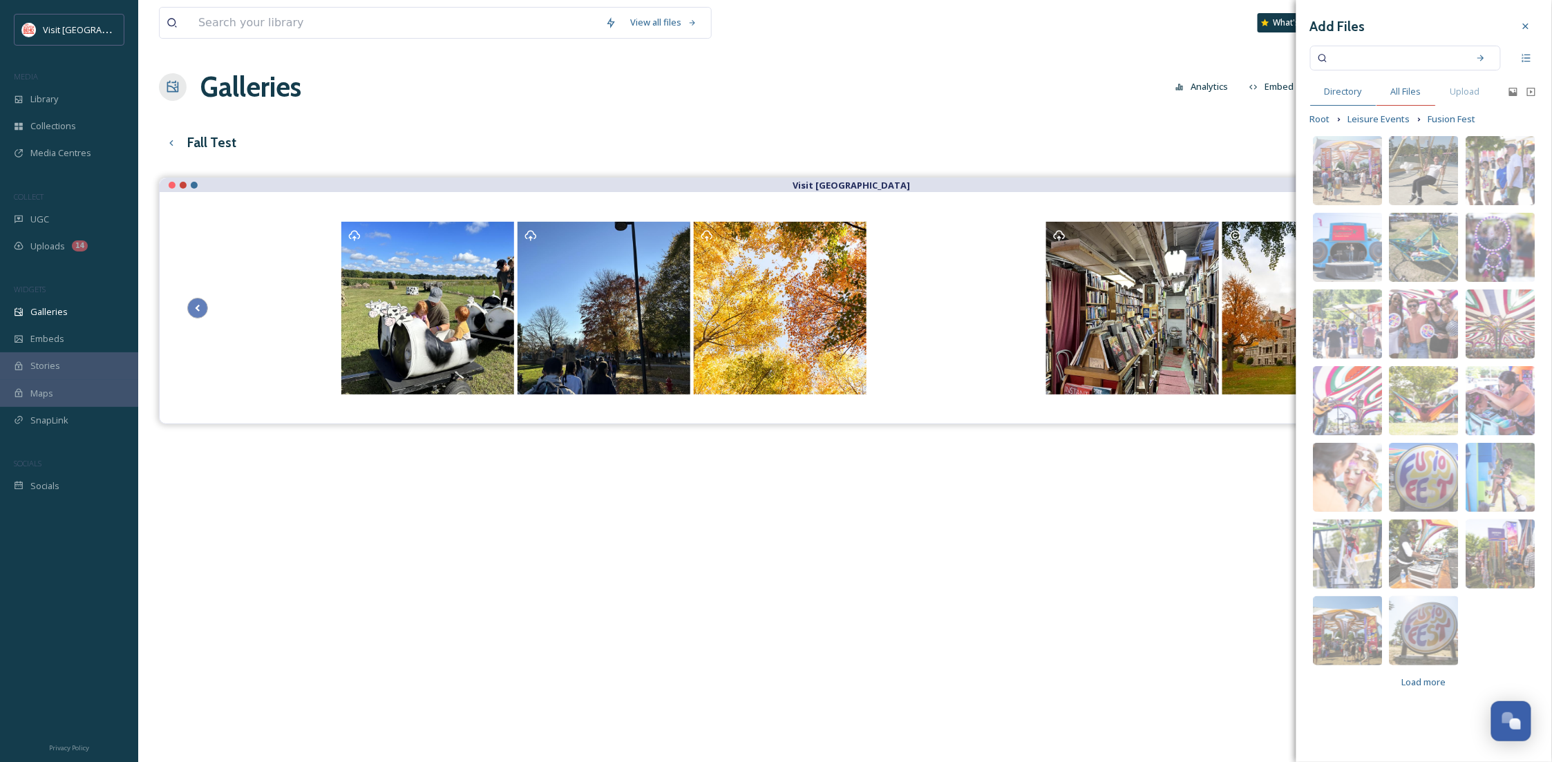
click at [1396, 97] on span "All Files" at bounding box center [1406, 91] width 30 height 13
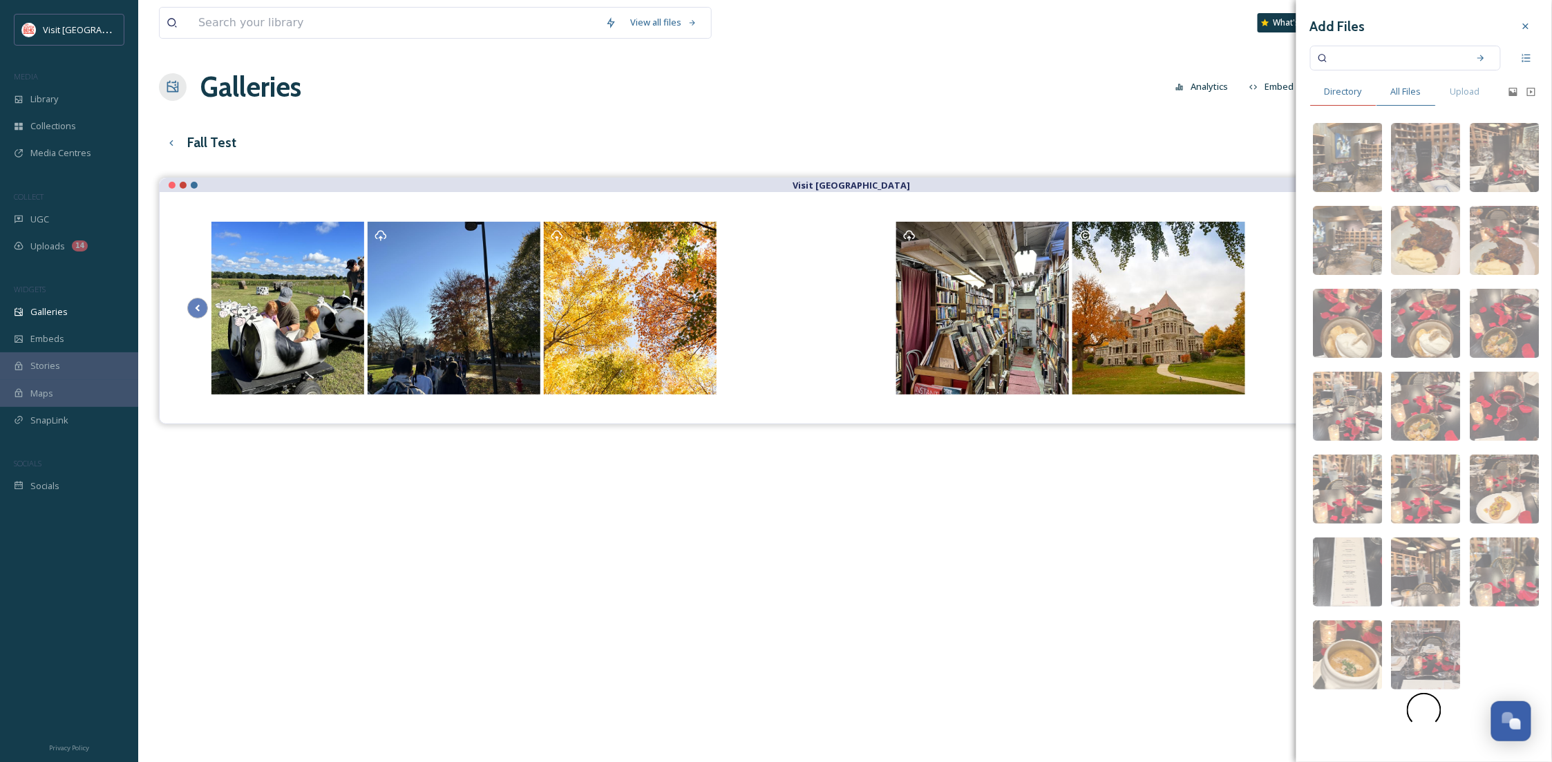
click at [1363, 88] on div "Directory" at bounding box center [1343, 91] width 66 height 28
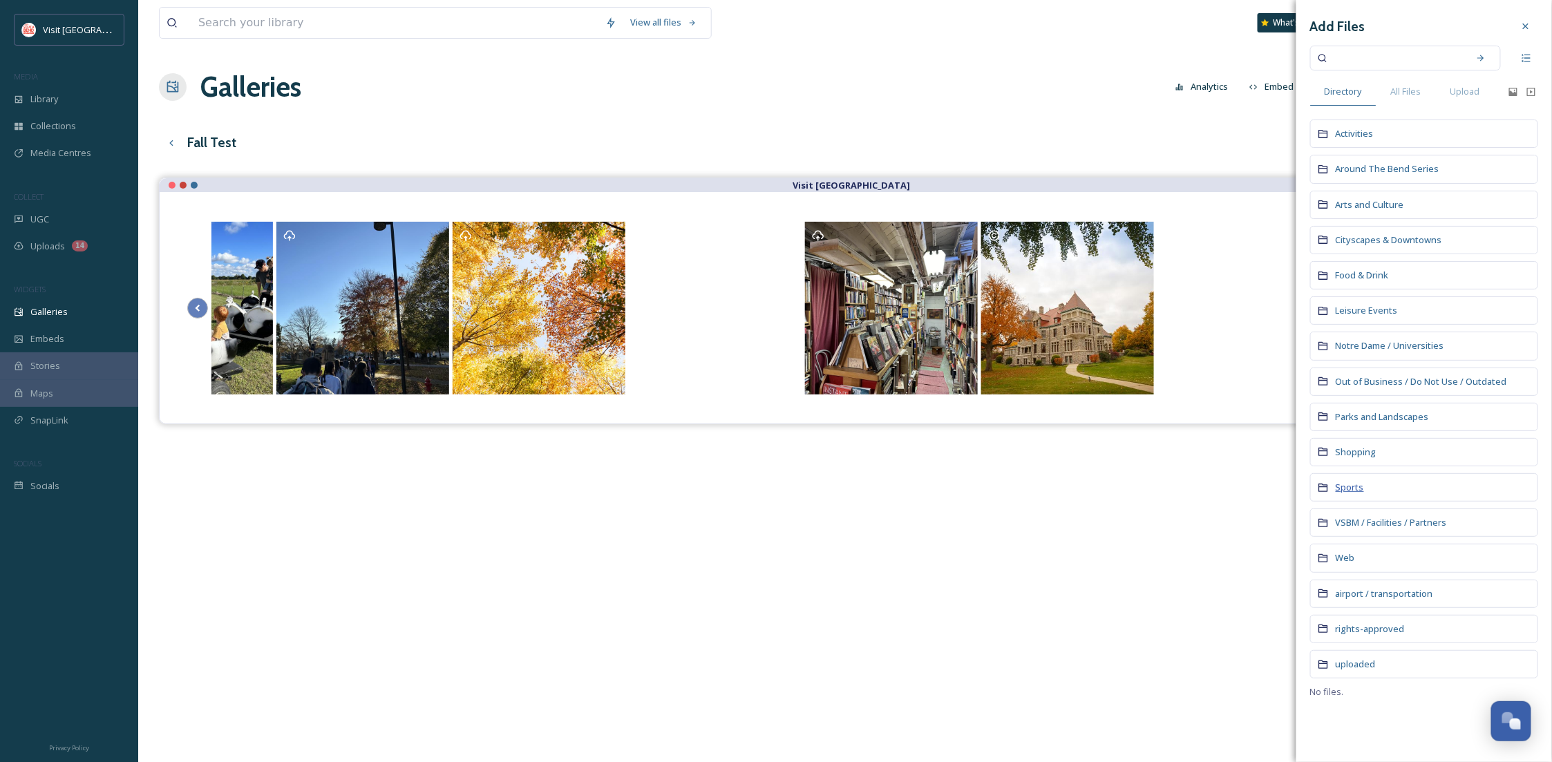
click at [1349, 493] on span "Sports" at bounding box center [1350, 487] width 28 height 12
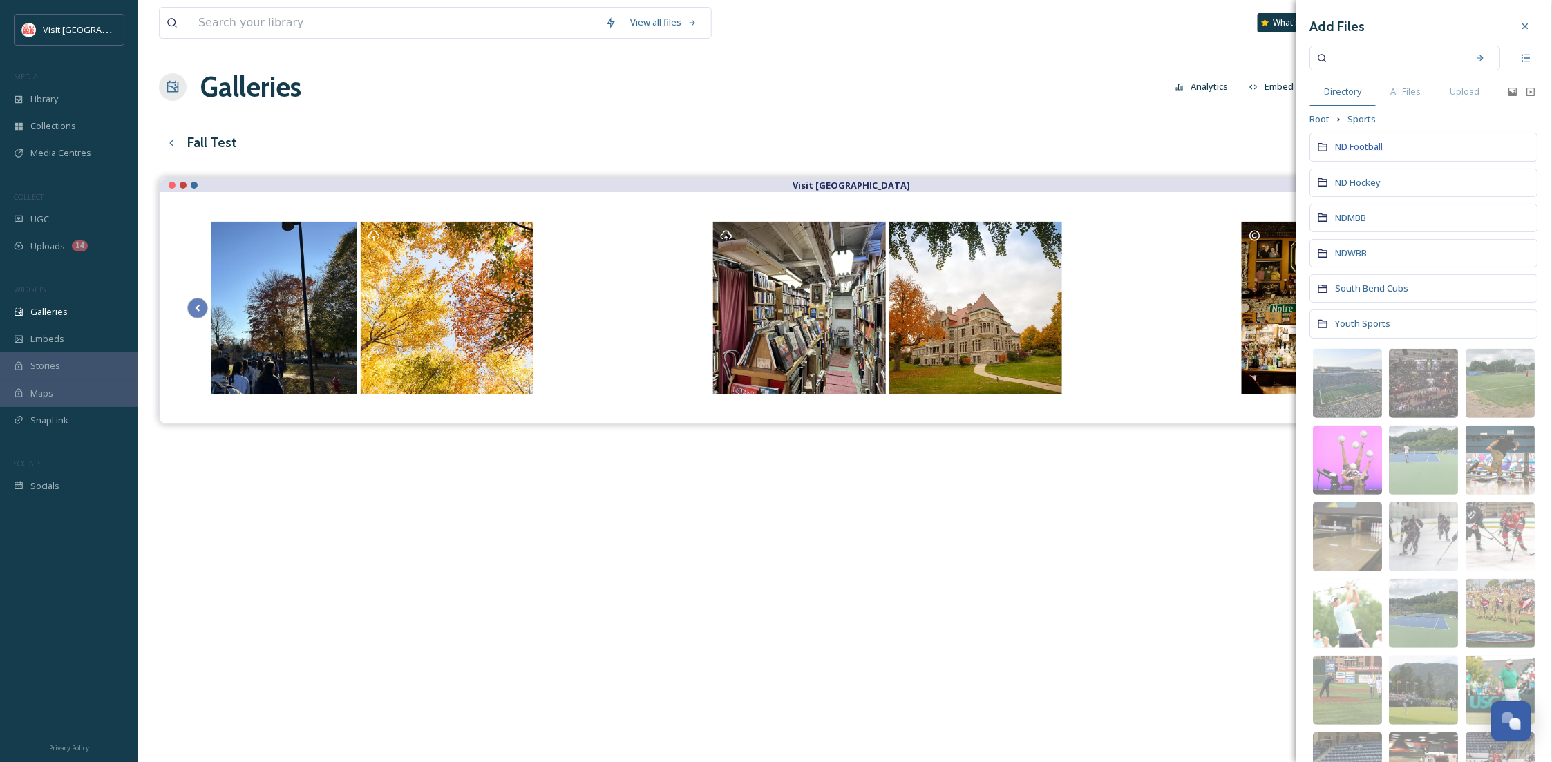
click at [1353, 153] on span "ND Football" at bounding box center [1360, 146] width 48 height 12
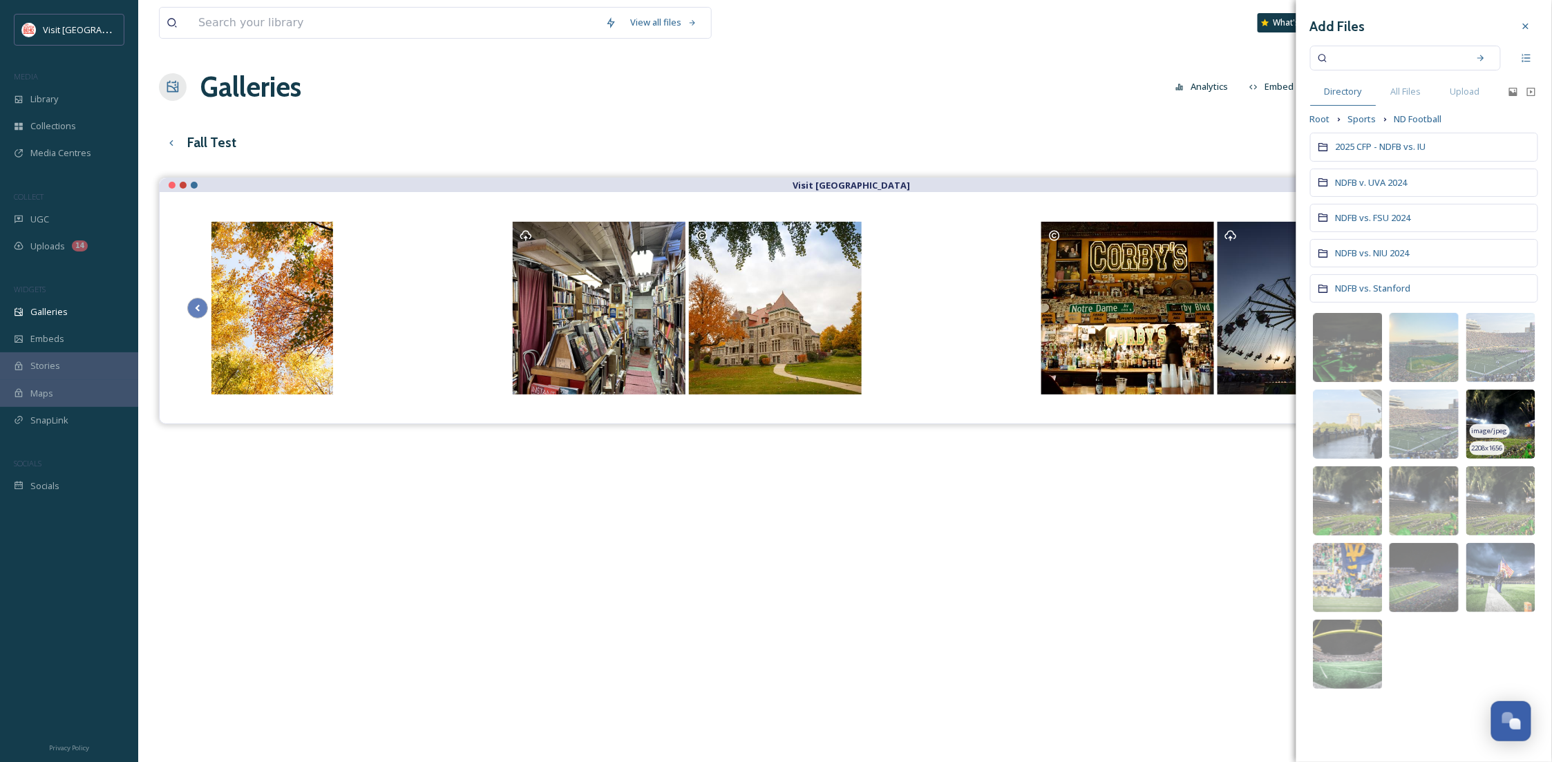
click at [1514, 408] on img at bounding box center [1501, 424] width 69 height 69
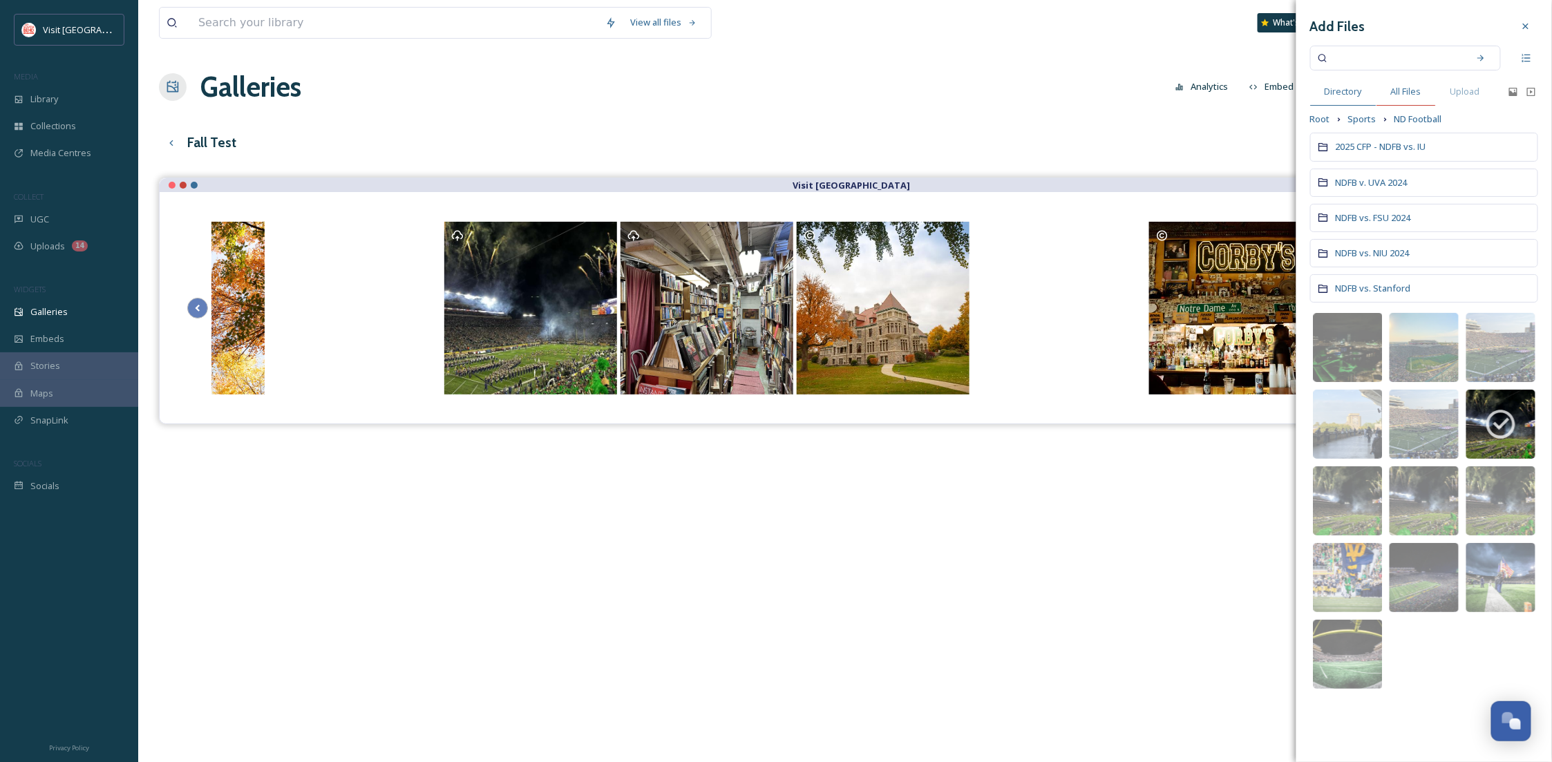
click at [1404, 95] on span "All Files" at bounding box center [1406, 91] width 30 height 13
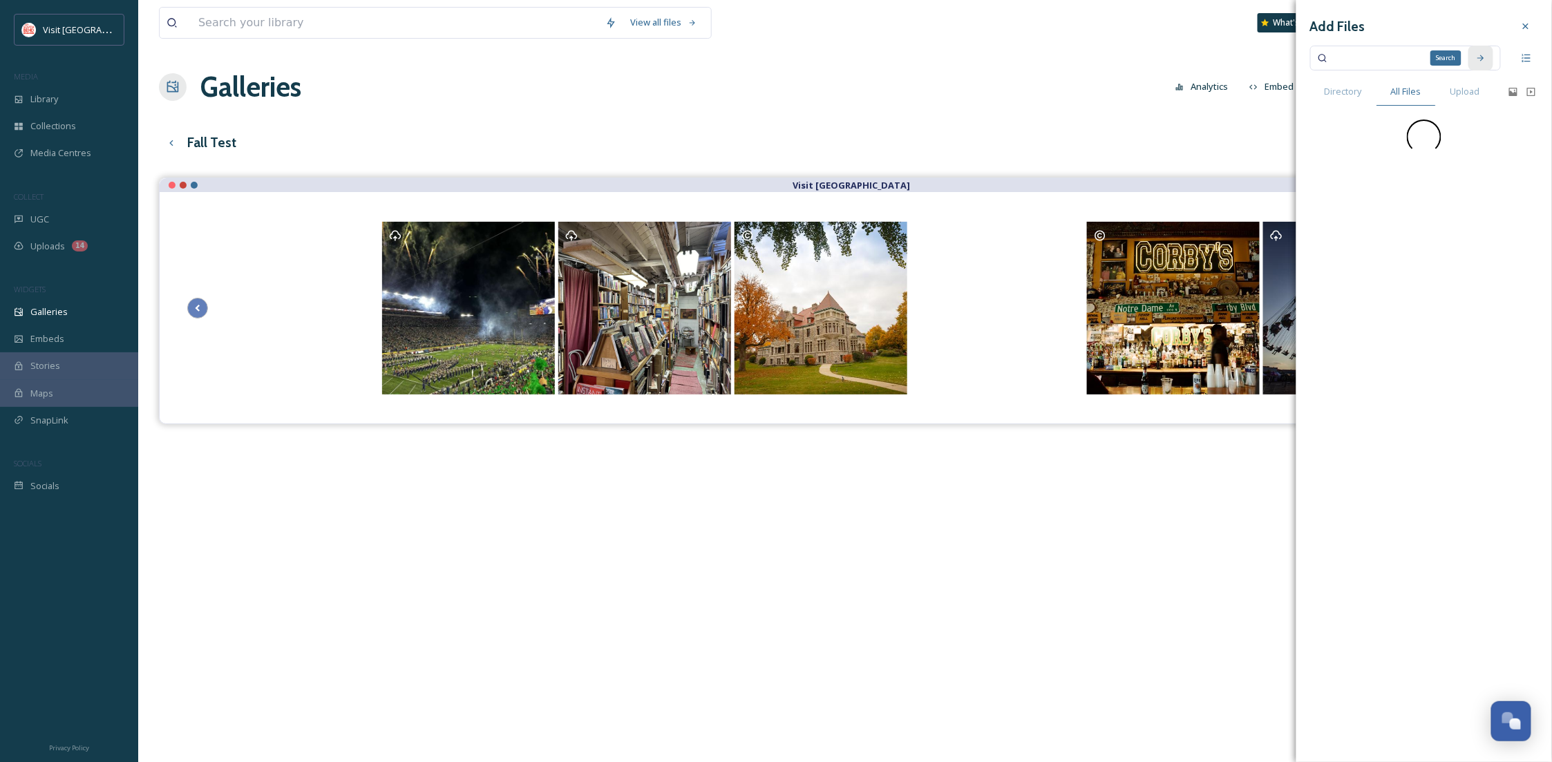
click at [1480, 57] on icon at bounding box center [1481, 58] width 6 height 6
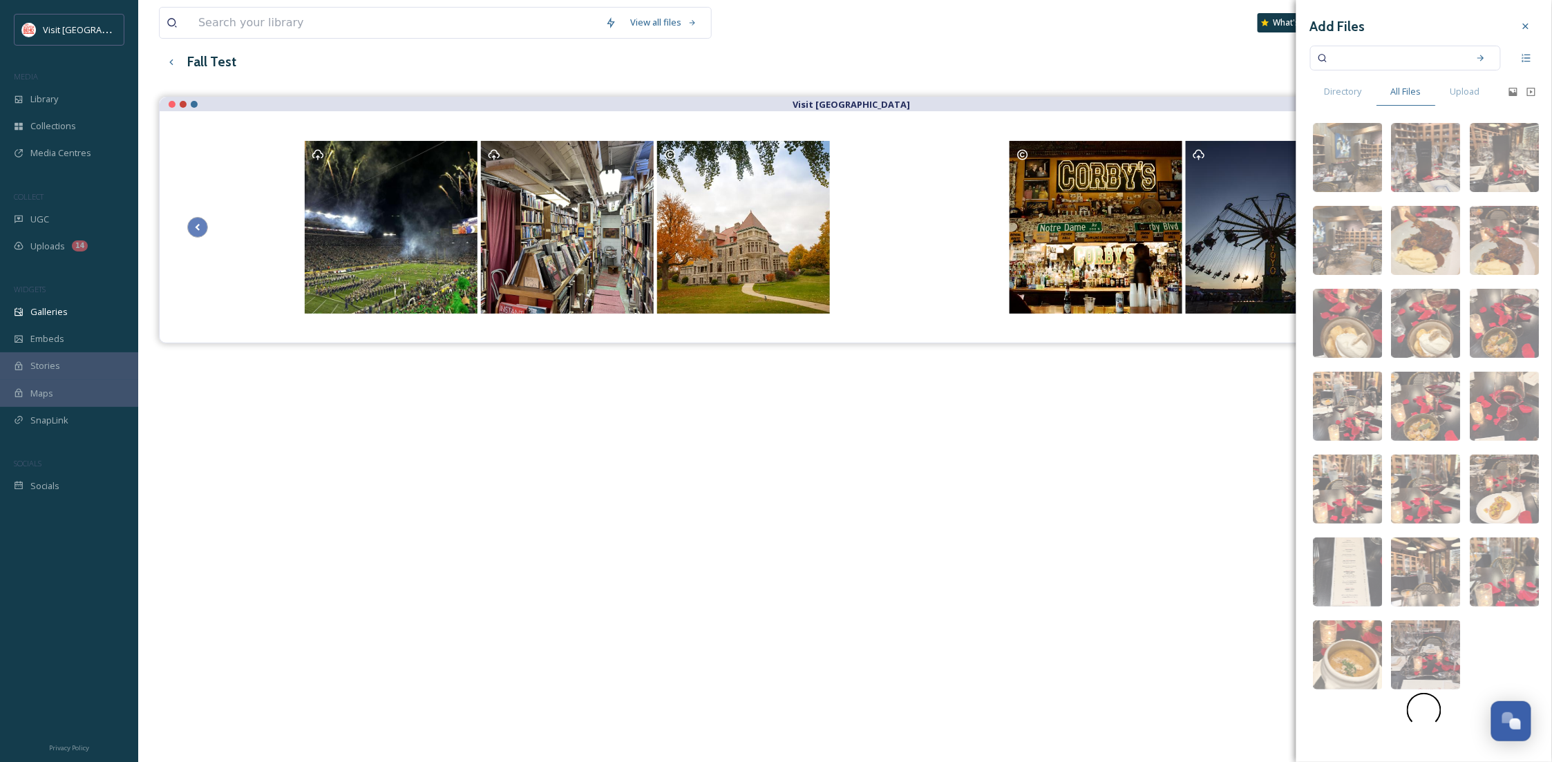
scroll to position [0, 0]
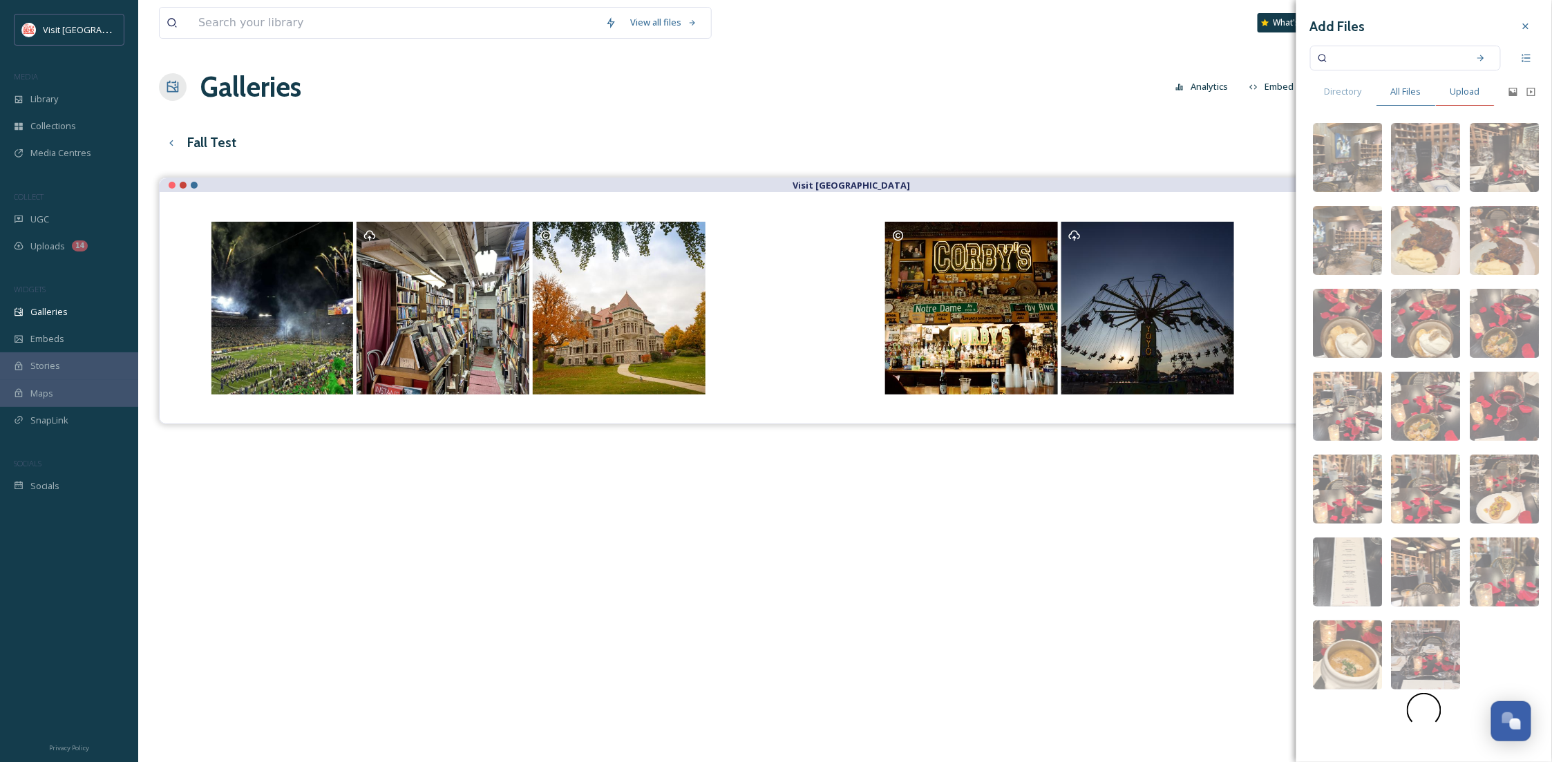
click at [1461, 85] on span "Upload" at bounding box center [1466, 91] width 30 height 13
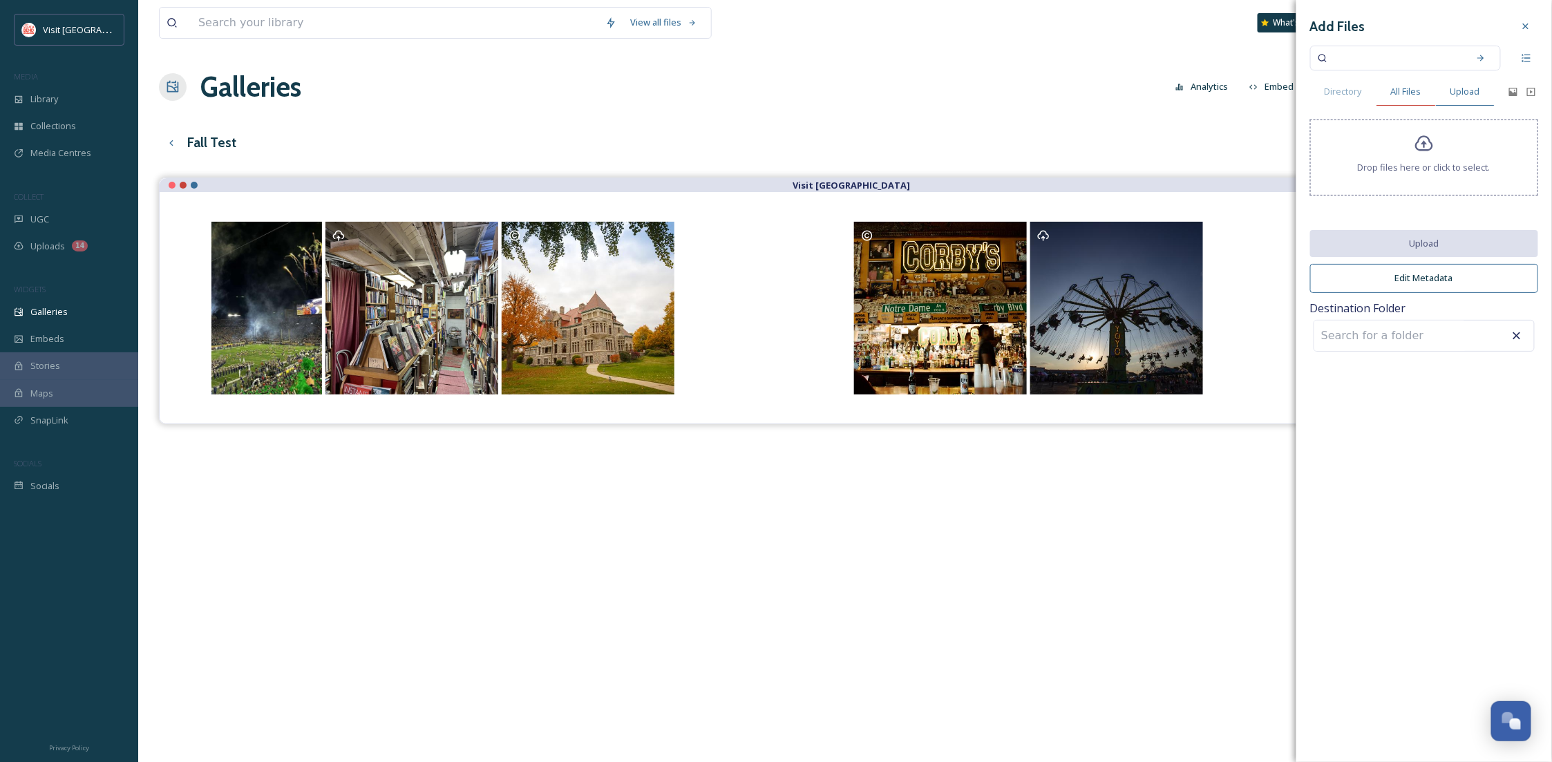
click at [1419, 90] on span "All Files" at bounding box center [1406, 91] width 30 height 13
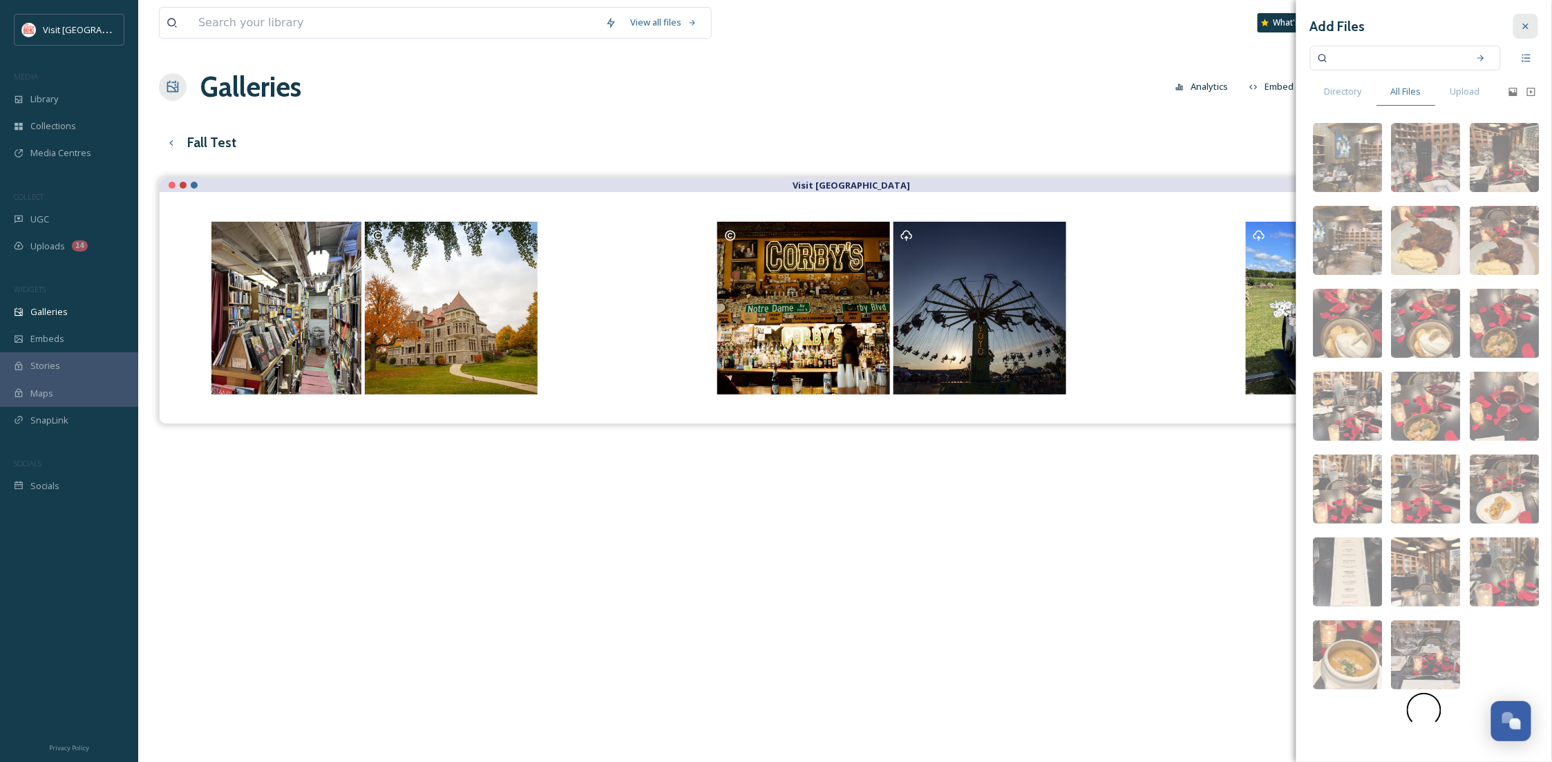
click at [1530, 24] on icon at bounding box center [1526, 26] width 11 height 11
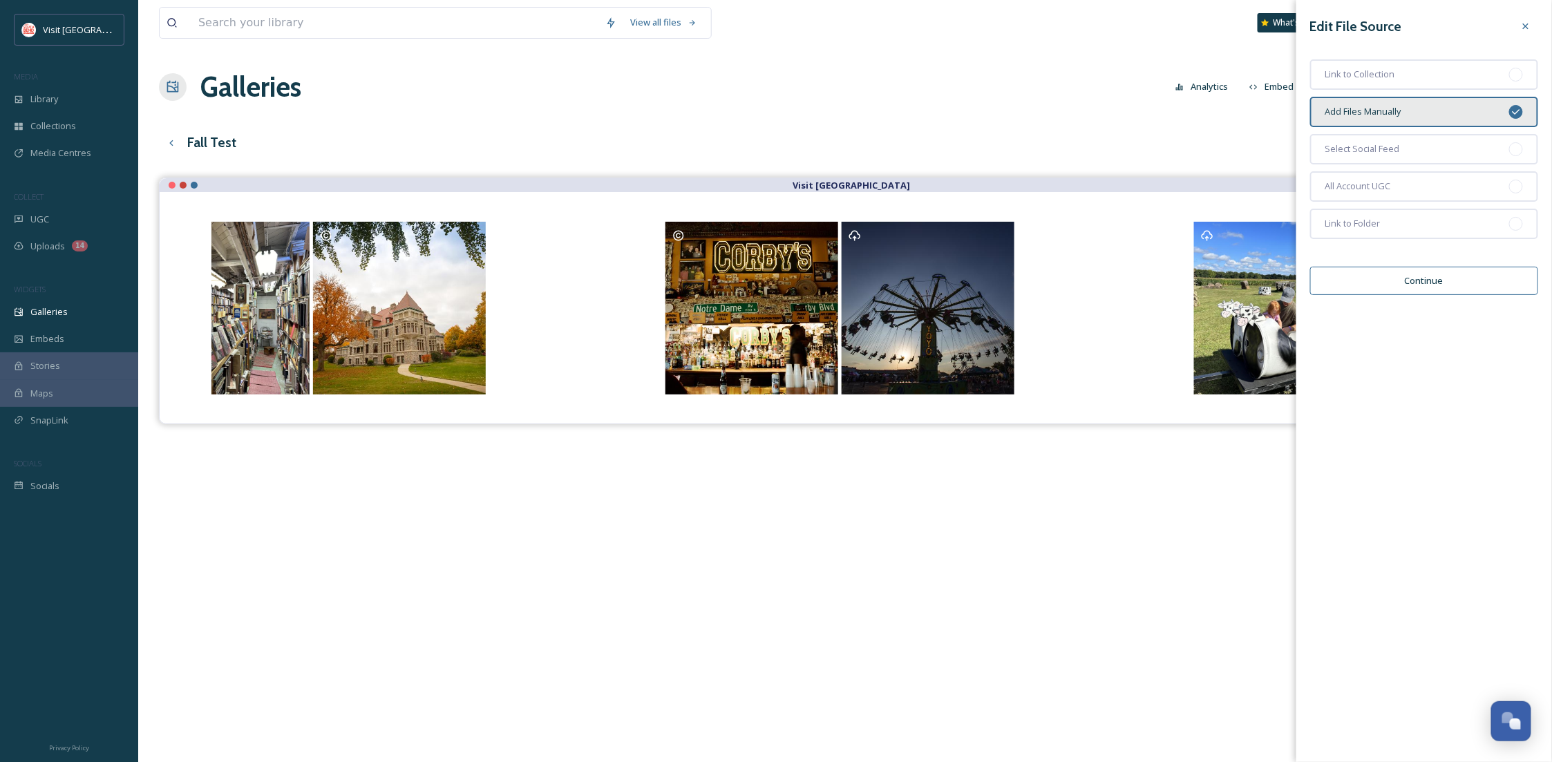
click at [1448, 281] on button "Continue" at bounding box center [1424, 281] width 228 height 28
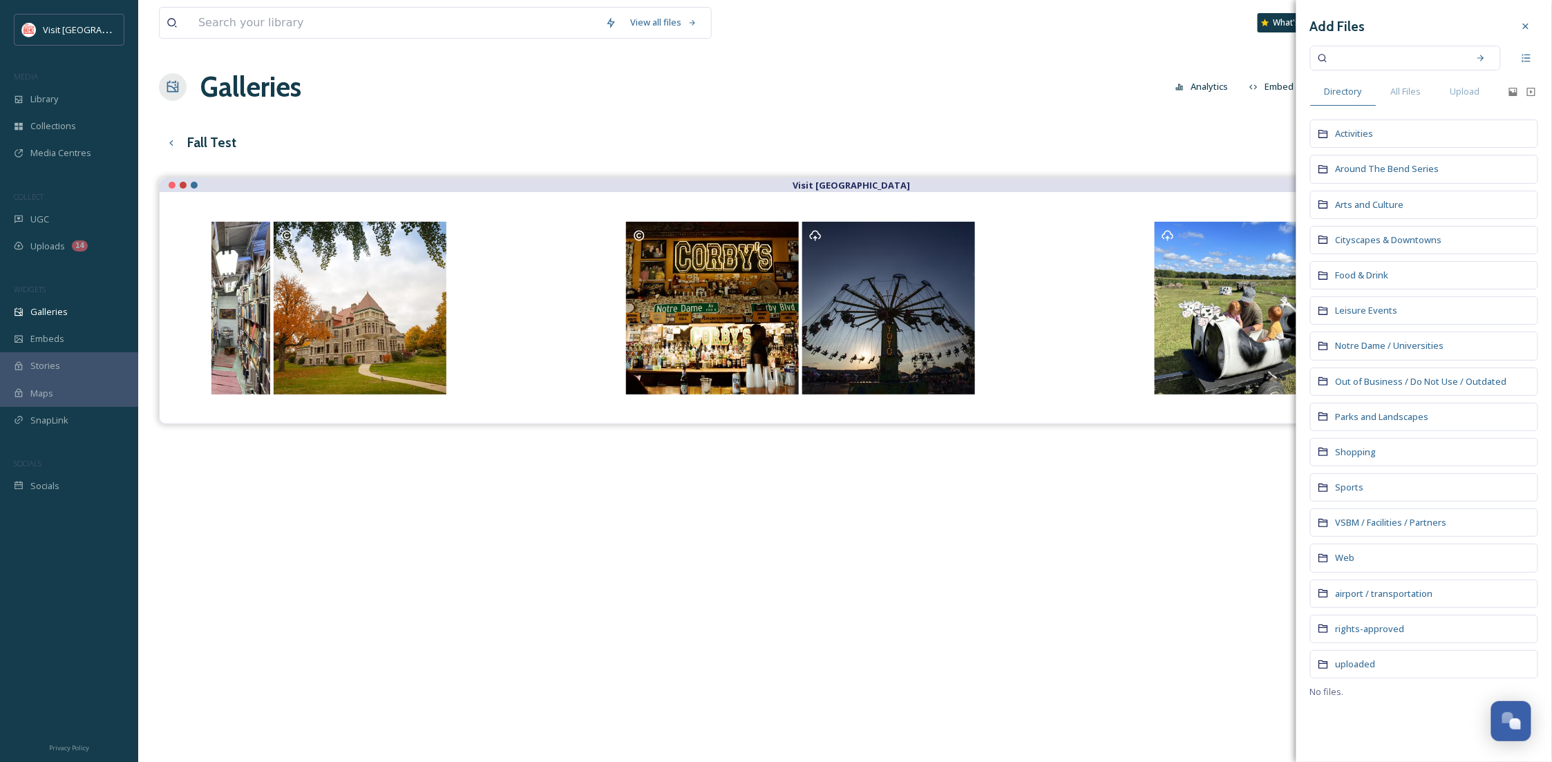
click at [1044, 642] on div "Visit [GEOGRAPHIC_DATA]" at bounding box center [845, 559] width 1373 height 762
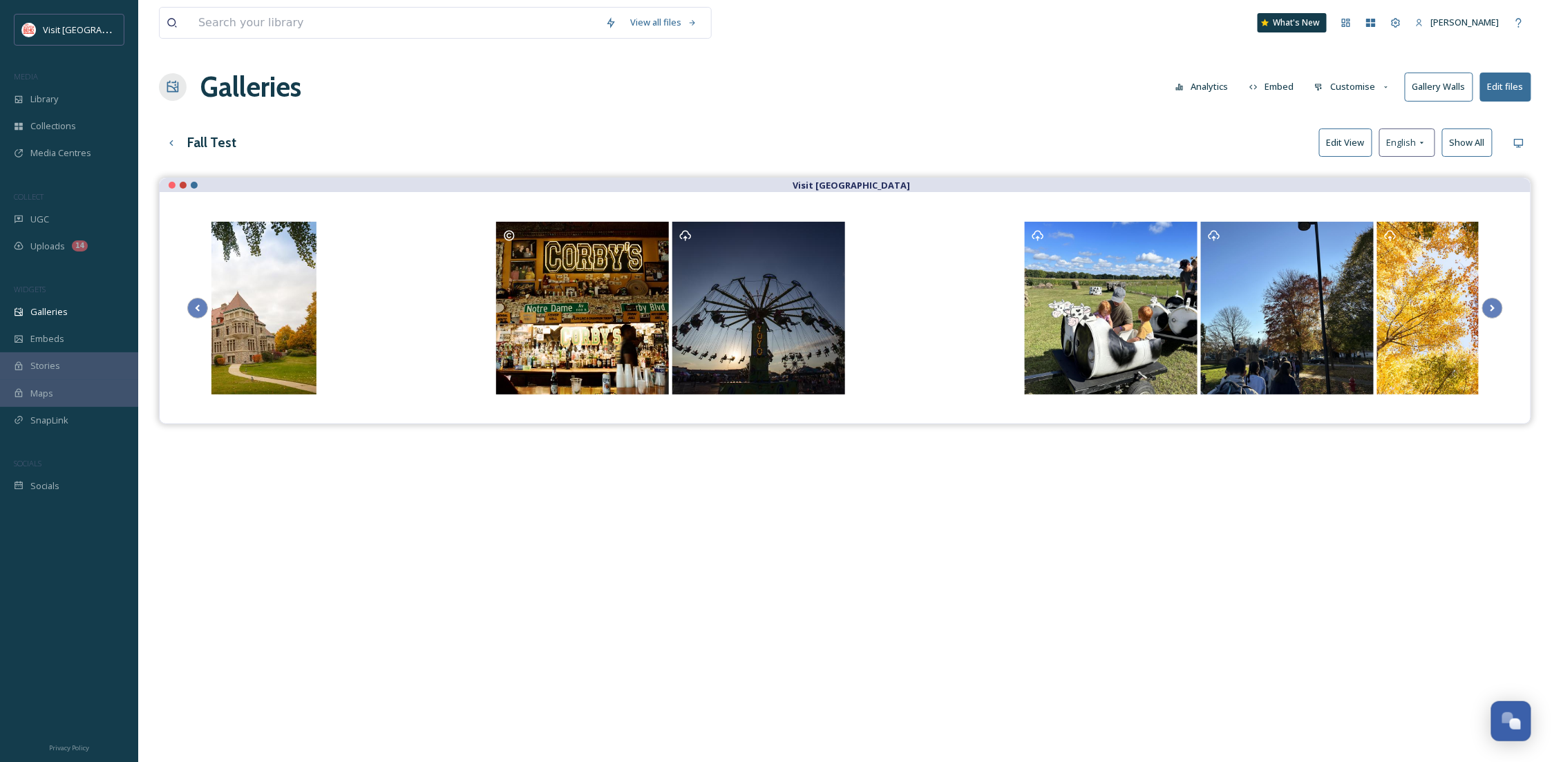
click at [1357, 94] on button "Customise" at bounding box center [1353, 86] width 91 height 27
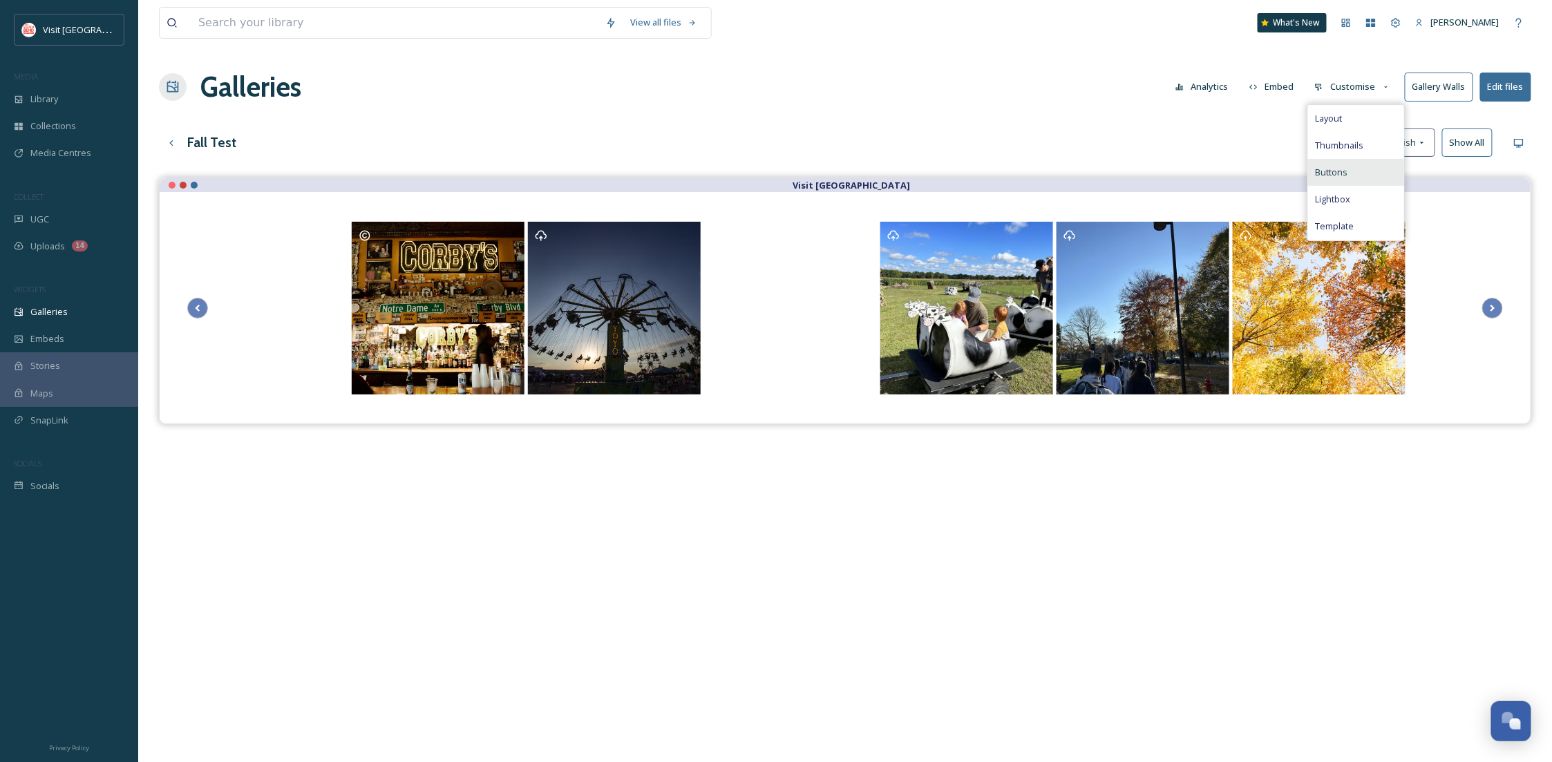
click at [1361, 180] on div "Buttons" at bounding box center [1356, 172] width 96 height 27
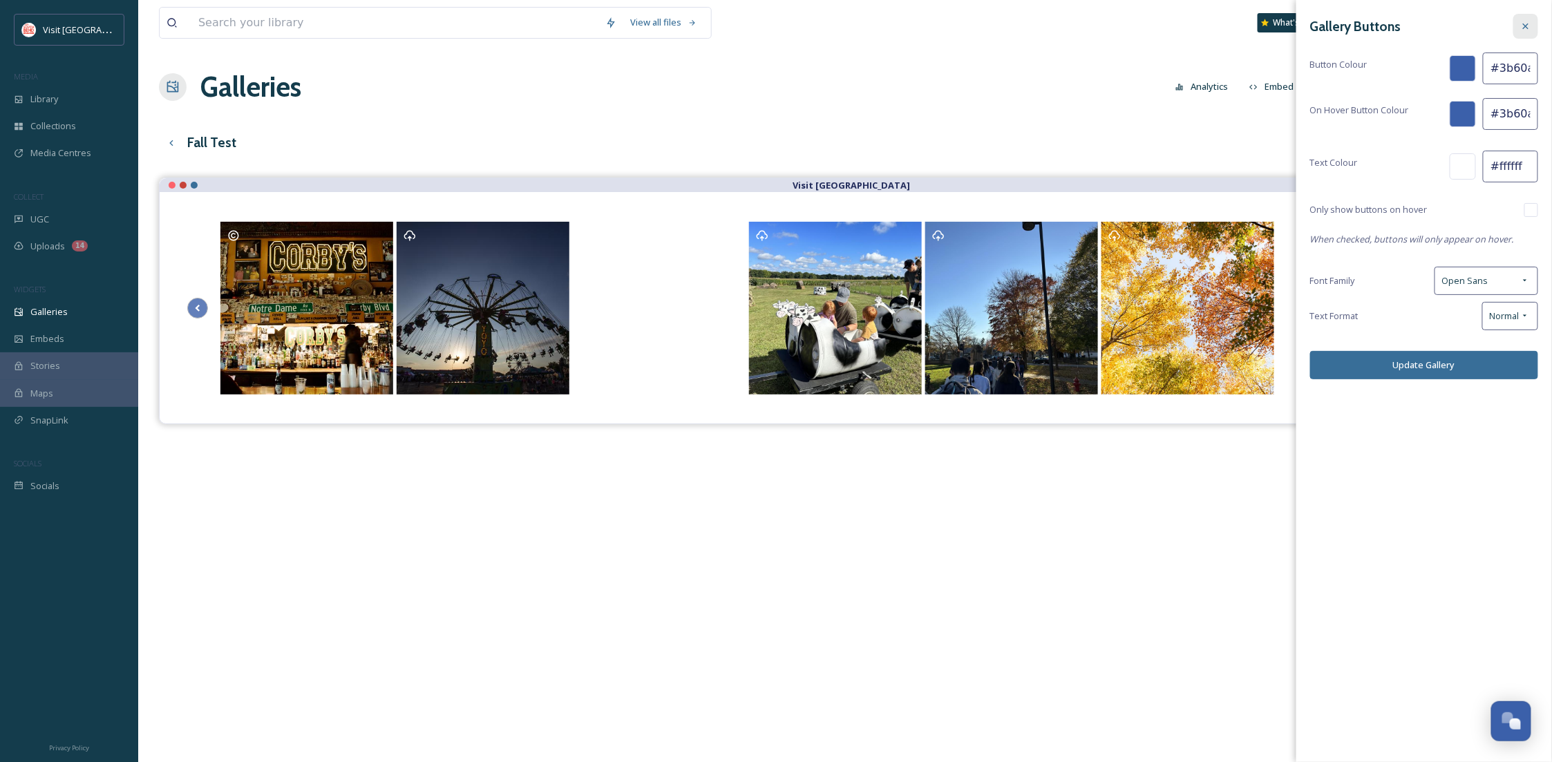
click at [1526, 27] on icon at bounding box center [1526, 26] width 11 height 11
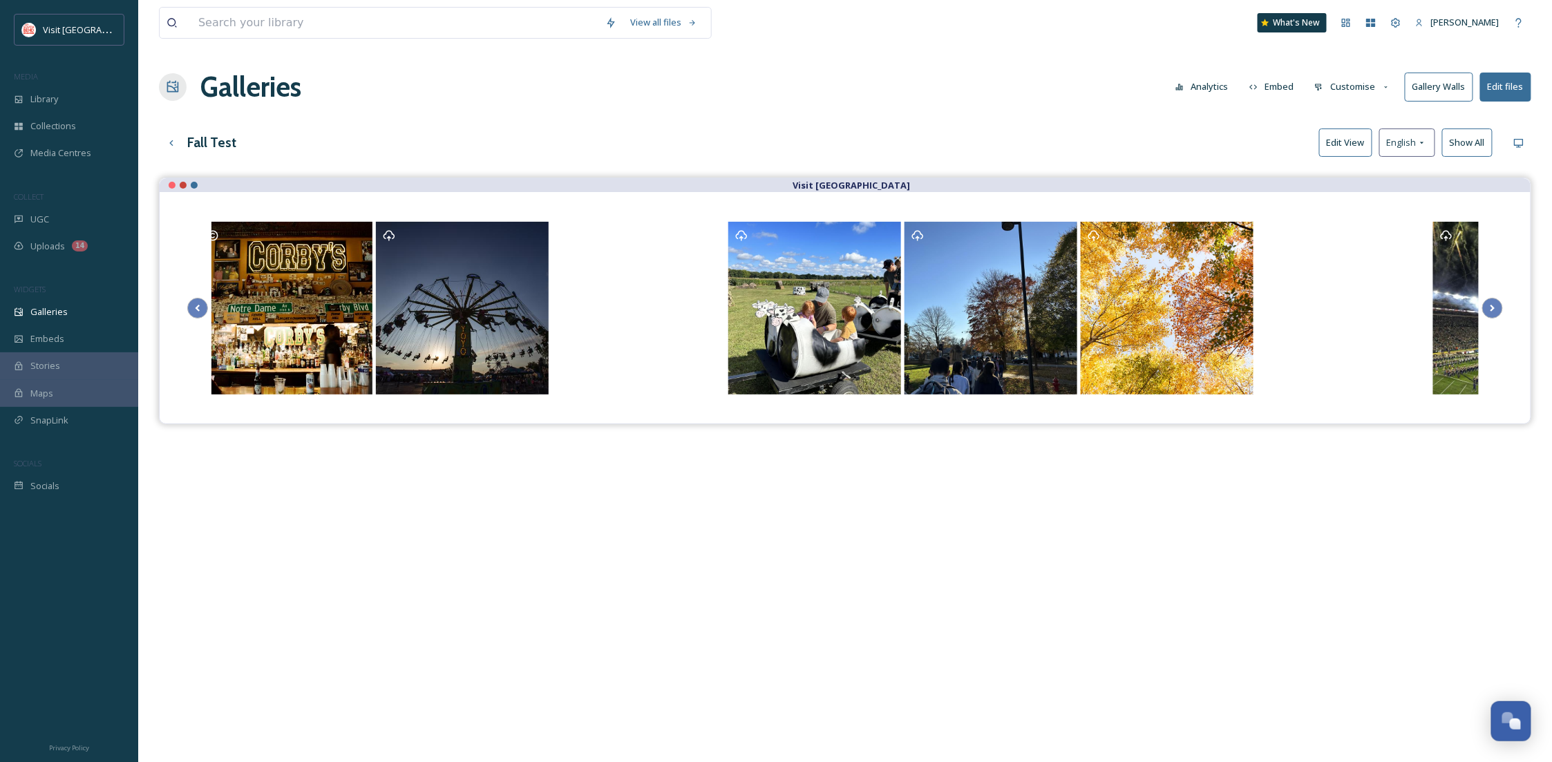
click at [1358, 85] on button "Customise" at bounding box center [1353, 86] width 91 height 27
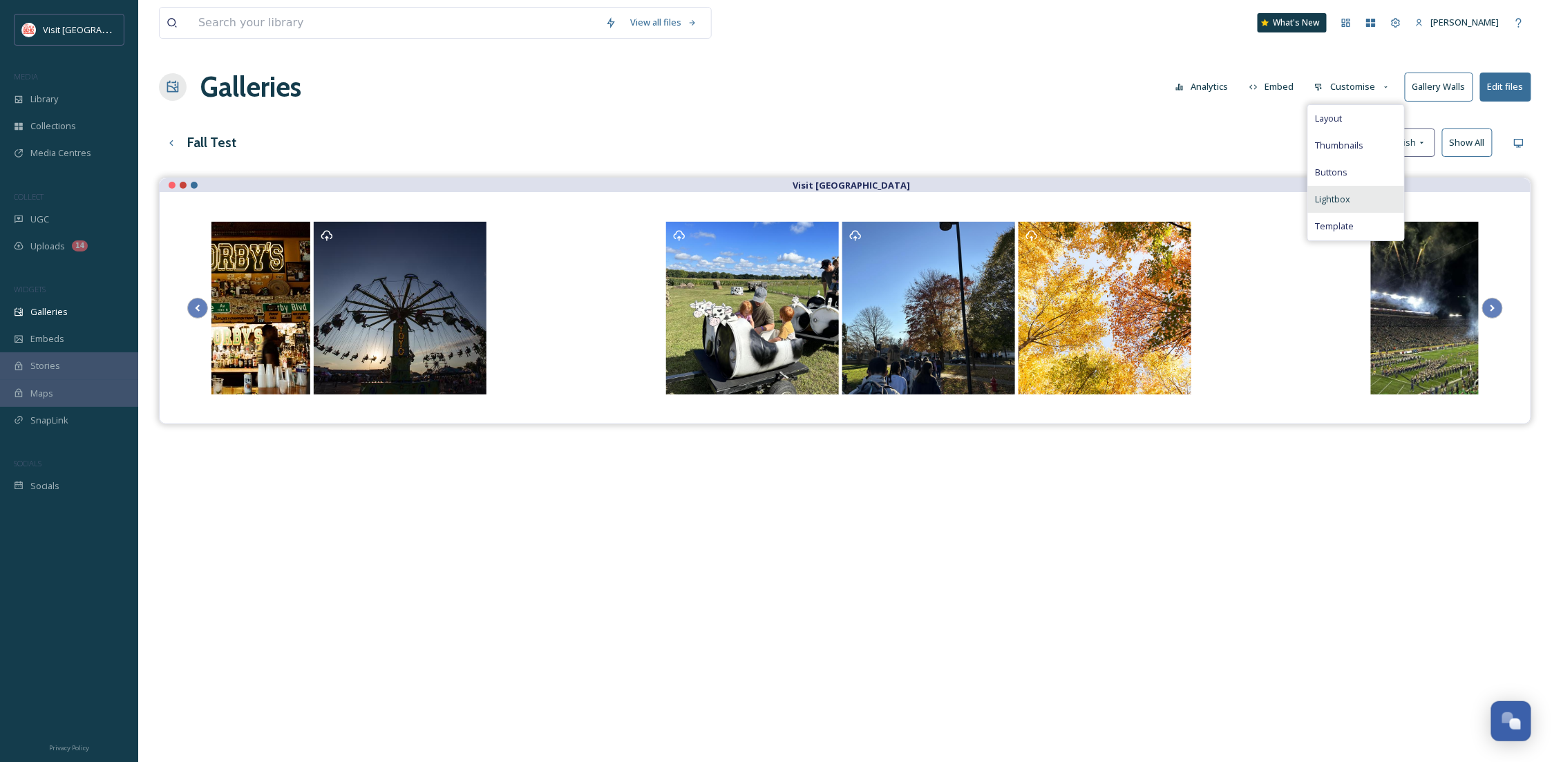
click at [1353, 200] on div "Lightbox" at bounding box center [1356, 199] width 96 height 27
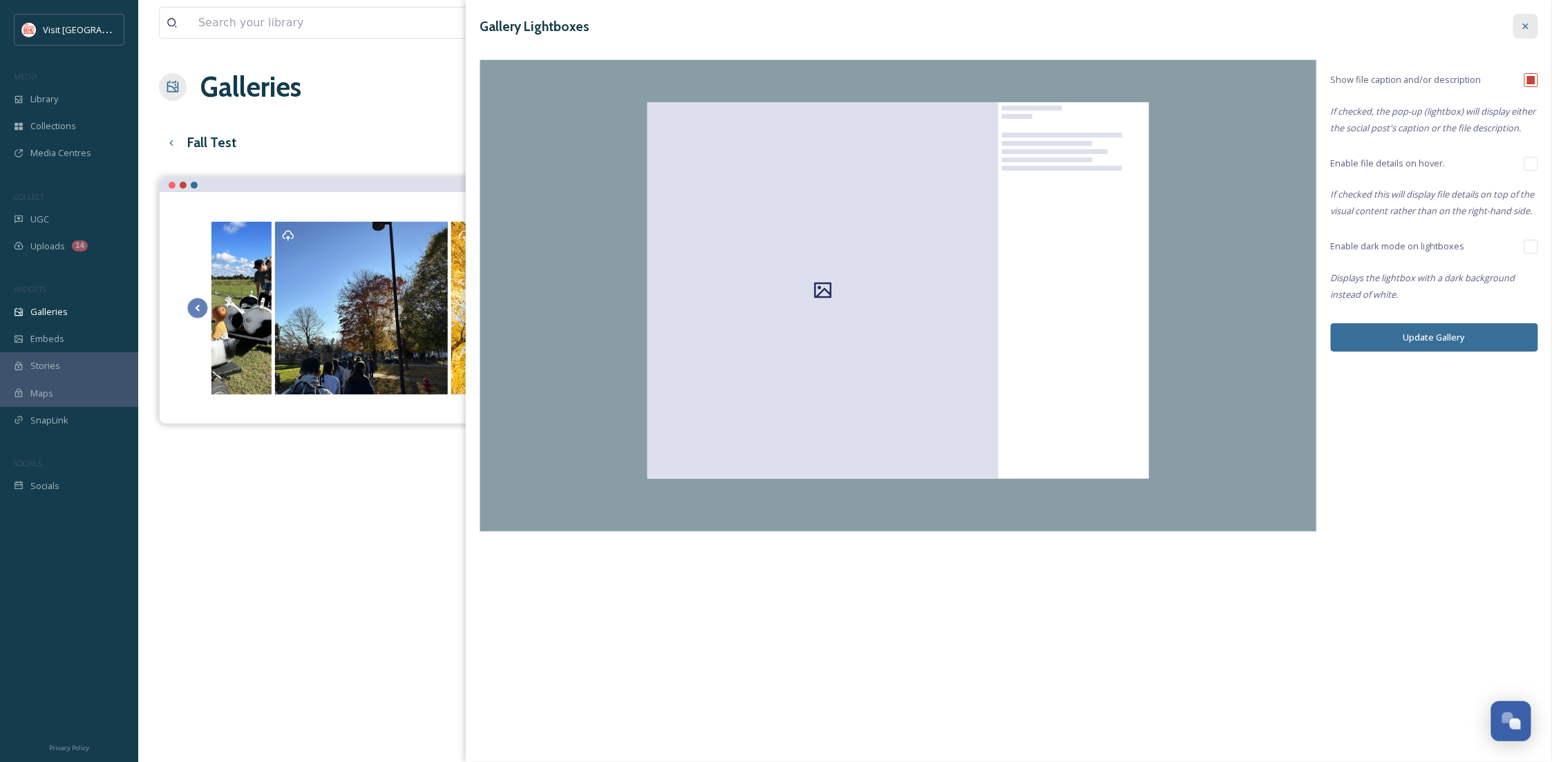
click at [1530, 27] on icon at bounding box center [1526, 26] width 11 height 11
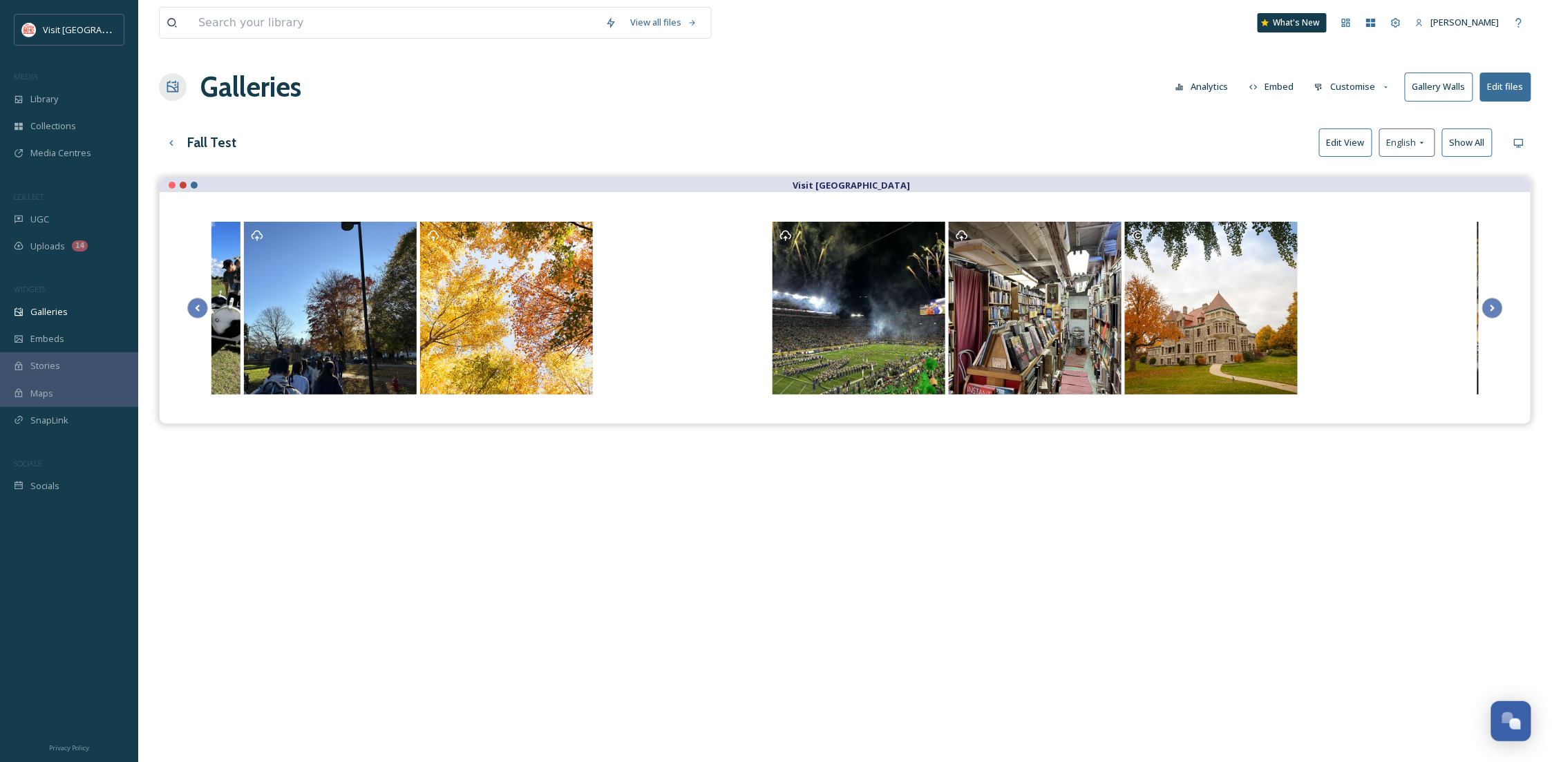
click at [1358, 84] on button "Customise" at bounding box center [1353, 86] width 91 height 27
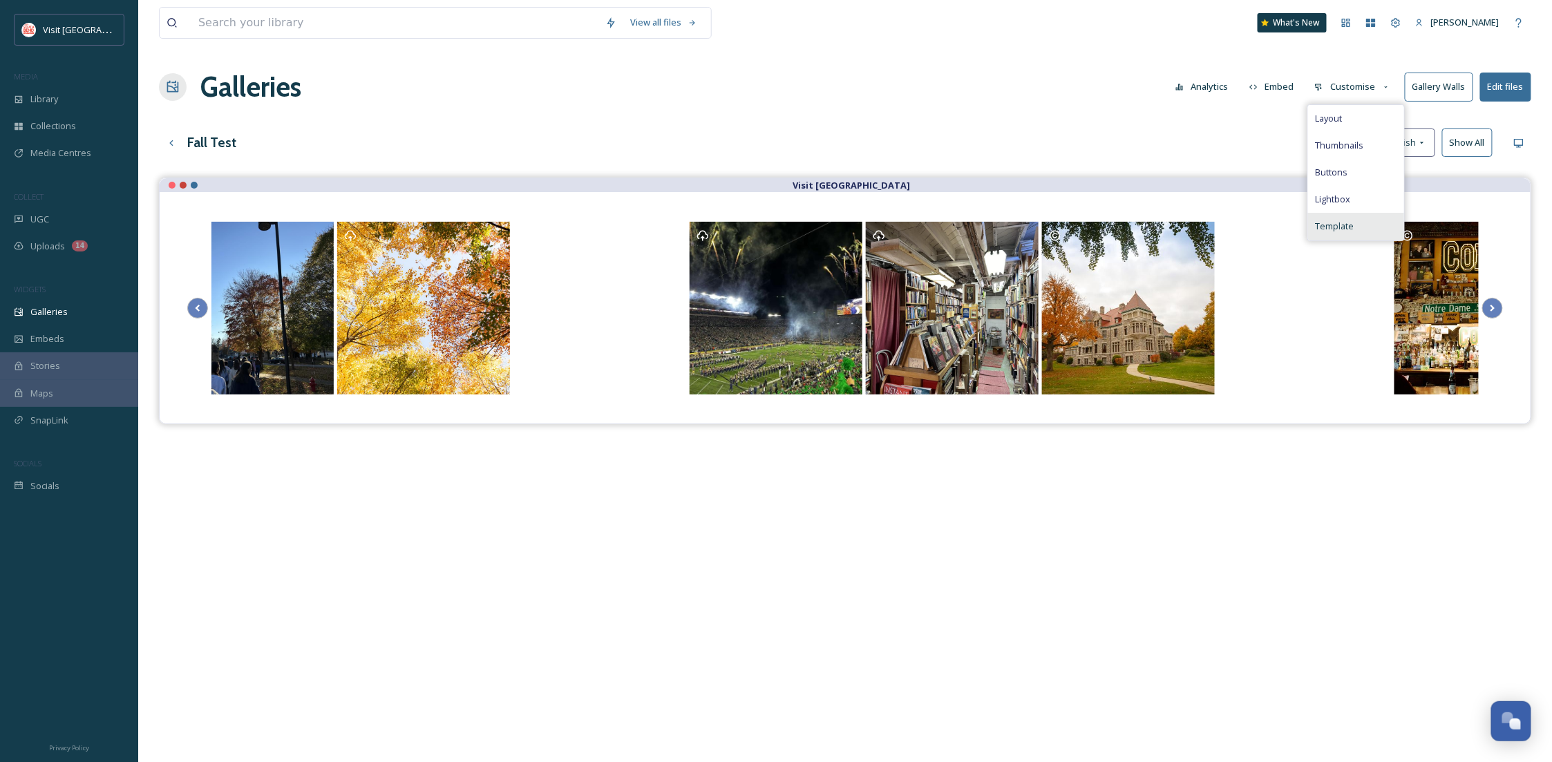
click at [1368, 220] on div "Template" at bounding box center [1356, 226] width 96 height 27
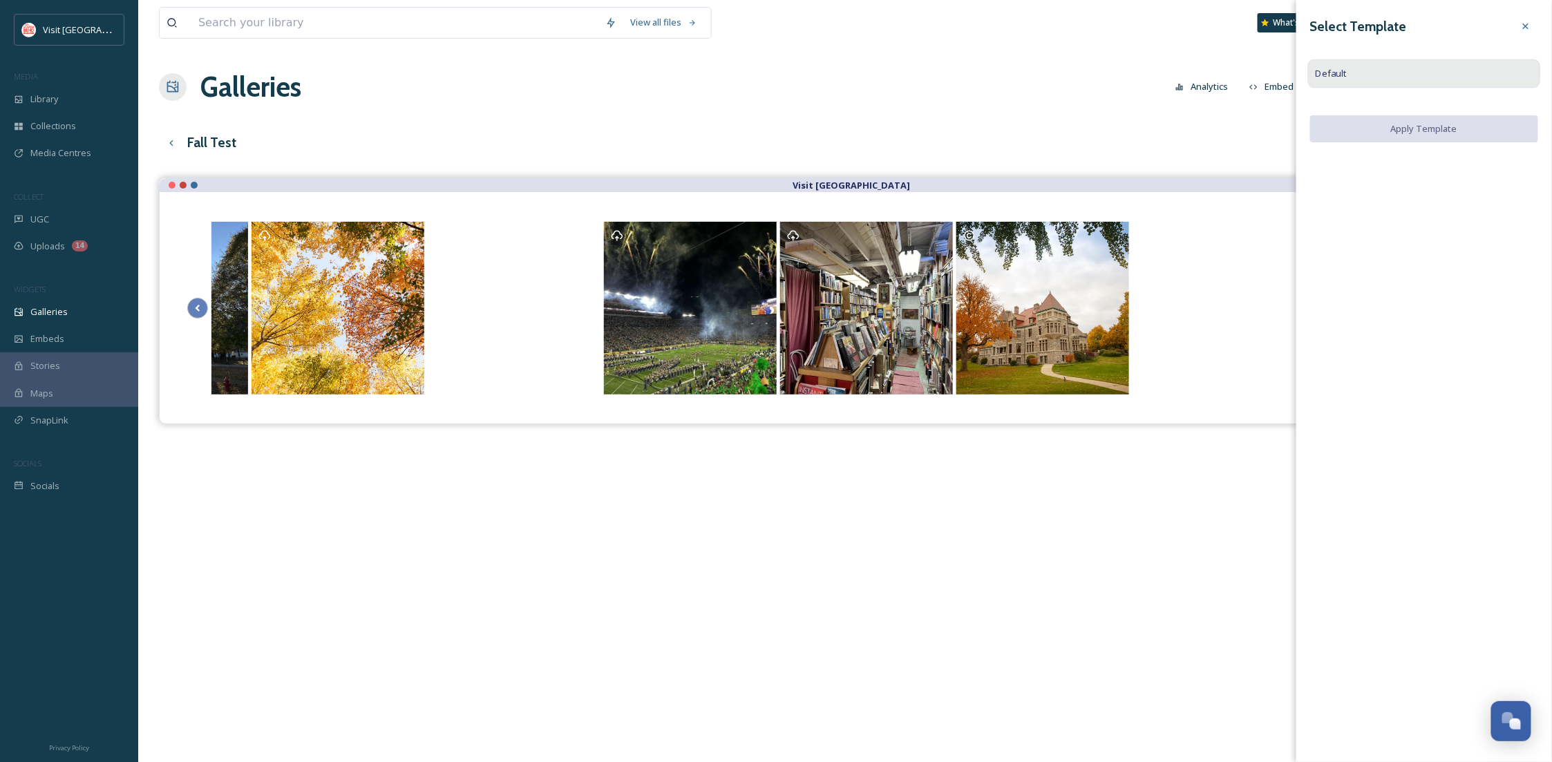
click at [1402, 79] on div "Default" at bounding box center [1424, 73] width 233 height 29
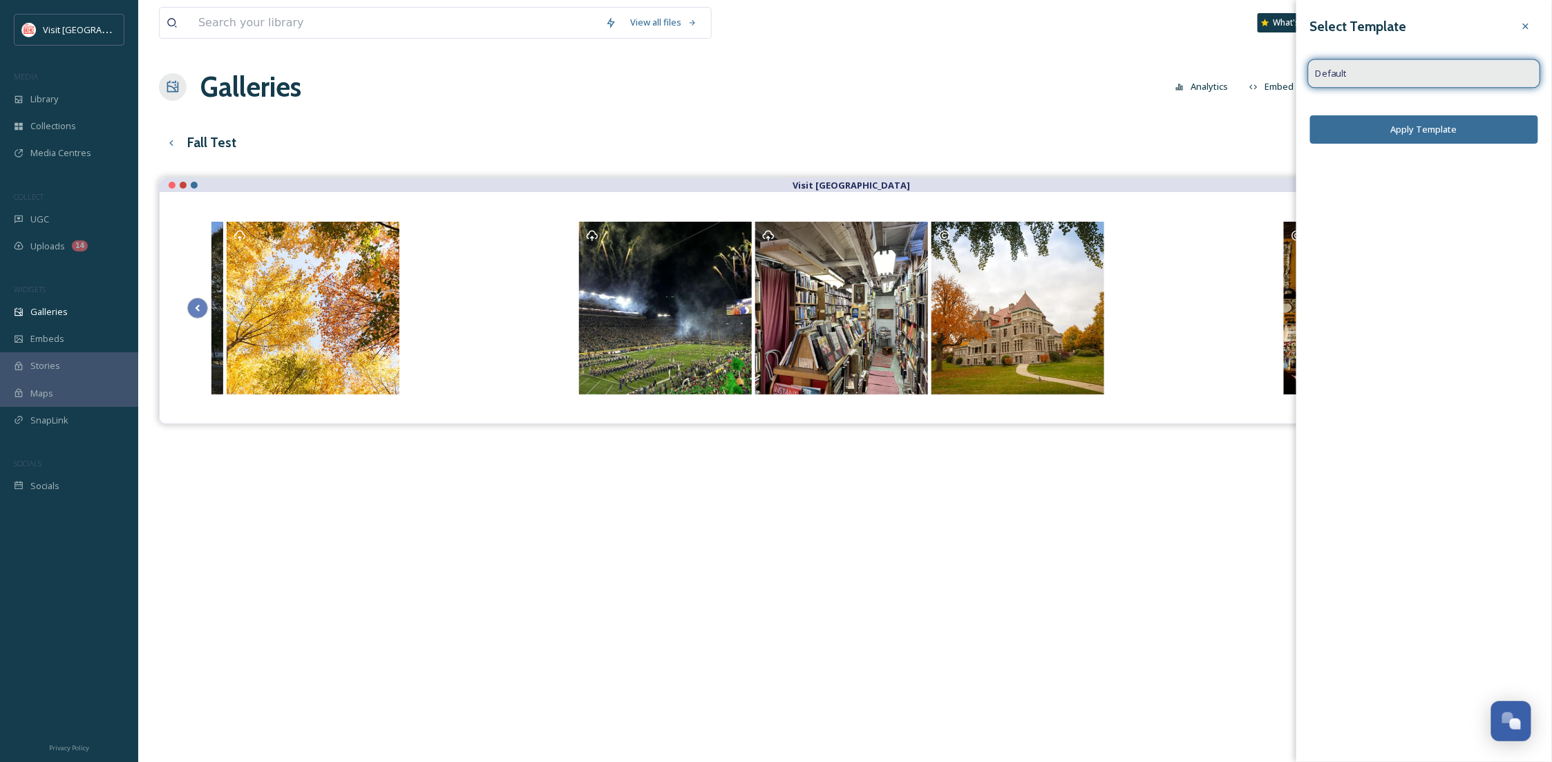
click at [1402, 79] on div "Default" at bounding box center [1424, 73] width 233 height 29
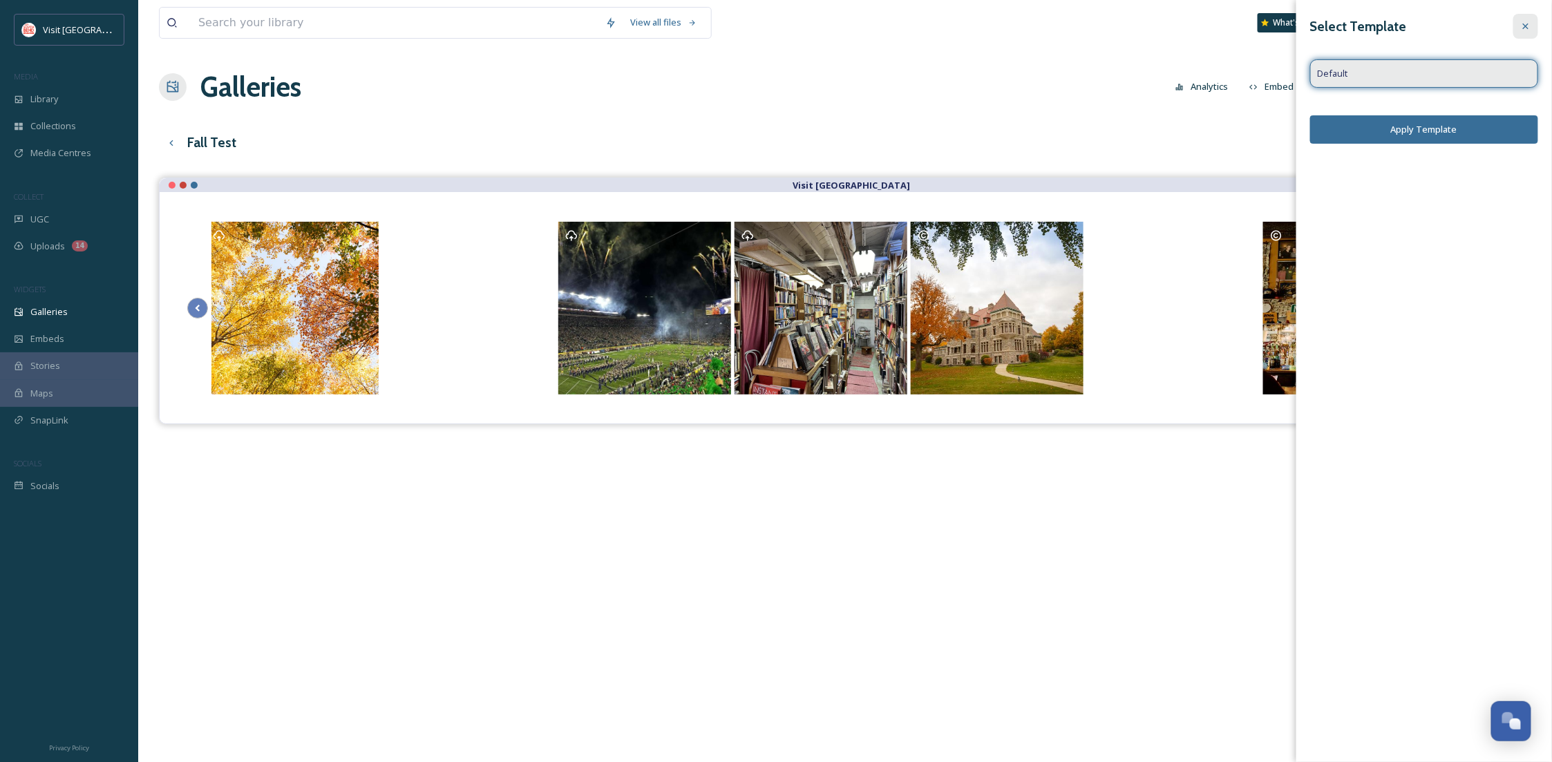
click at [1529, 21] on icon at bounding box center [1526, 26] width 11 height 11
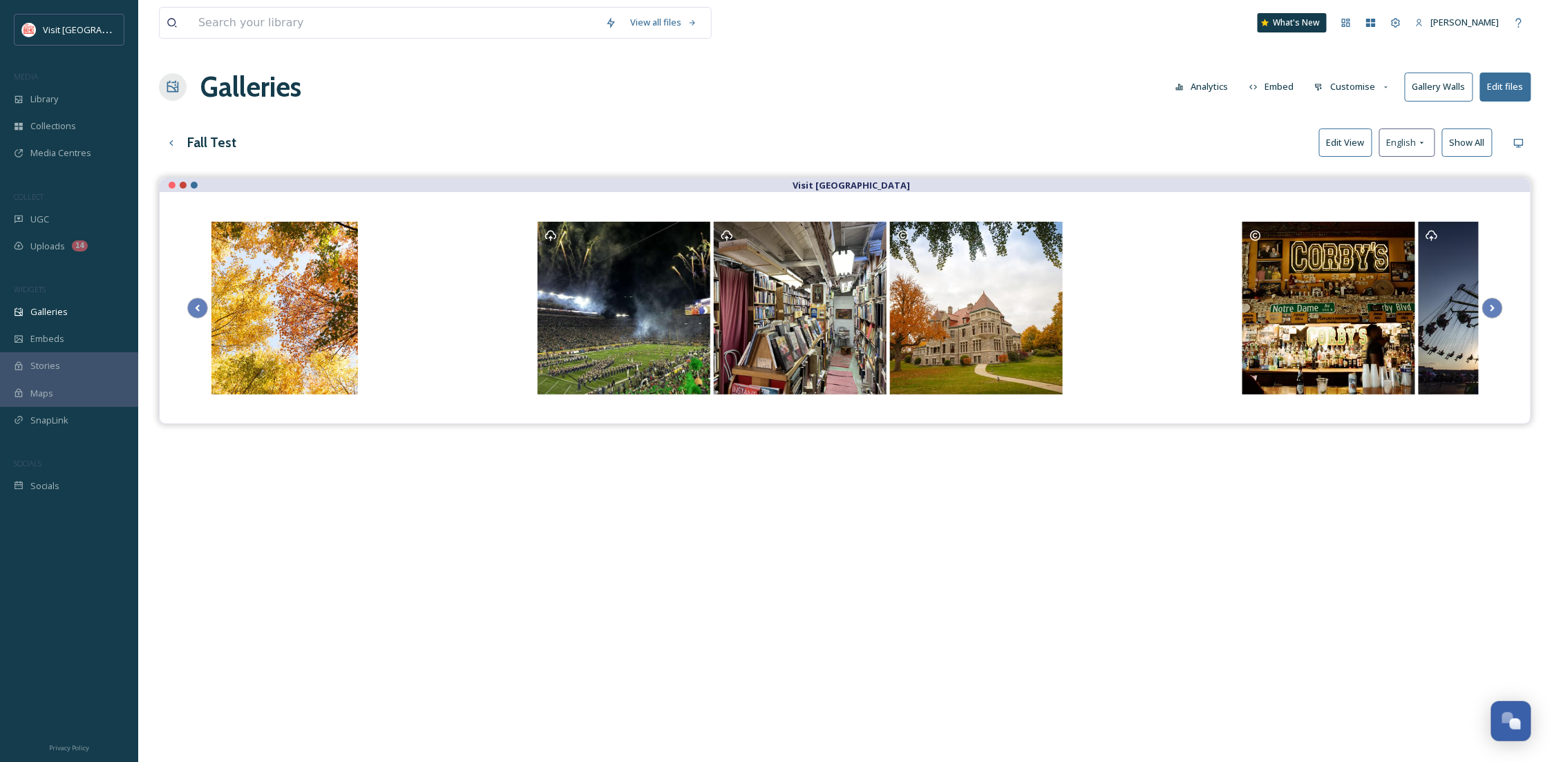
click at [1378, 86] on button "Customise" at bounding box center [1353, 86] width 91 height 27
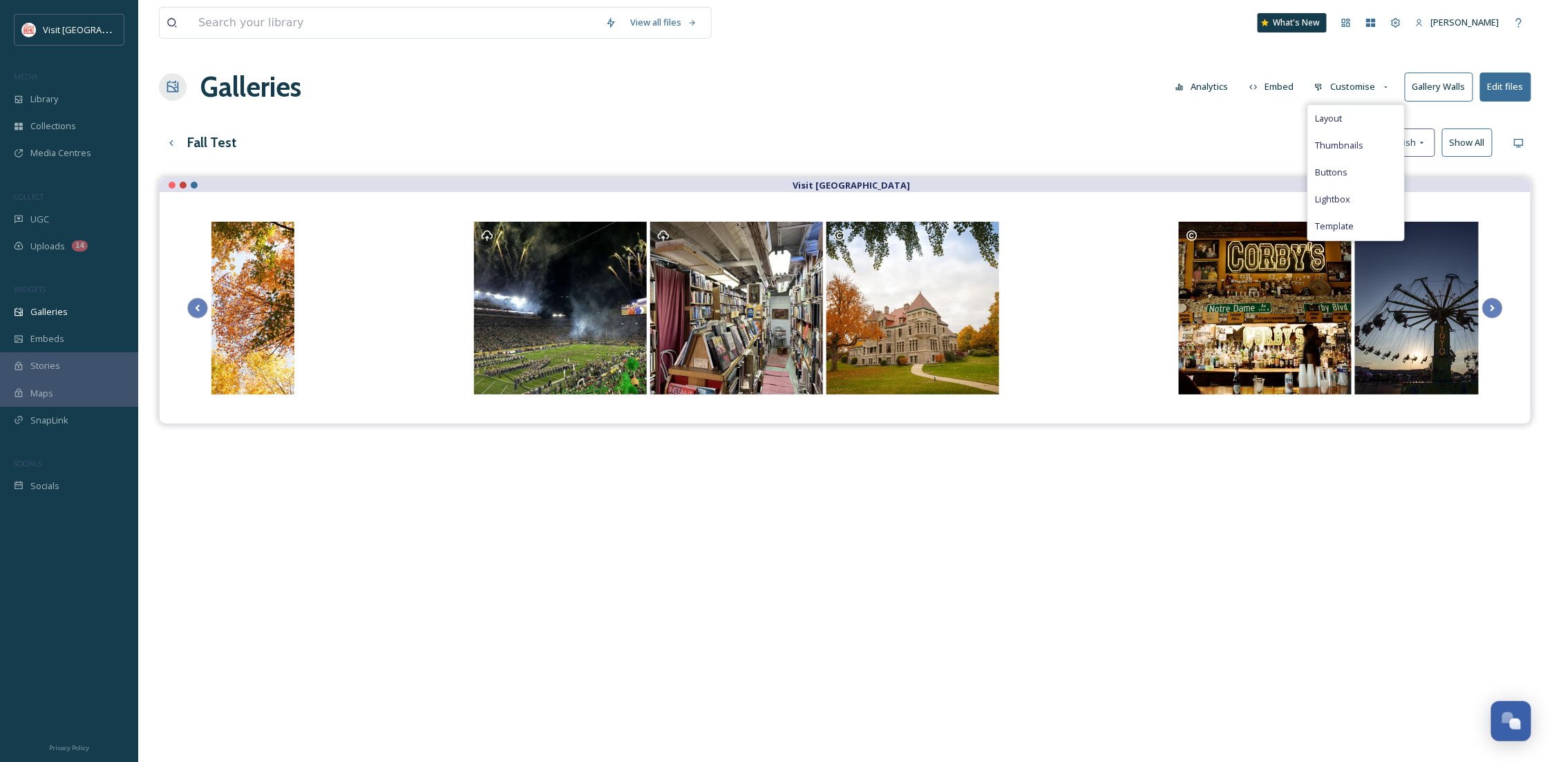
click at [1371, 88] on button "Customise" at bounding box center [1353, 86] width 91 height 27
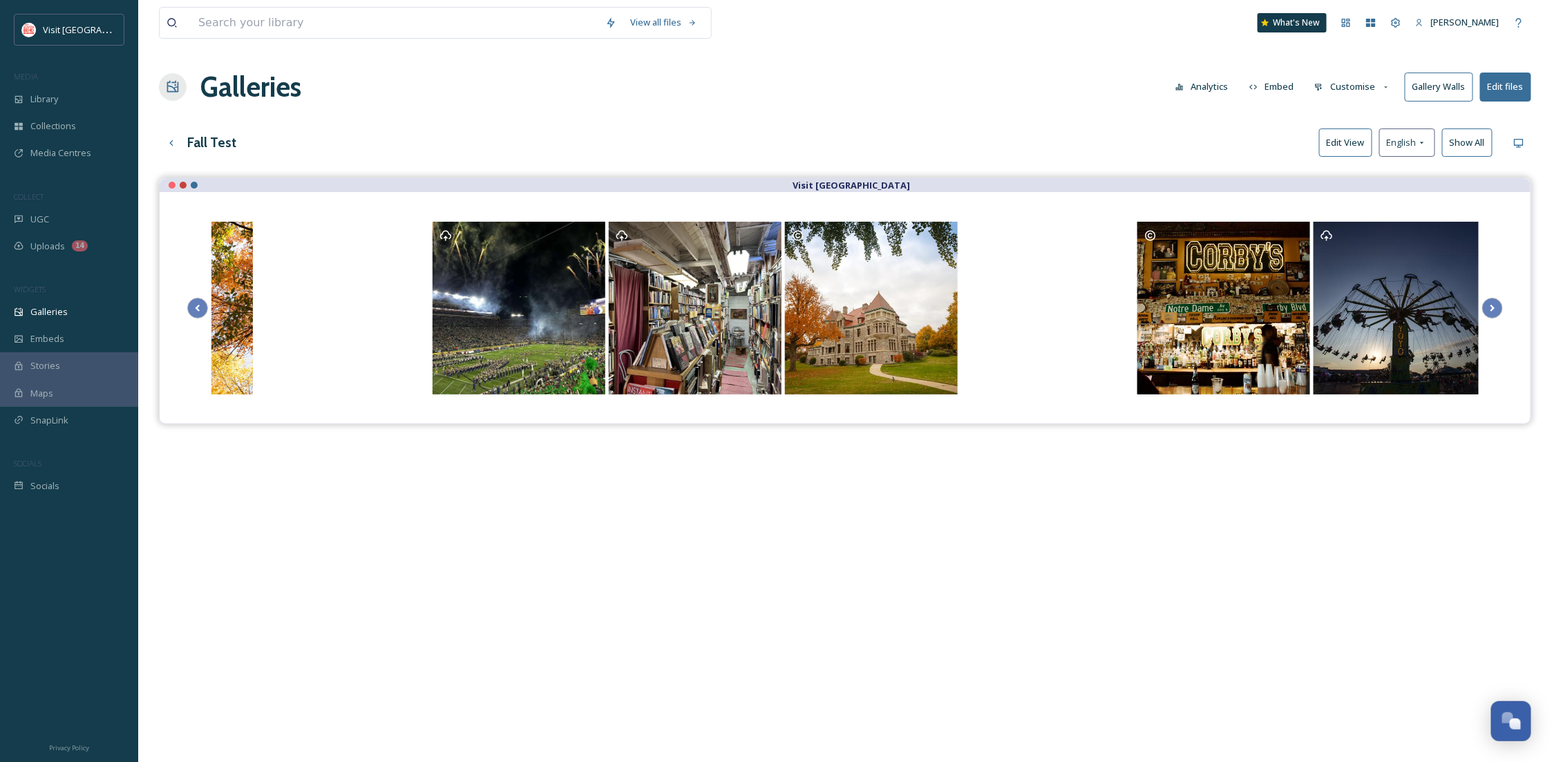
click at [1337, 95] on button "Customise" at bounding box center [1353, 86] width 91 height 27
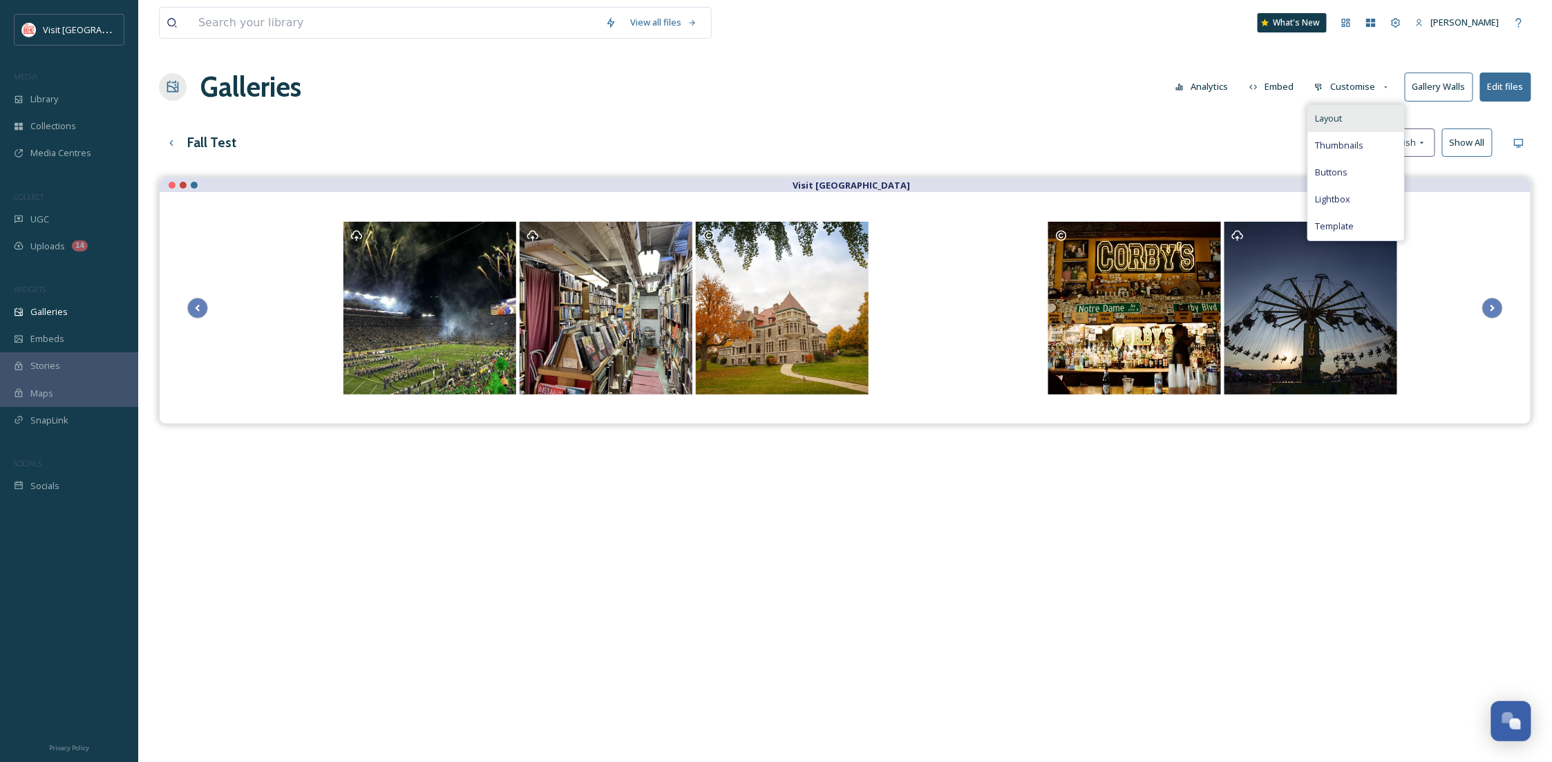
click at [1340, 120] on span "Layout" at bounding box center [1328, 118] width 27 height 13
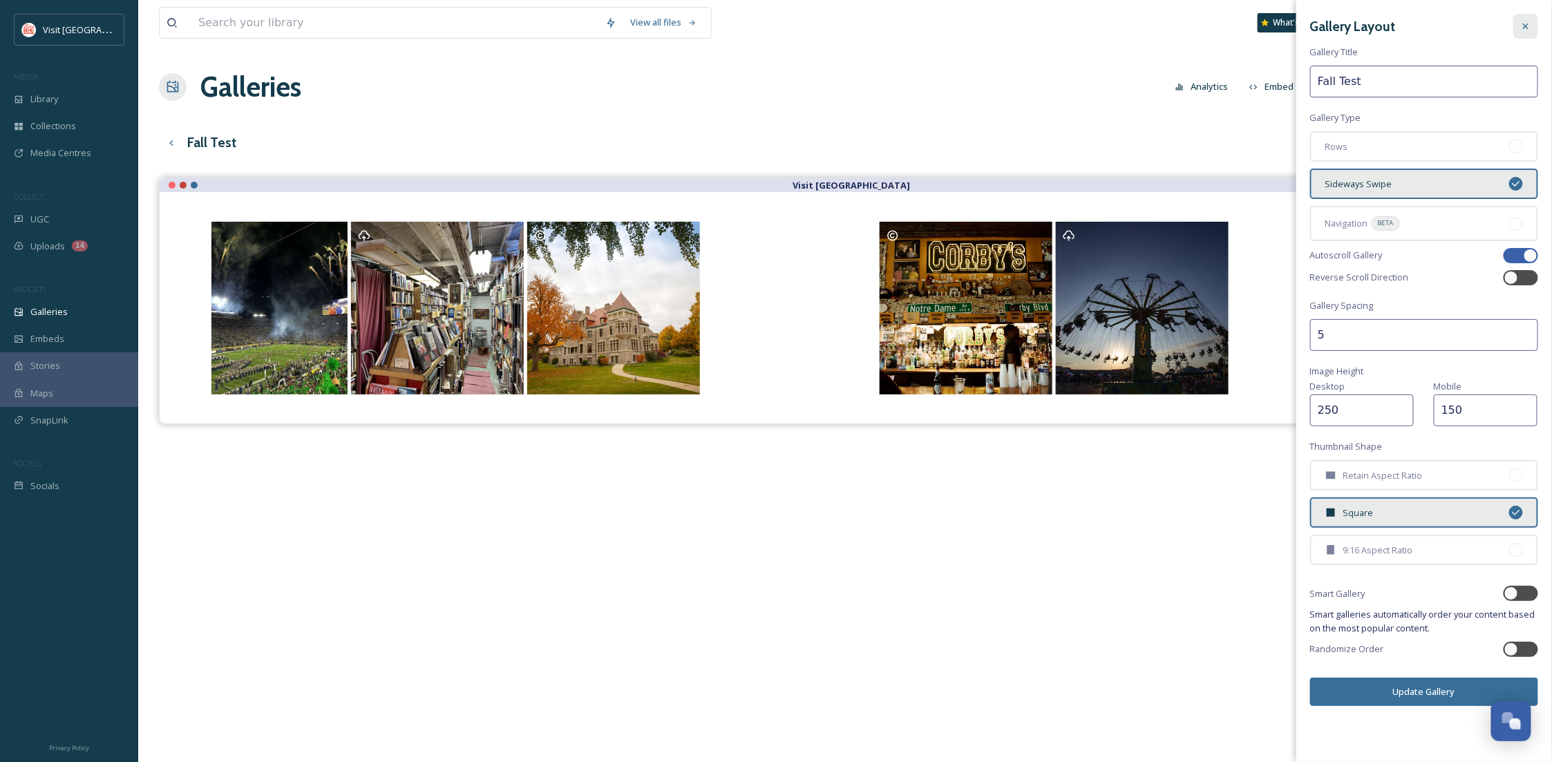
click at [1518, 24] on div at bounding box center [1526, 26] width 25 height 25
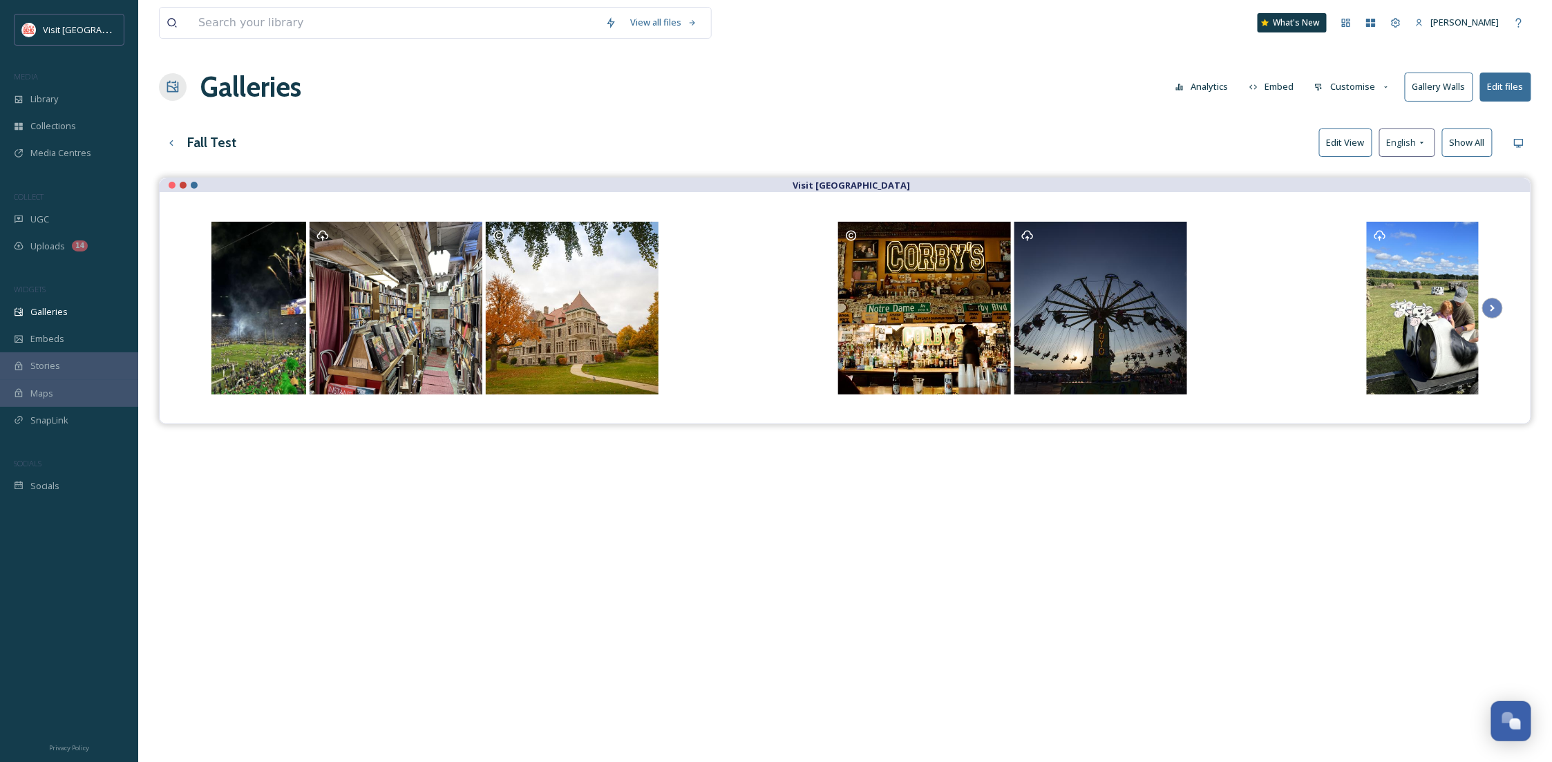
click at [1360, 84] on button "Customise" at bounding box center [1353, 86] width 91 height 27
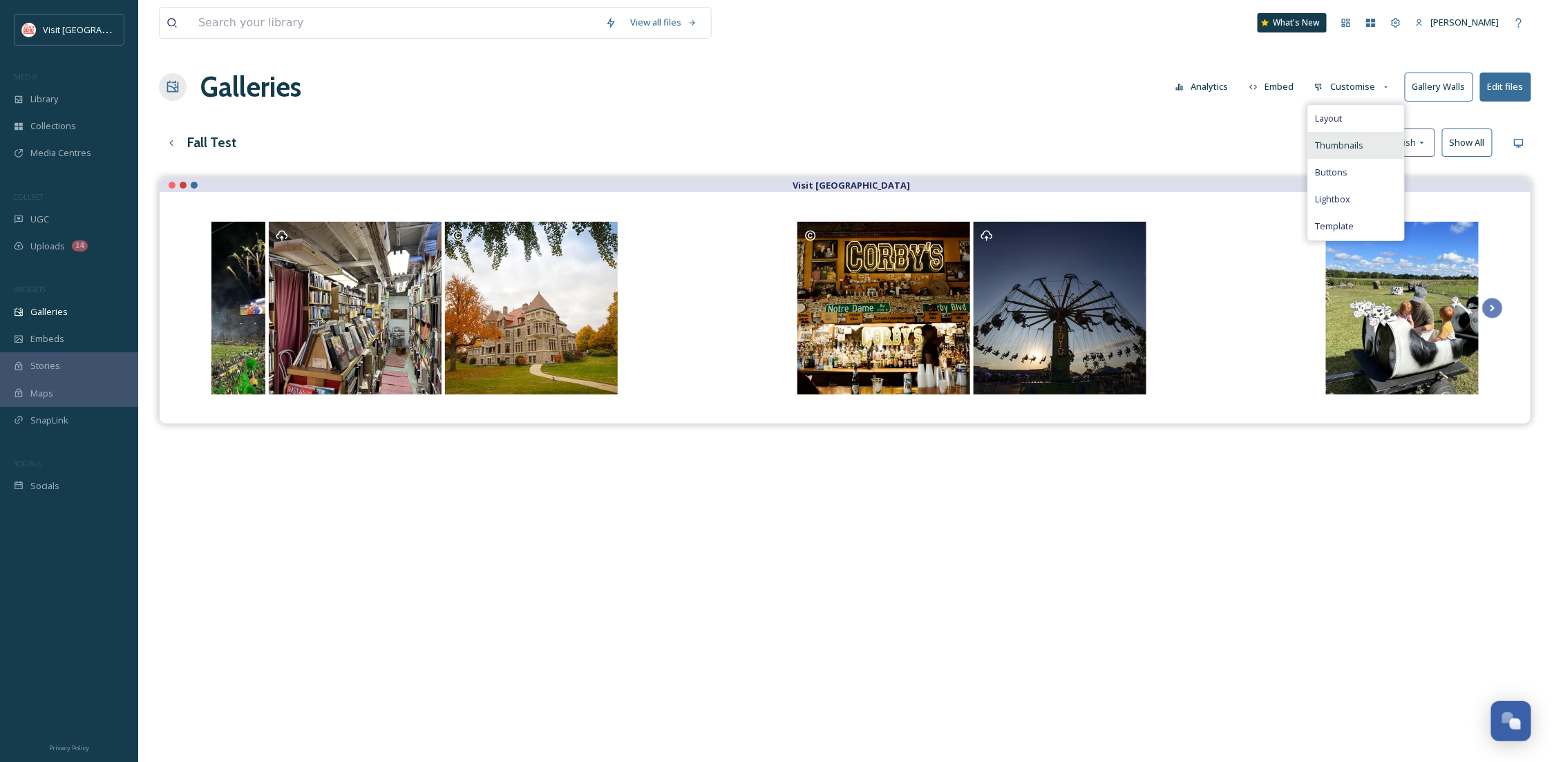
click at [1361, 156] on div "Thumbnails" at bounding box center [1356, 145] width 96 height 27
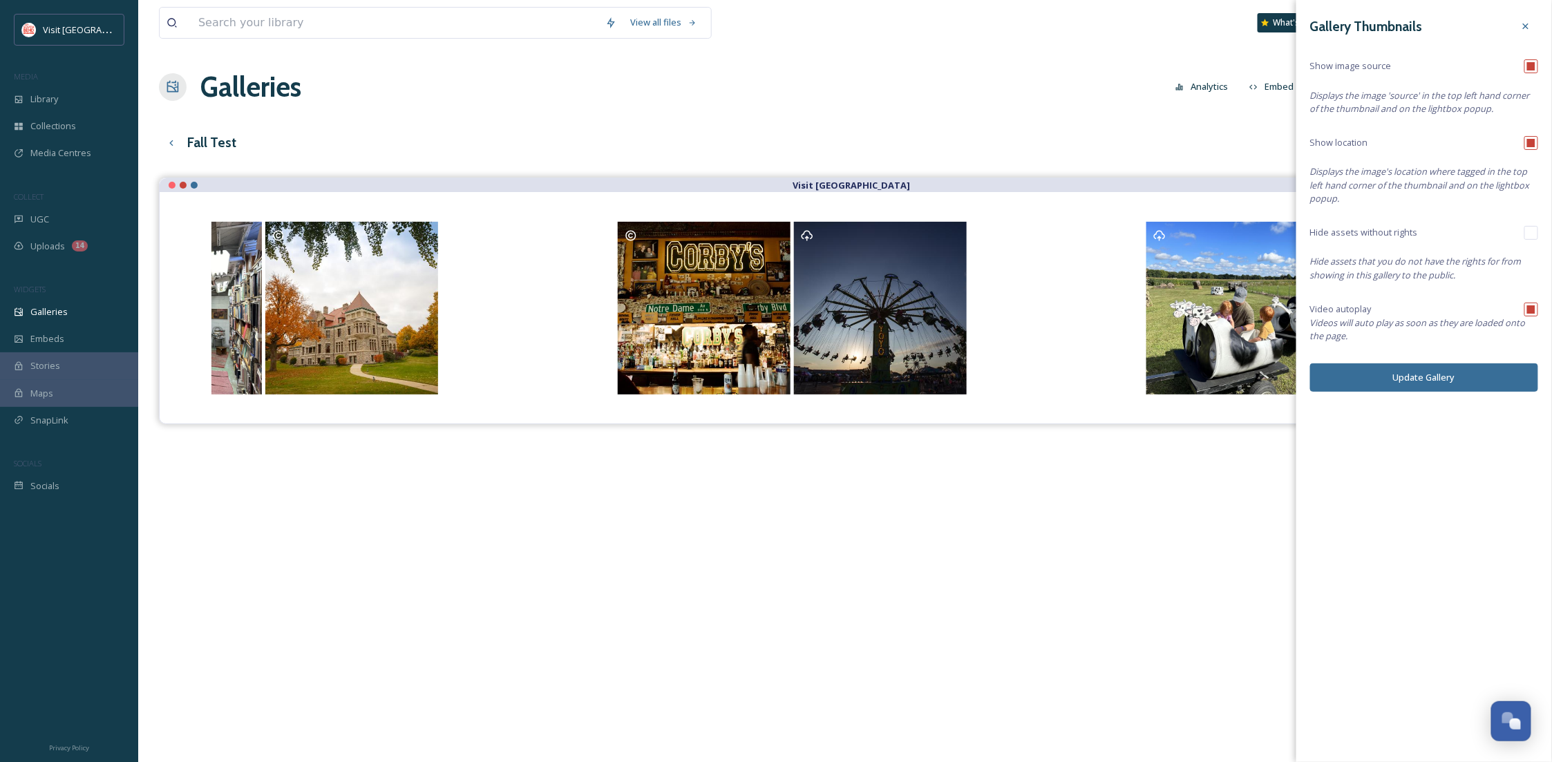
click at [1528, 64] on input "checkbox" at bounding box center [1532, 66] width 14 height 14
checkbox input "false"
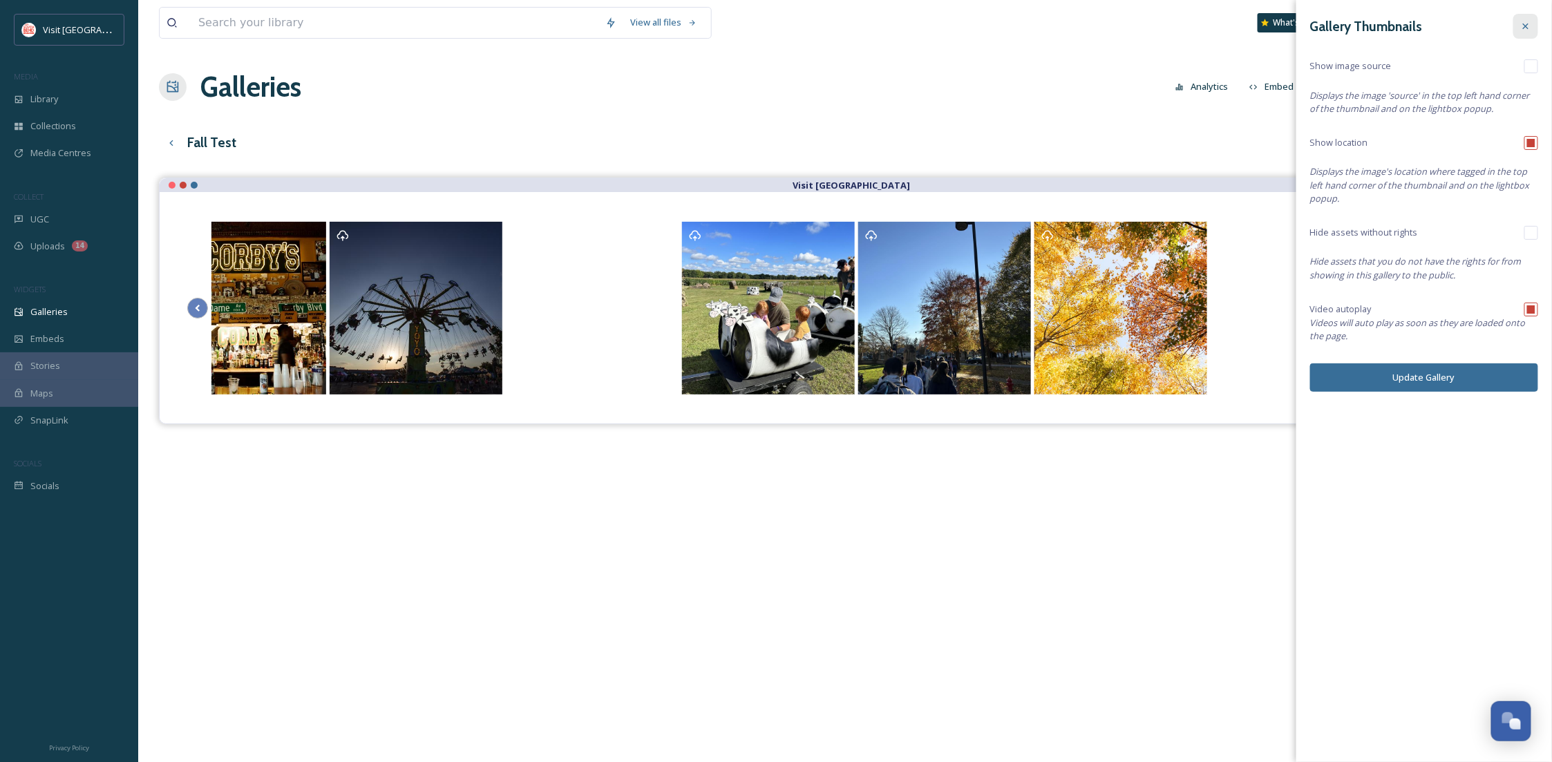
click at [1526, 21] on icon at bounding box center [1526, 26] width 11 height 11
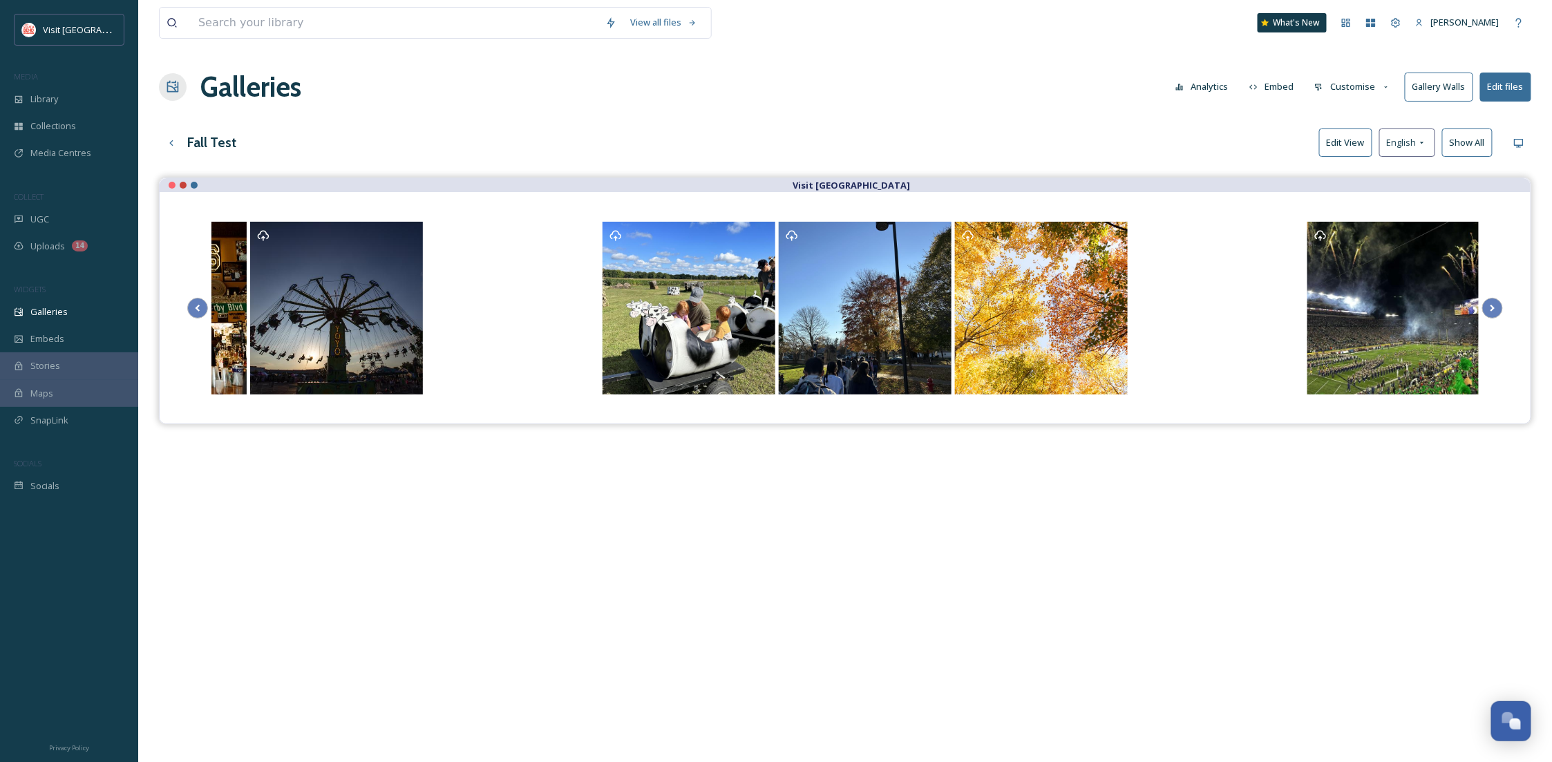
click at [1357, 91] on button "Customise" at bounding box center [1353, 86] width 91 height 27
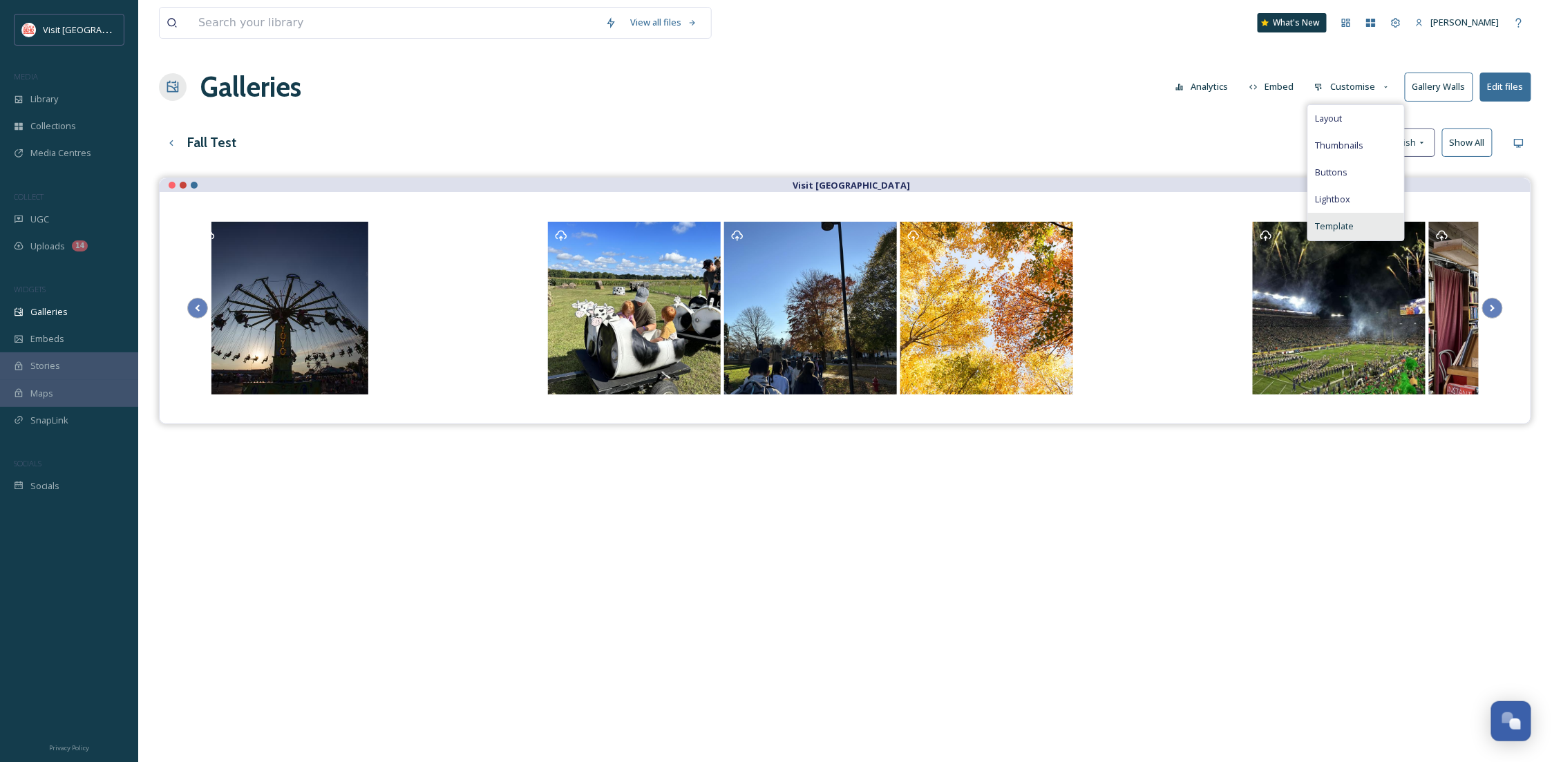
click at [1349, 234] on div "Template" at bounding box center [1356, 226] width 96 height 27
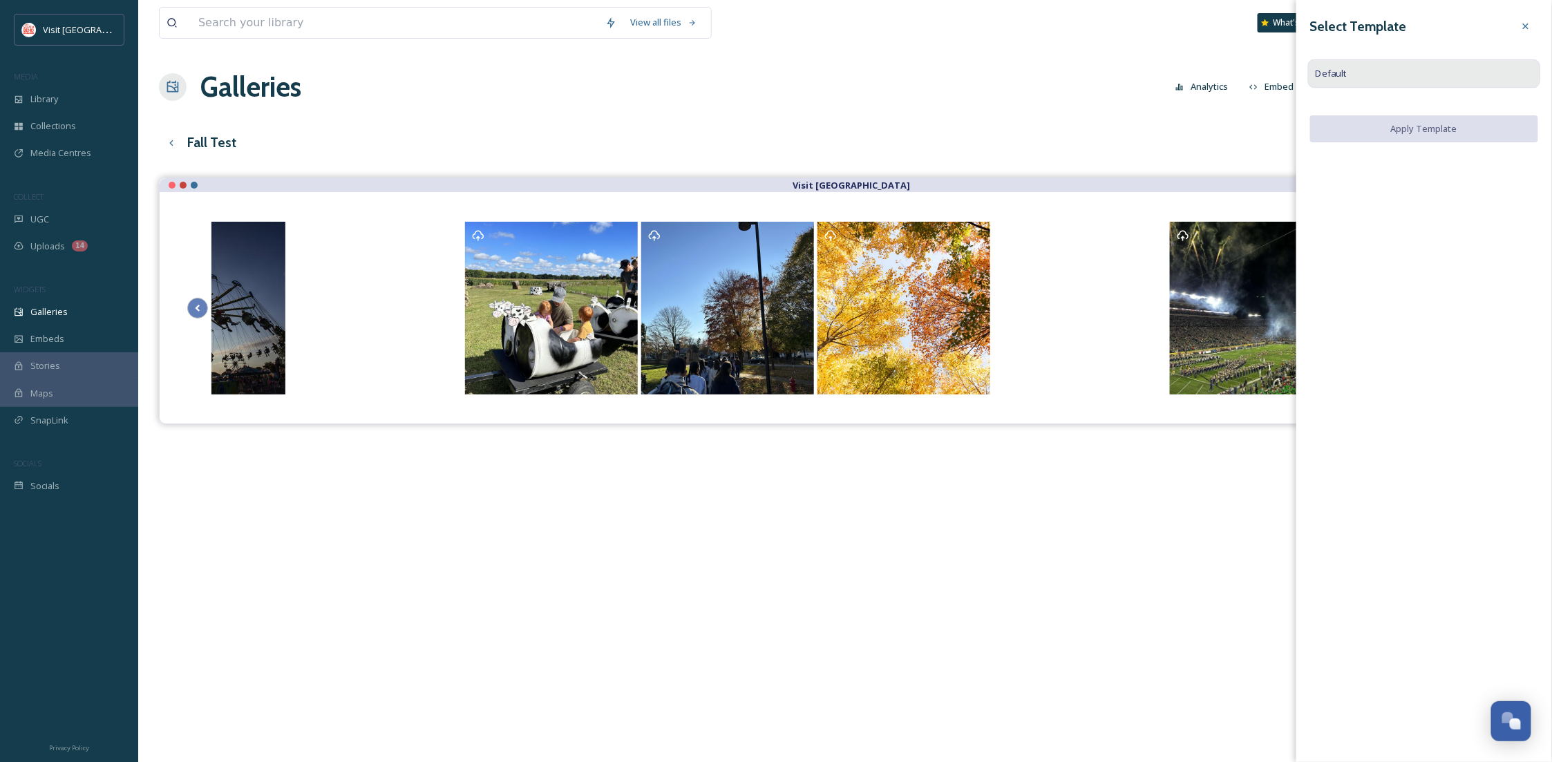
click at [1358, 67] on div "Default" at bounding box center [1424, 73] width 233 height 29
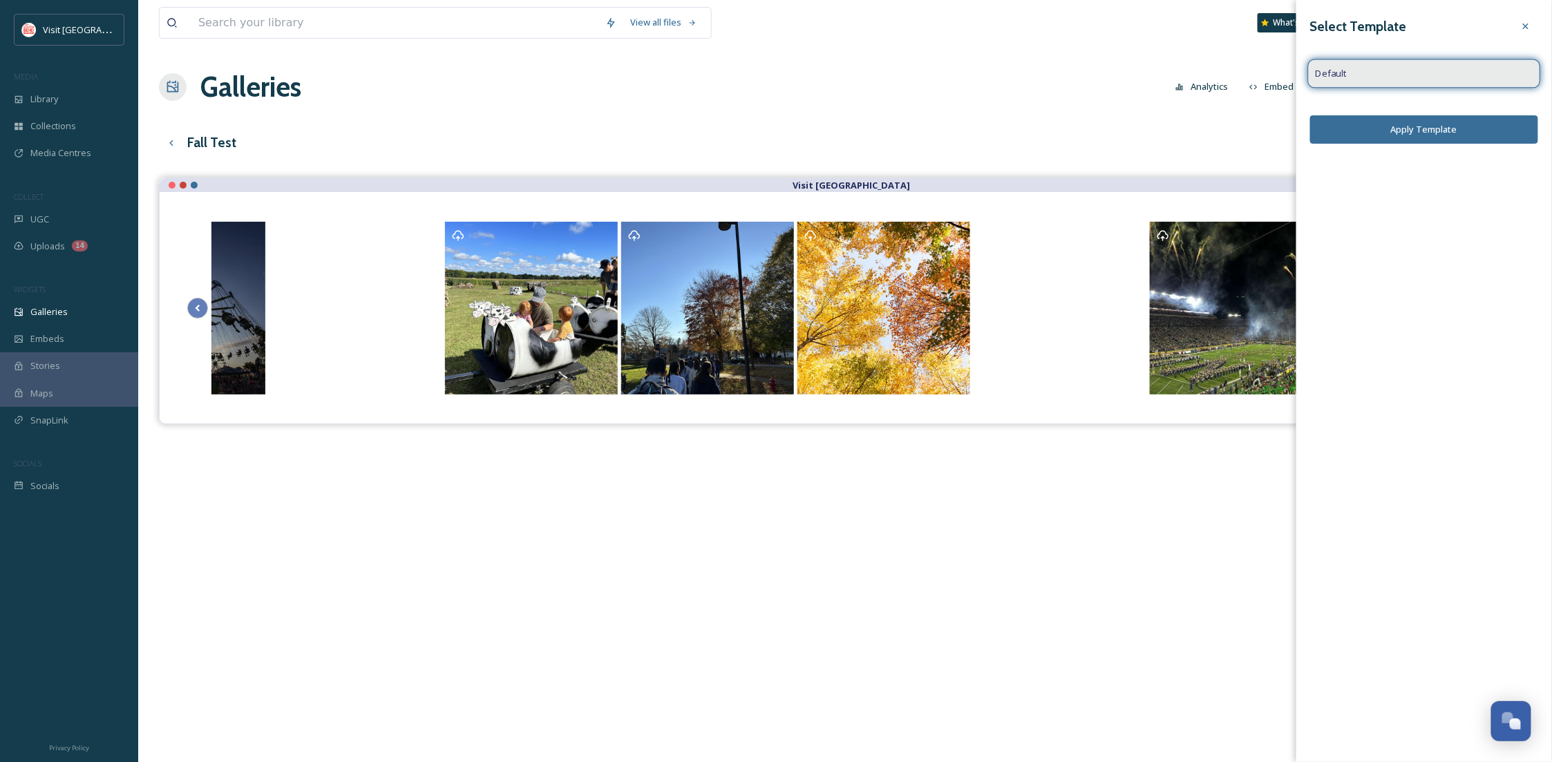
click at [1356, 68] on div "Default" at bounding box center [1424, 73] width 233 height 29
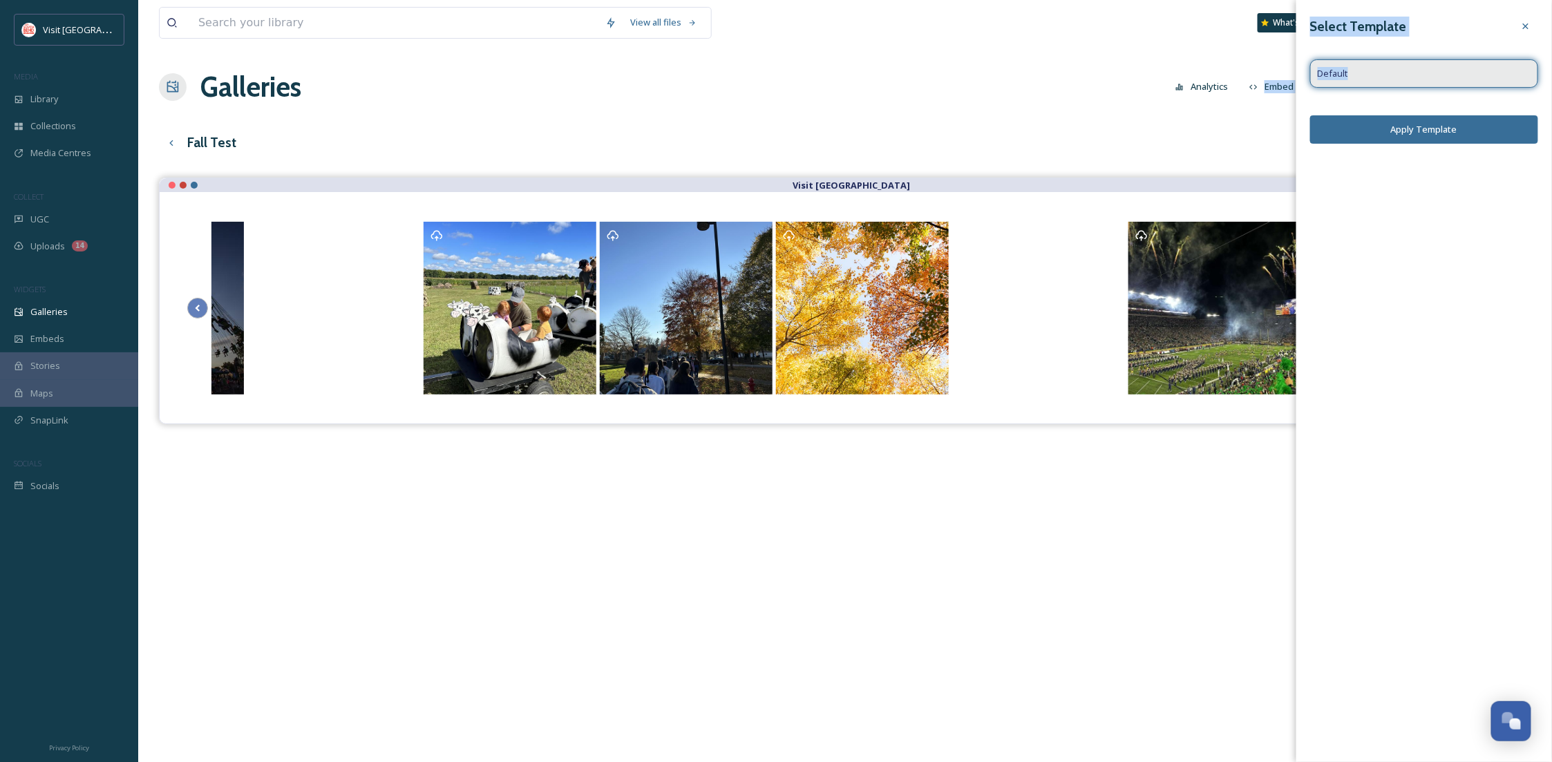
drag, startPoint x: 1347, startPoint y: 68, endPoint x: 1265, endPoint y: 82, distance: 83.3
click at [1265, 80] on div "View all files What's New [PERSON_NAME] Galleries Analytics Embed Customise Gal…" at bounding box center [845, 480] width 1414 height 961
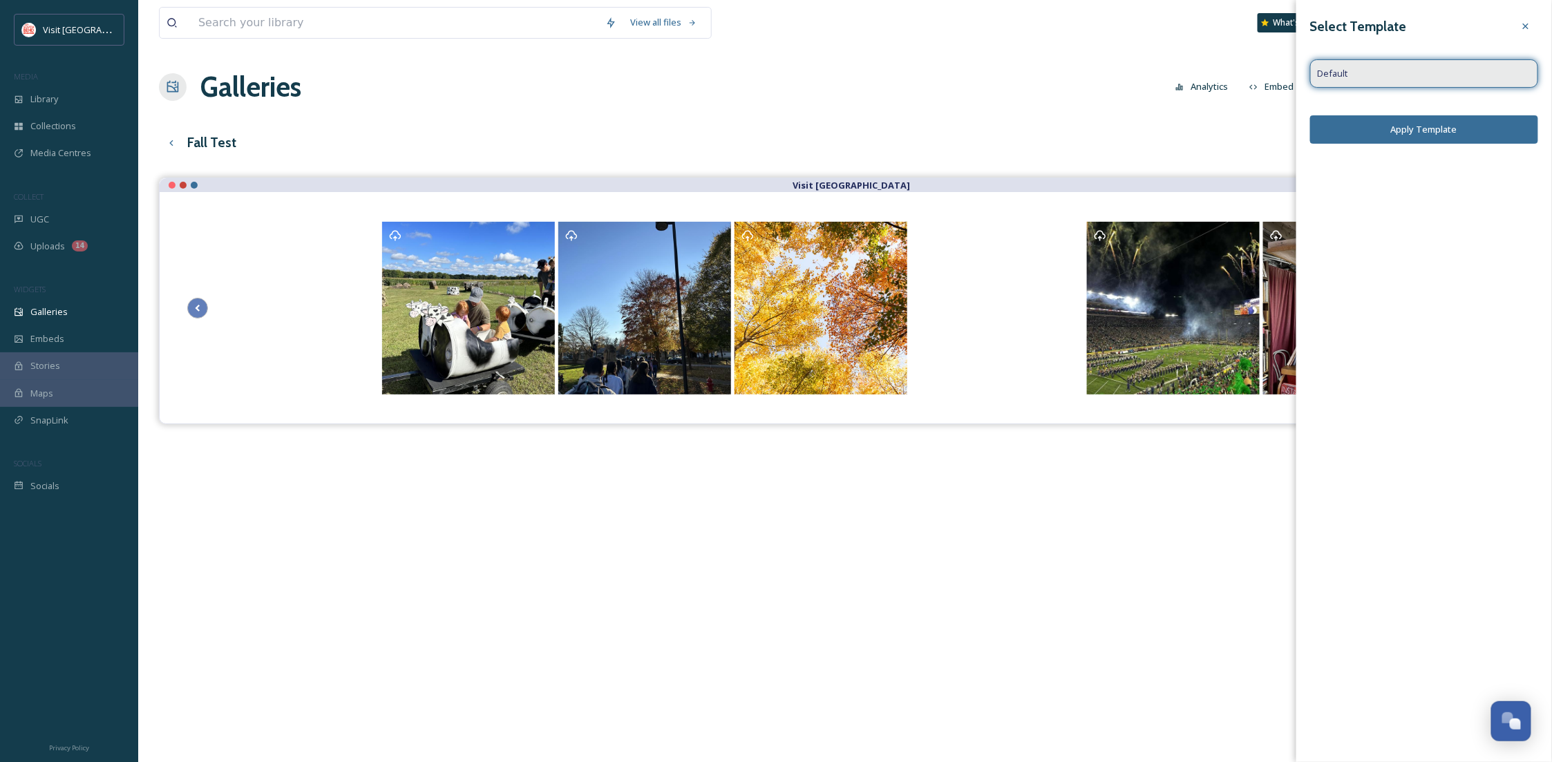
click at [1242, 129] on div "Fall Test Edit View English Show All" at bounding box center [845, 143] width 1373 height 28
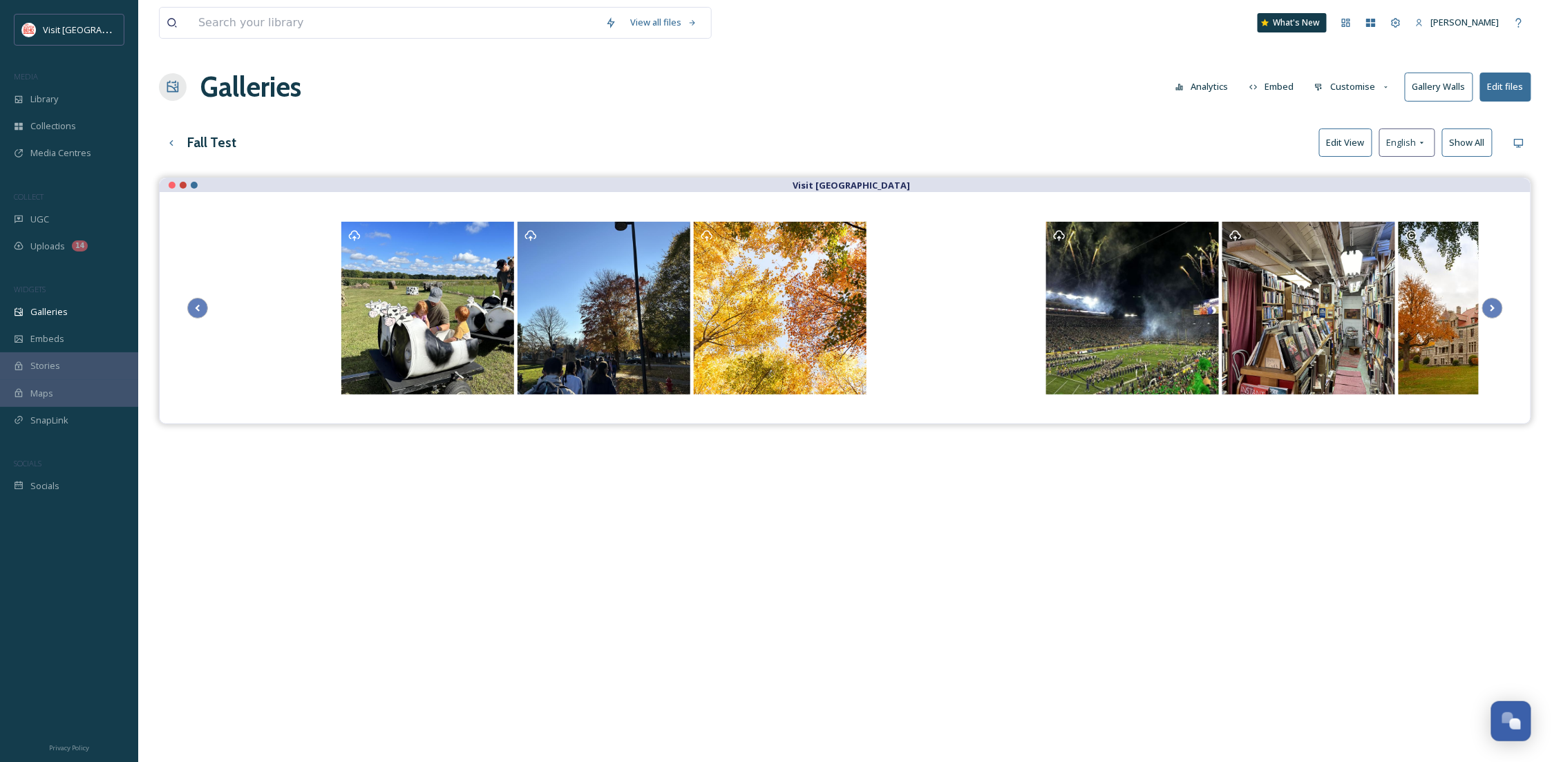
click at [1507, 89] on button "Edit files" at bounding box center [1505, 87] width 51 height 28
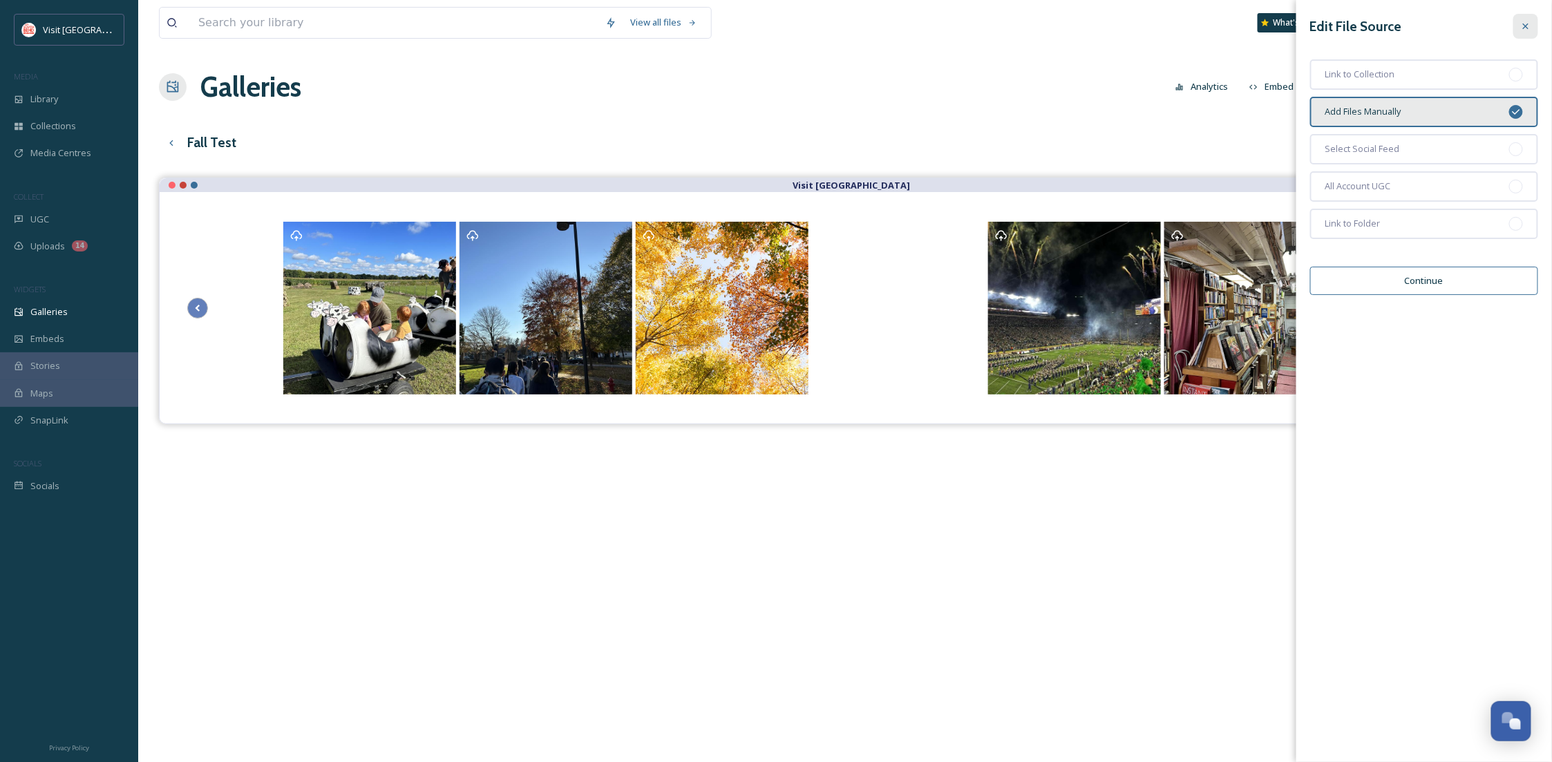
click at [1525, 17] on div at bounding box center [1526, 26] width 25 height 25
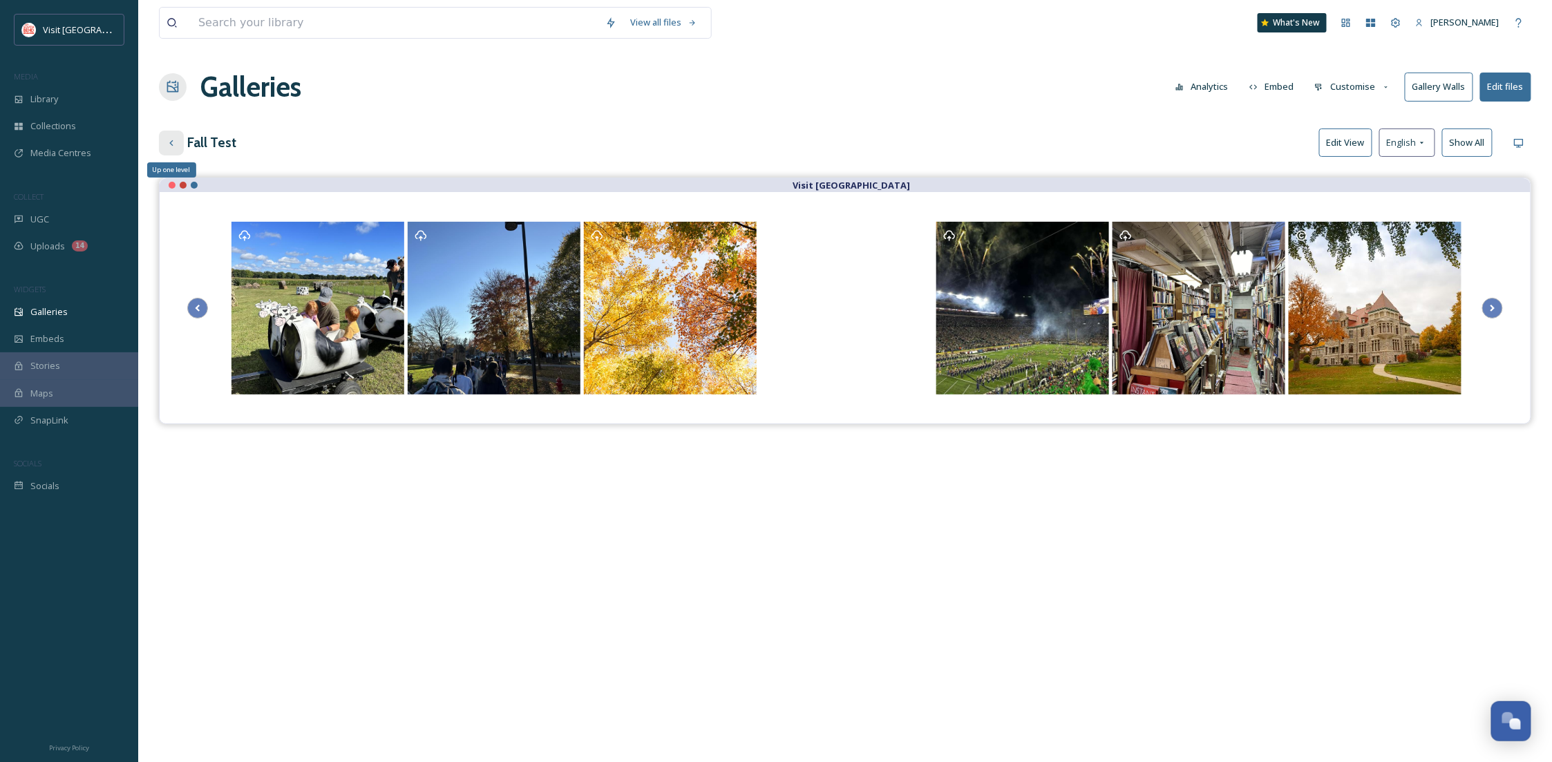
click at [175, 147] on icon at bounding box center [171, 143] width 11 height 11
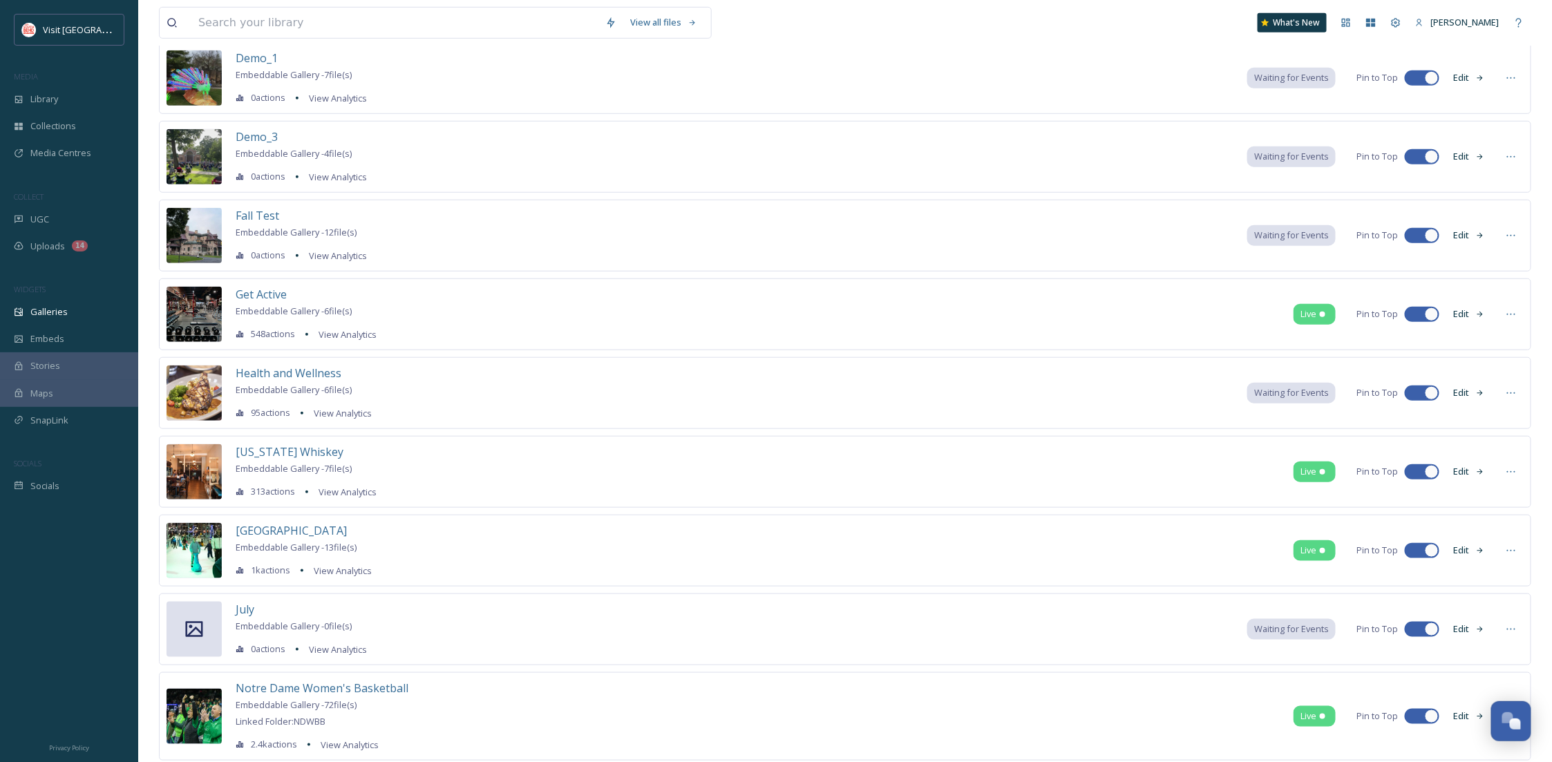
scroll to position [245, 0]
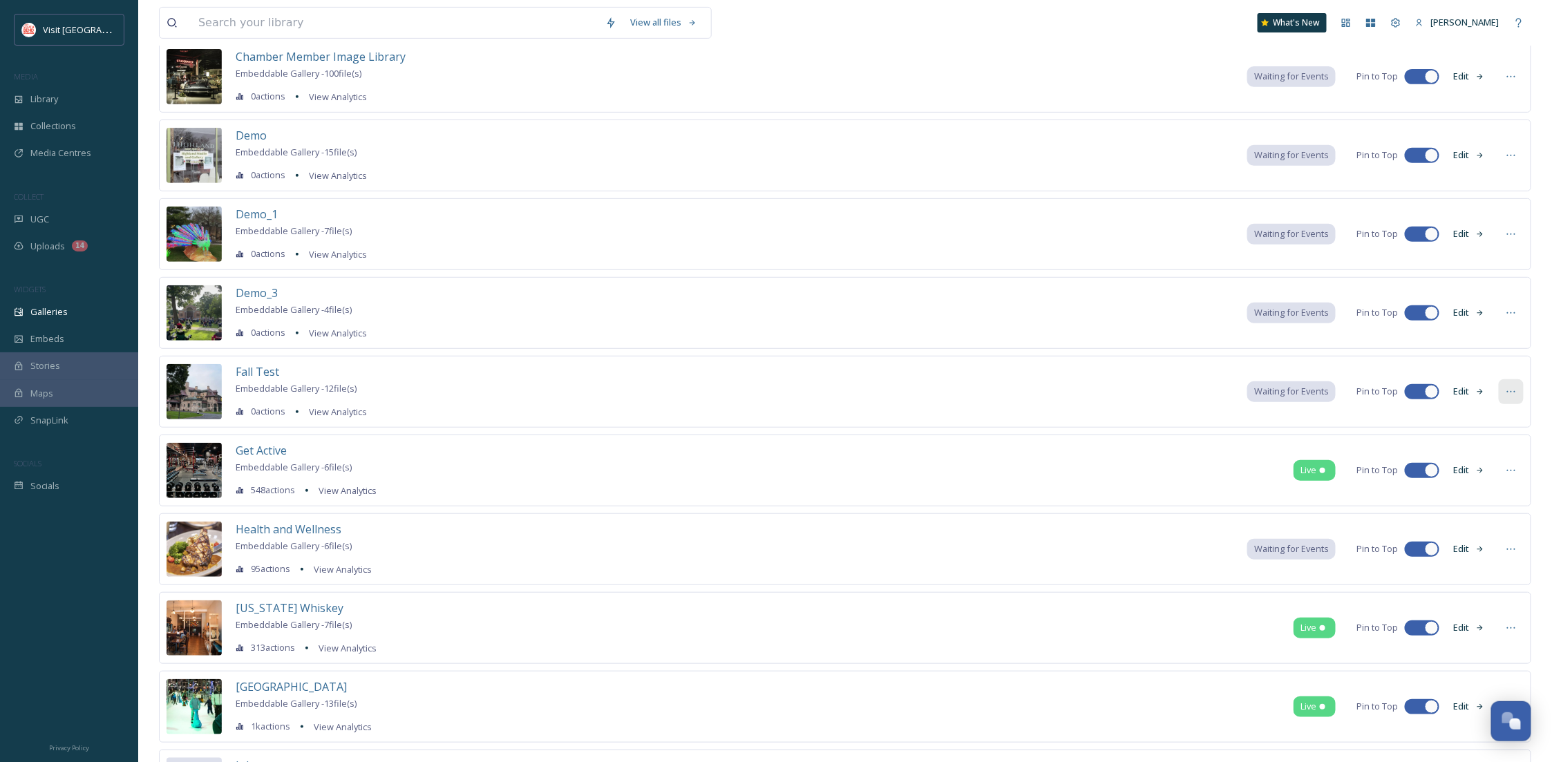
click at [1503, 393] on div at bounding box center [1511, 391] width 25 height 25
click at [1165, 387] on div "Fall Test Embeddable Gallery - 12 file(s) 0 actions View Analytics Waiting for …" at bounding box center [845, 392] width 1373 height 72
click at [1266, 389] on span "Waiting for Events" at bounding box center [1291, 391] width 75 height 13
click at [1420, 388] on div at bounding box center [1422, 391] width 35 height 15
click at [1416, 391] on div at bounding box center [1413, 392] width 14 height 14
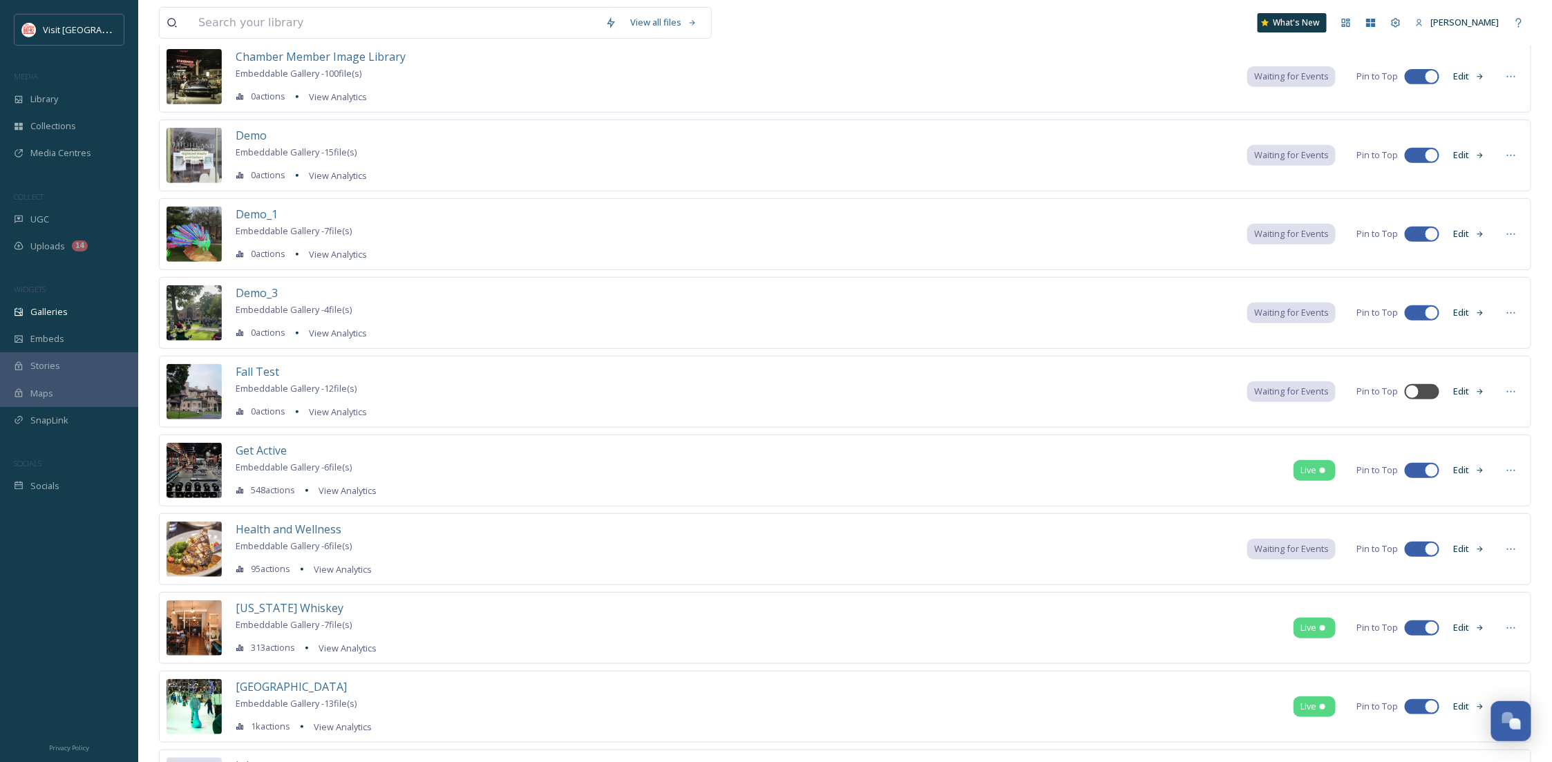
checkbox input "true"
click at [1471, 392] on button "Edit" at bounding box center [1470, 391] width 46 height 27
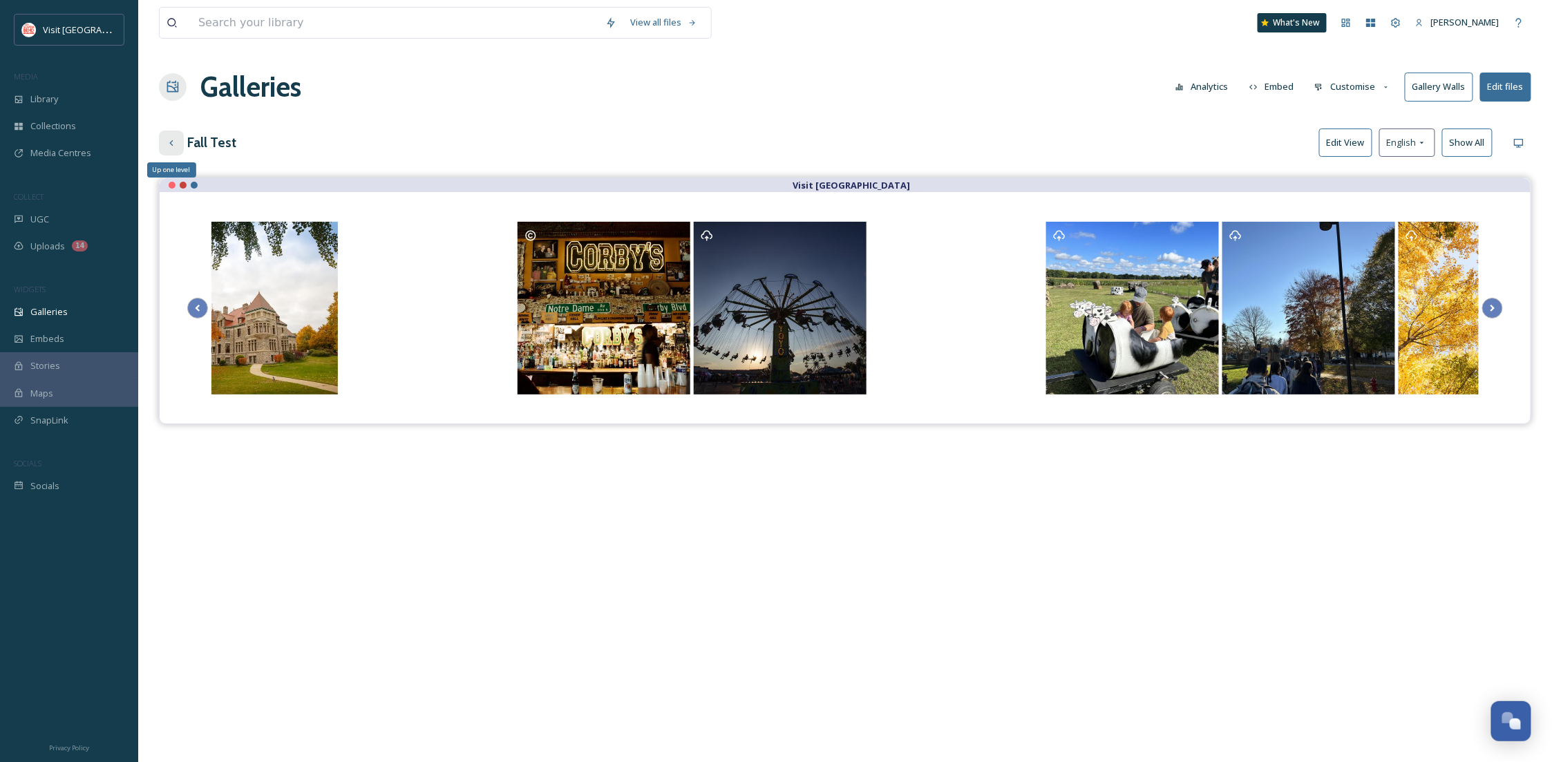
click at [159, 136] on div "Up one level" at bounding box center [171, 143] width 25 height 25
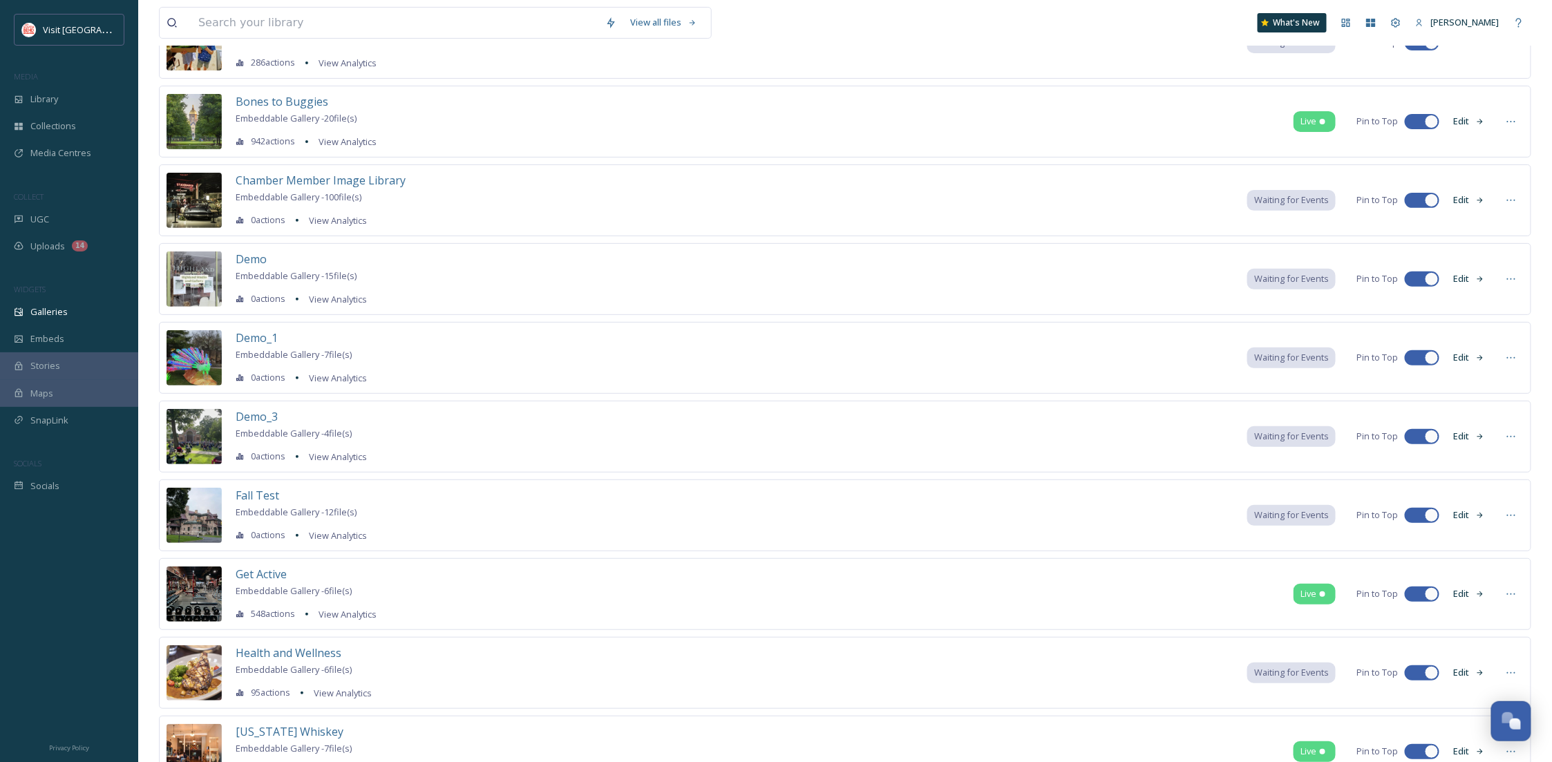
scroll to position [123, 0]
click at [1510, 516] on icon at bounding box center [1511, 514] width 11 height 11
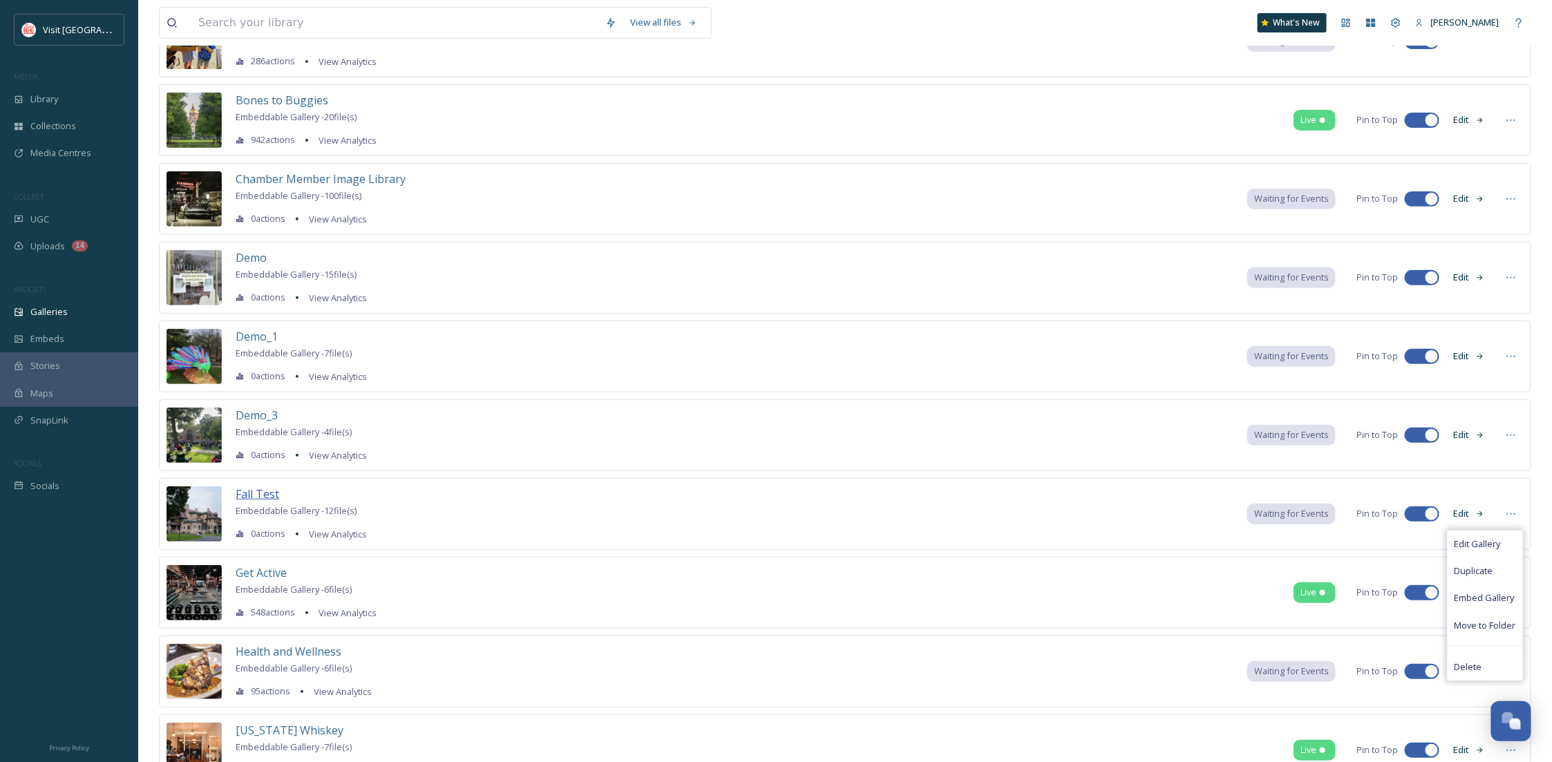
click at [243, 497] on span "Fall Test" at bounding box center [258, 494] width 44 height 15
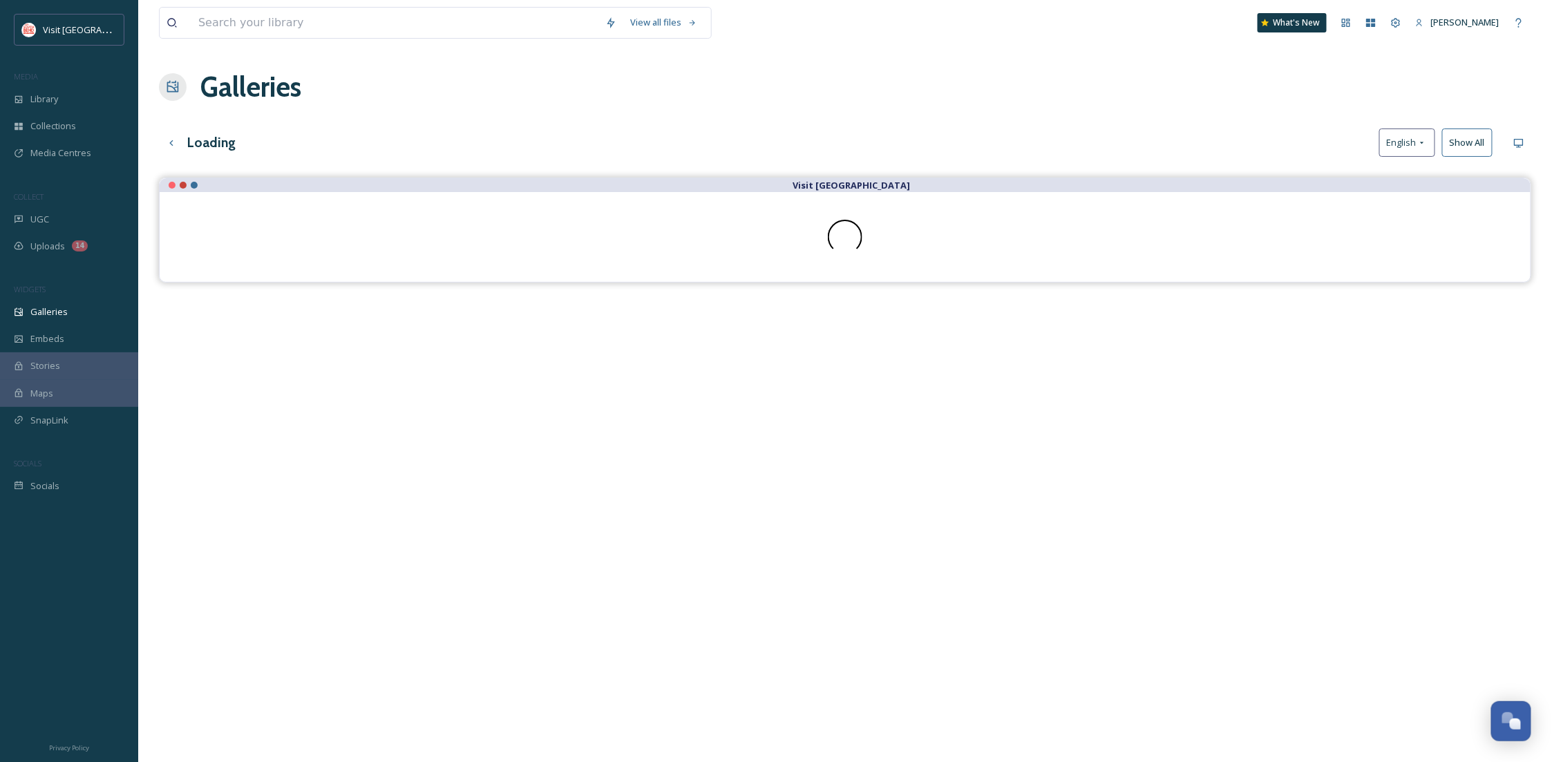
drag, startPoint x: 243, startPoint y: 497, endPoint x: 1081, endPoint y: 398, distance: 844.2
click at [1081, 398] on div "Visit [GEOGRAPHIC_DATA]" at bounding box center [845, 559] width 1373 height 762
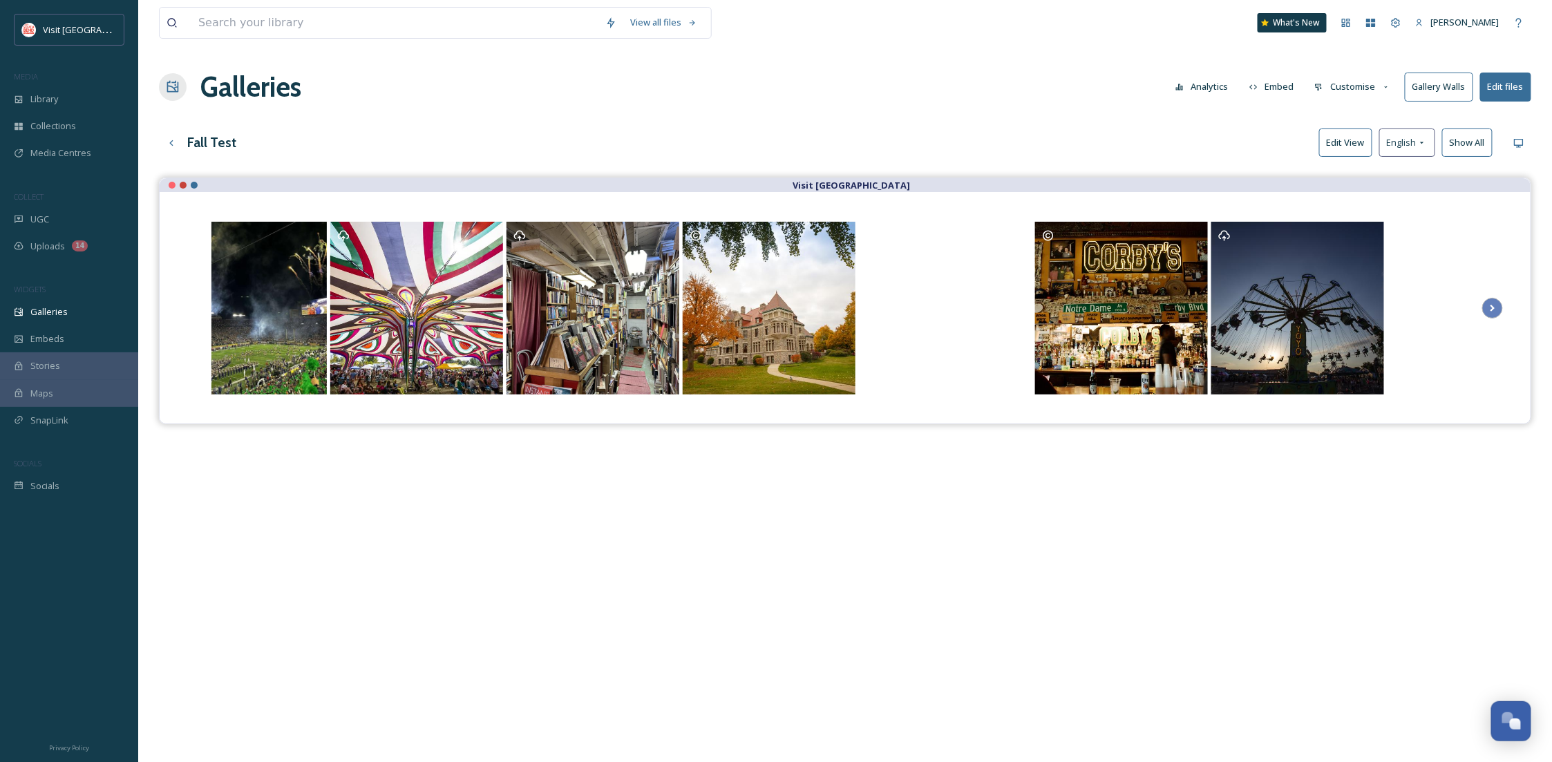
drag, startPoint x: 211, startPoint y: 139, endPoint x: 810, endPoint y: 190, distance: 601.4
click at [810, 190] on strong "Visit [GEOGRAPHIC_DATA]" at bounding box center [851, 185] width 117 height 12
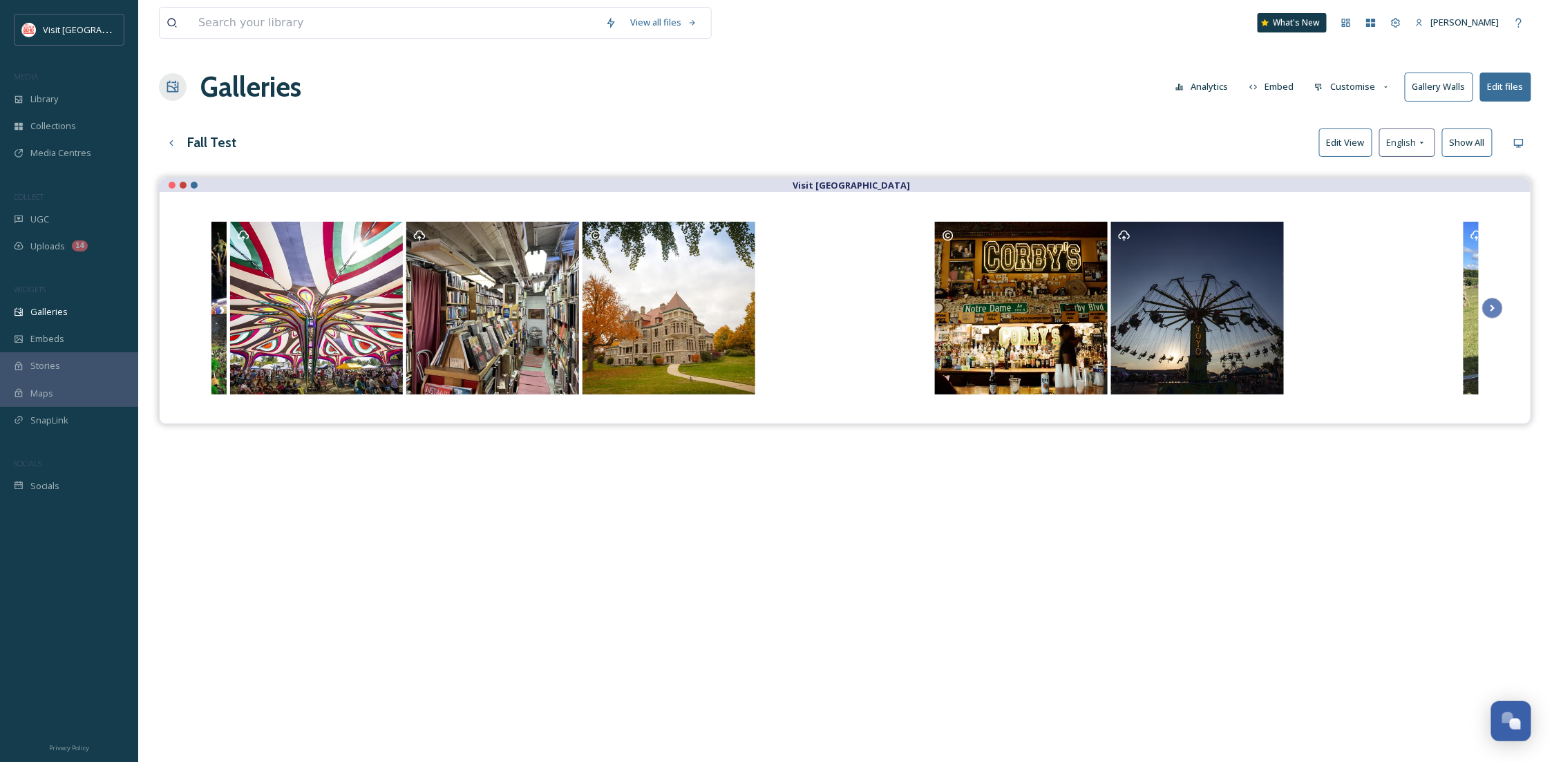
click at [1357, 145] on button "Edit View" at bounding box center [1345, 143] width 53 height 28
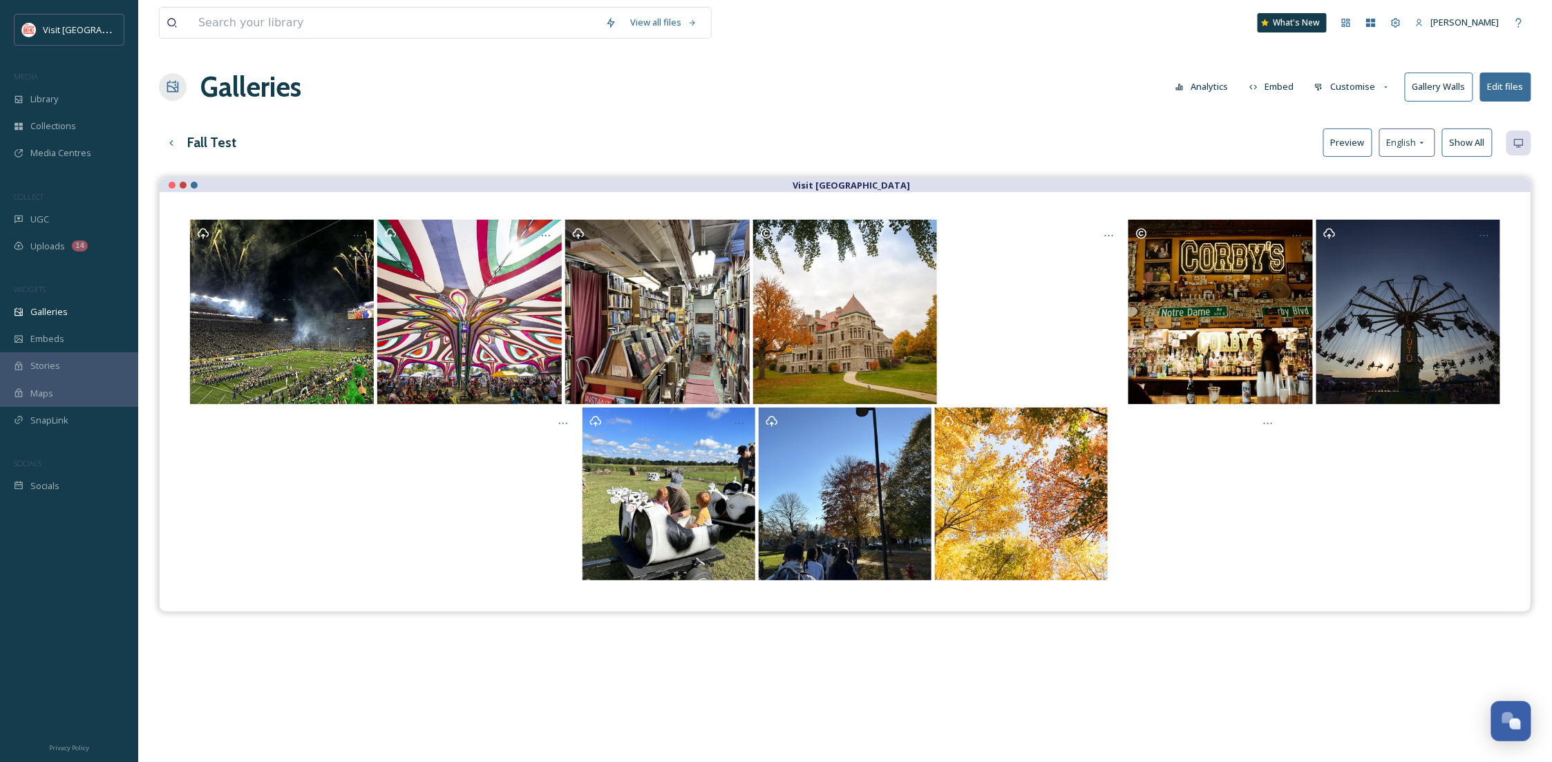
click at [1356, 139] on button "Preview" at bounding box center [1348, 143] width 49 height 28
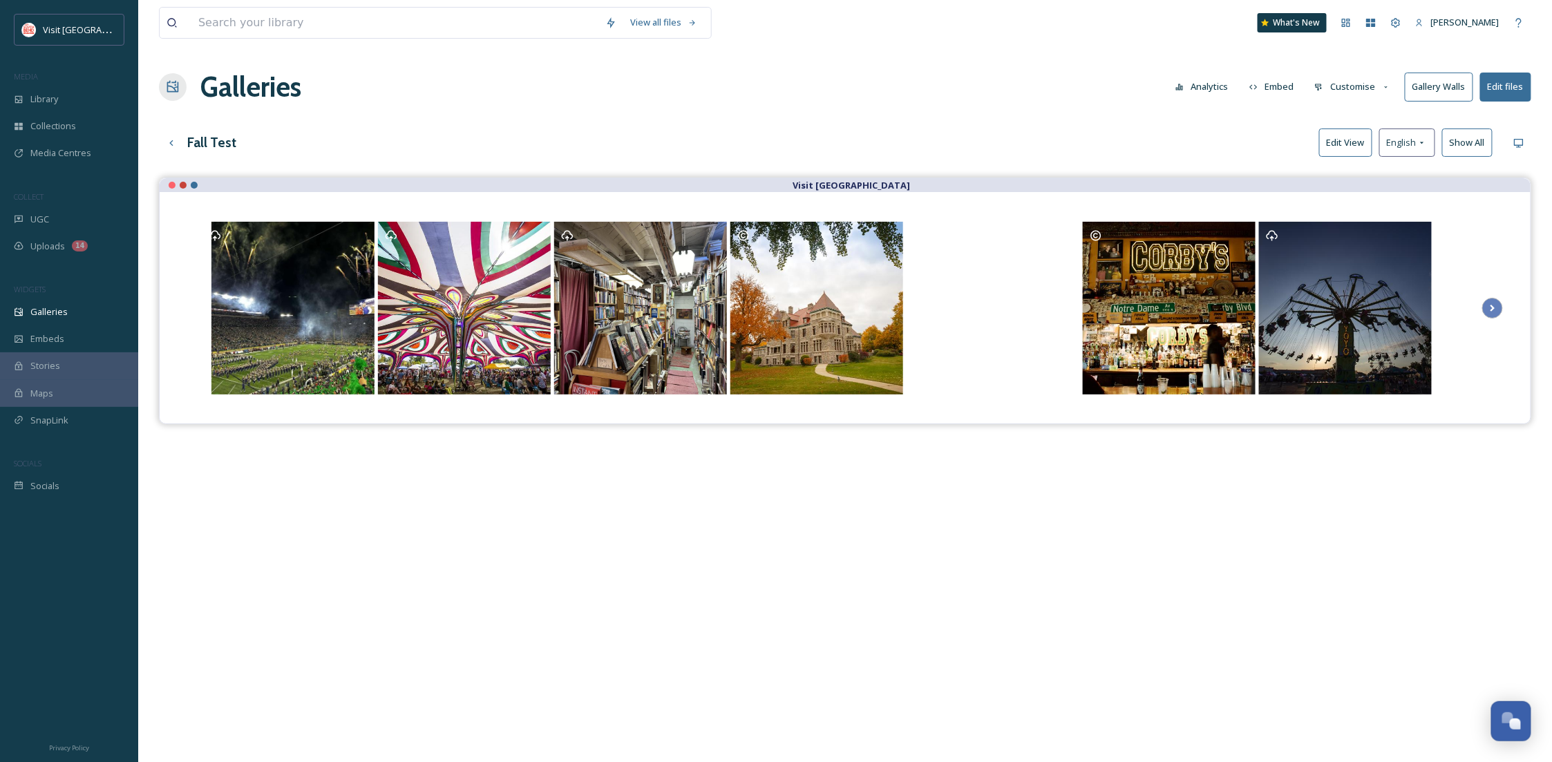
click at [1339, 90] on button "Customise" at bounding box center [1353, 86] width 91 height 27
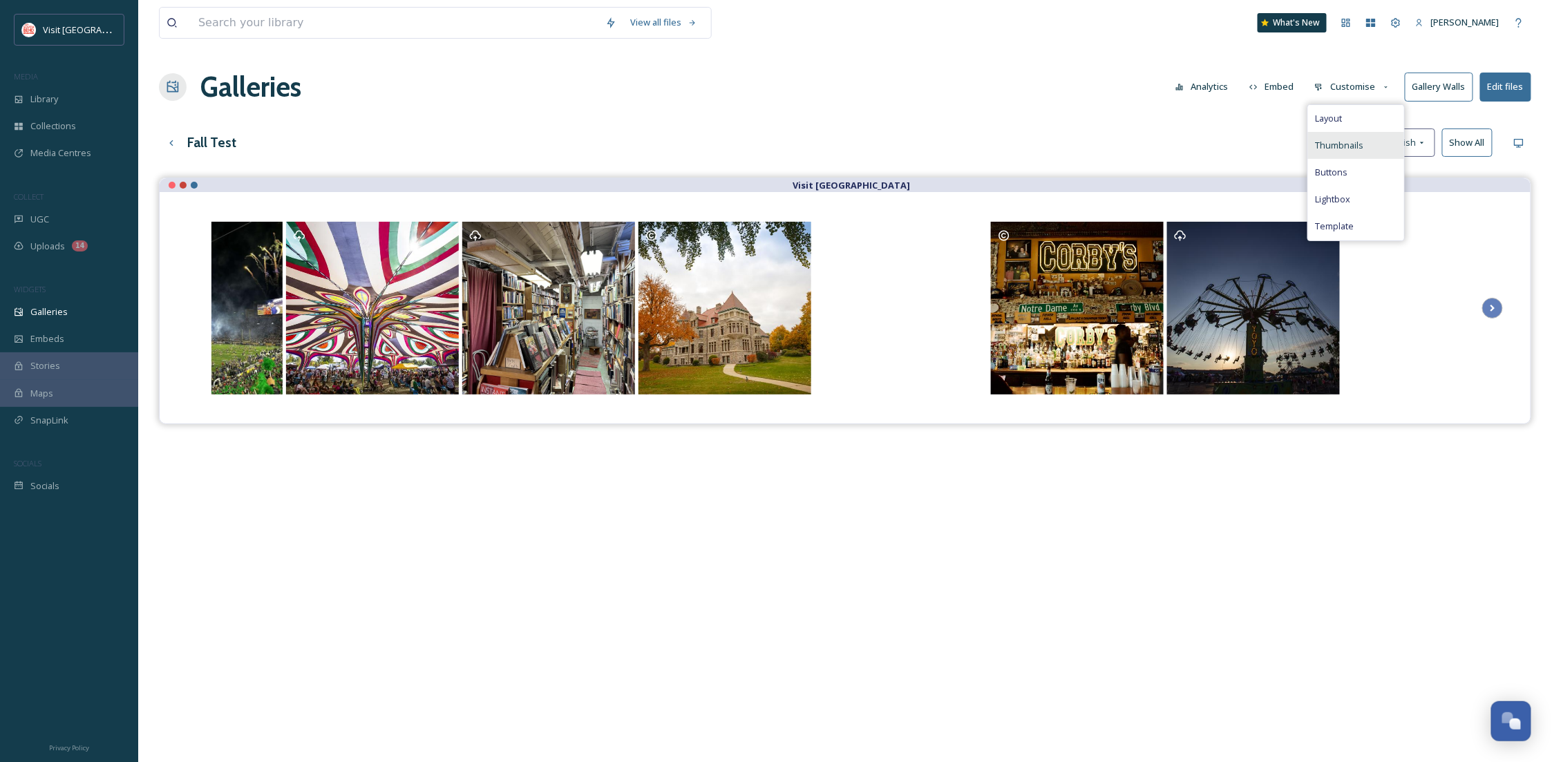
click at [1335, 134] on div "Thumbnails" at bounding box center [1356, 145] width 96 height 27
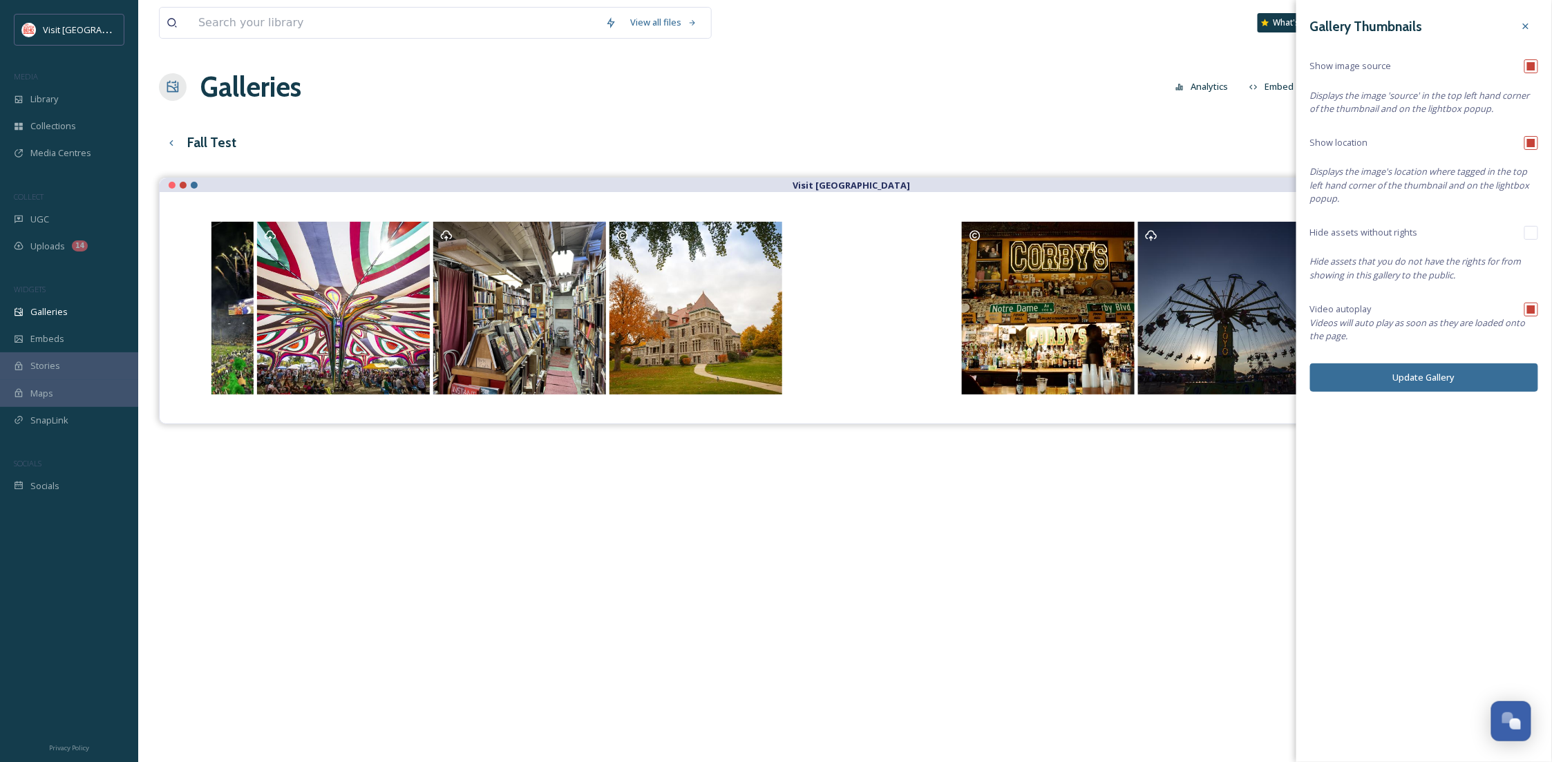
click at [1261, 127] on div "View all files What's New [PERSON_NAME] Galleries Analytics Embed Customise Gal…" at bounding box center [845, 480] width 1414 height 961
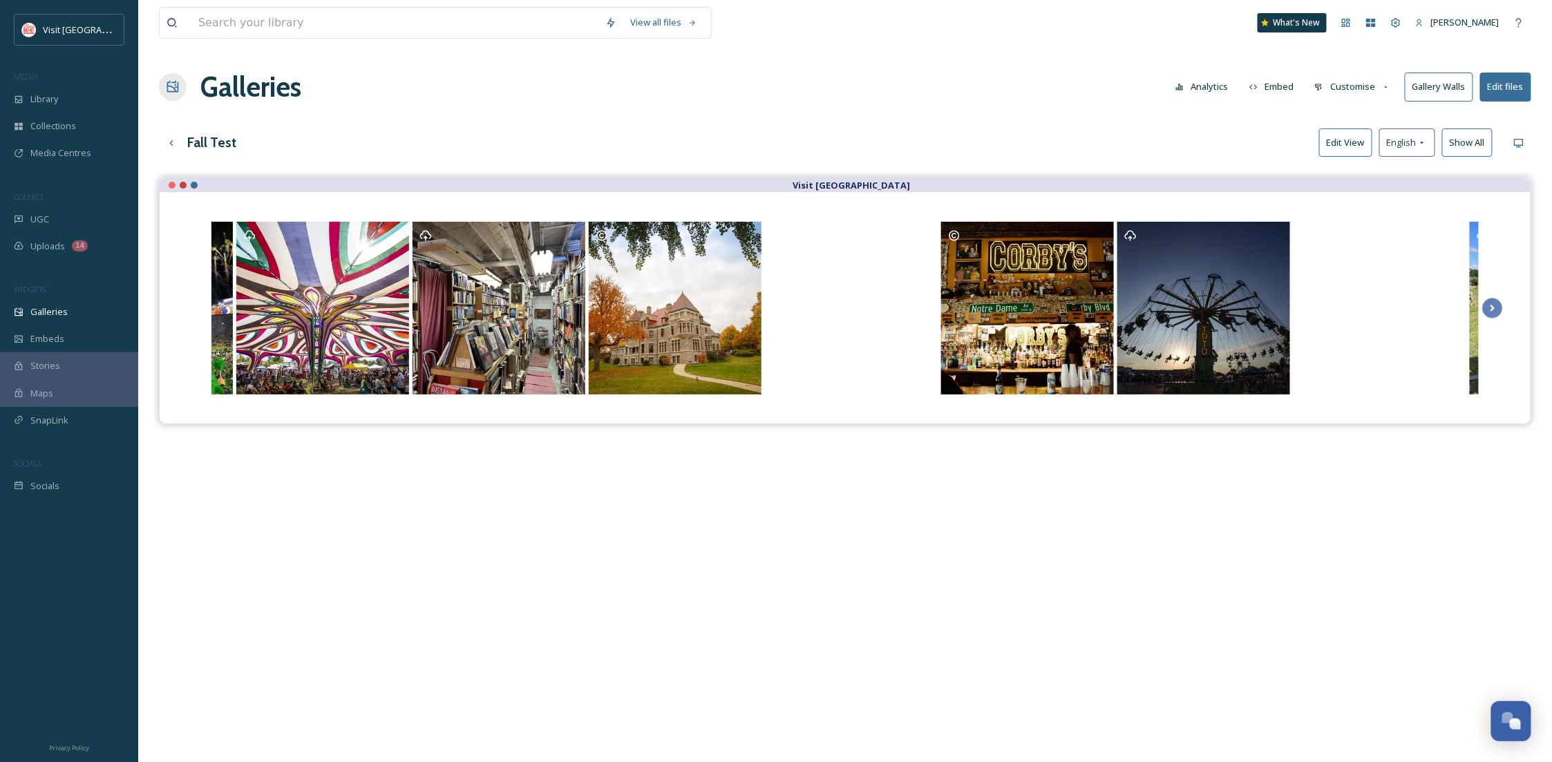
click at [1354, 88] on button "Customise" at bounding box center [1353, 86] width 91 height 27
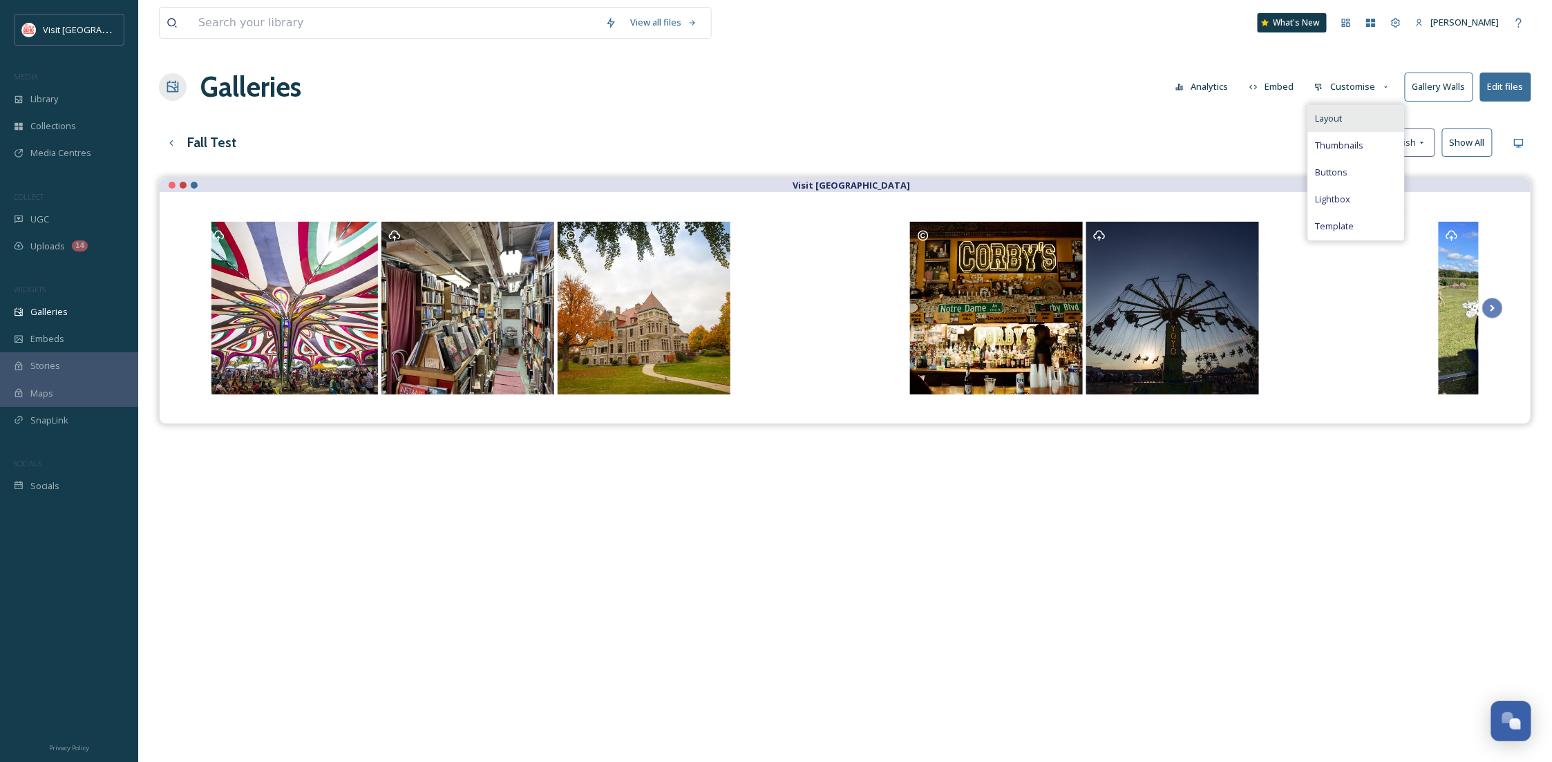
click at [1348, 111] on div "Layout" at bounding box center [1356, 118] width 96 height 27
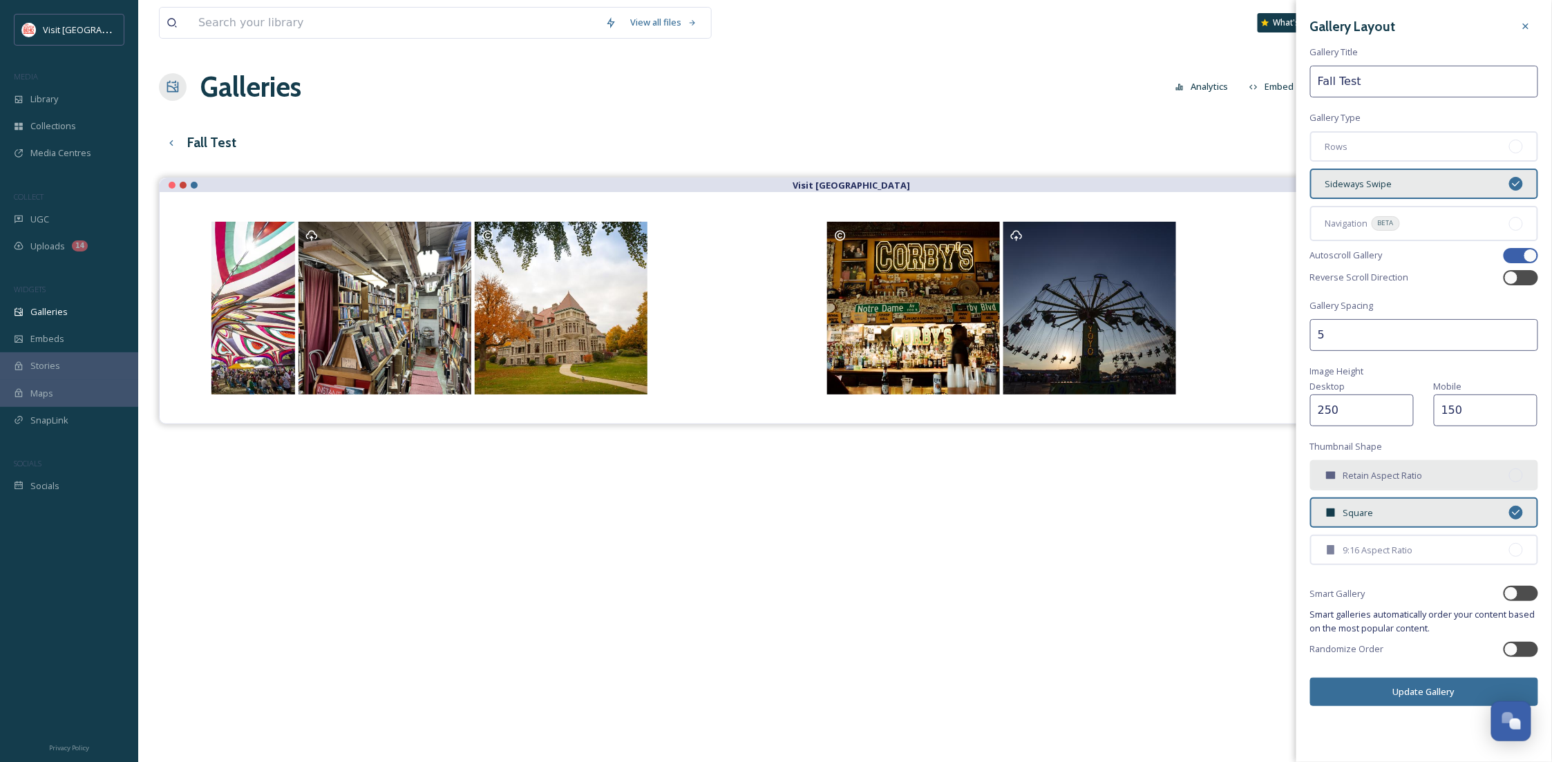
click at [1373, 478] on span "Retain Aspect Ratio" at bounding box center [1383, 475] width 79 height 13
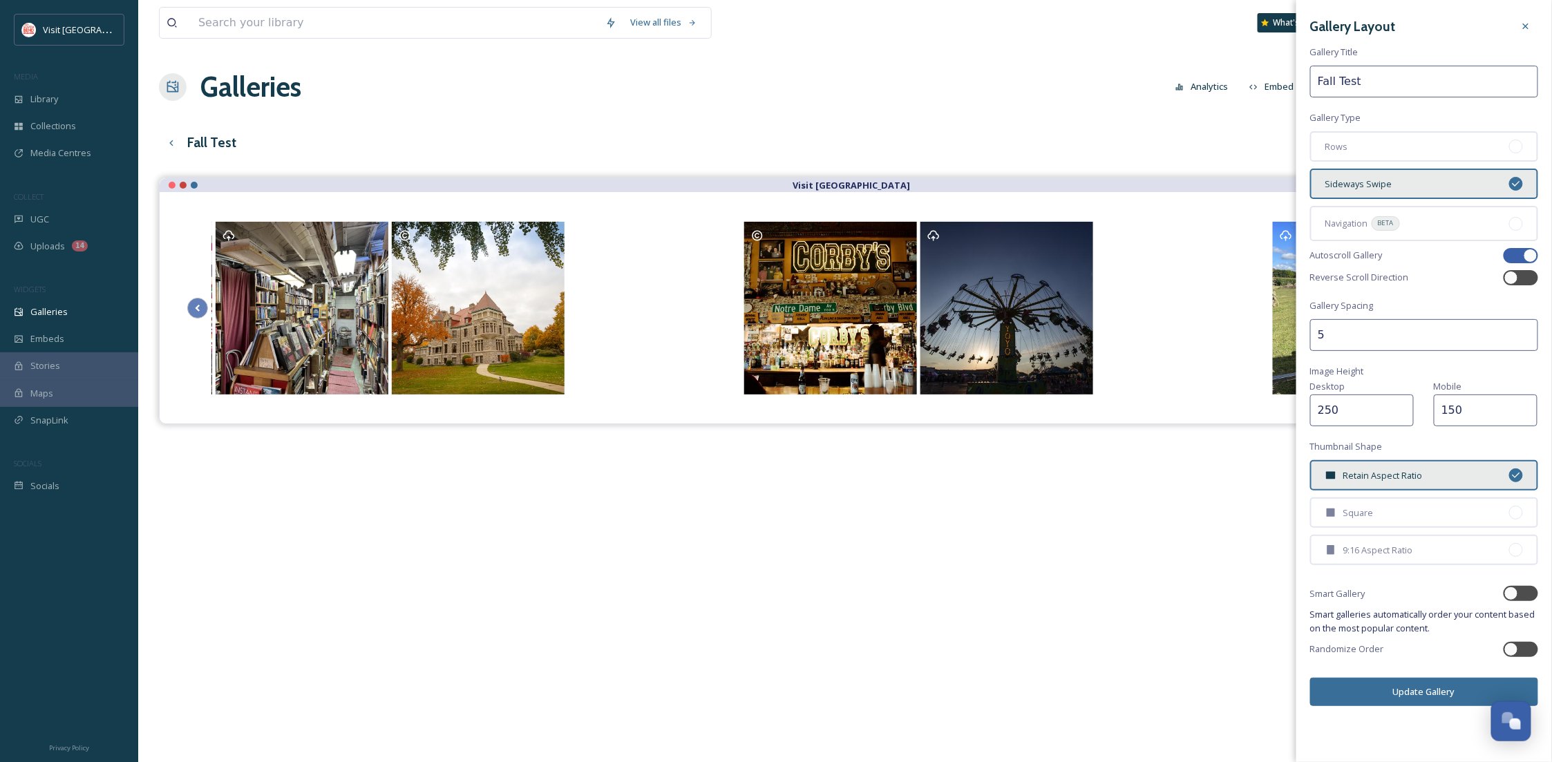
click at [1415, 681] on button "Update Gallery" at bounding box center [1424, 692] width 228 height 28
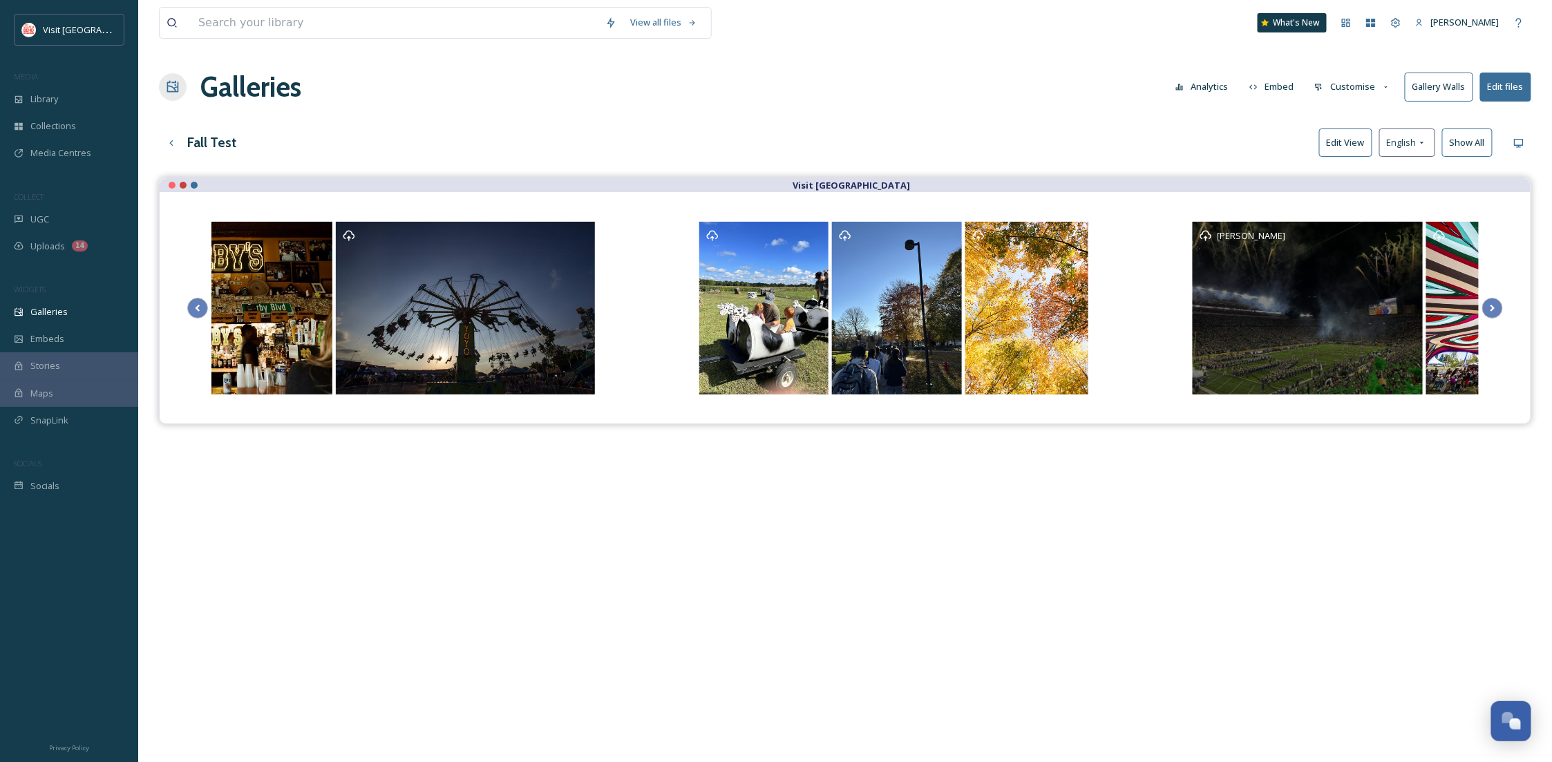
click at [1245, 346] on div "[PERSON_NAME]" at bounding box center [1308, 308] width 230 height 173
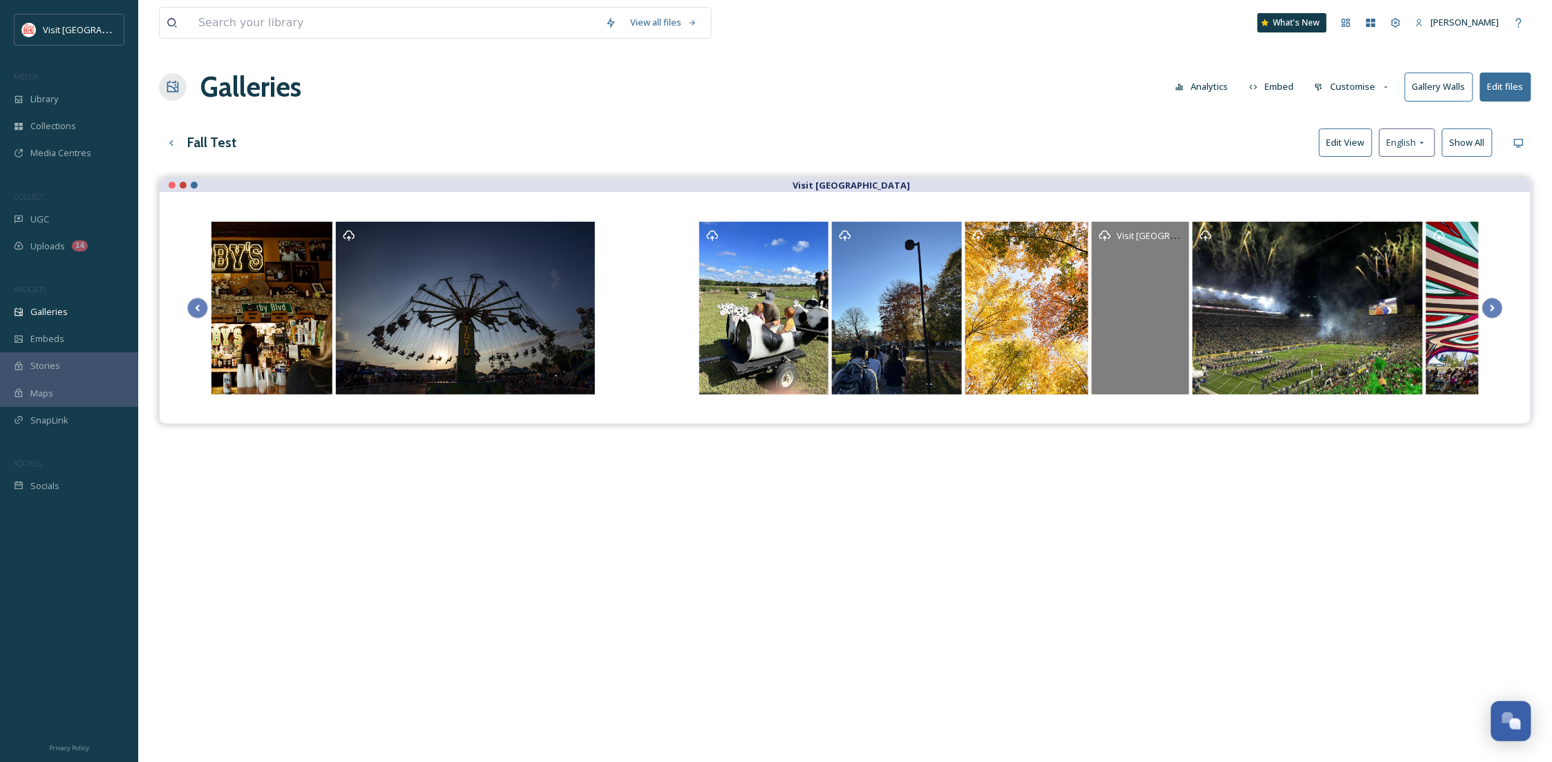
click at [1143, 332] on div "Visit [GEOGRAPHIC_DATA]" at bounding box center [1140, 308] width 97 height 173
click at [1122, 228] on div "Visit [GEOGRAPHIC_DATA]" at bounding box center [1150, 235] width 66 height 17
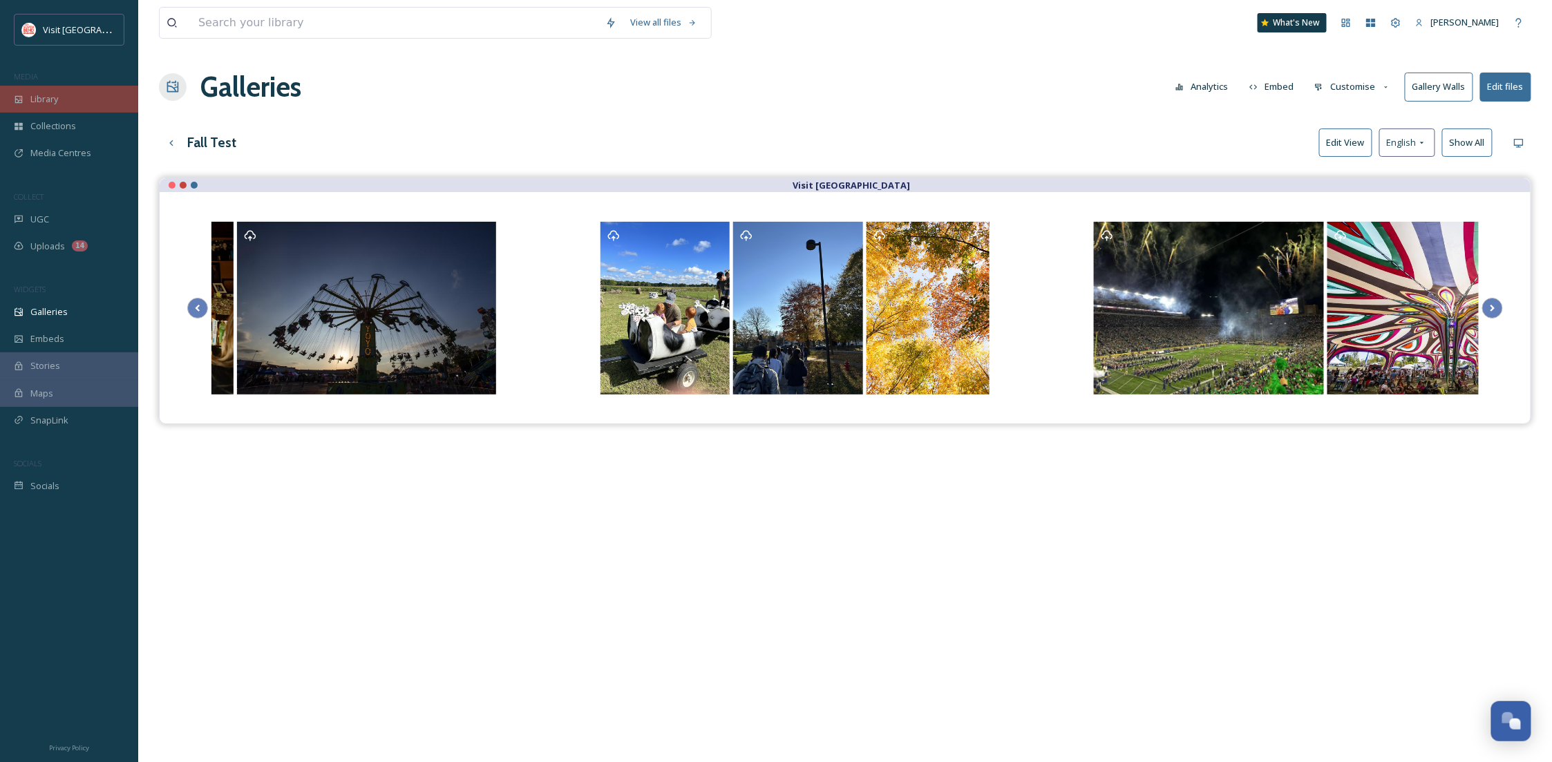
click at [85, 97] on div "Library" at bounding box center [69, 99] width 138 height 27
